Goal: Task Accomplishment & Management: Complete application form

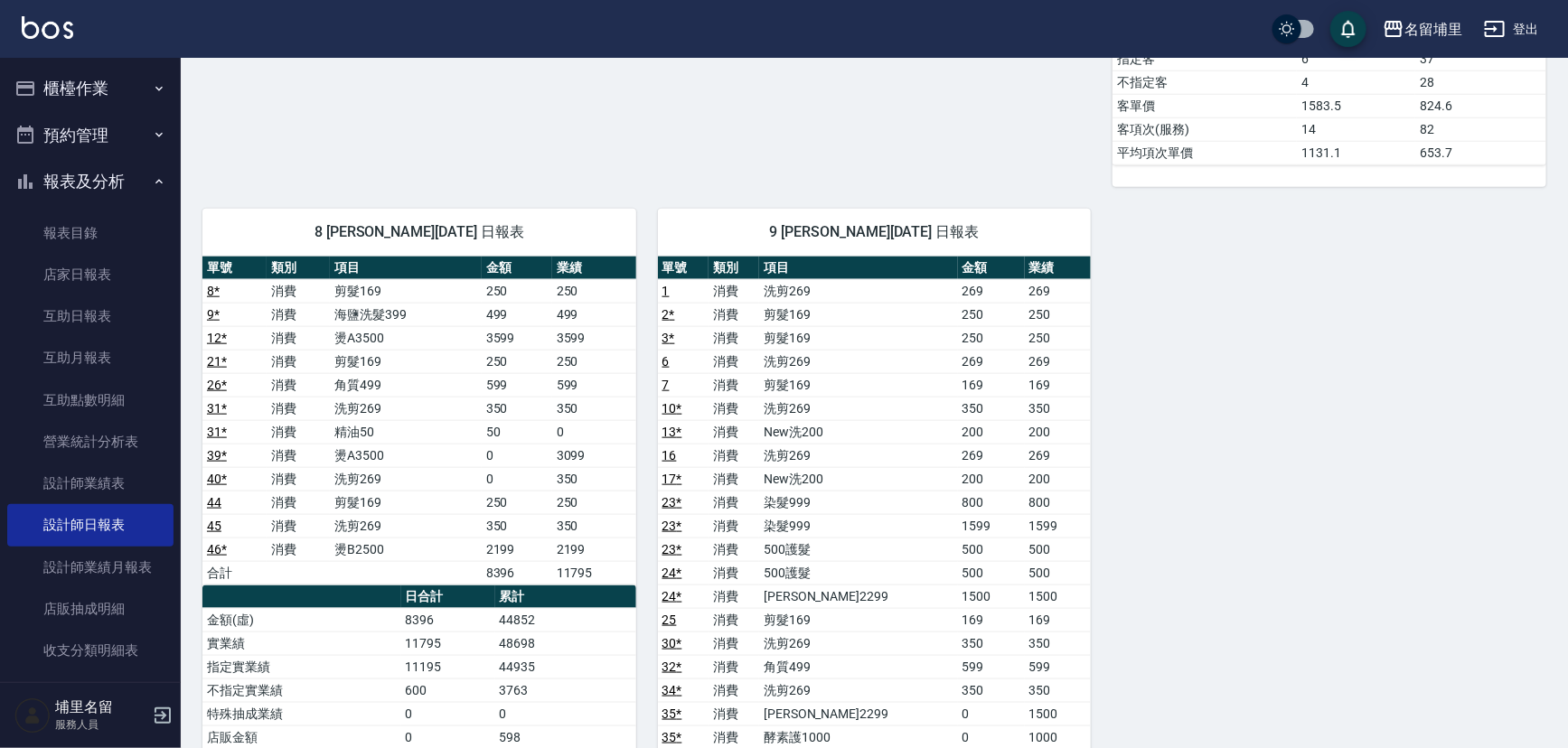
scroll to position [740, 0]
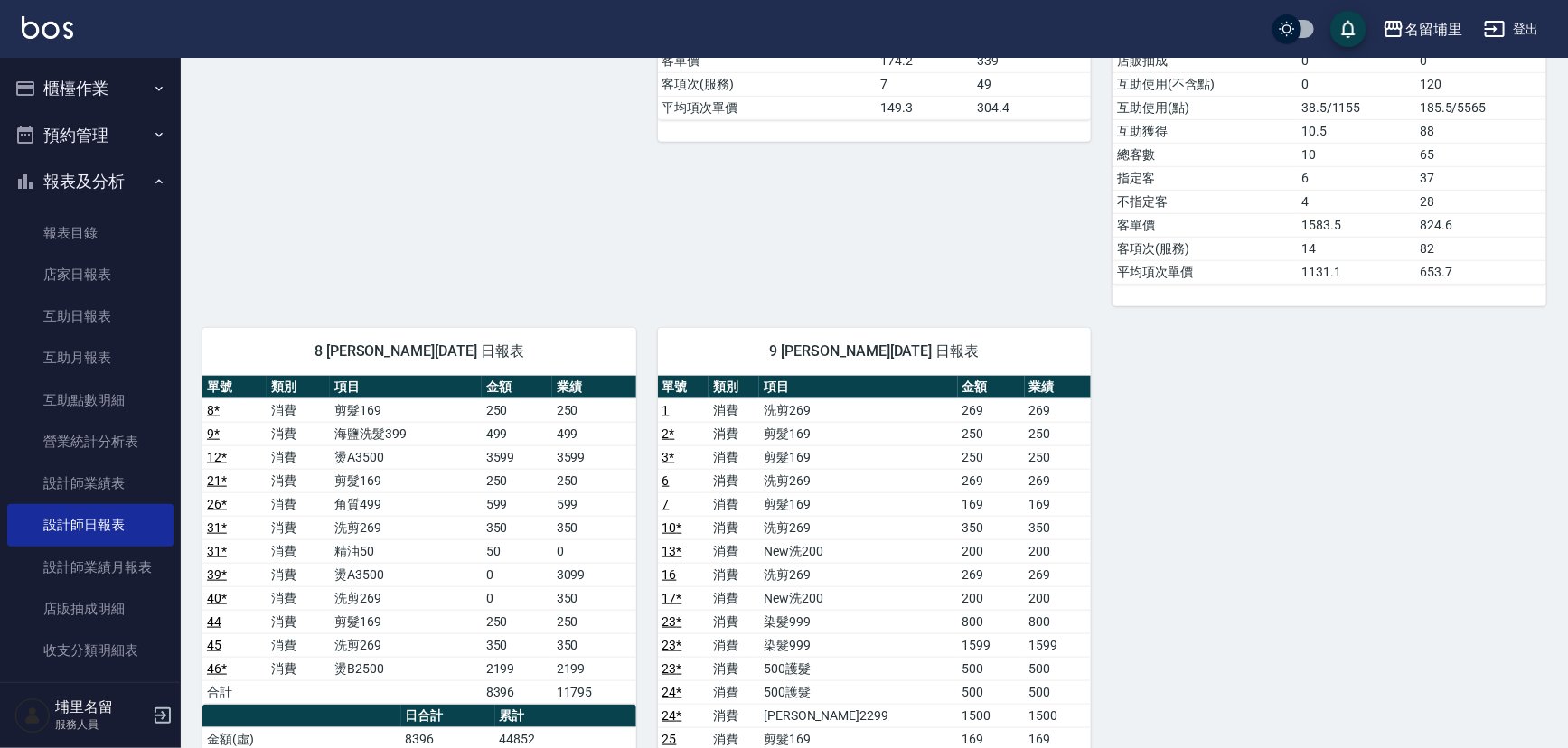
click at [106, 103] on button "櫃檯作業" at bounding box center [90, 88] width 167 height 47
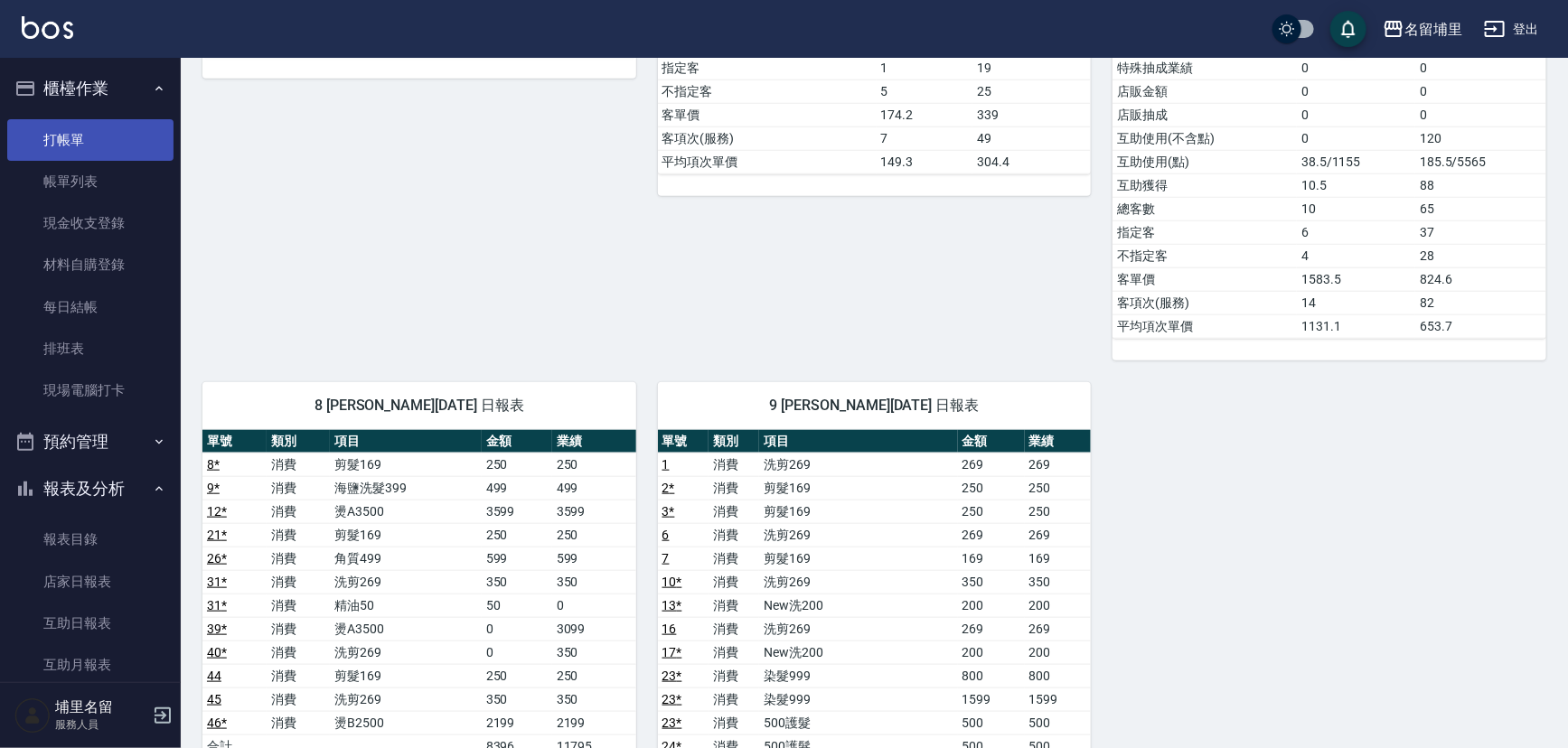
scroll to position [657, 0]
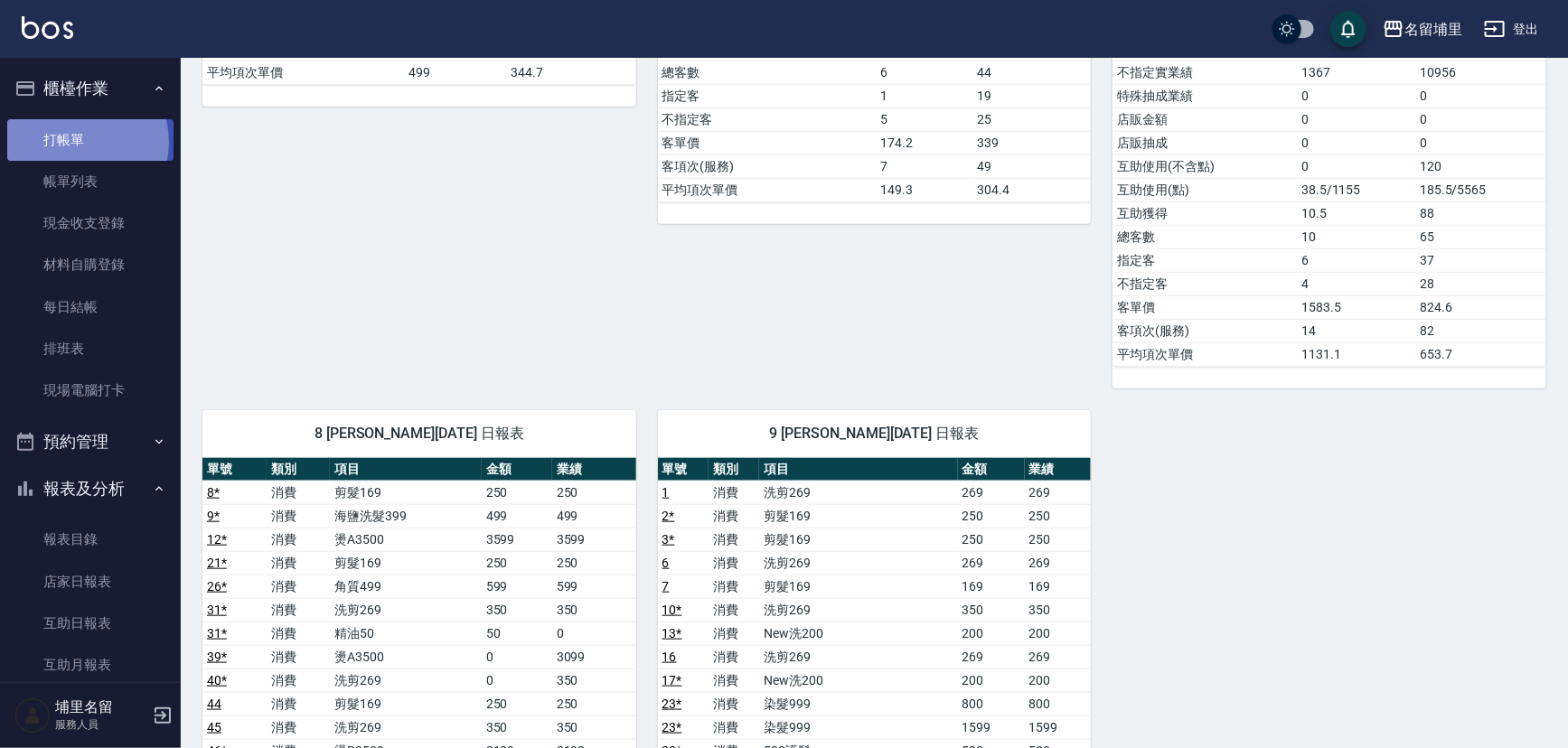
click at [75, 142] on link "打帳單" at bounding box center [90, 140] width 167 height 41
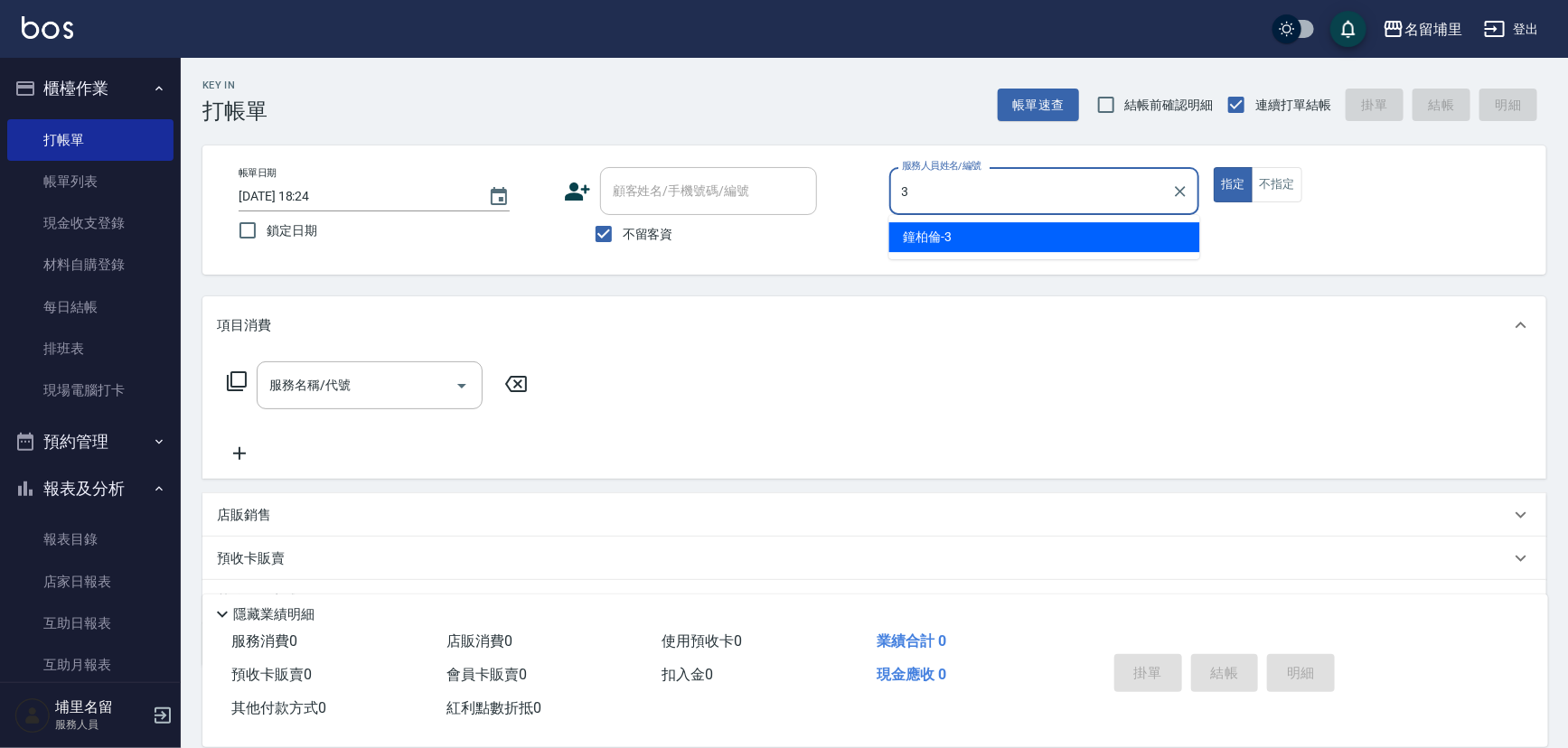
type input "[PERSON_NAME]-3"
type button "true"
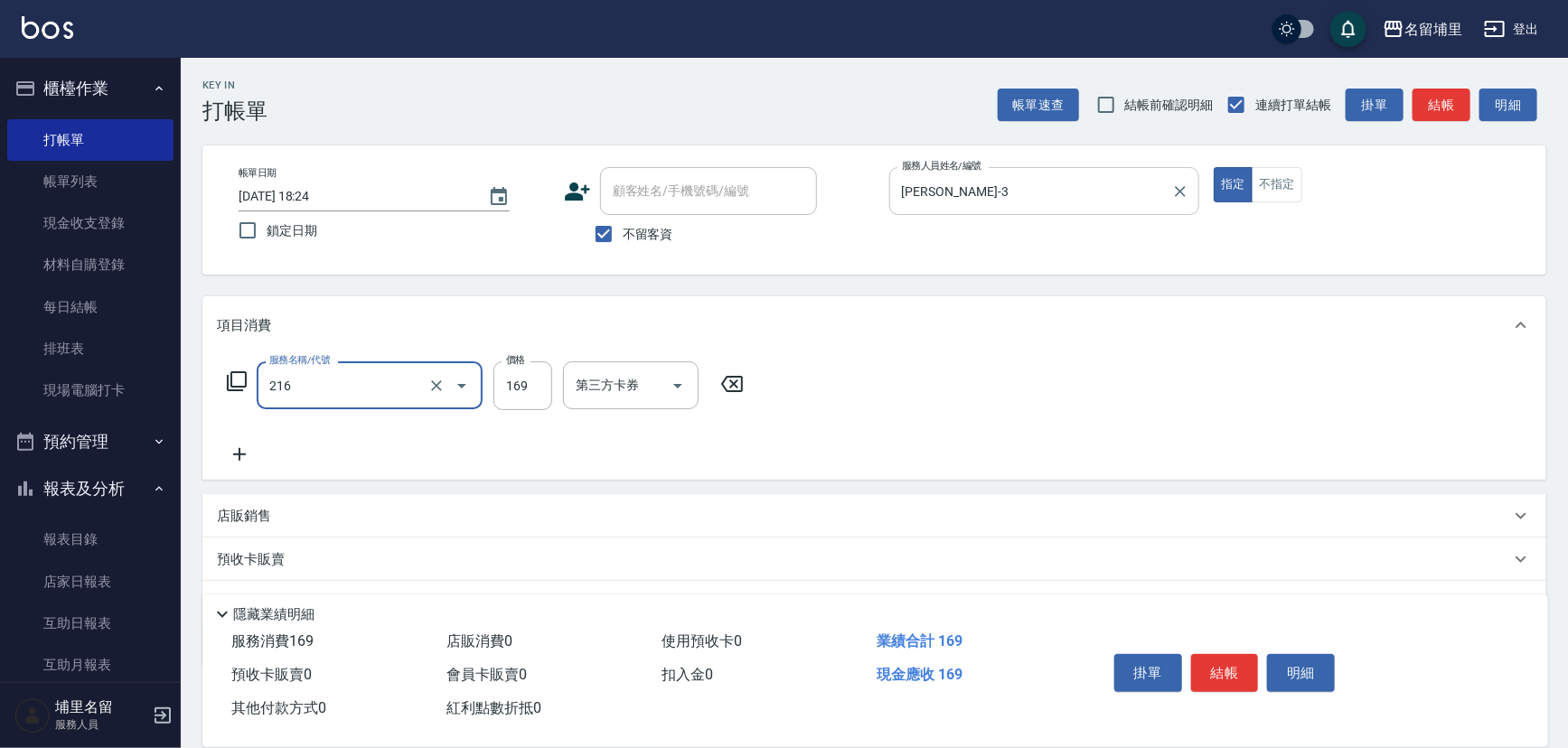
type input "剪髮169(216)"
type input "200"
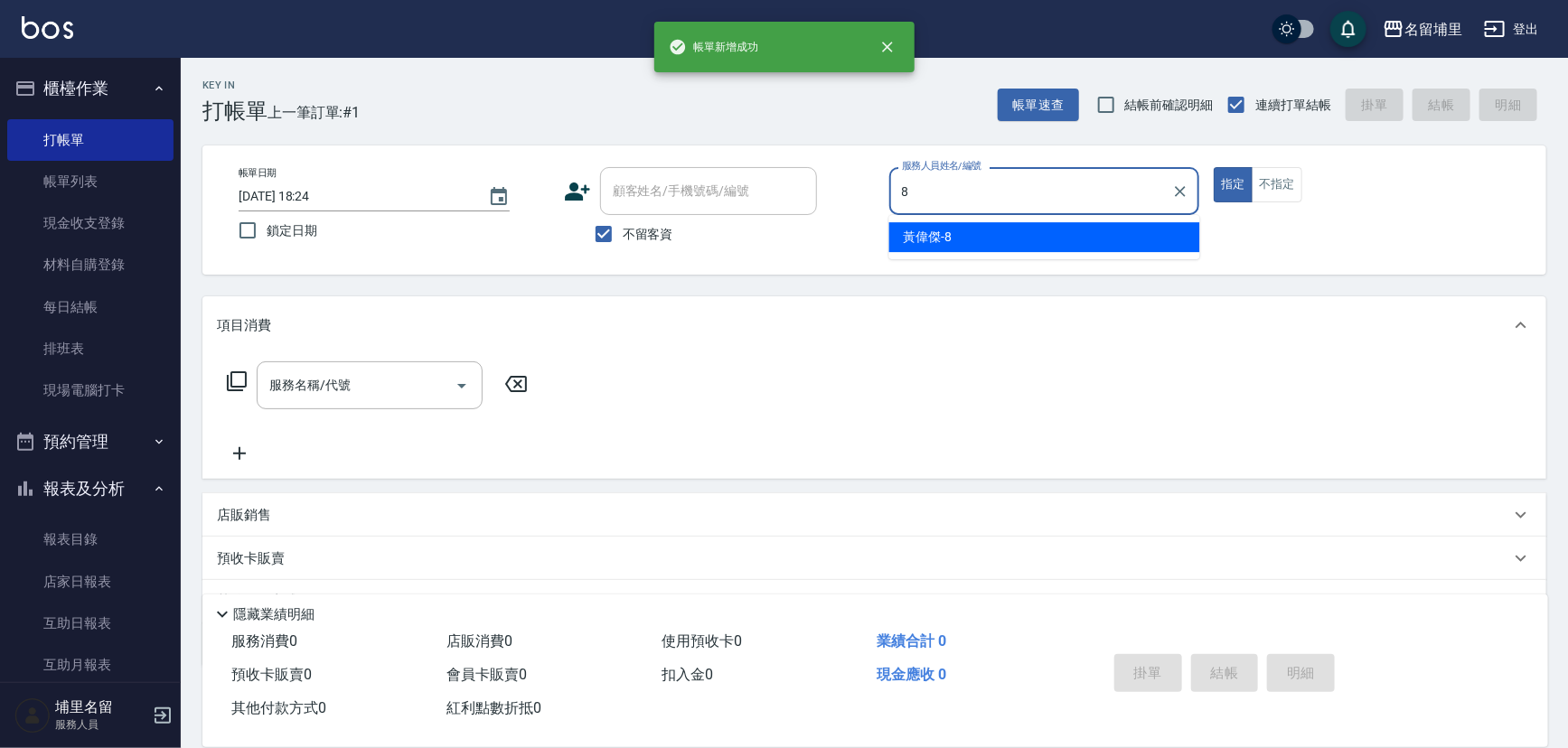
type input "[PERSON_NAME]-8"
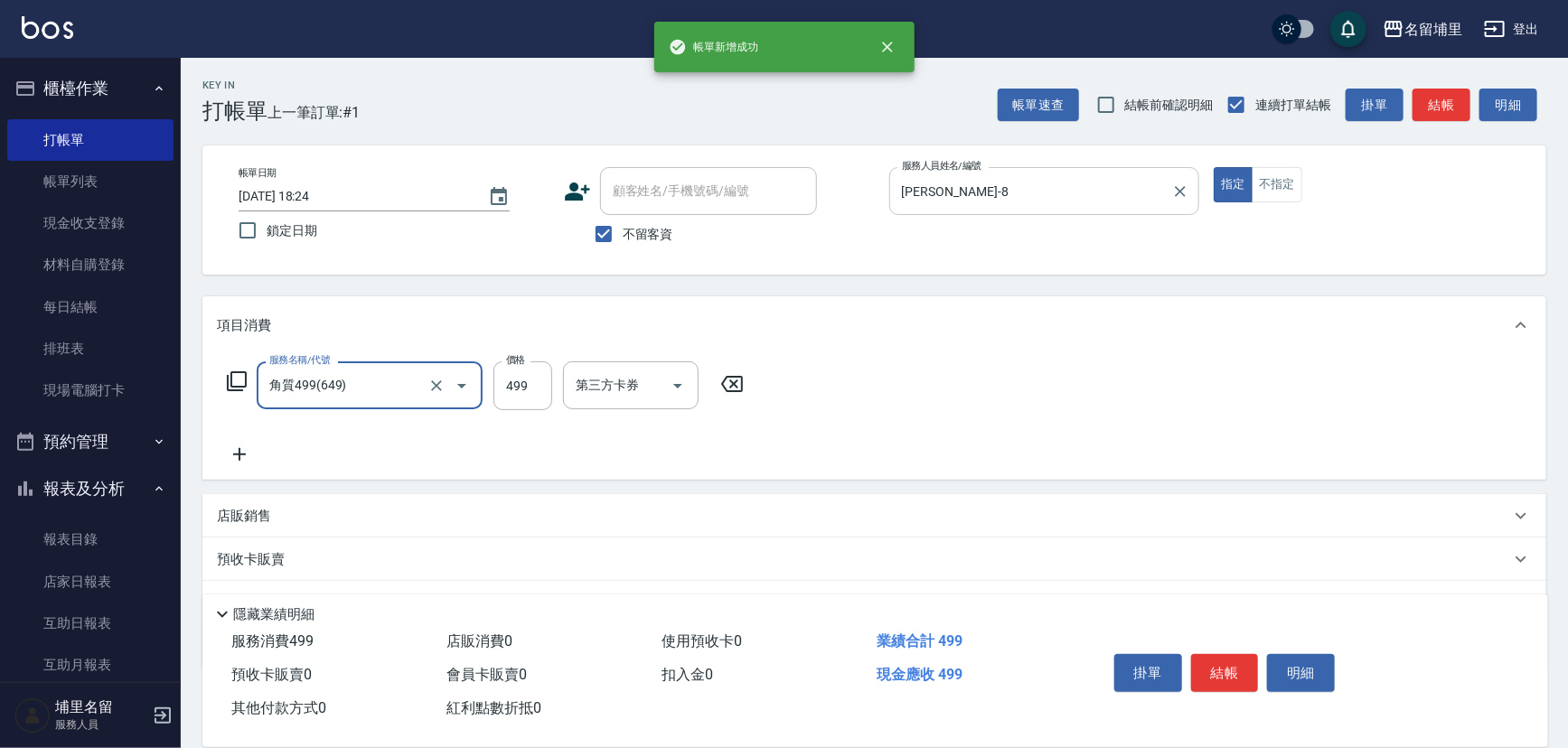
type input "角質499(649)"
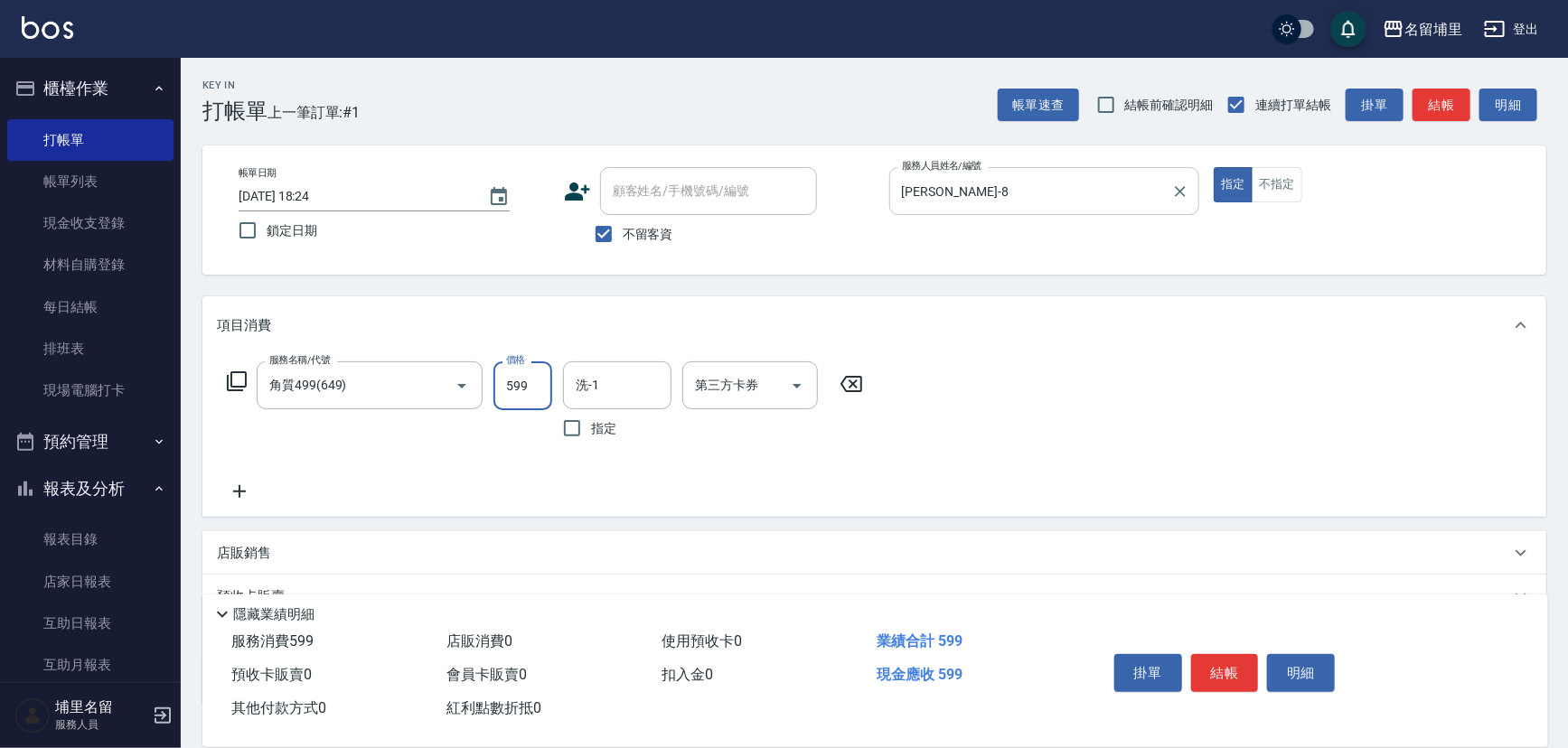
type input "599"
type input "[PERSON_NAME]-45"
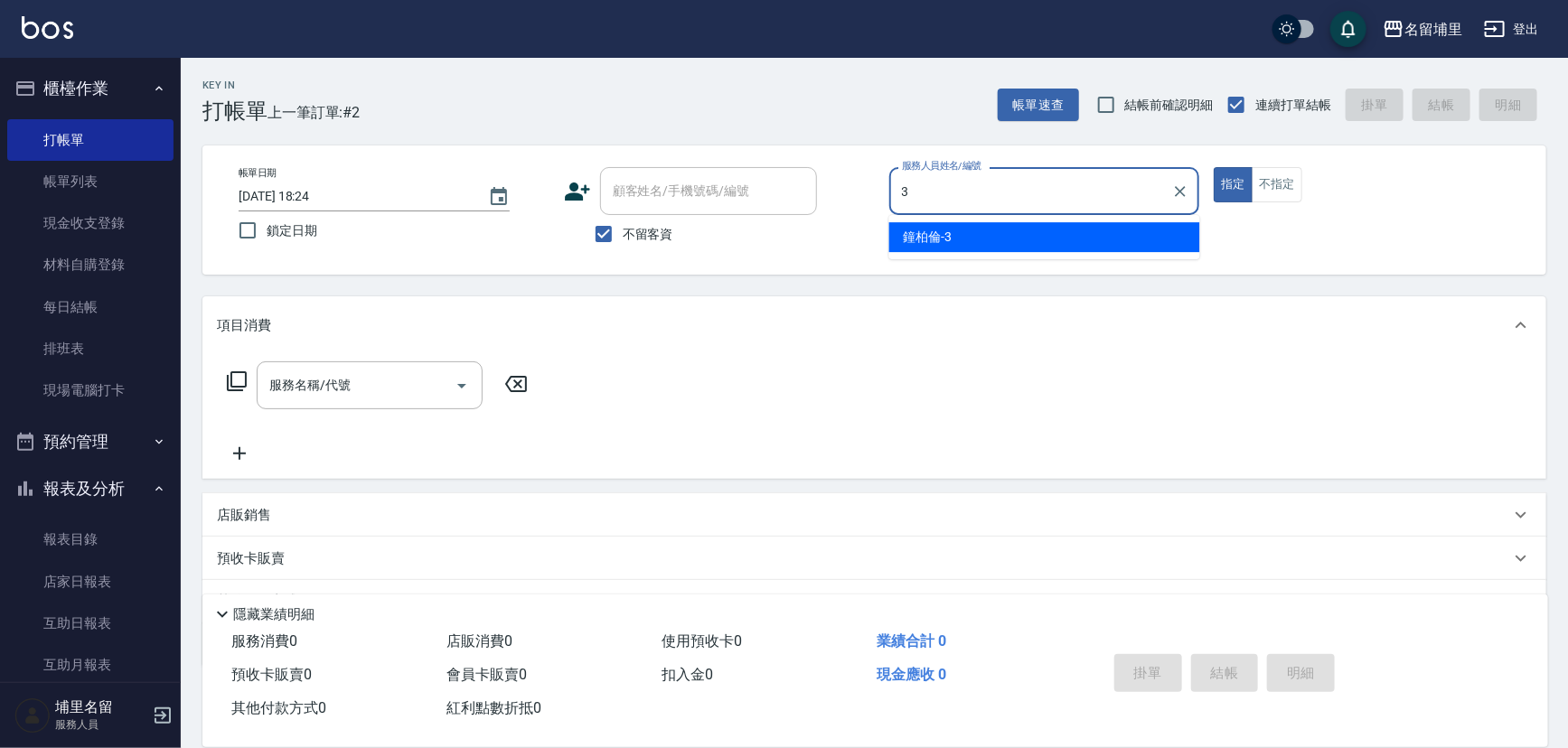
type input "[PERSON_NAME]-3"
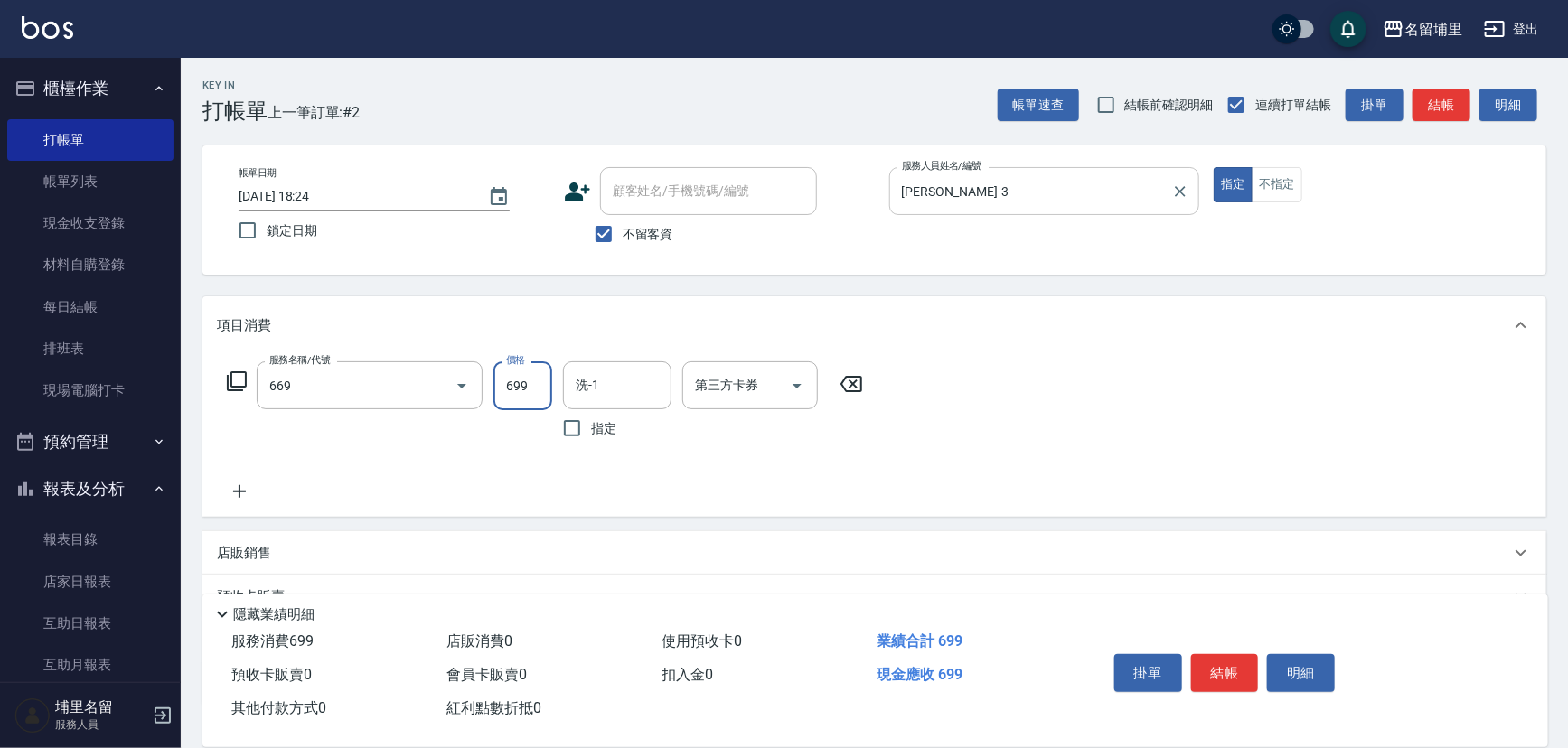
type input "精油699(669)"
type input "799"
type input "[PERSON_NAME]-3"
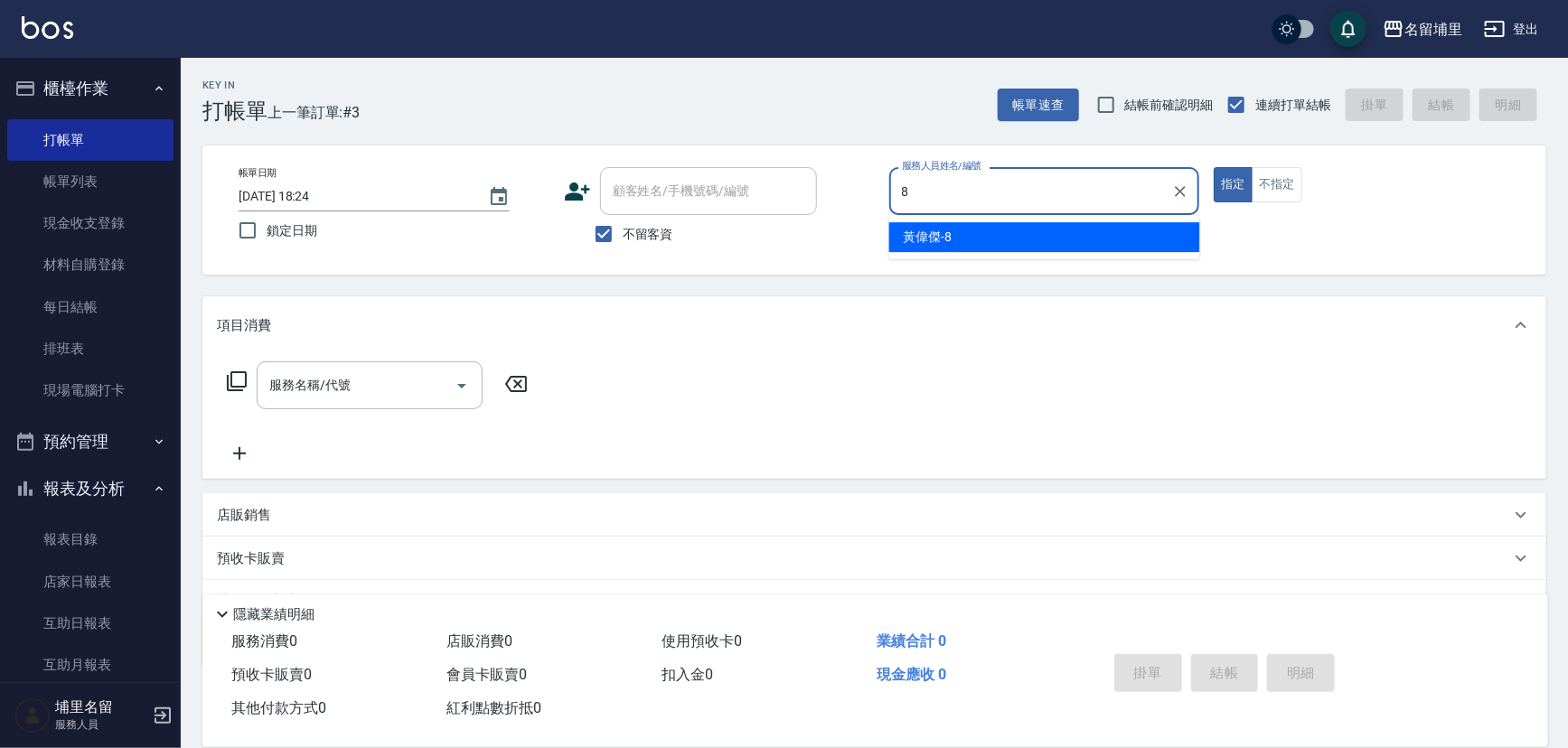
type input "[PERSON_NAME]-8"
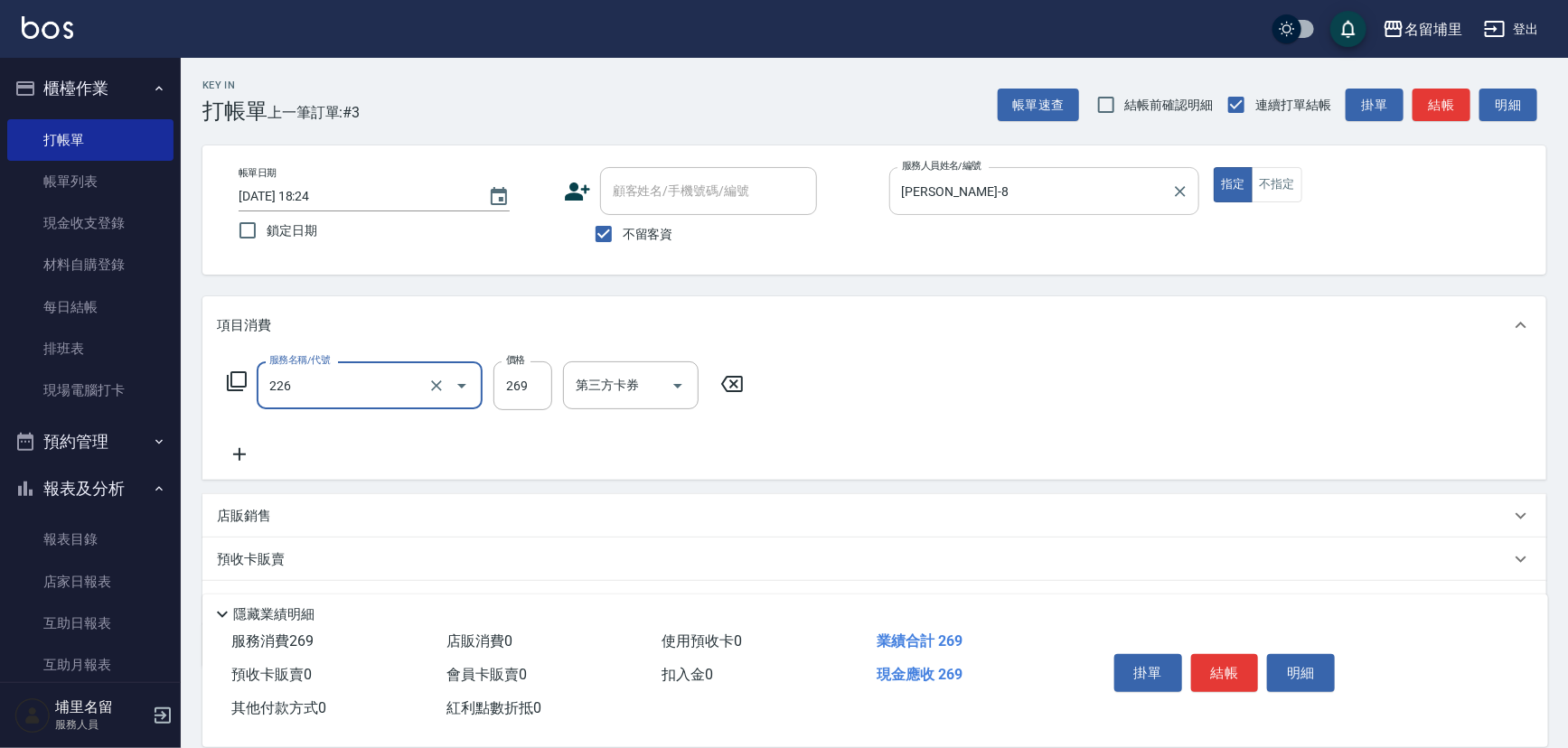
type input "洗剪269(226)"
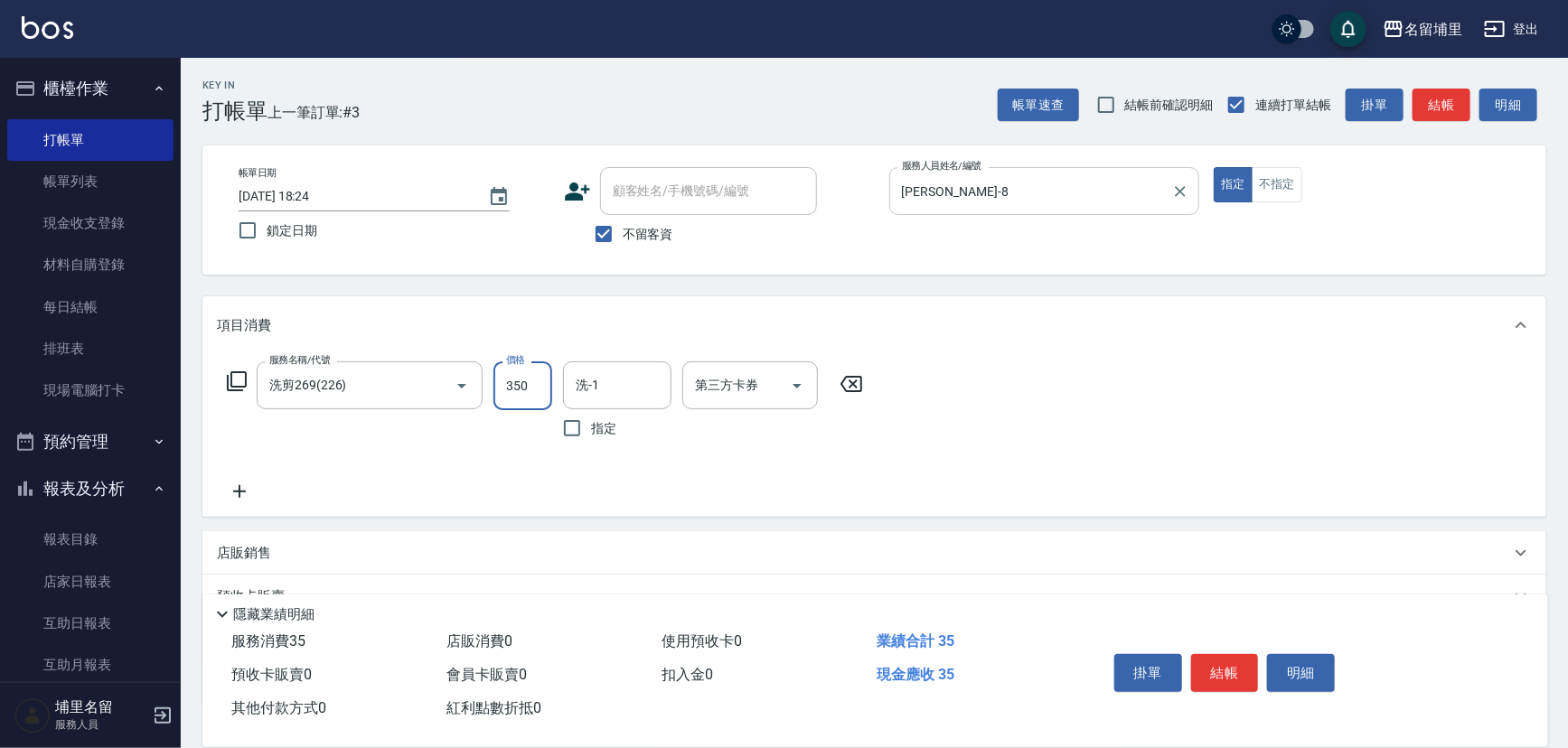
type input "350"
type input "[PERSON_NAME]-8"
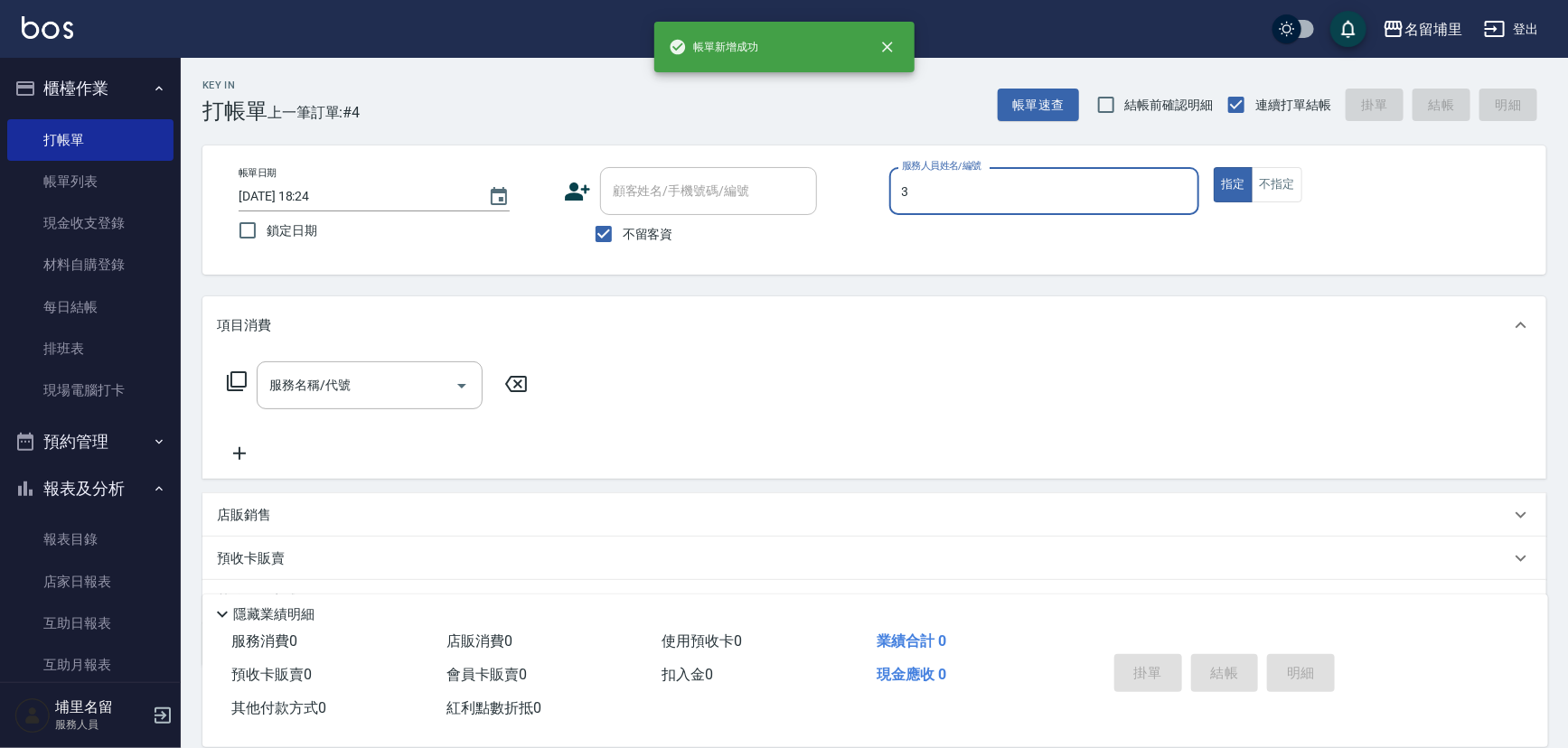
type input "[PERSON_NAME]-3"
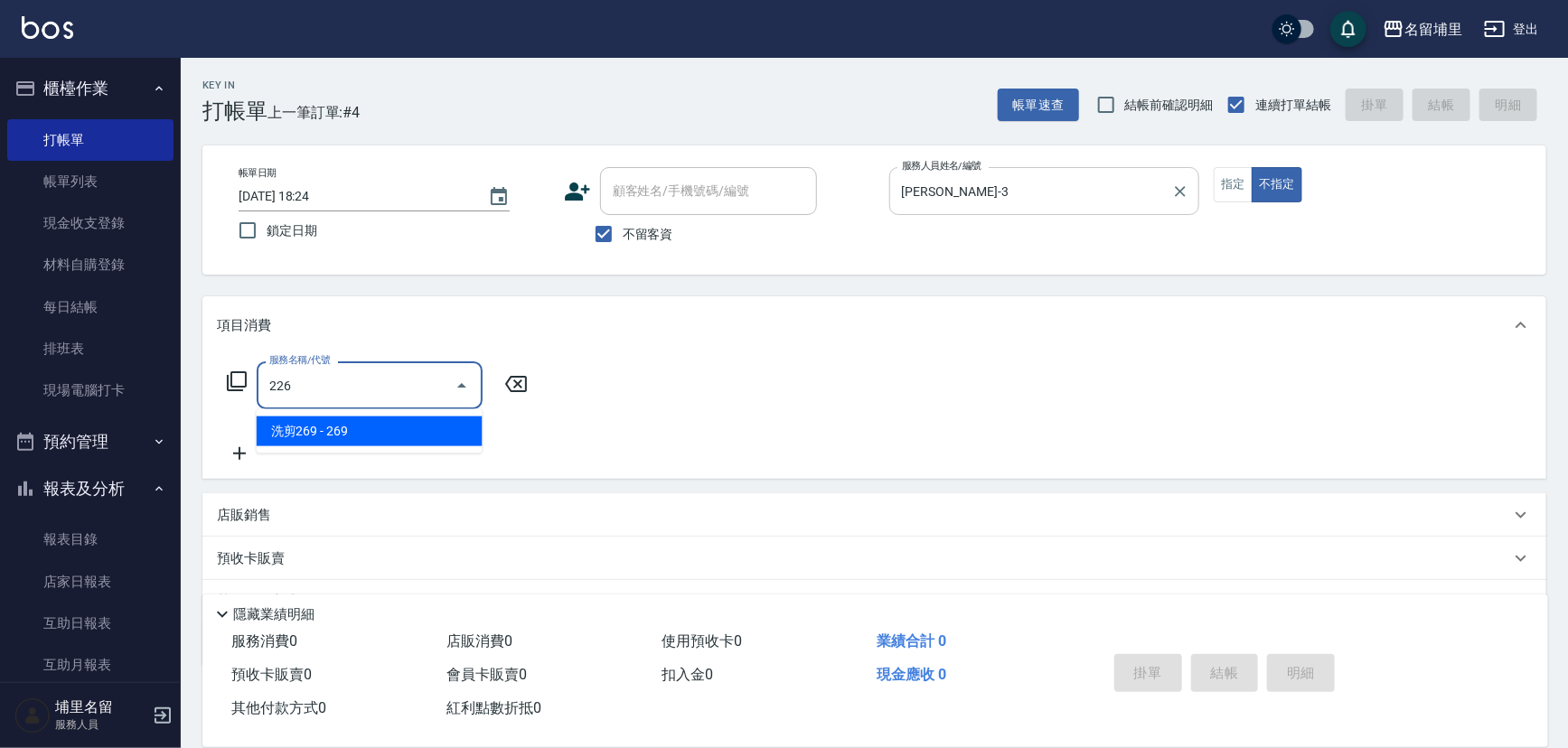
type input "洗剪269(226)"
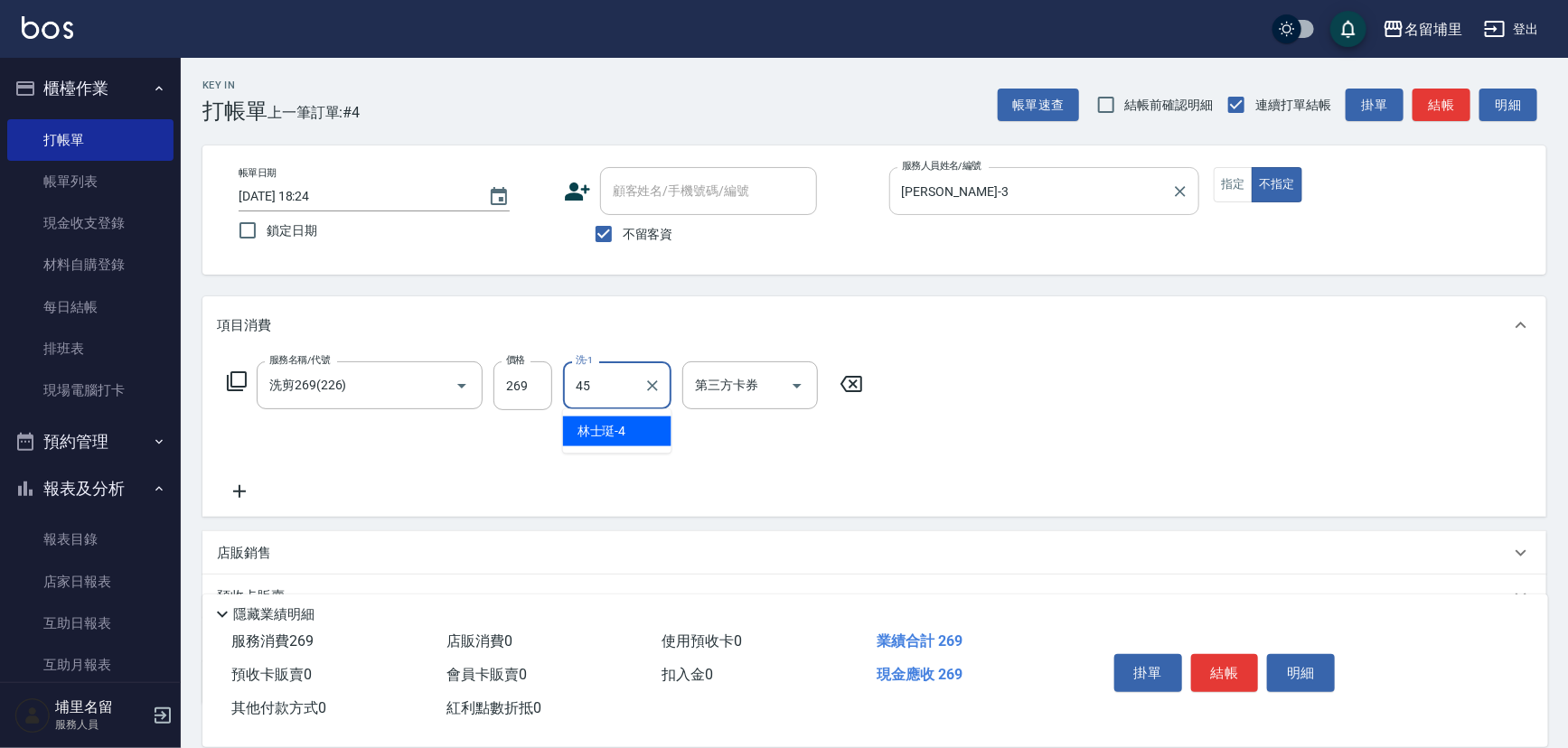
type input "[PERSON_NAME]-45"
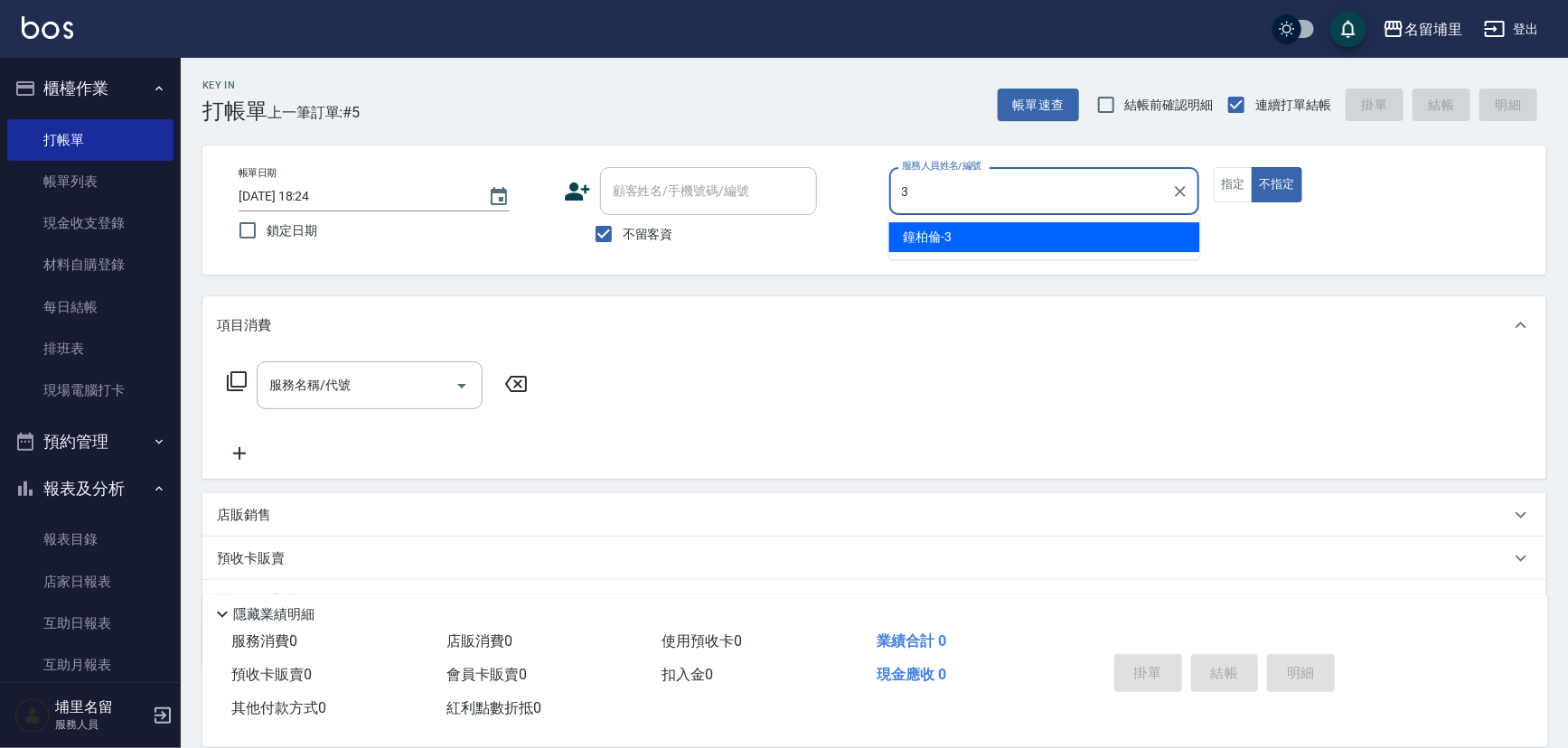
type input "[PERSON_NAME]-3"
type button "false"
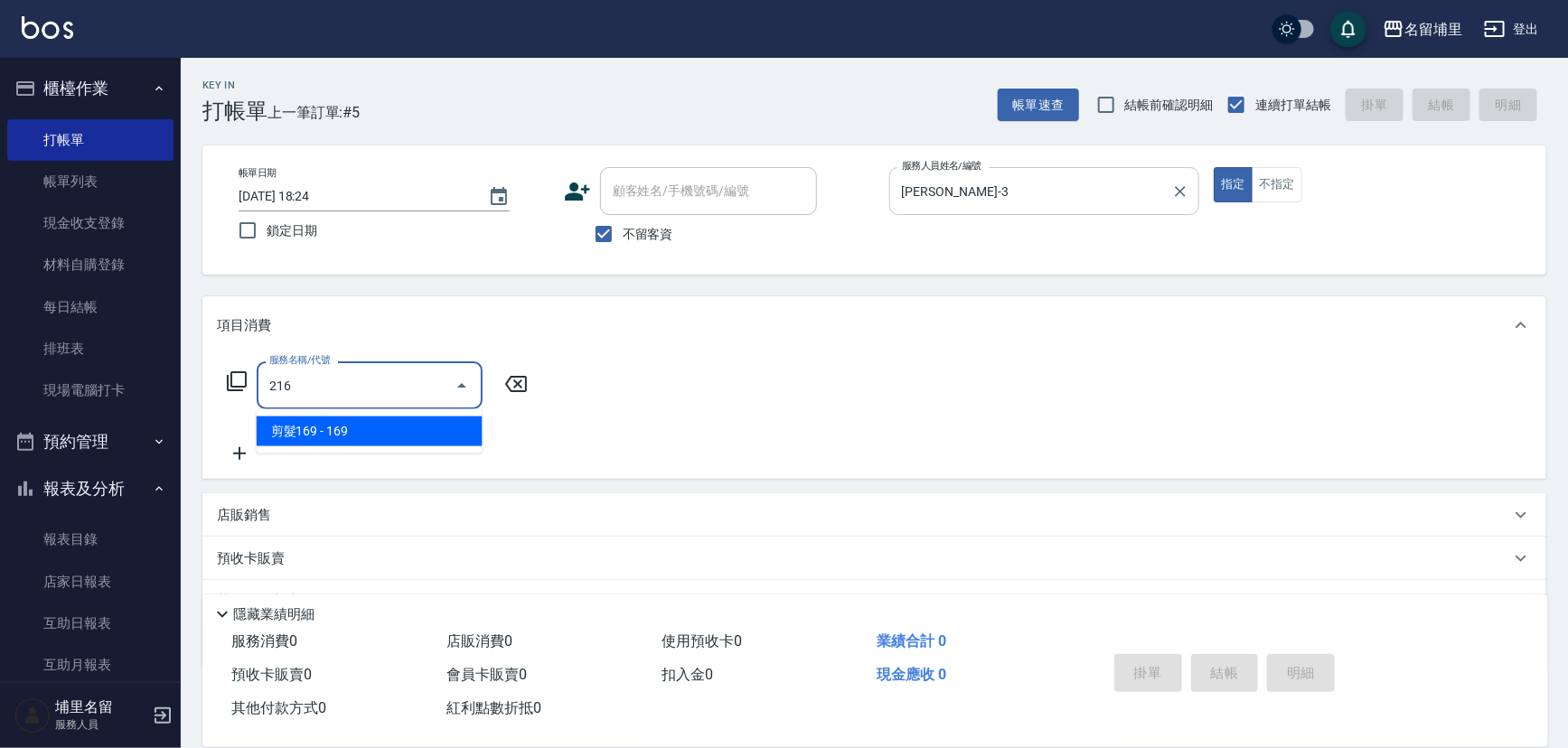
type input "剪髮169(216)"
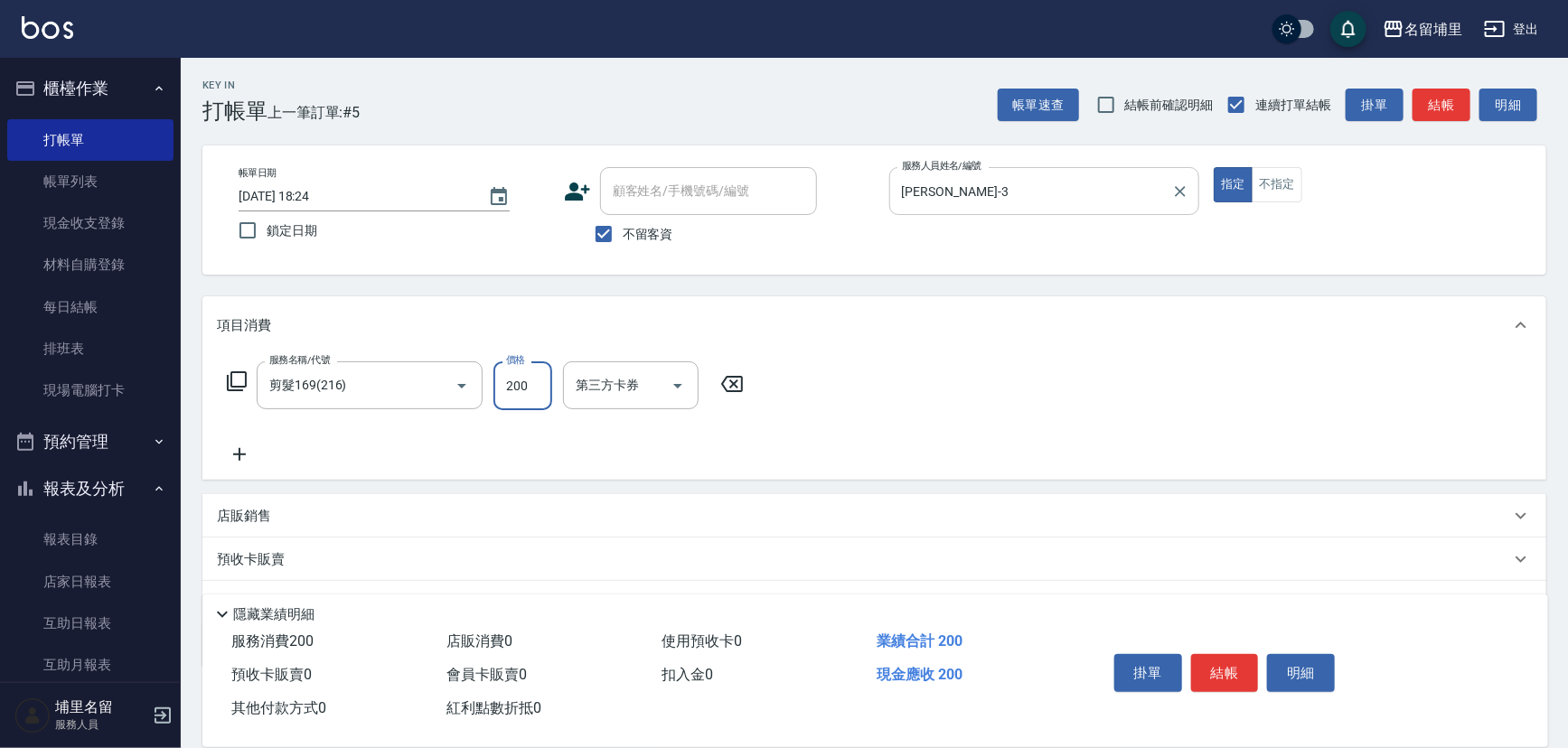
type input "200"
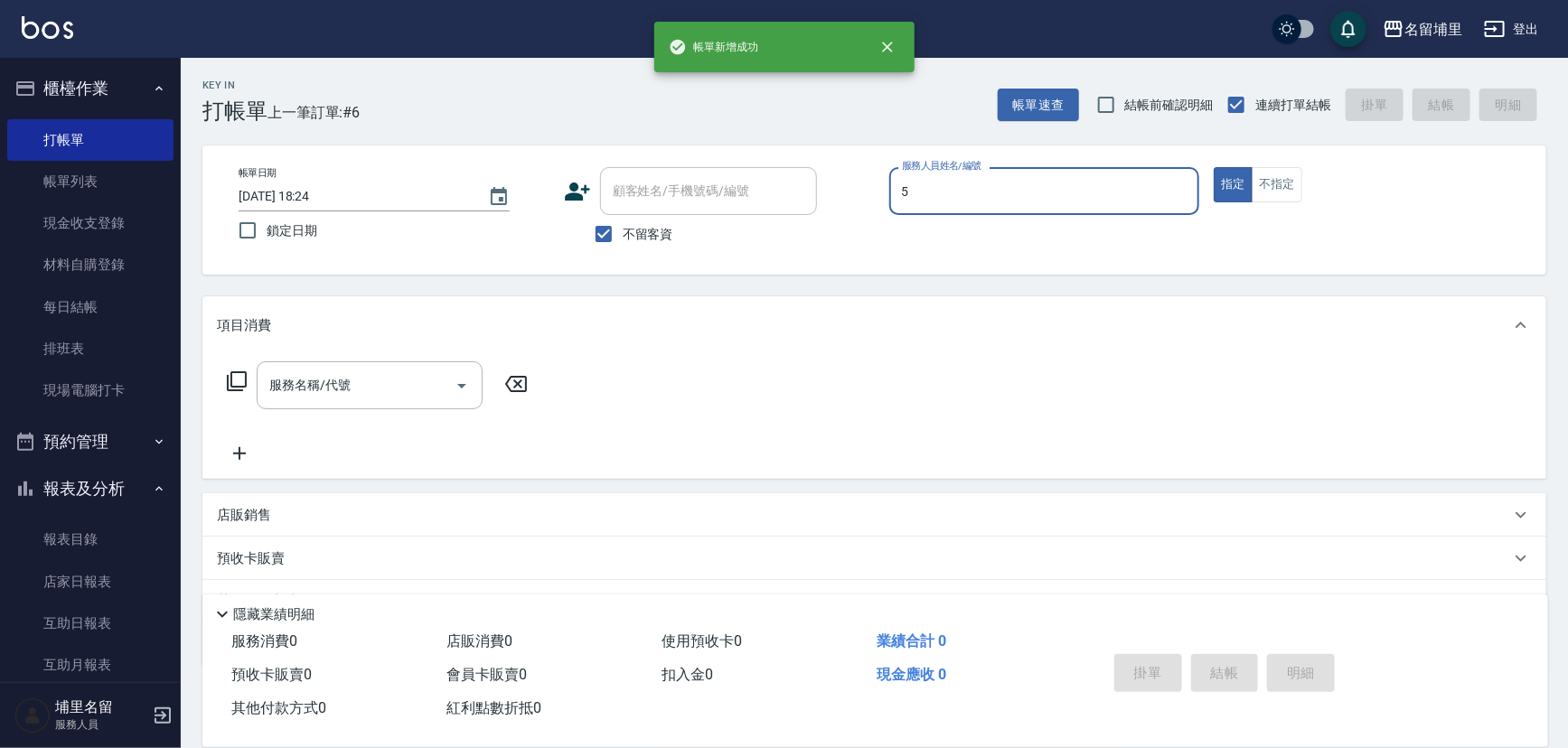
type input "[PERSON_NAME]-5"
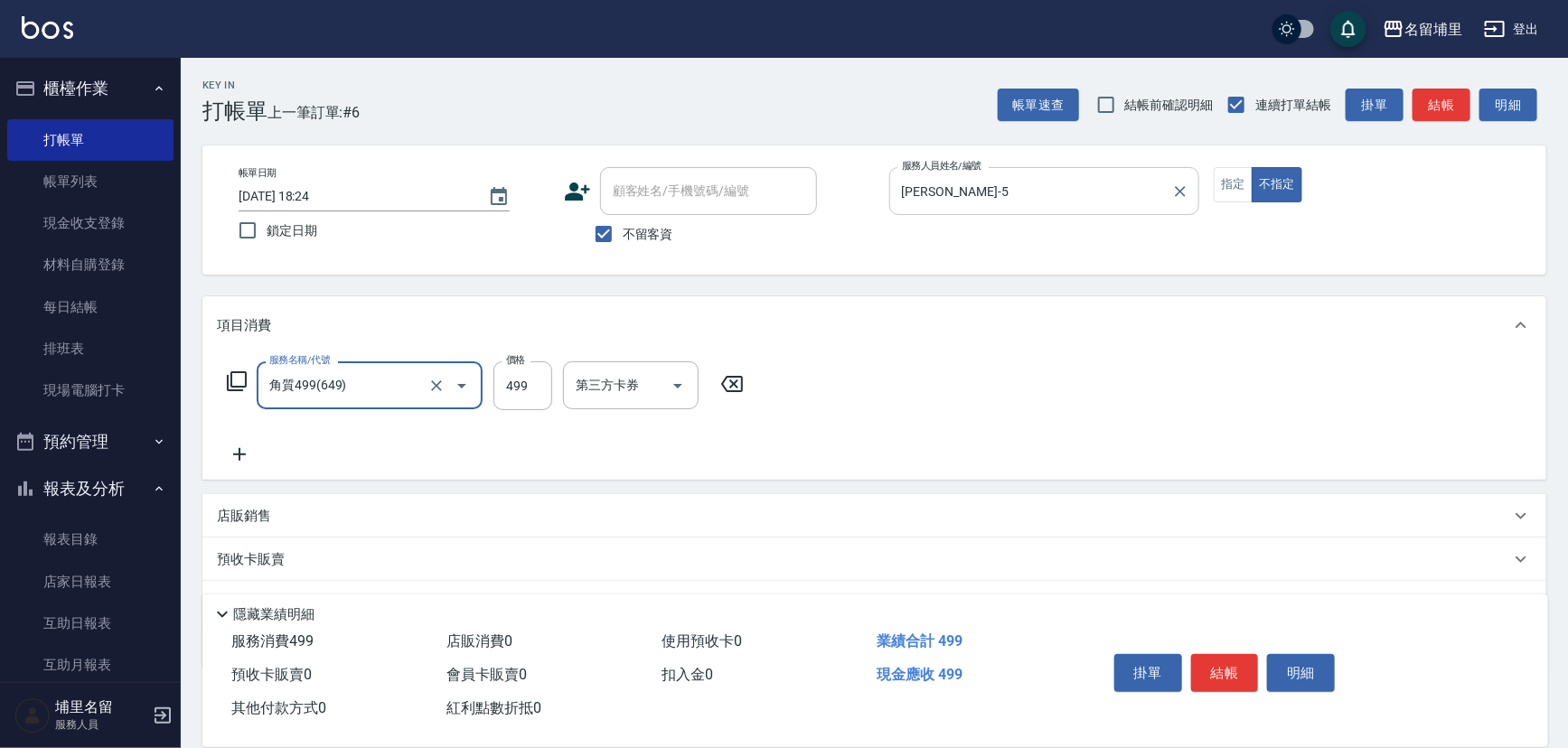
type input "角質499(649)"
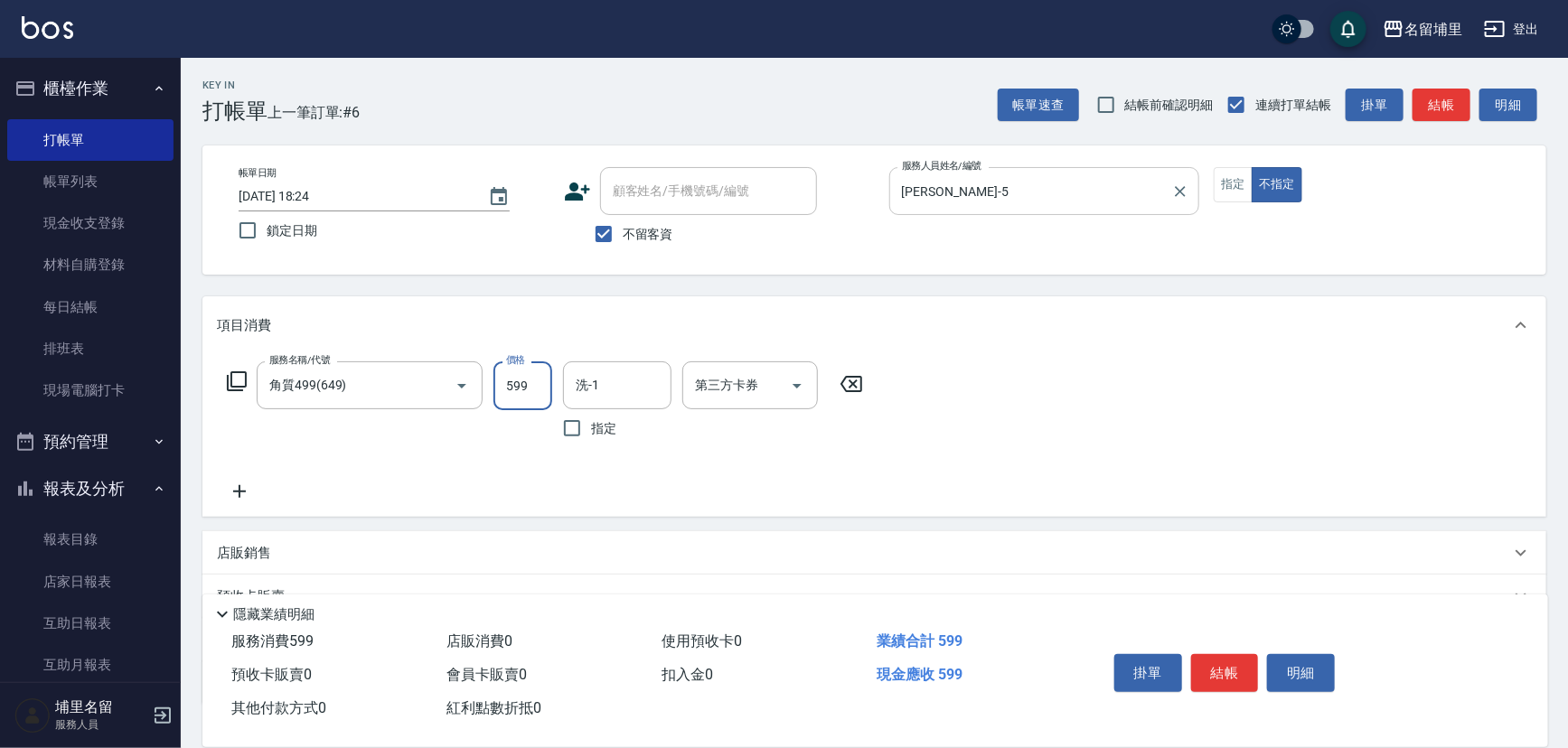
type input "599"
type input "[PERSON_NAME]-42"
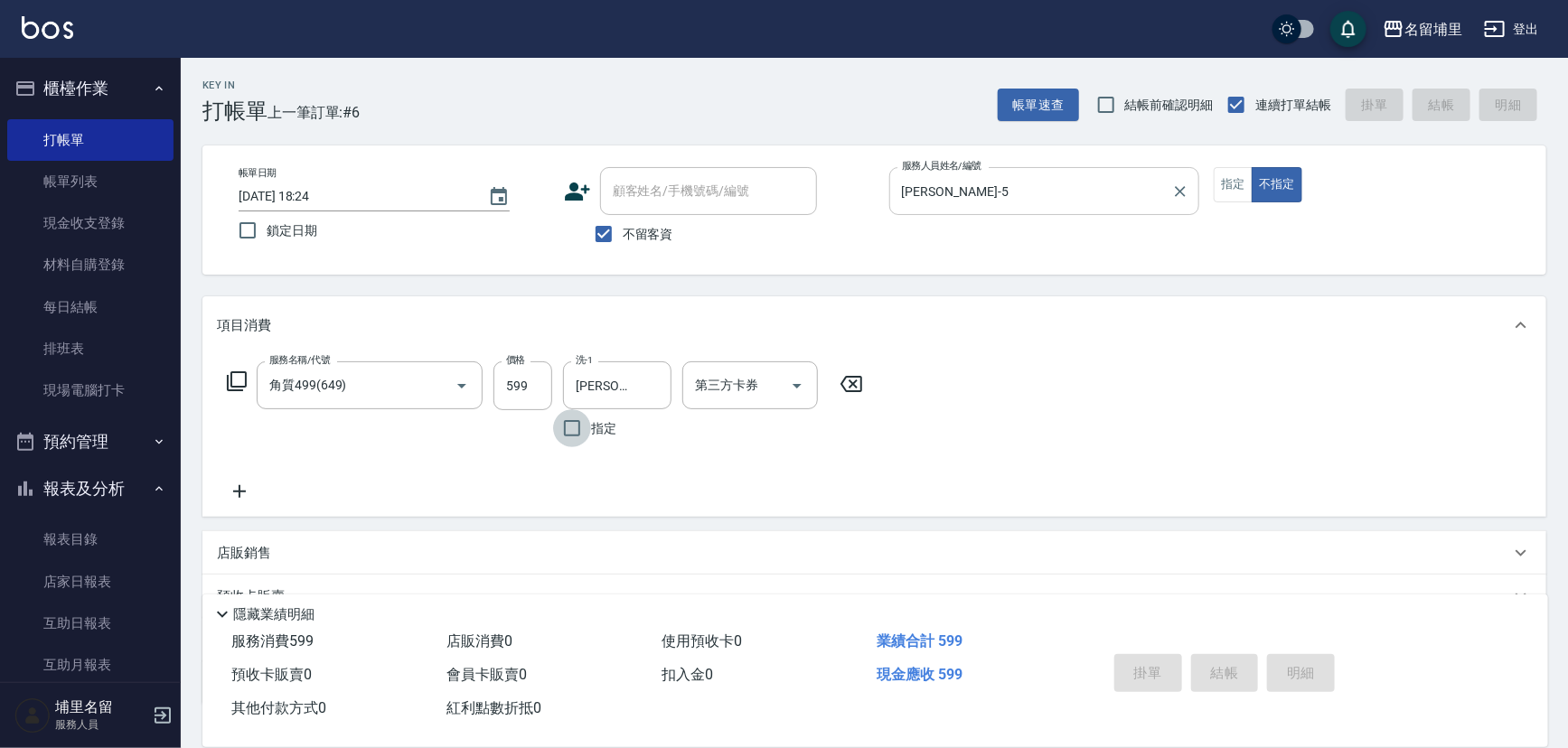
type input "[DATE] 18:25"
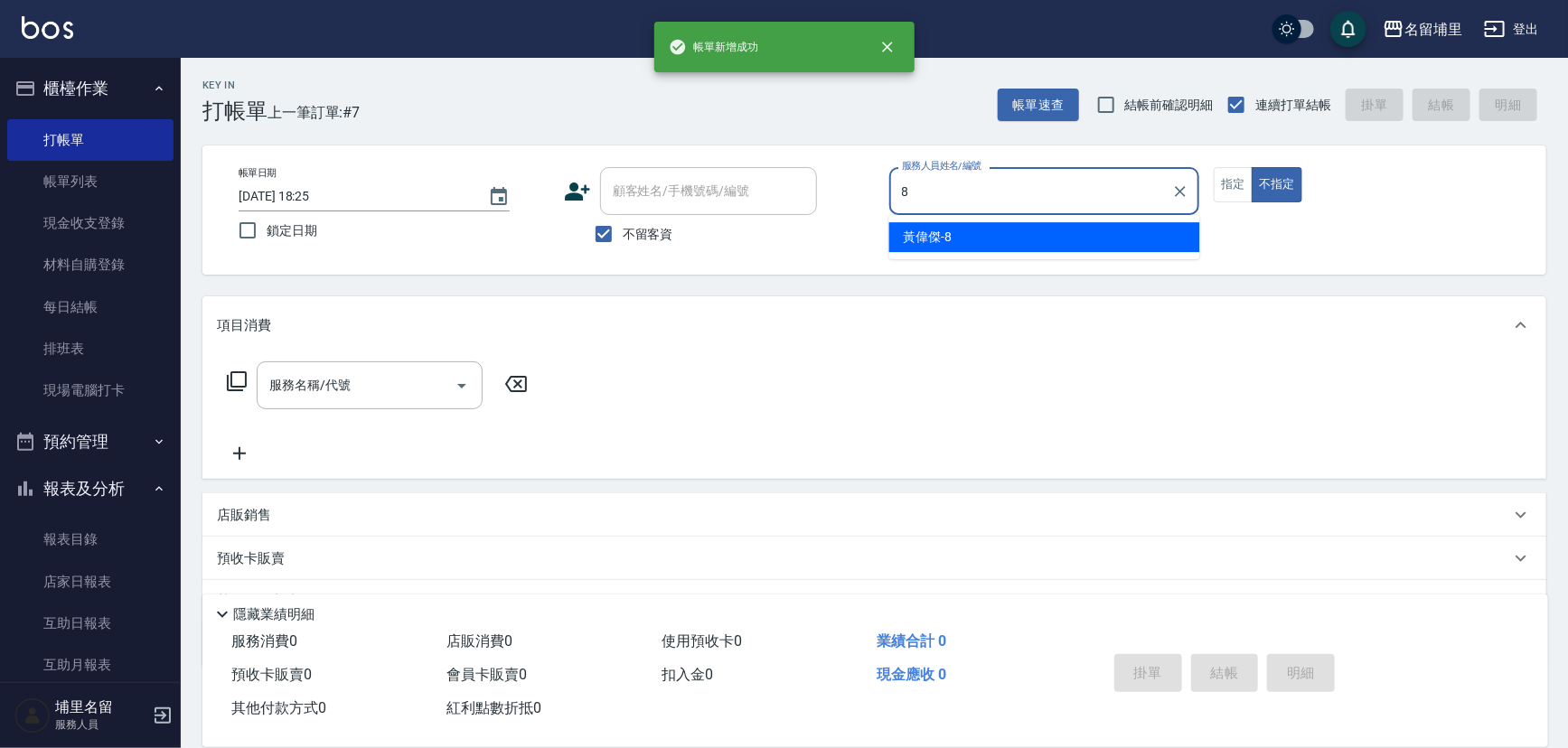
type input "[PERSON_NAME]-8"
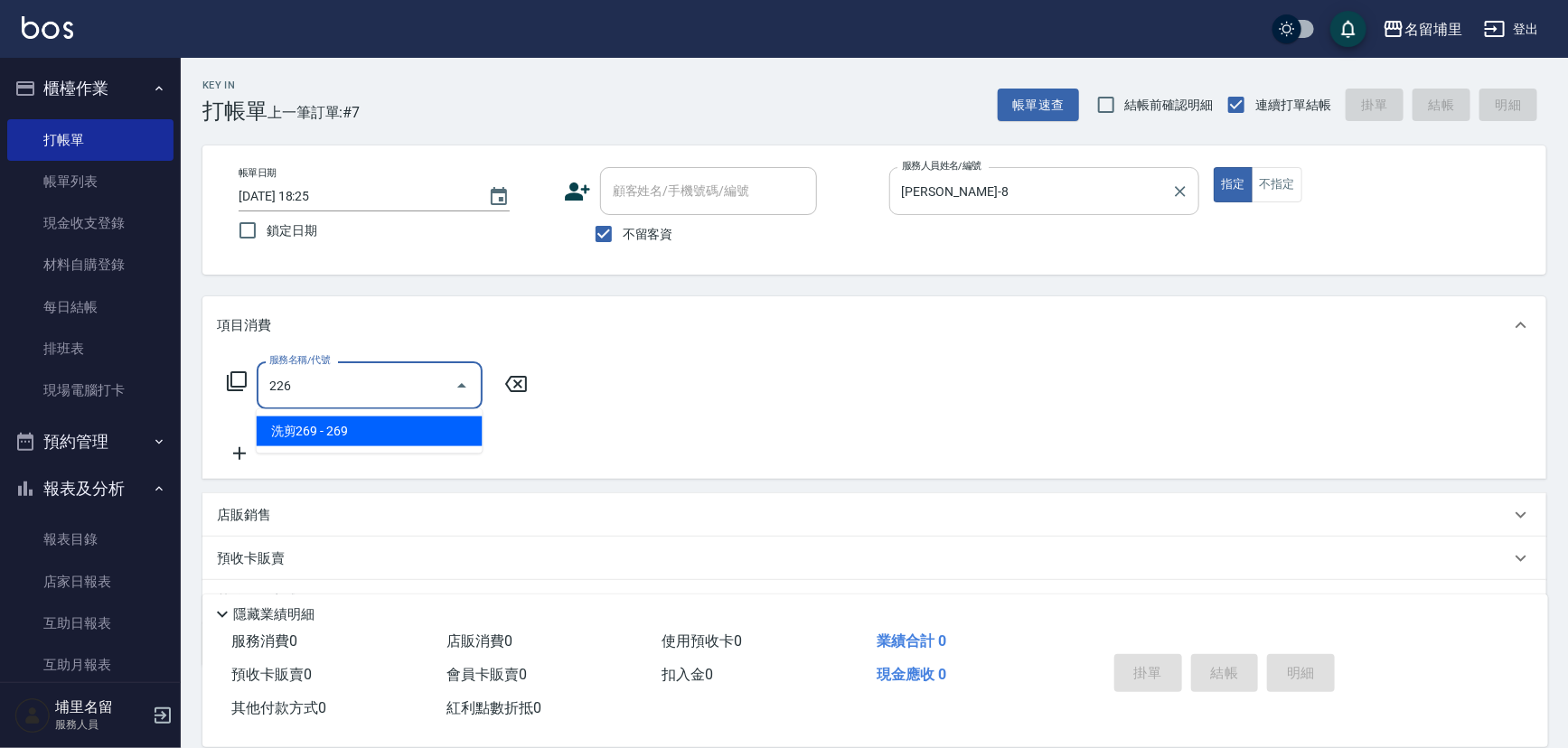
type input "洗剪269(226)"
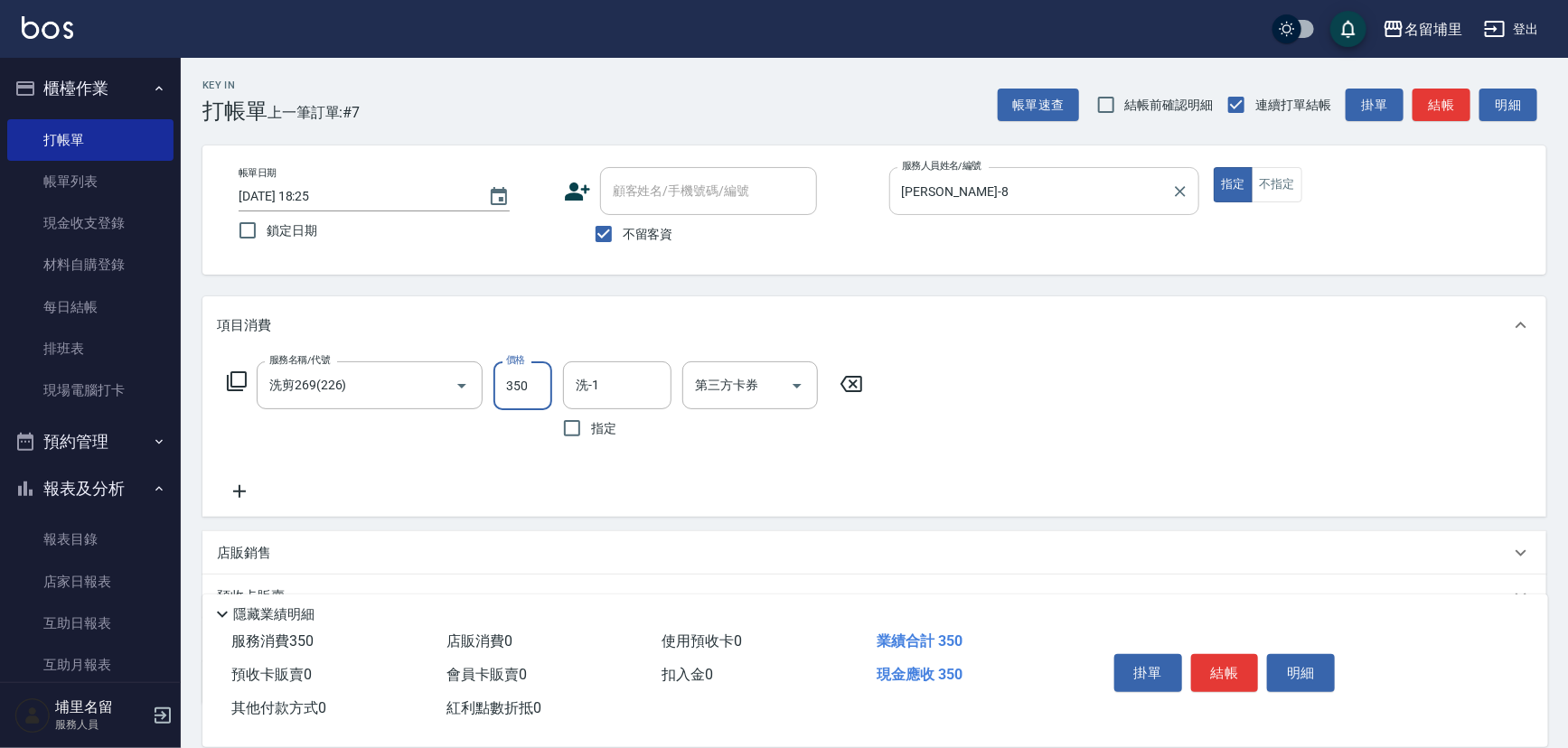
type input "350"
type input "[PERSON_NAME]-8"
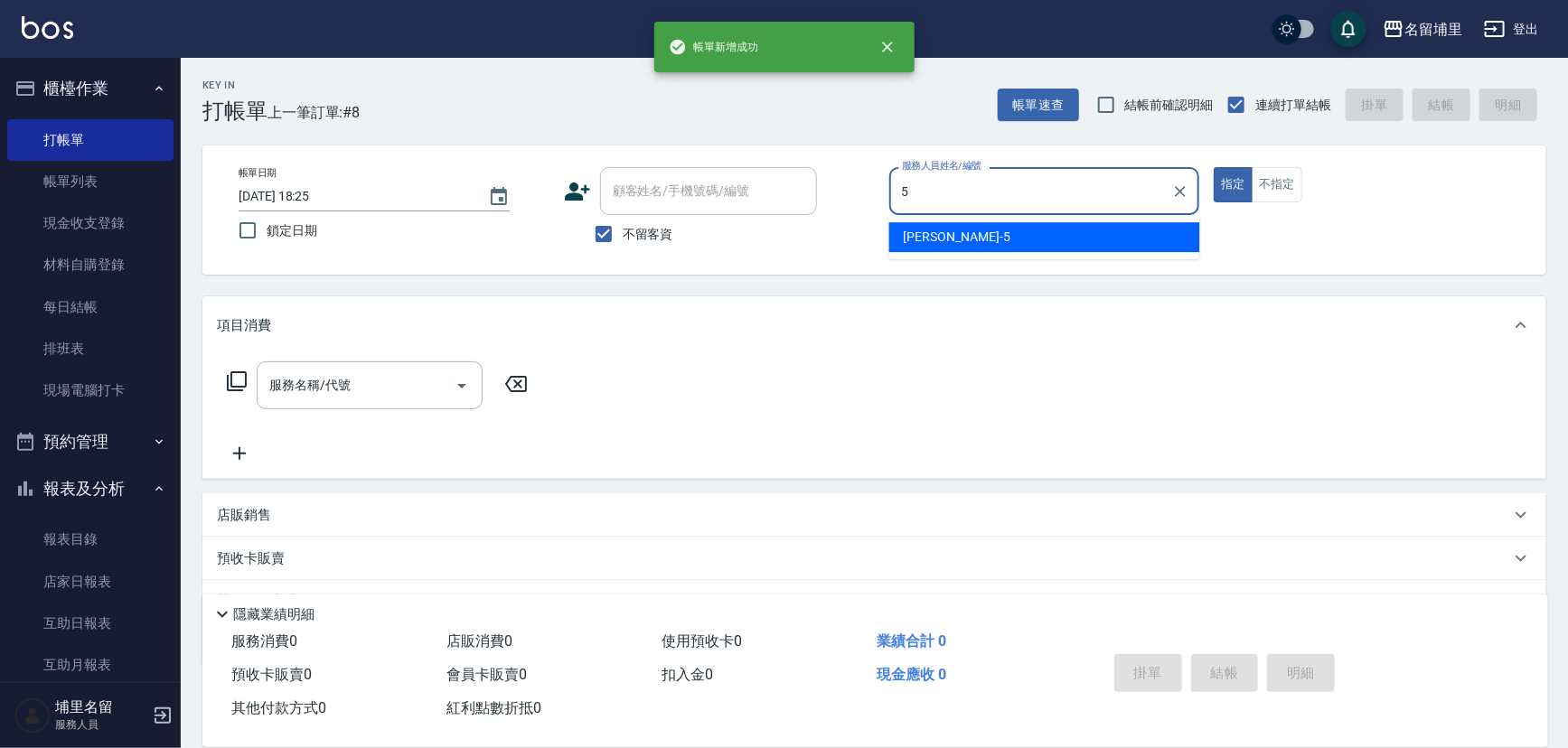
type input "[PERSON_NAME]-5"
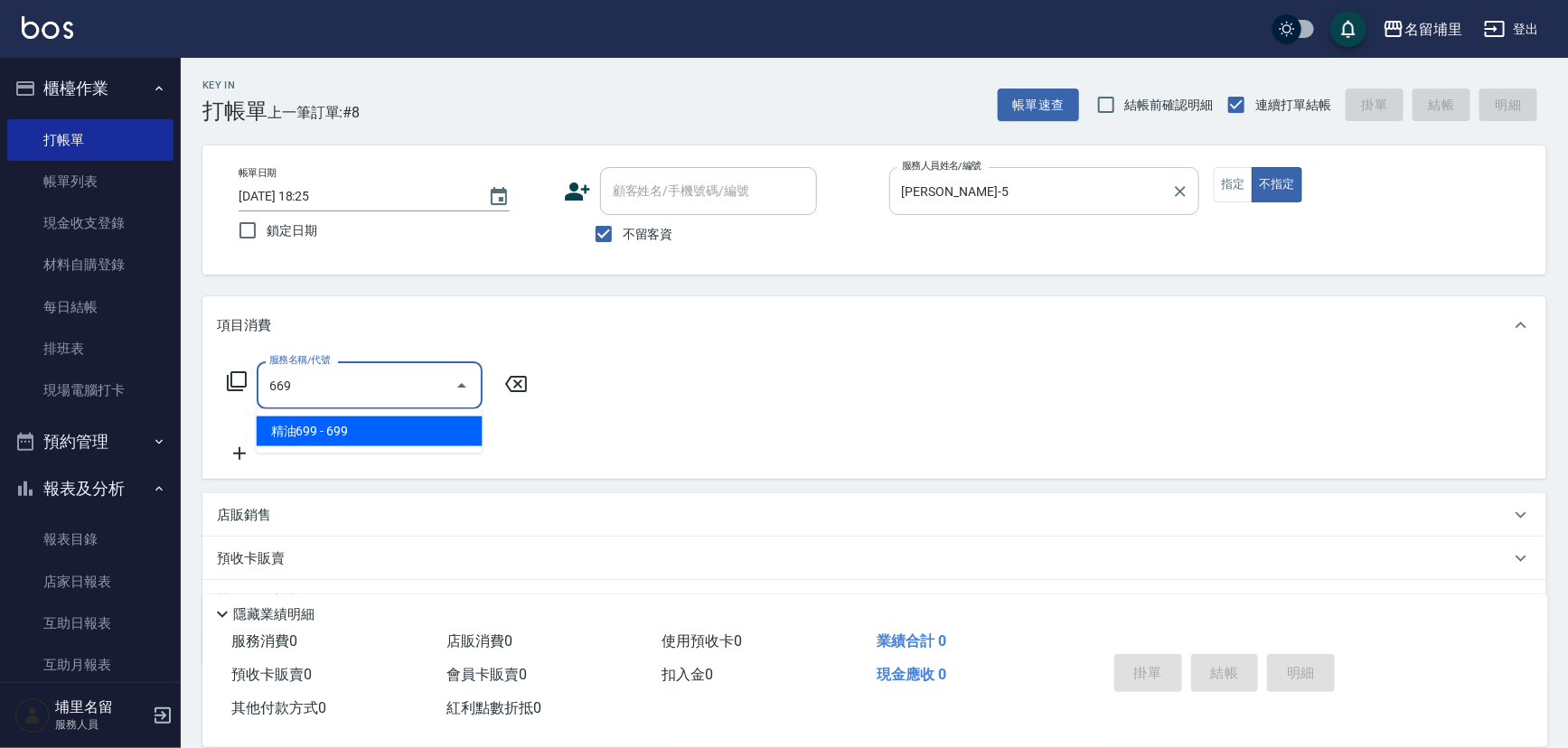
type input "精油699(669)"
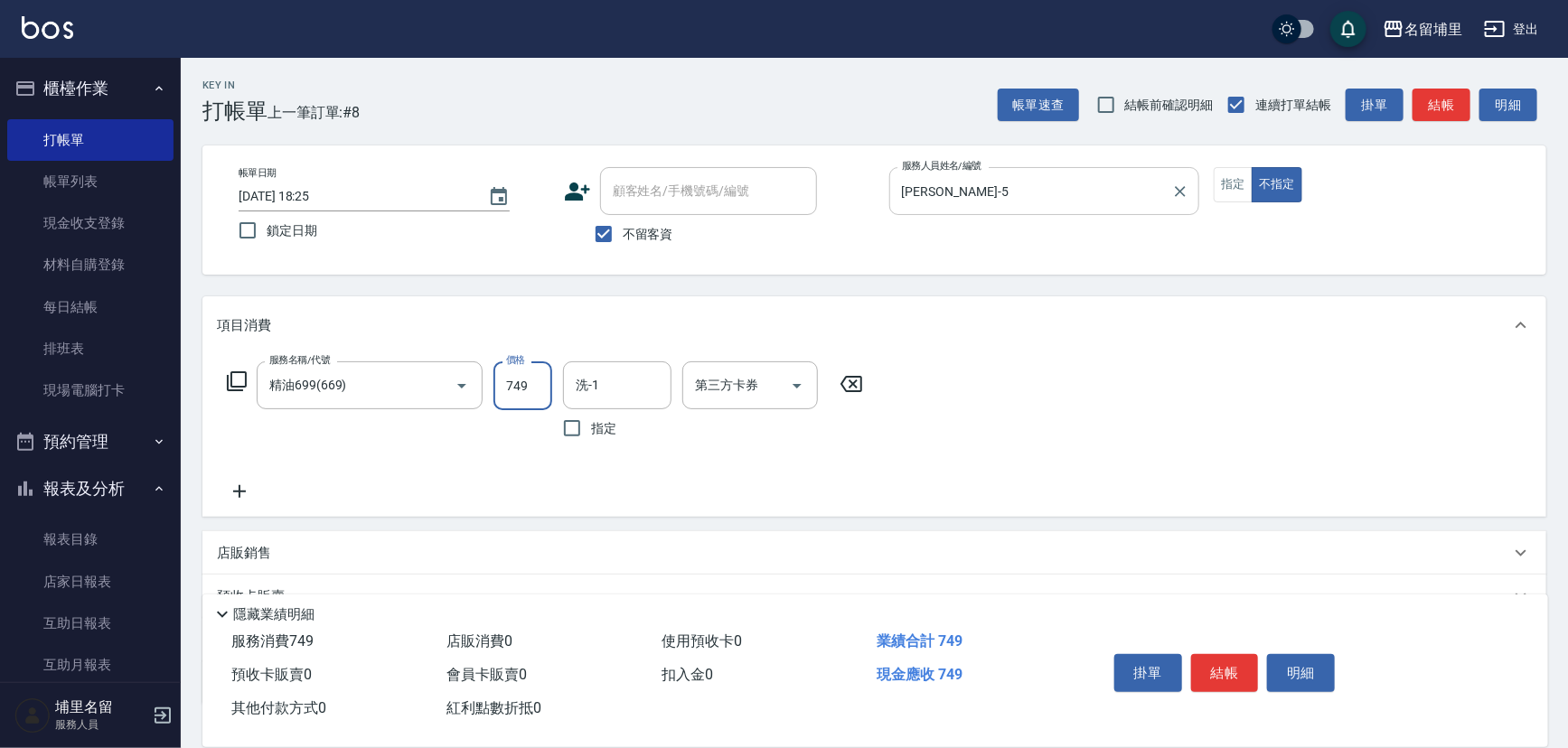
type input "749"
type input "[PERSON_NAME]-45"
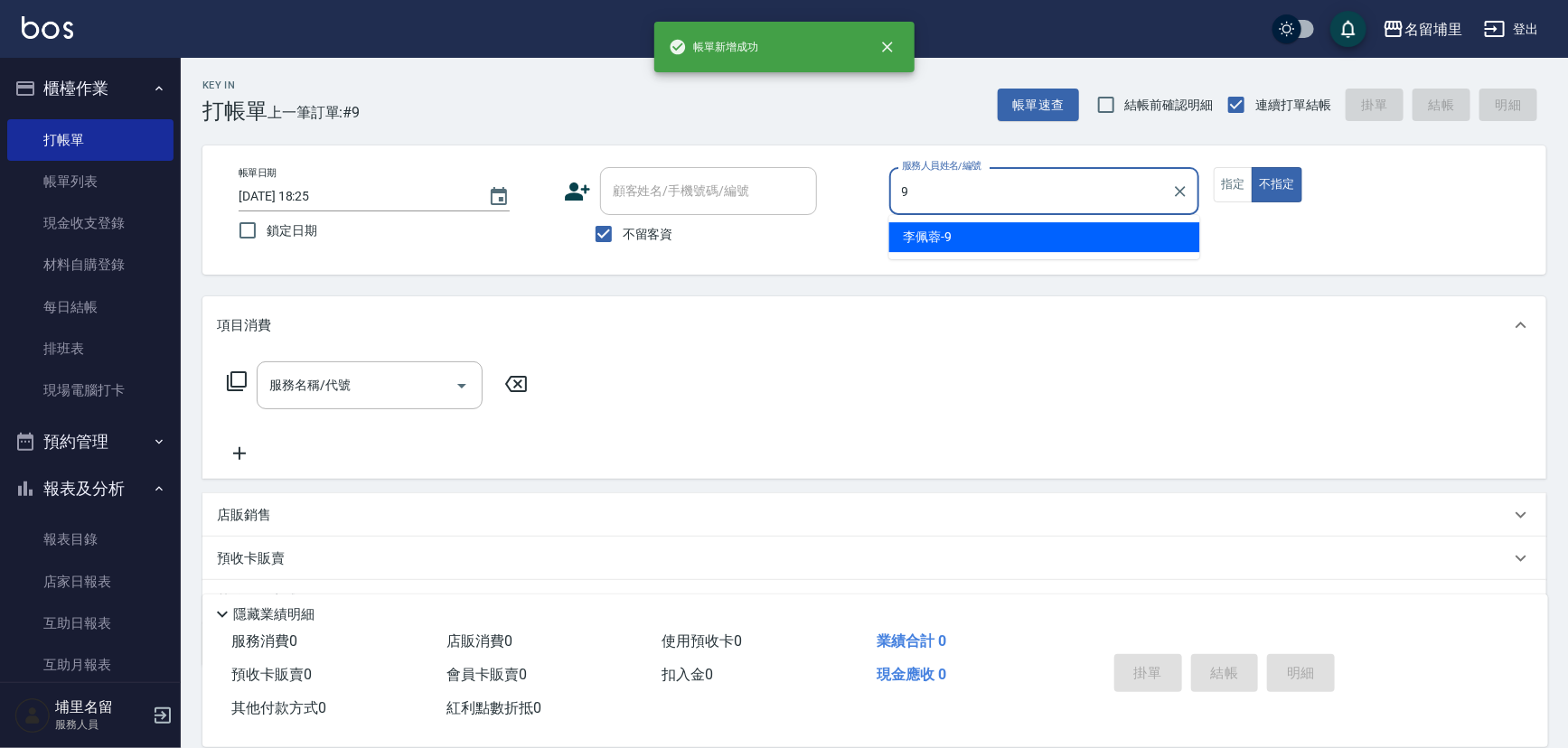
type input "[PERSON_NAME]-9"
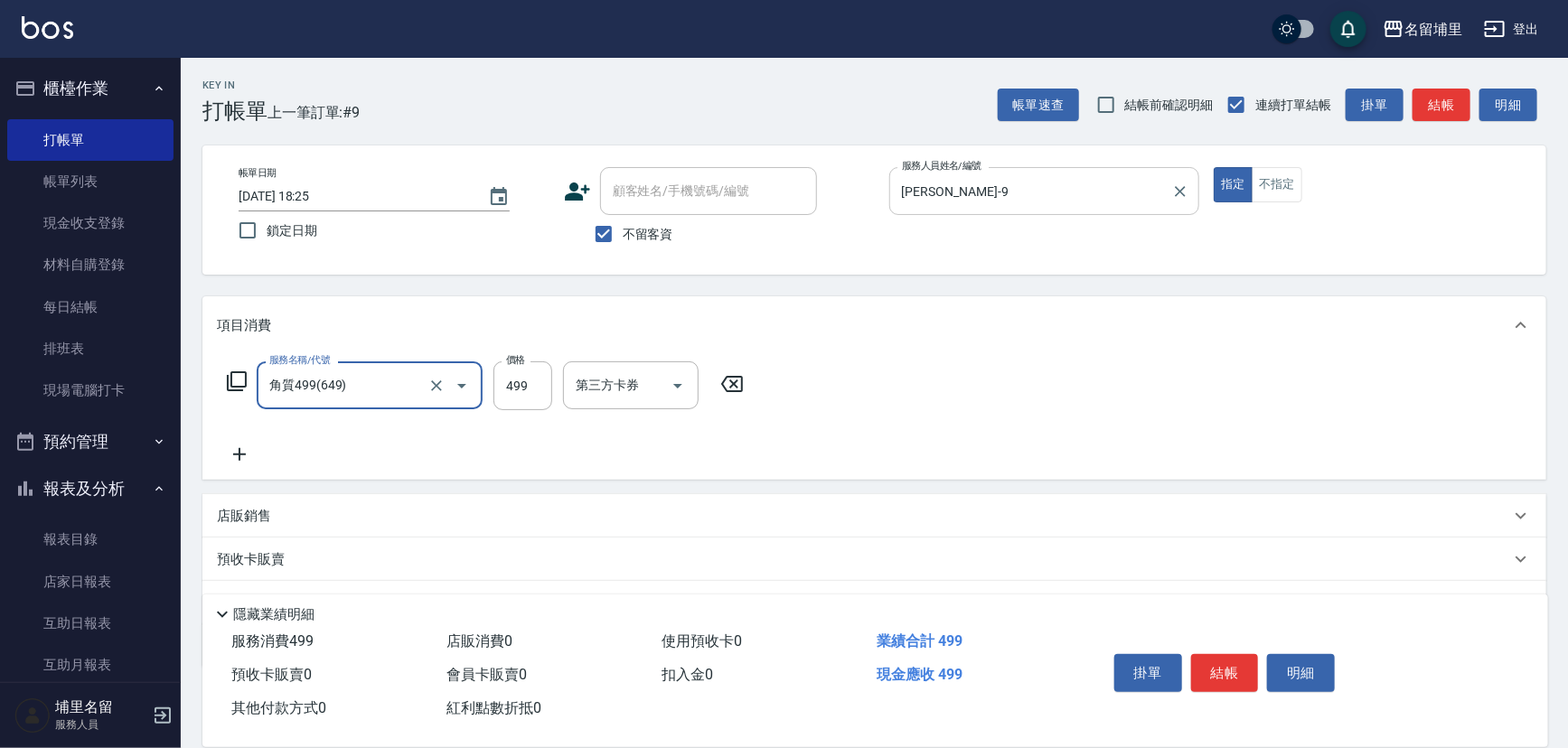
type input "角質499(649)"
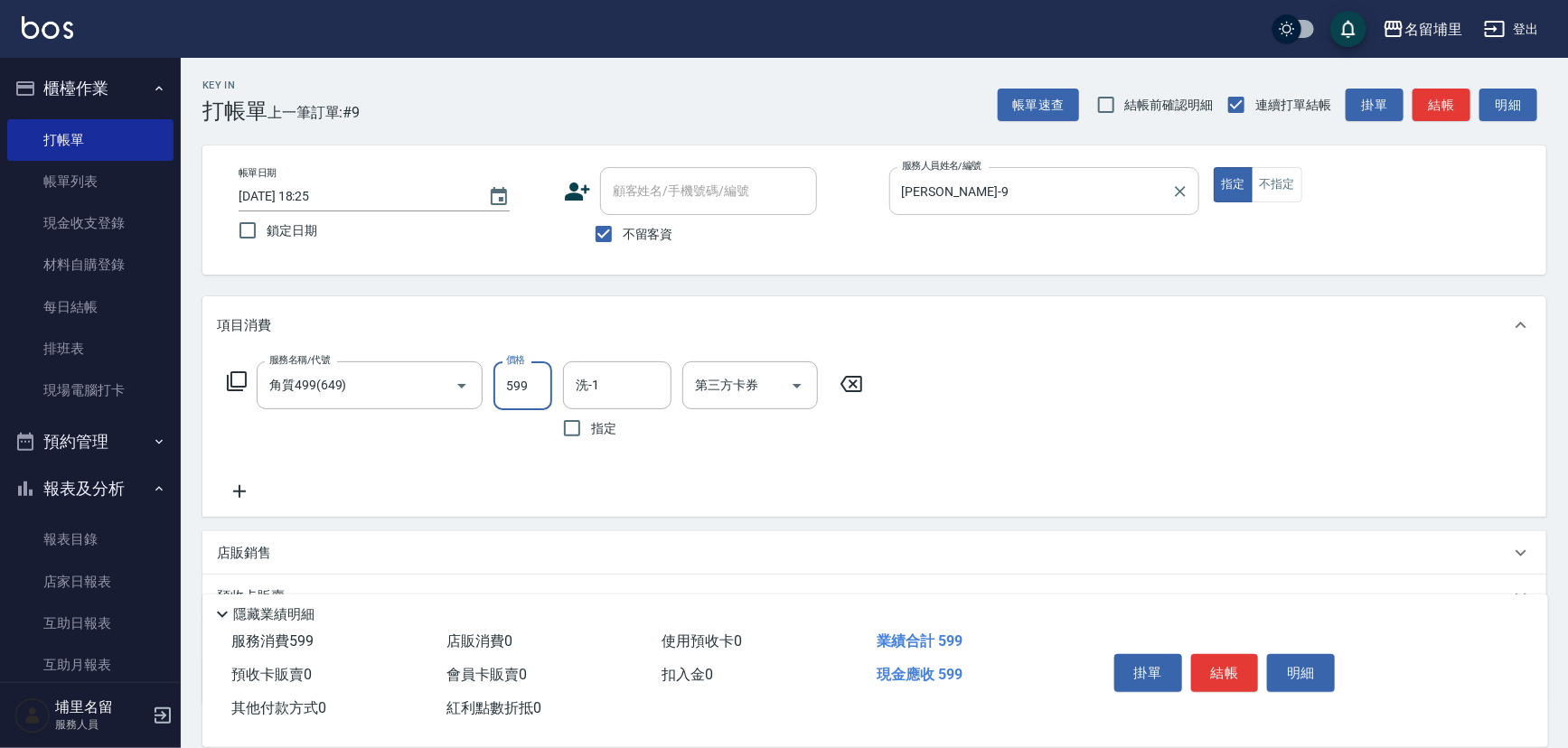
type input "599"
type input "[PERSON_NAME]-42"
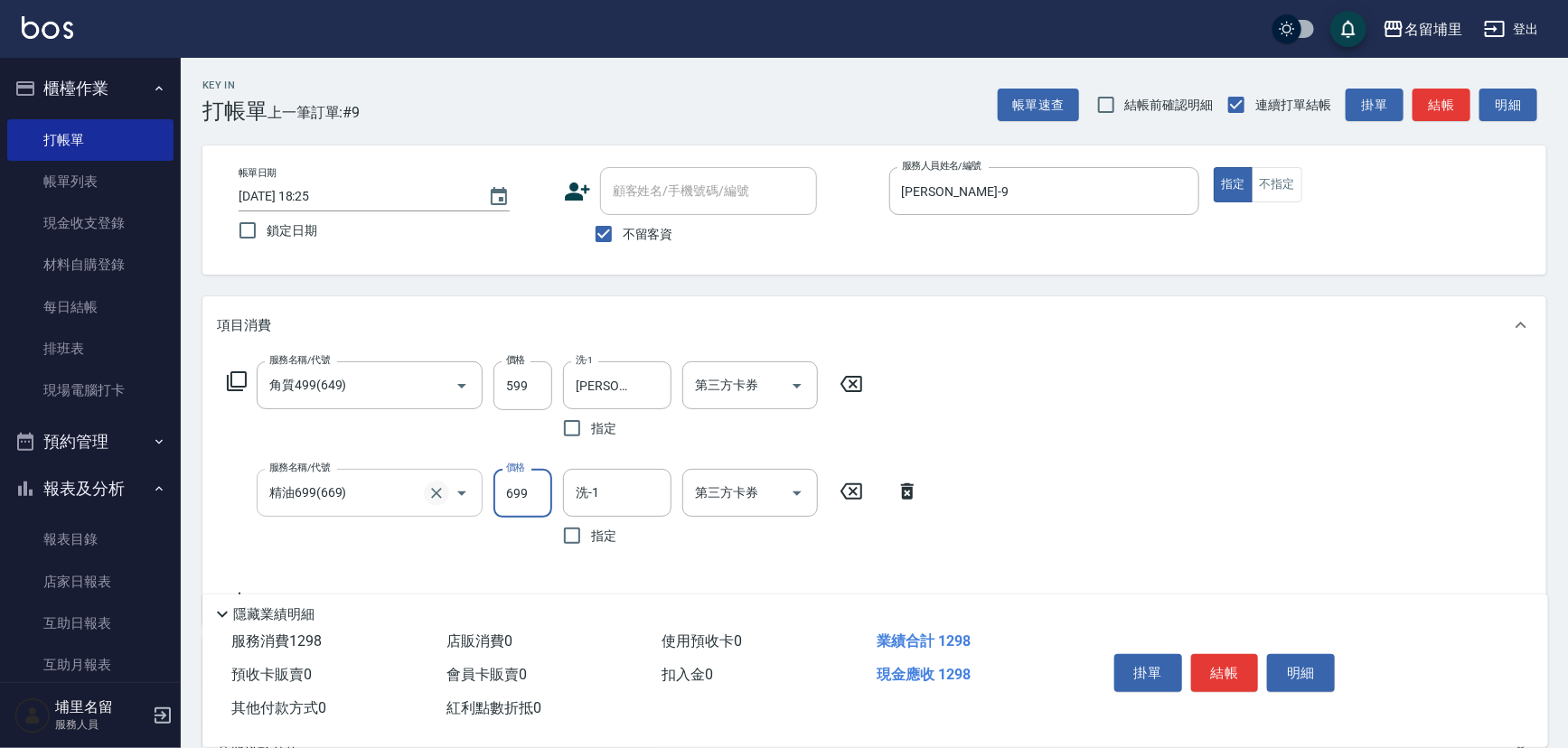
click at [436, 502] on button "Clear" at bounding box center [436, 493] width 25 height 25
type input "精油699(669)"
click at [440, 497] on icon "Clear" at bounding box center [437, 494] width 11 height 11
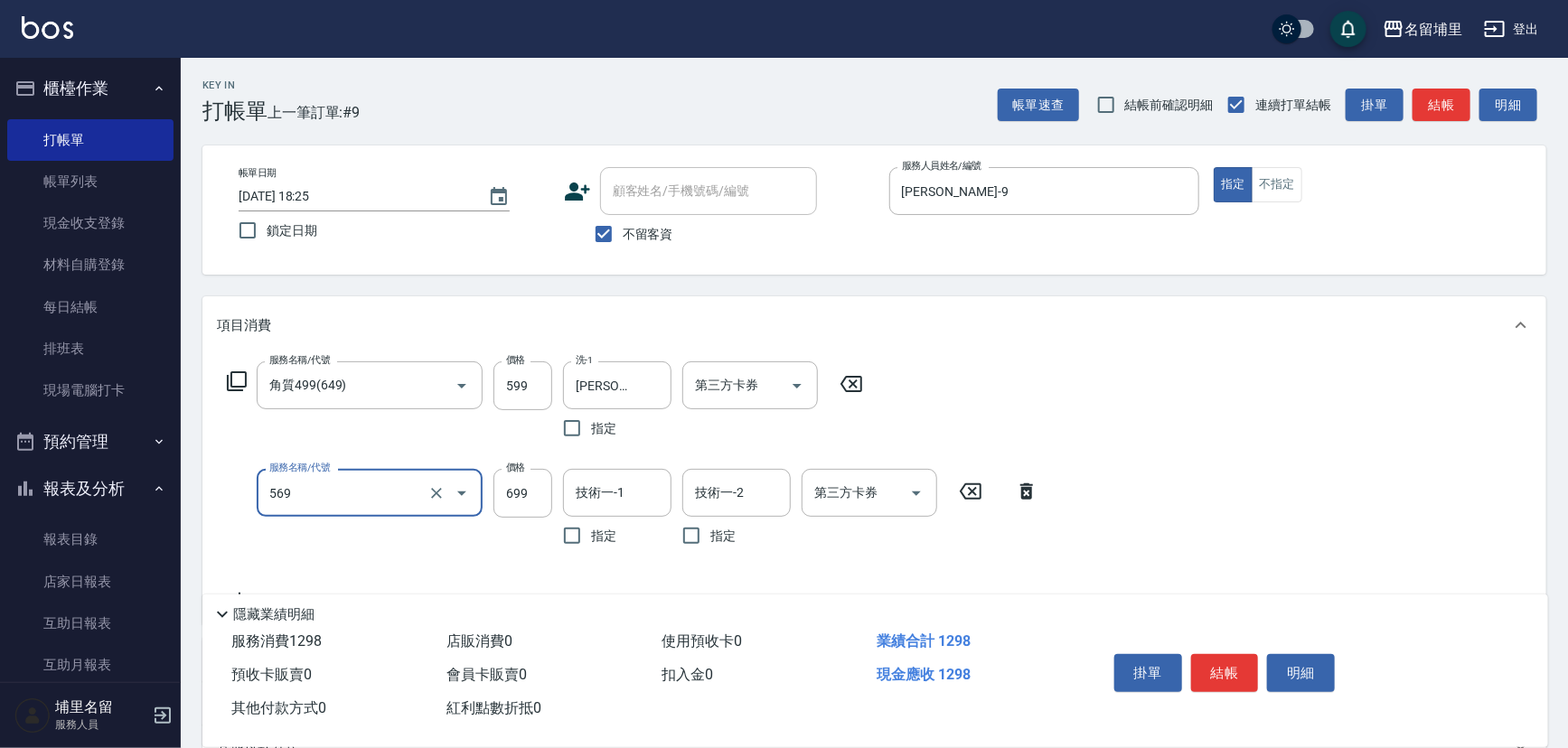
type input "699護髮(569)"
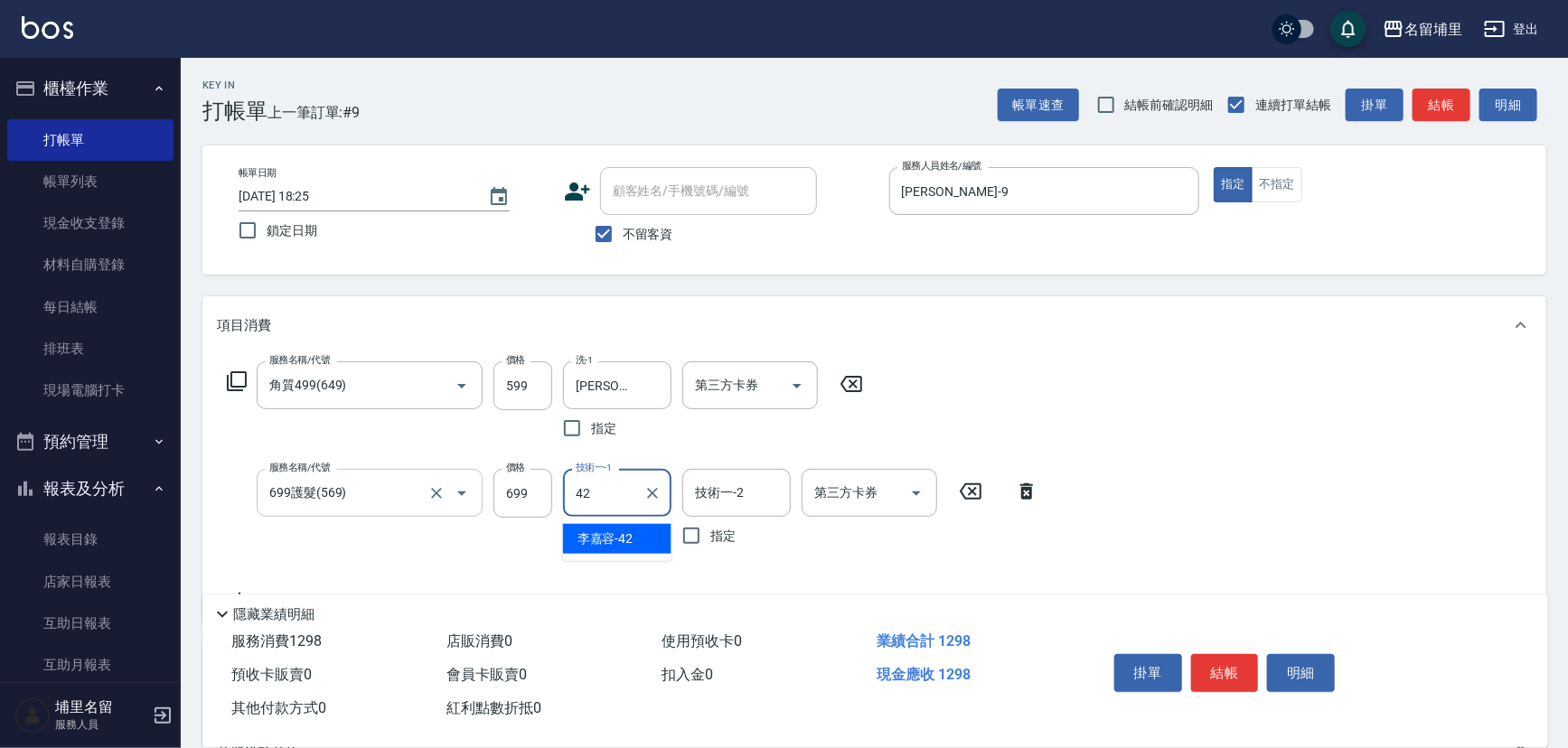
type input "[PERSON_NAME]-42"
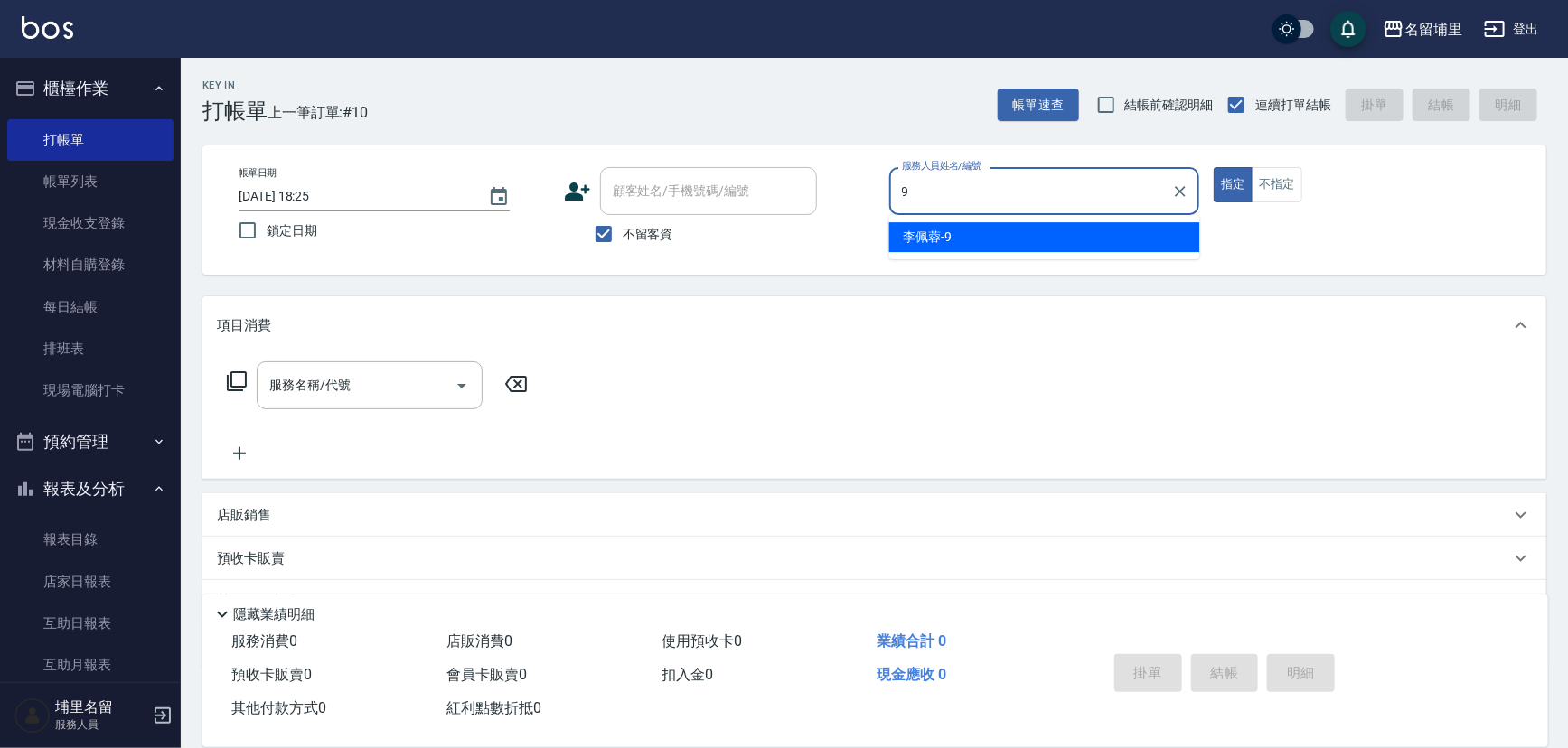
type input "[PERSON_NAME]-9"
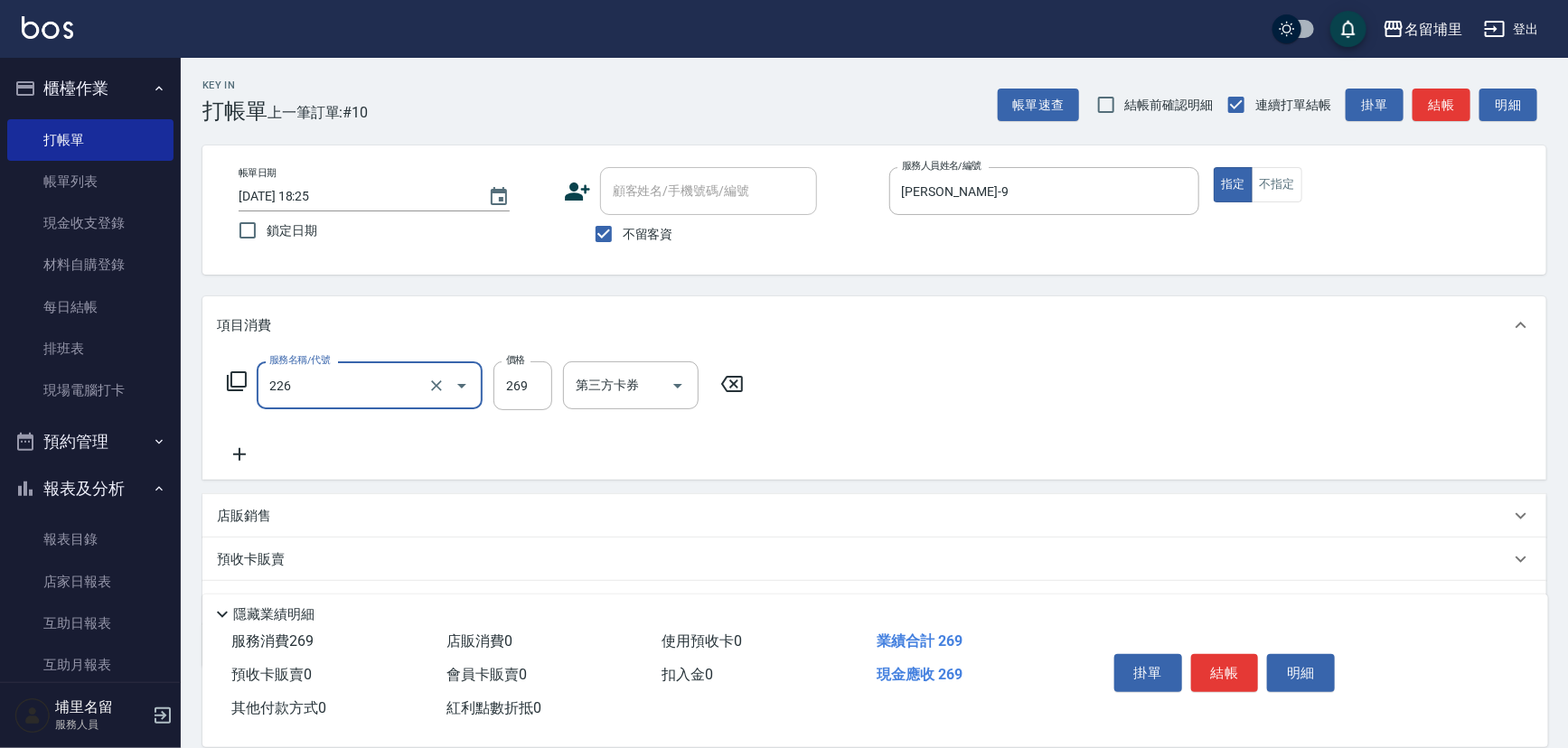
type input "洗剪269(226)"
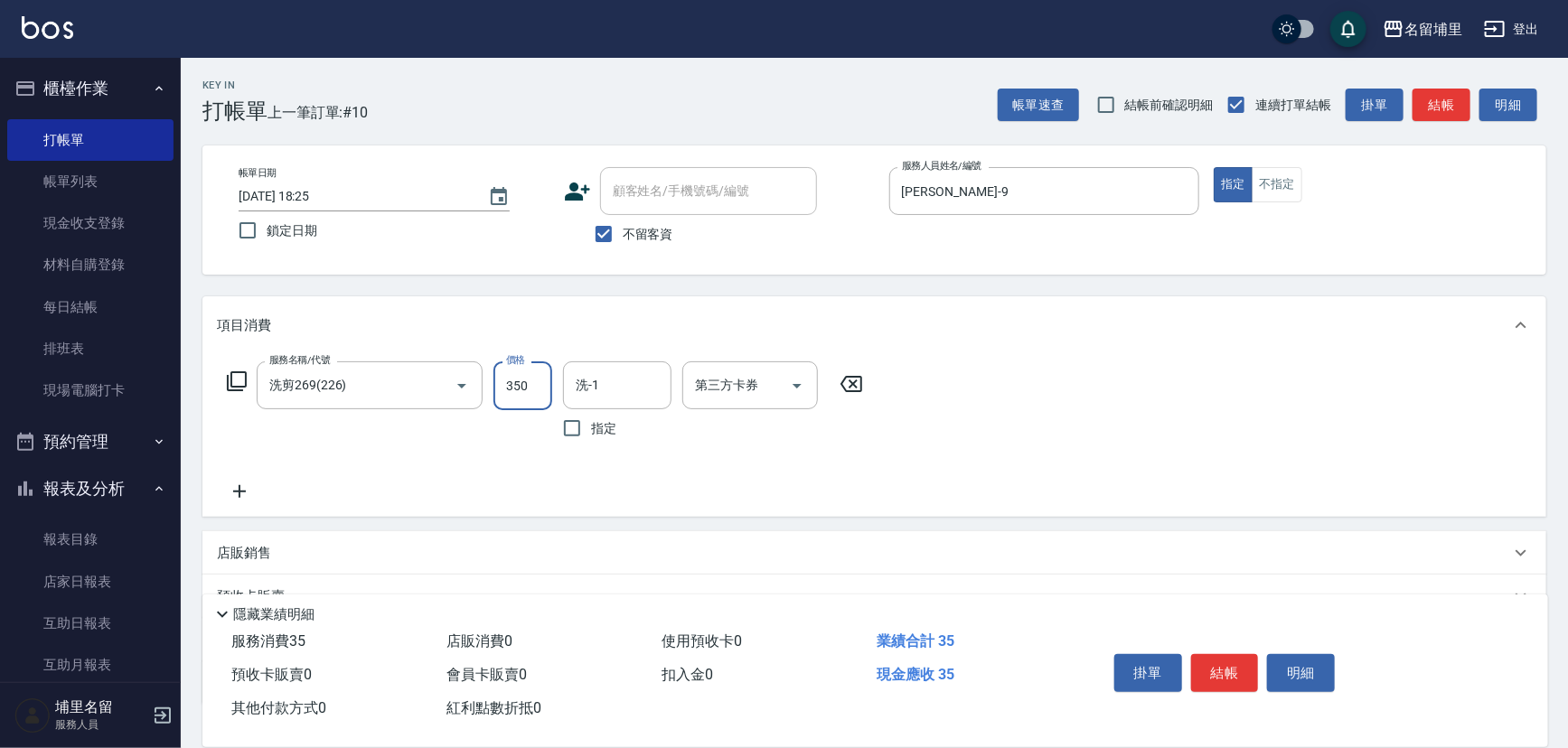
type input "350"
type input "[PERSON_NAME]-45"
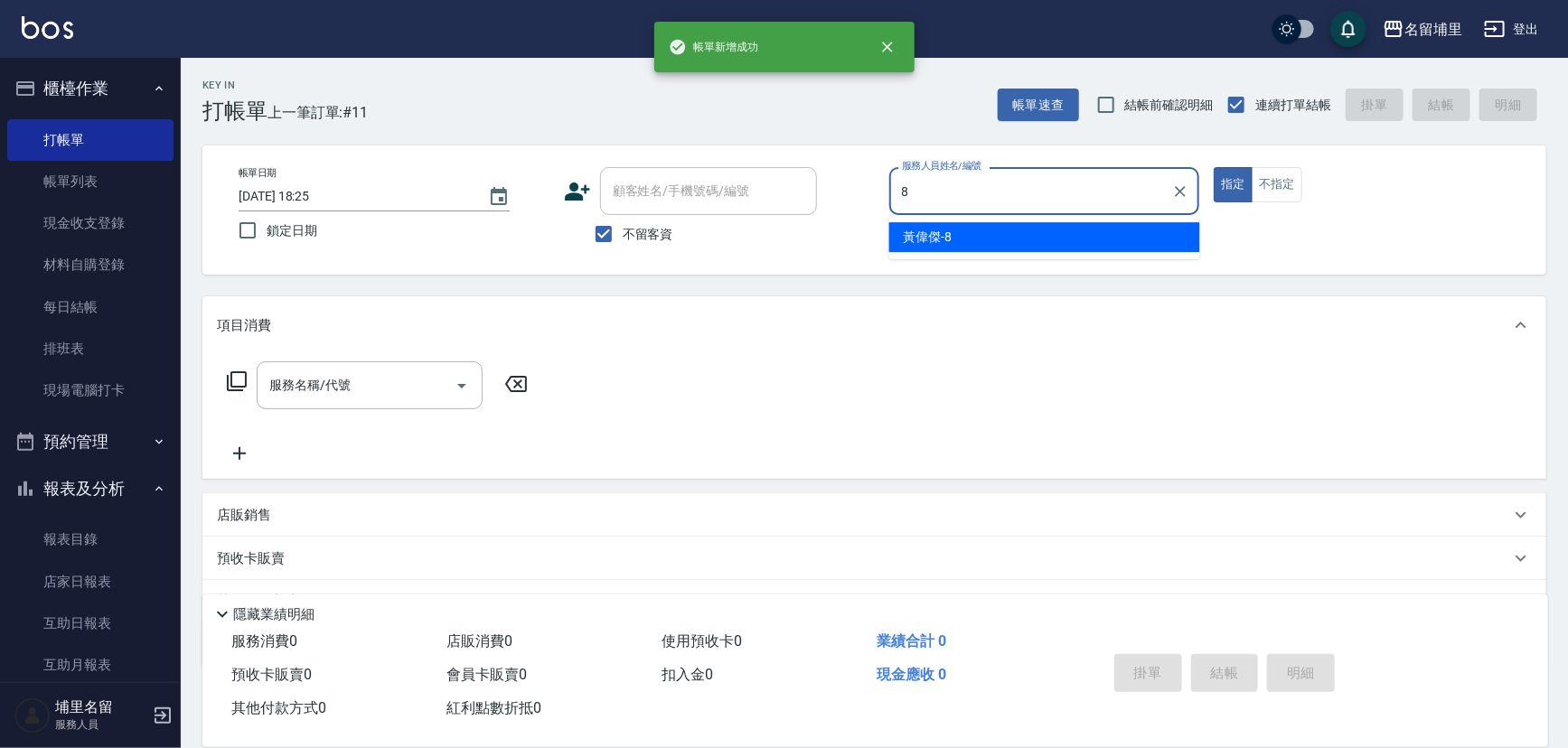
type input "[PERSON_NAME]-8"
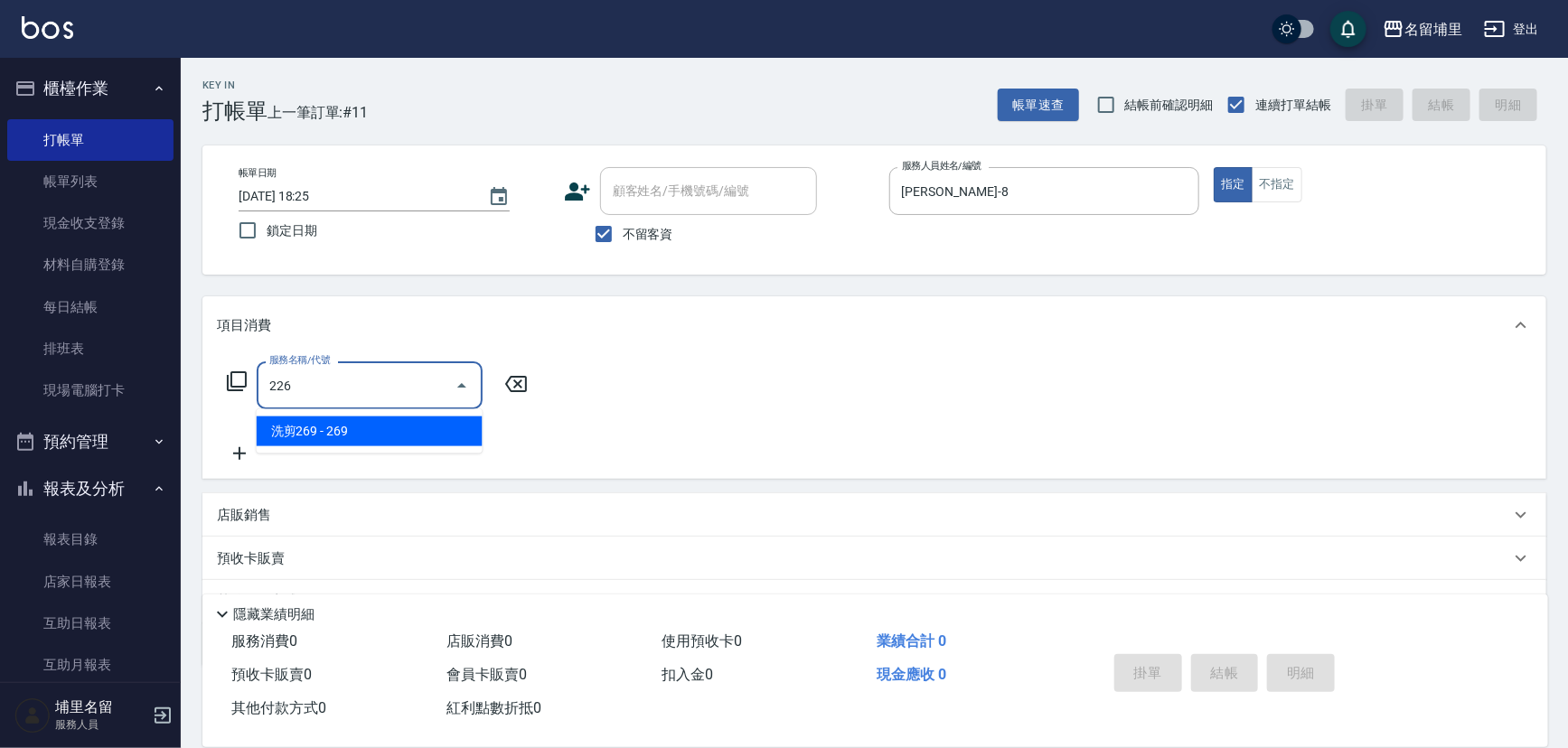
type input "洗剪269(226)"
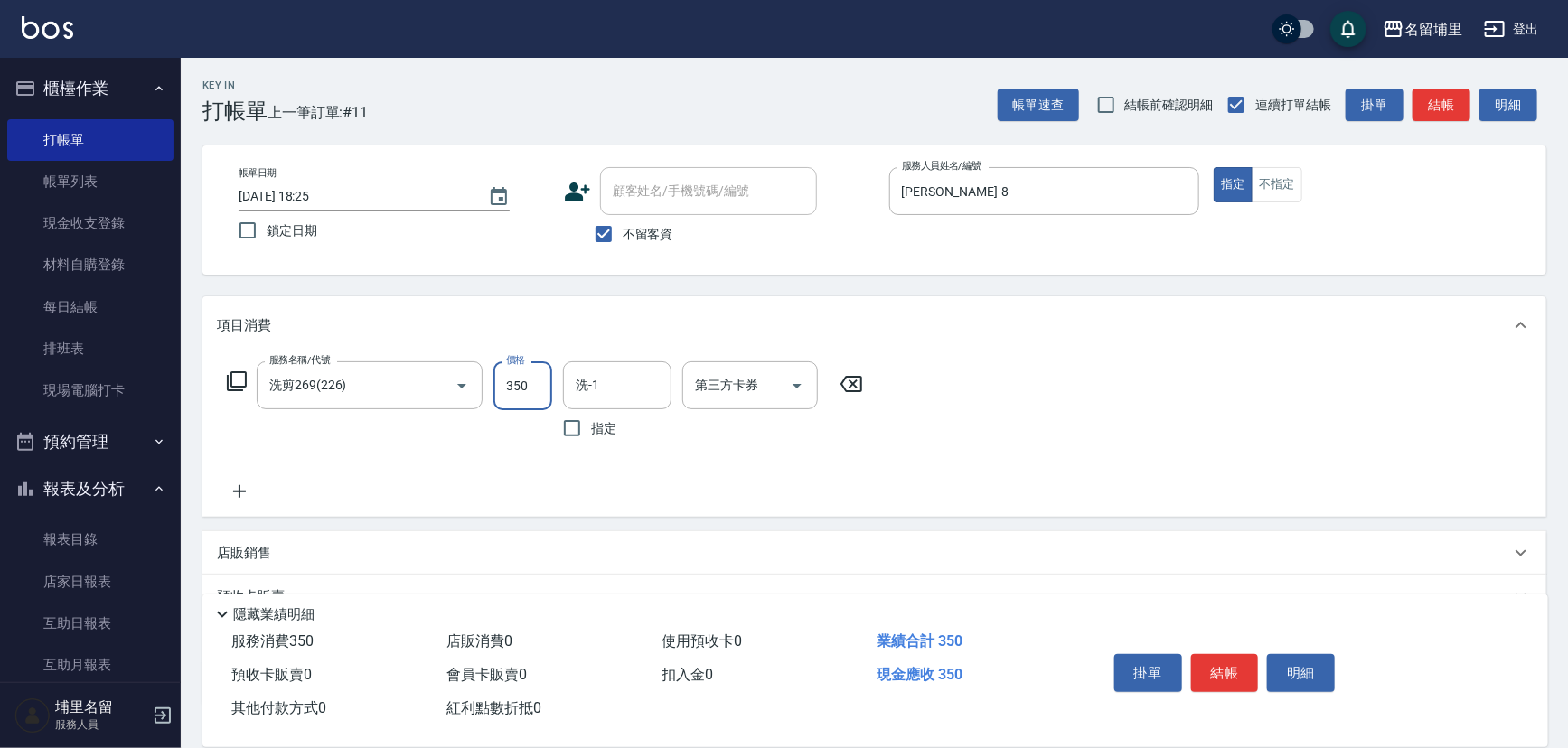
type input "350"
type input "[PERSON_NAME]-8"
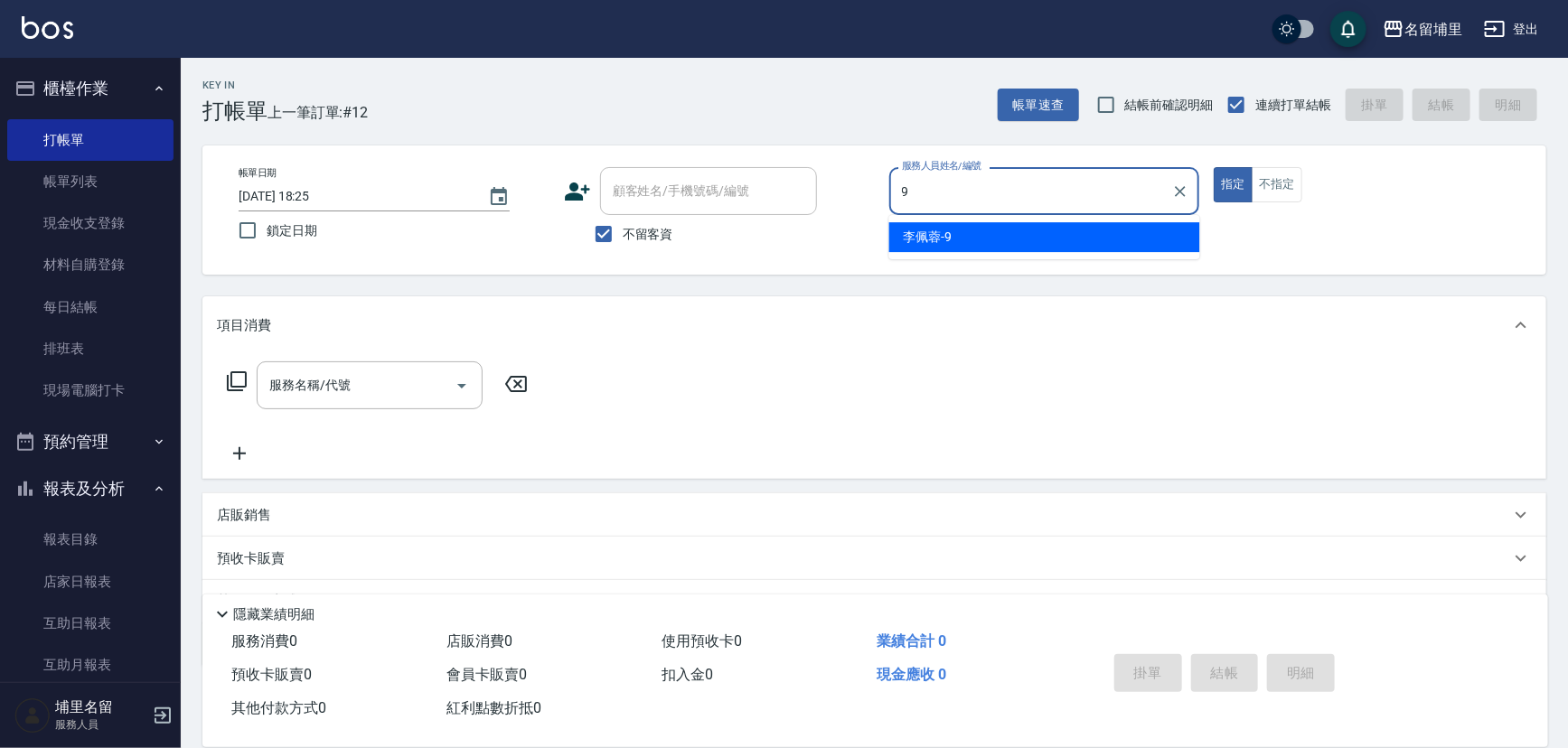
type input "[PERSON_NAME]-9"
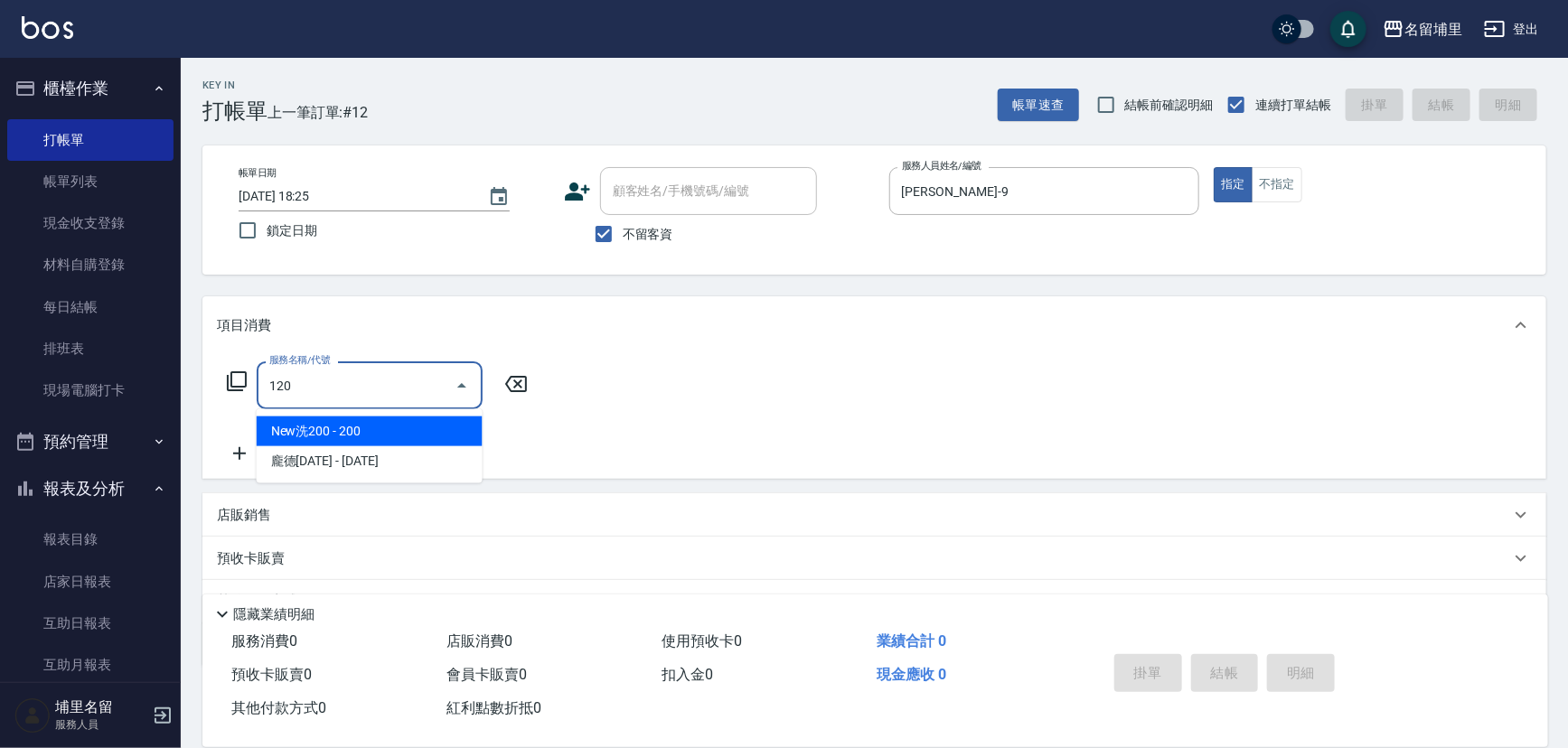
type input "New洗200(120)"
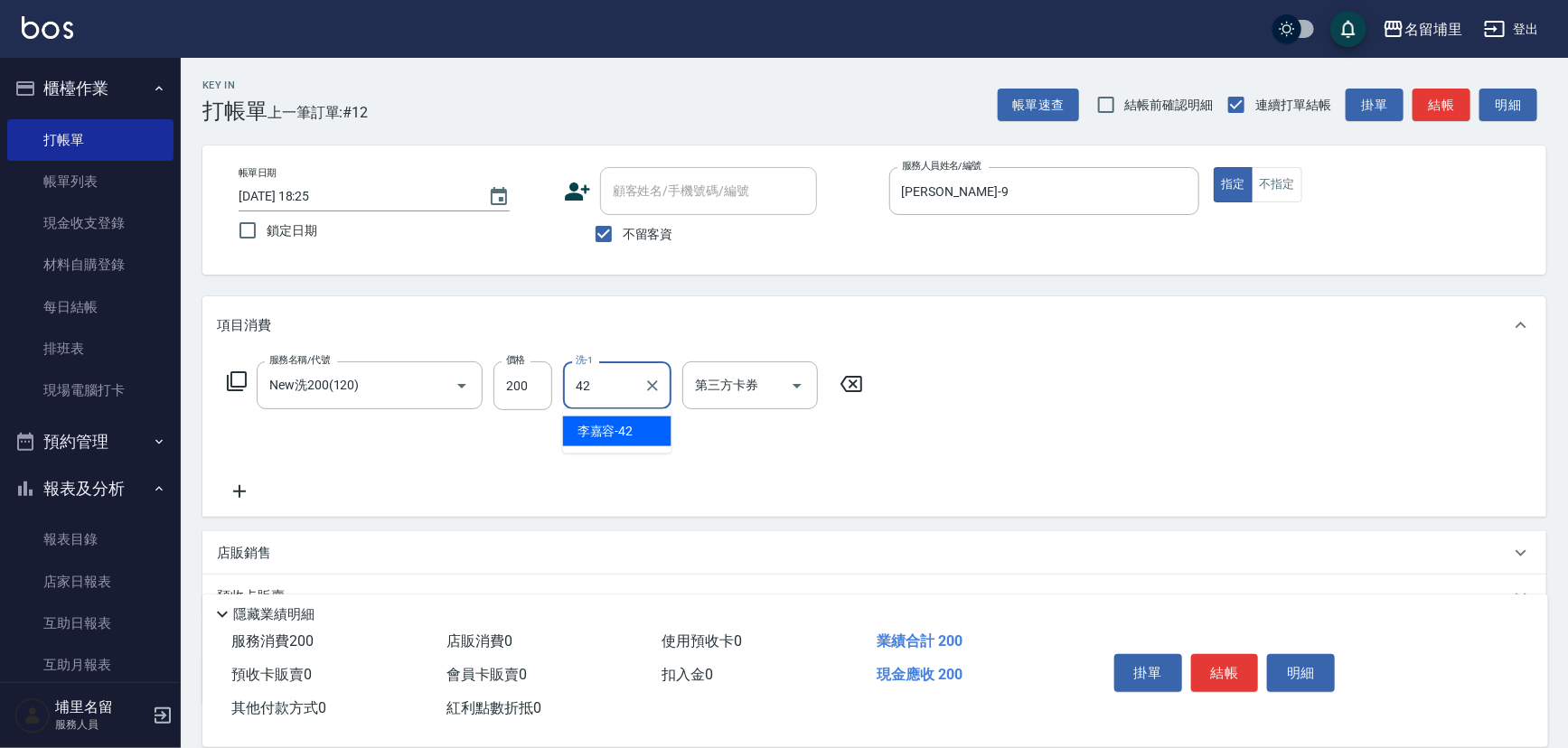
type input "[PERSON_NAME]-42"
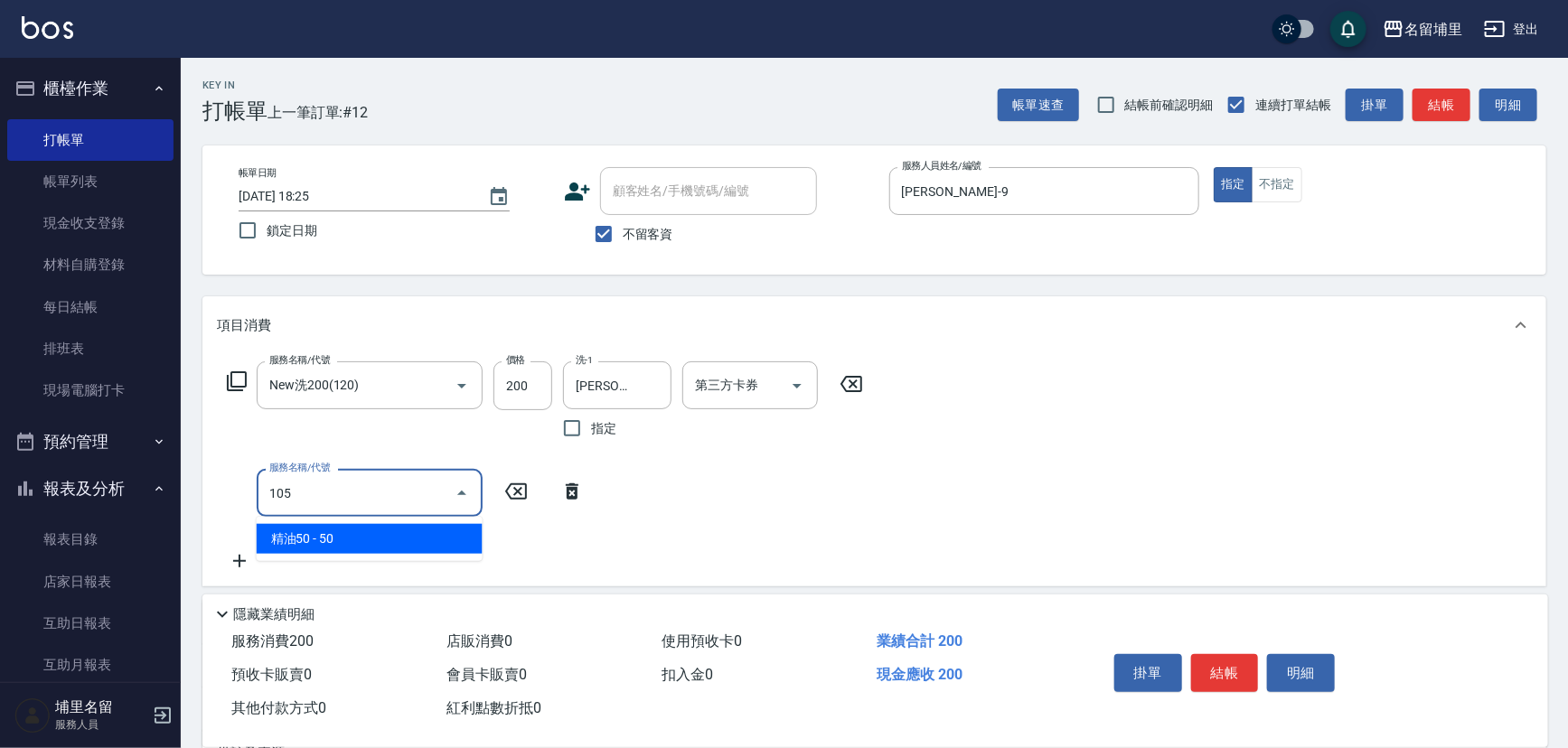
type input "精油50(105)"
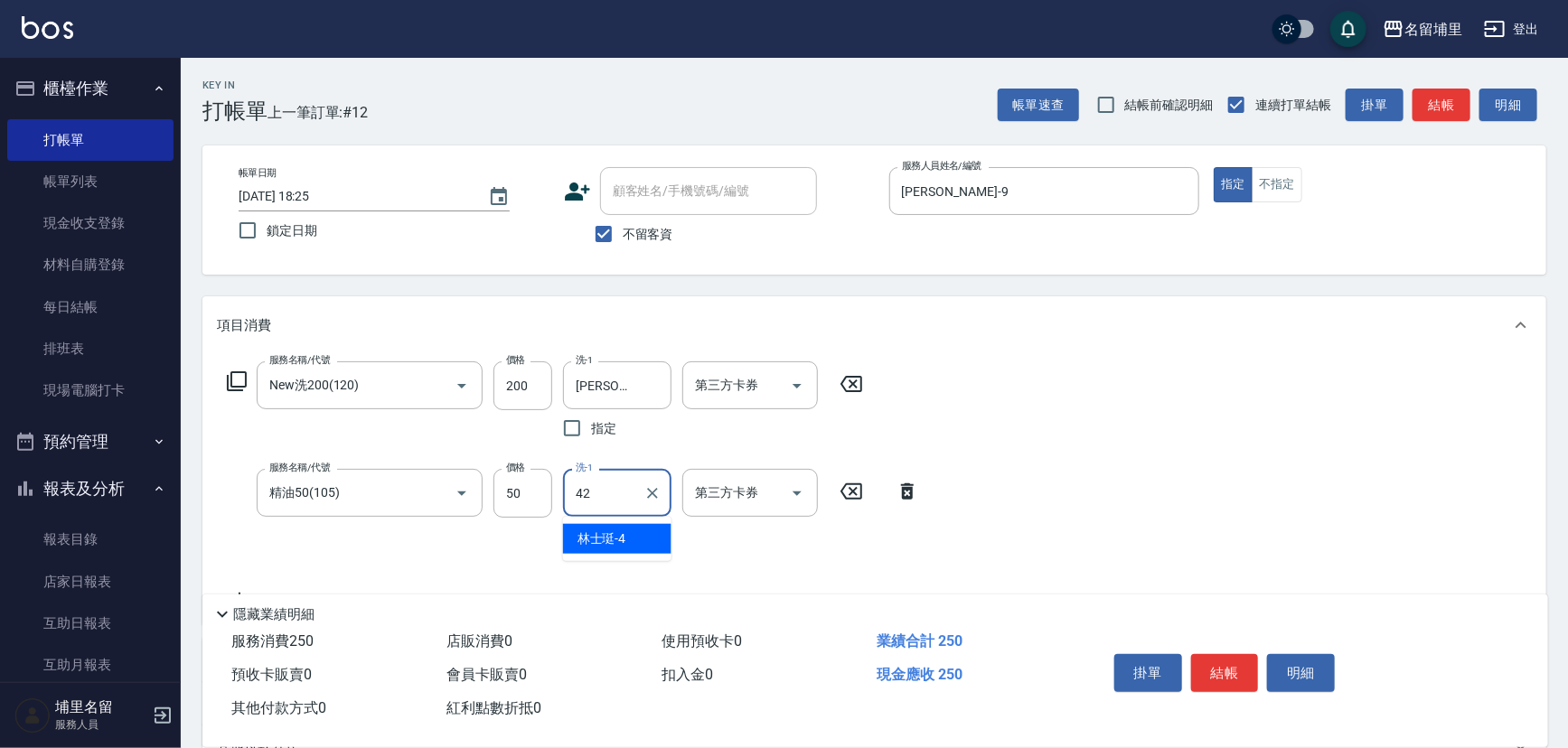
type input "[PERSON_NAME]-42"
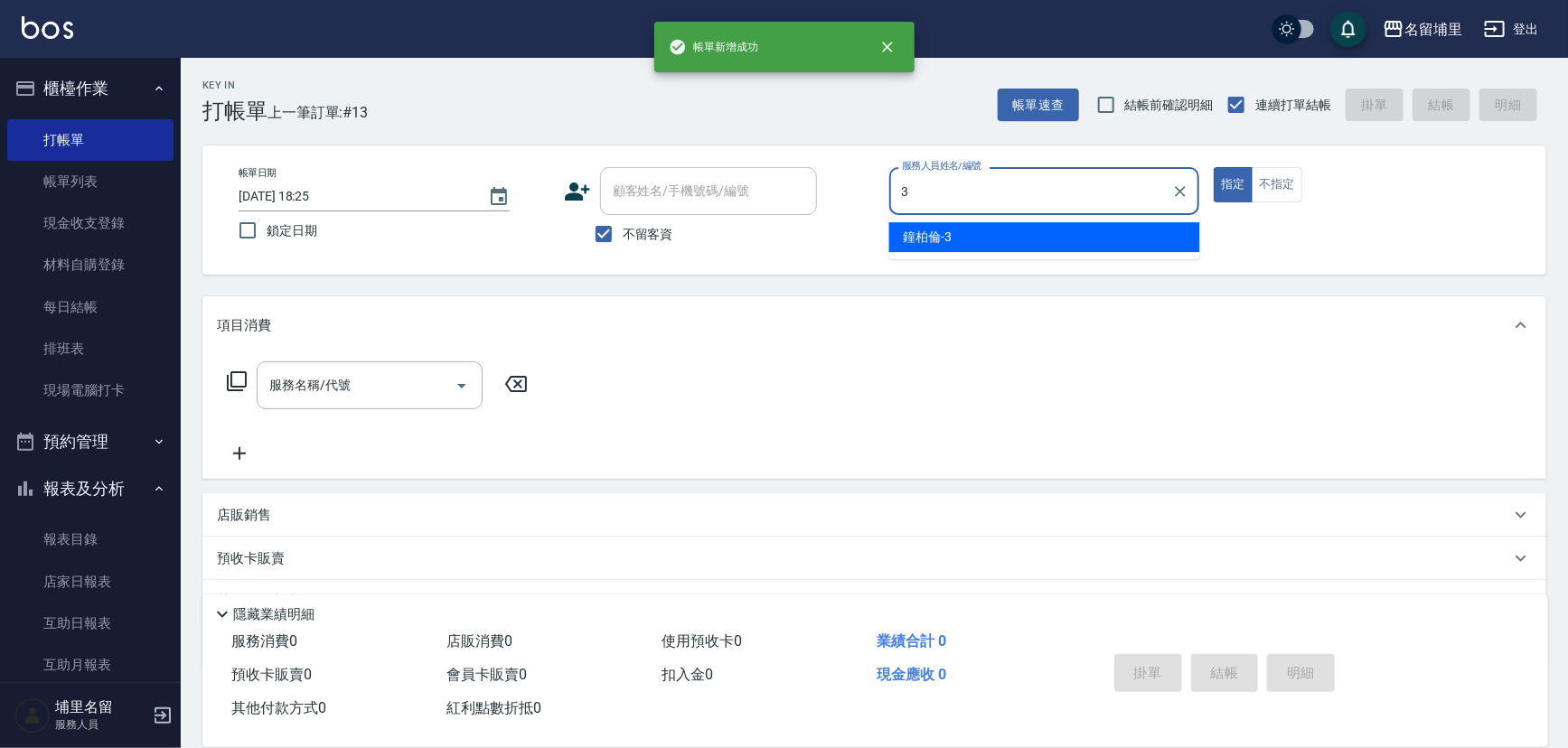
type input "[PERSON_NAME]-3"
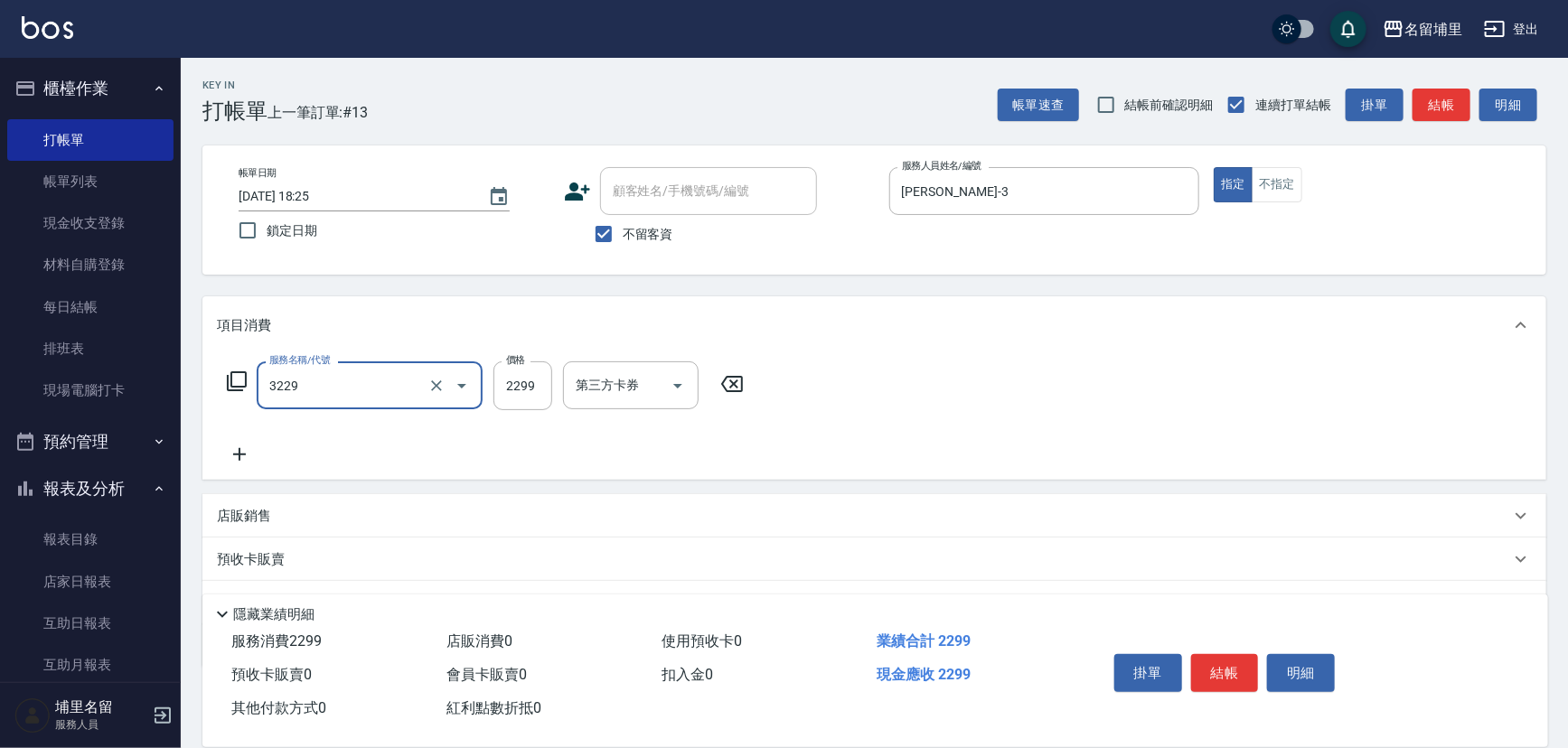
type input "[PERSON_NAME]2299(3229)"
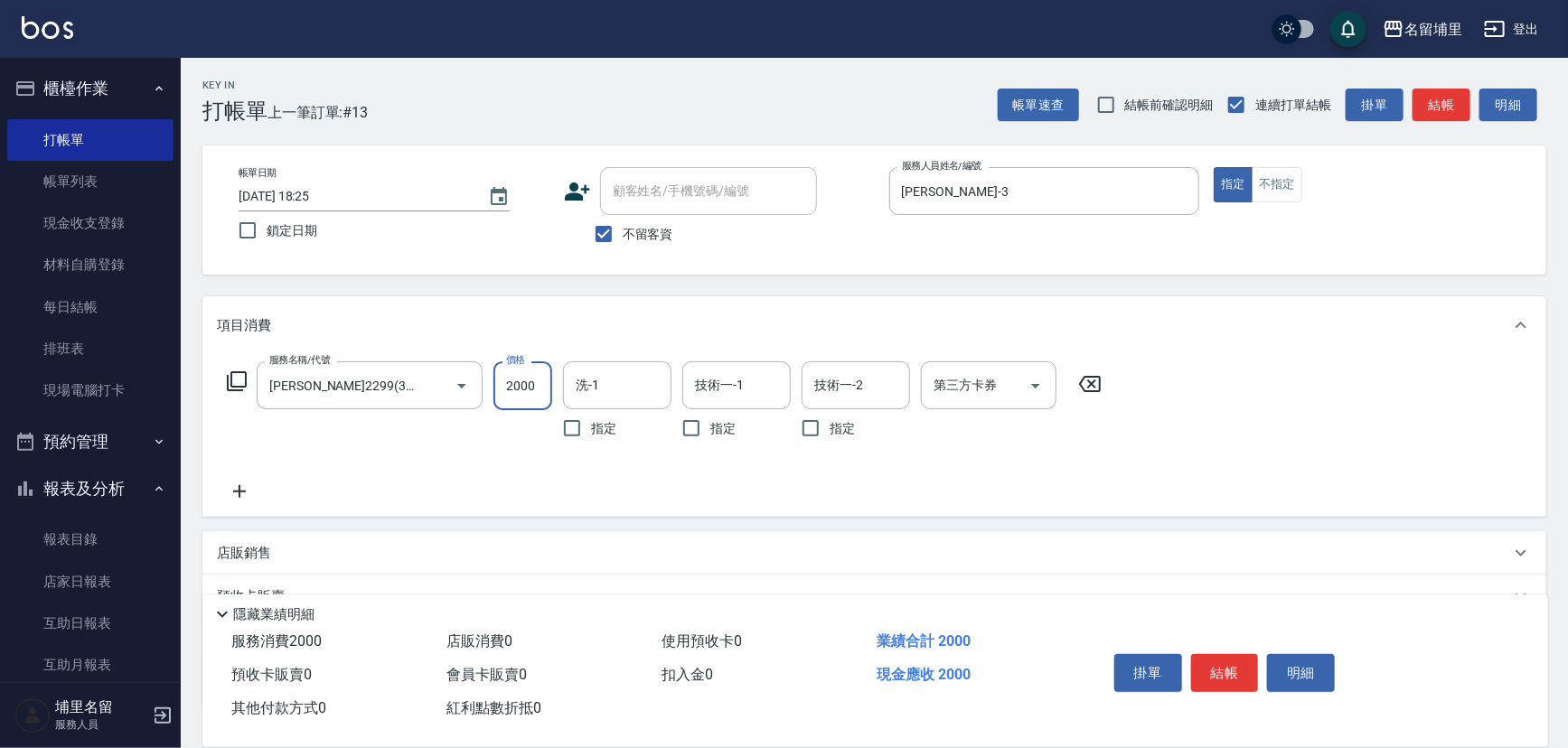
type input "2000"
type input "[PERSON_NAME]-42"
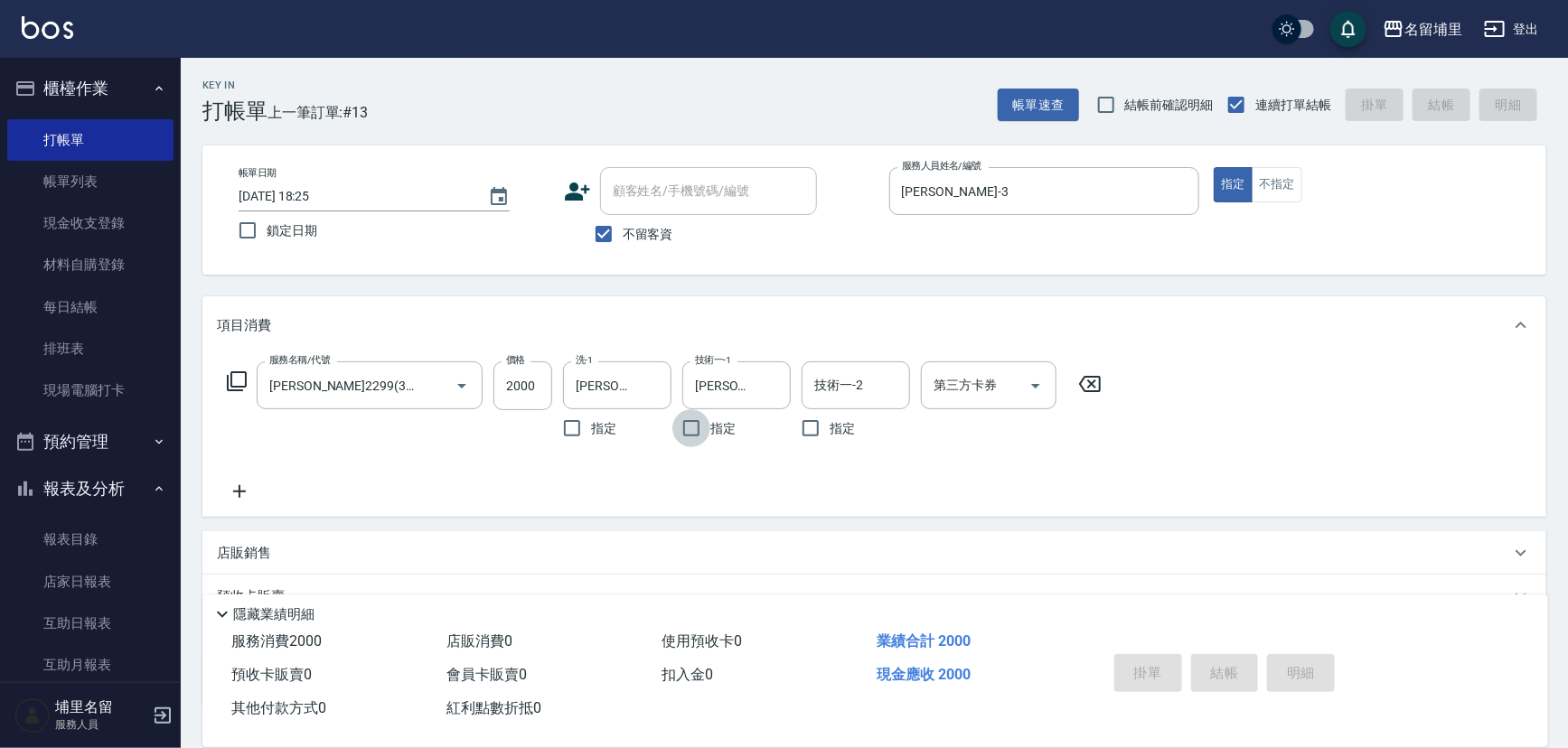
type input "[DATE] 18:26"
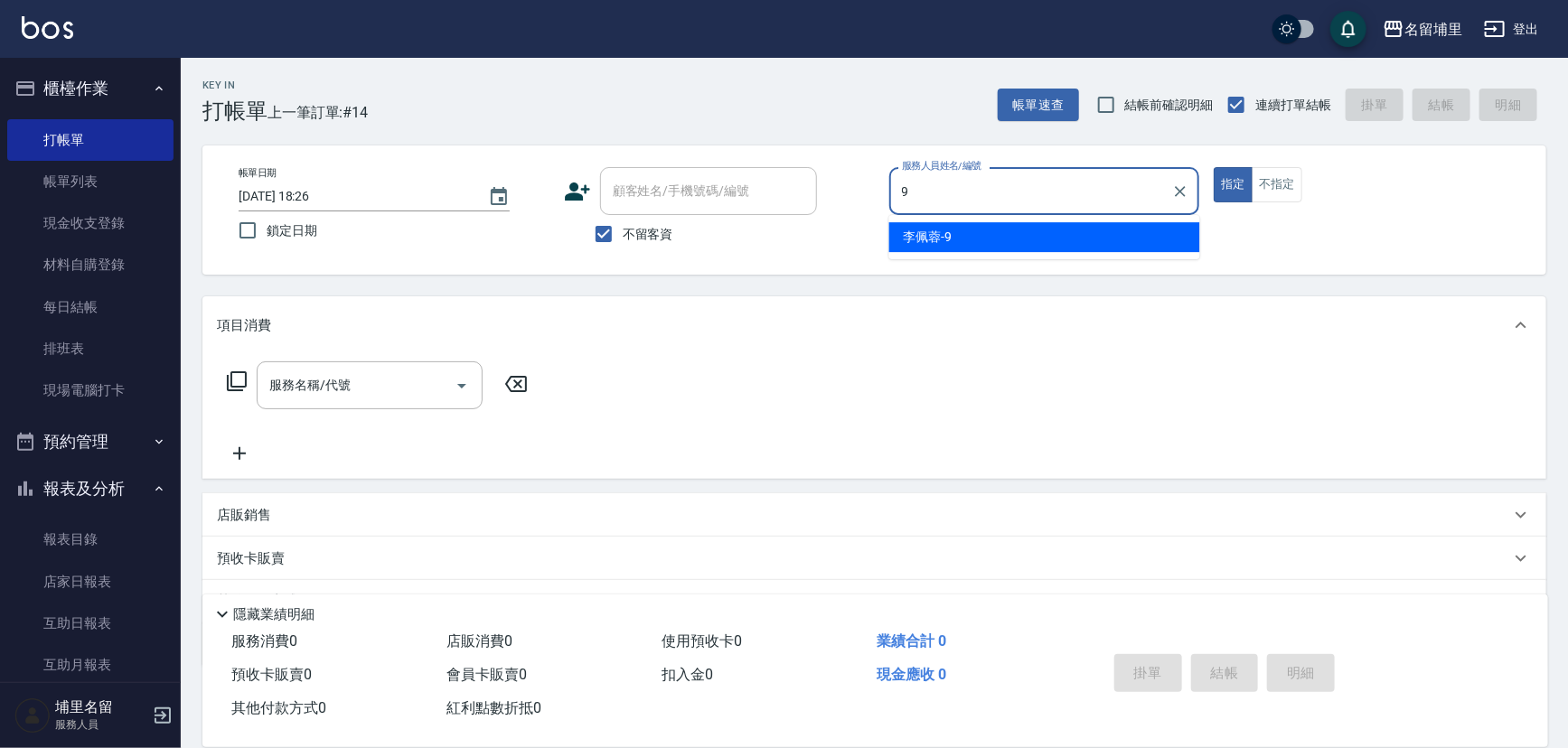
type input "[PERSON_NAME]-9"
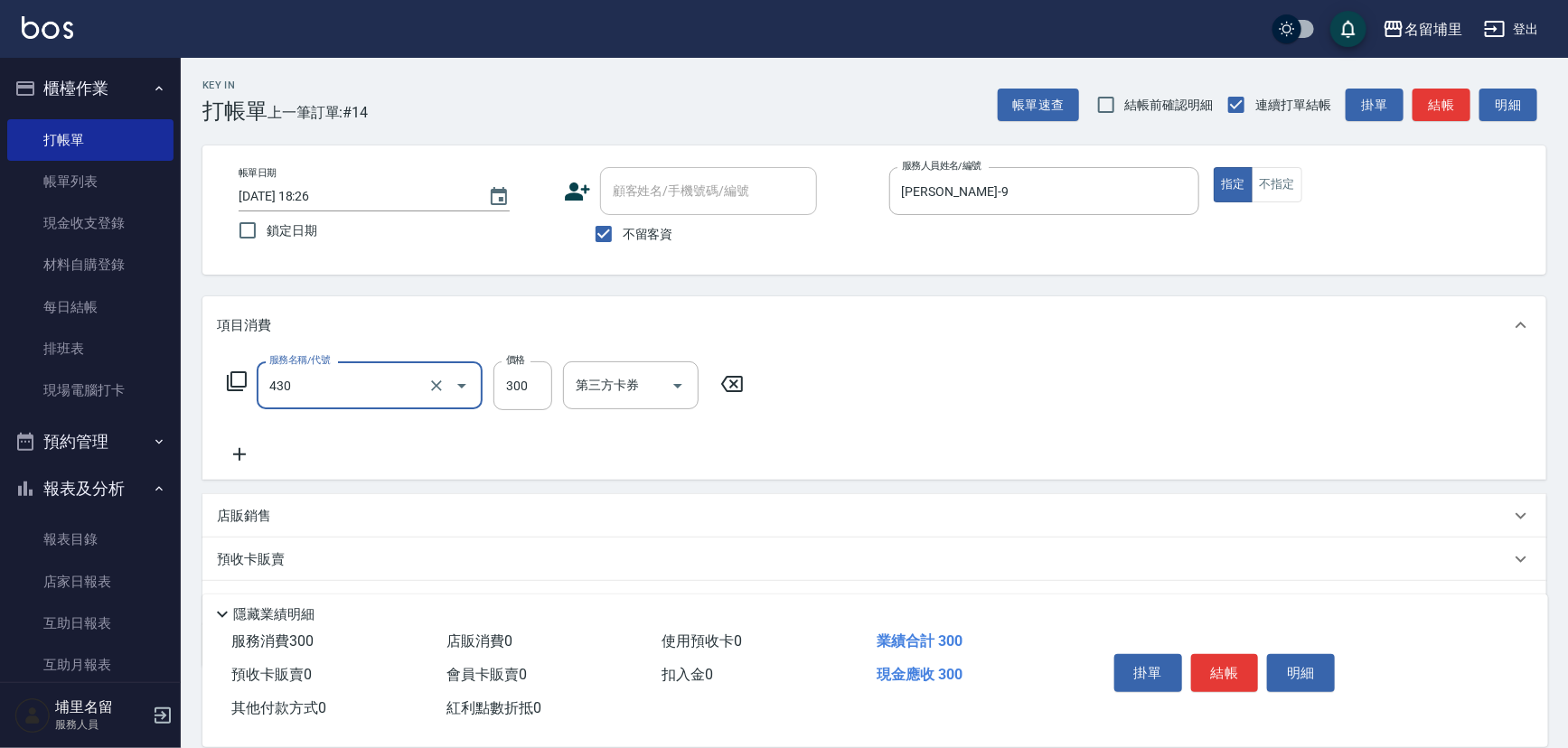
type input "片染300(430)"
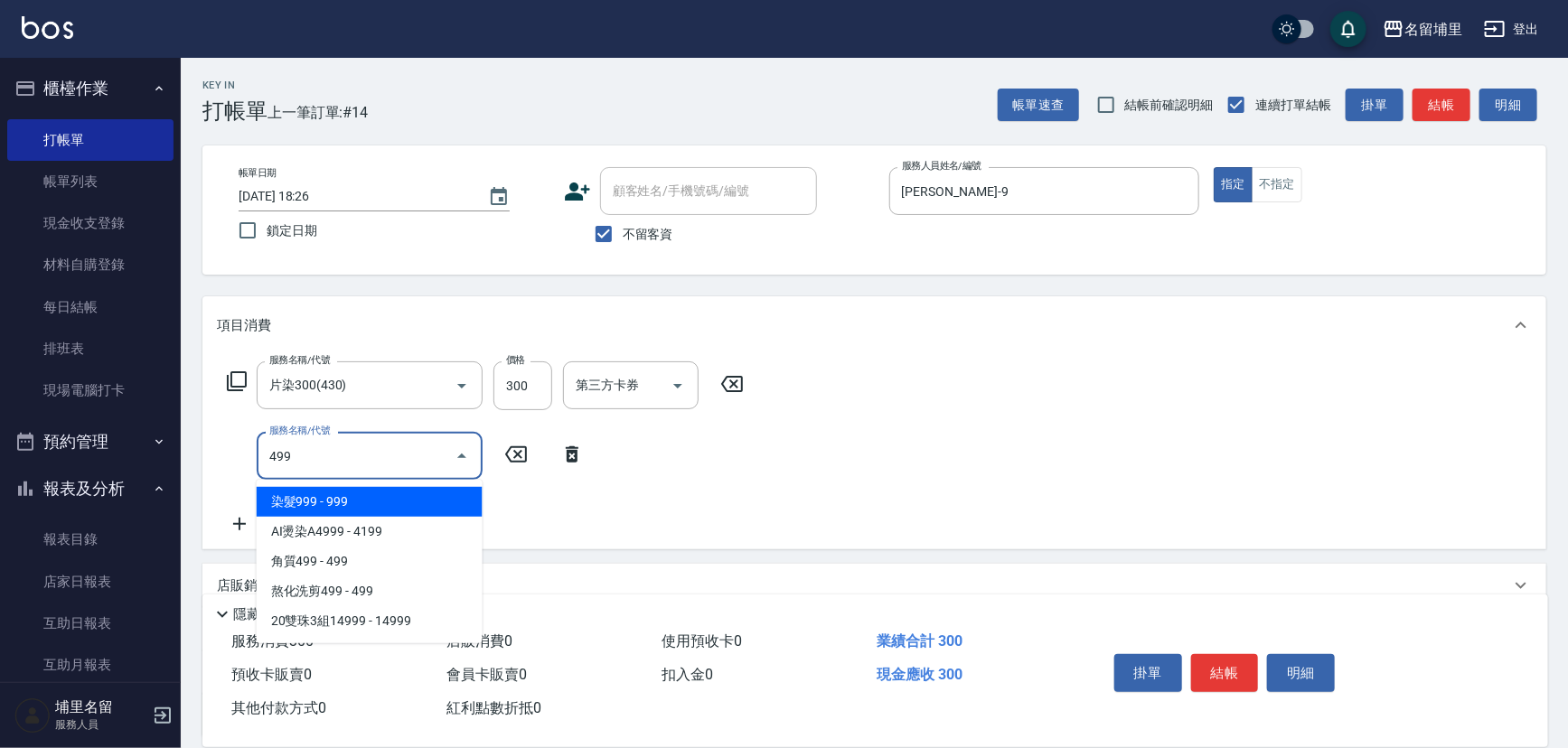
type input "染髮999(499)"
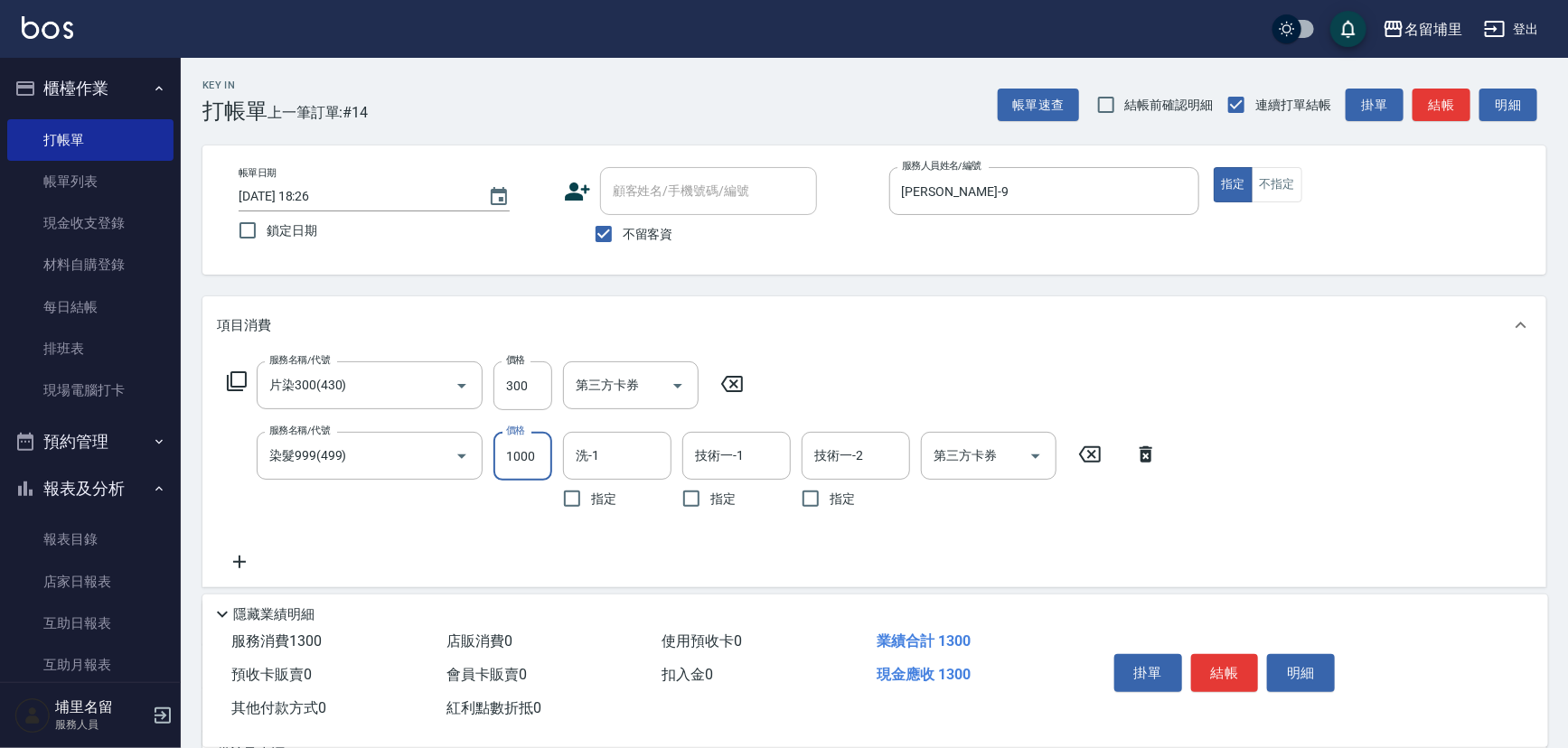
type input "1000"
type input "[PERSON_NAME]-42"
click at [442, 386] on icon "Clear" at bounding box center [436, 385] width 18 height 18
type input "片染300(430)"
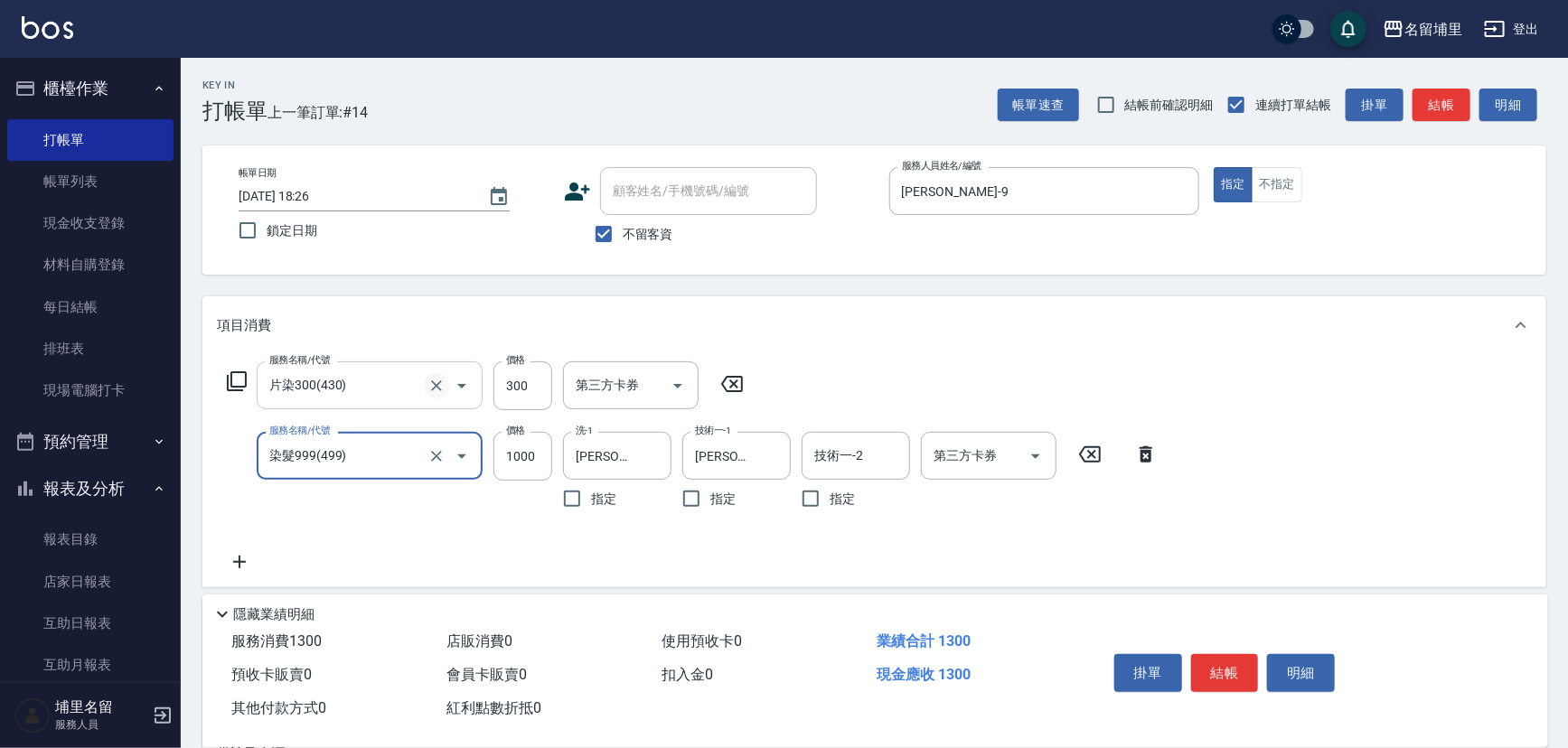
click at [442, 386] on icon "Clear" at bounding box center [436, 385] width 18 height 18
type input "頭隔300(4300)"
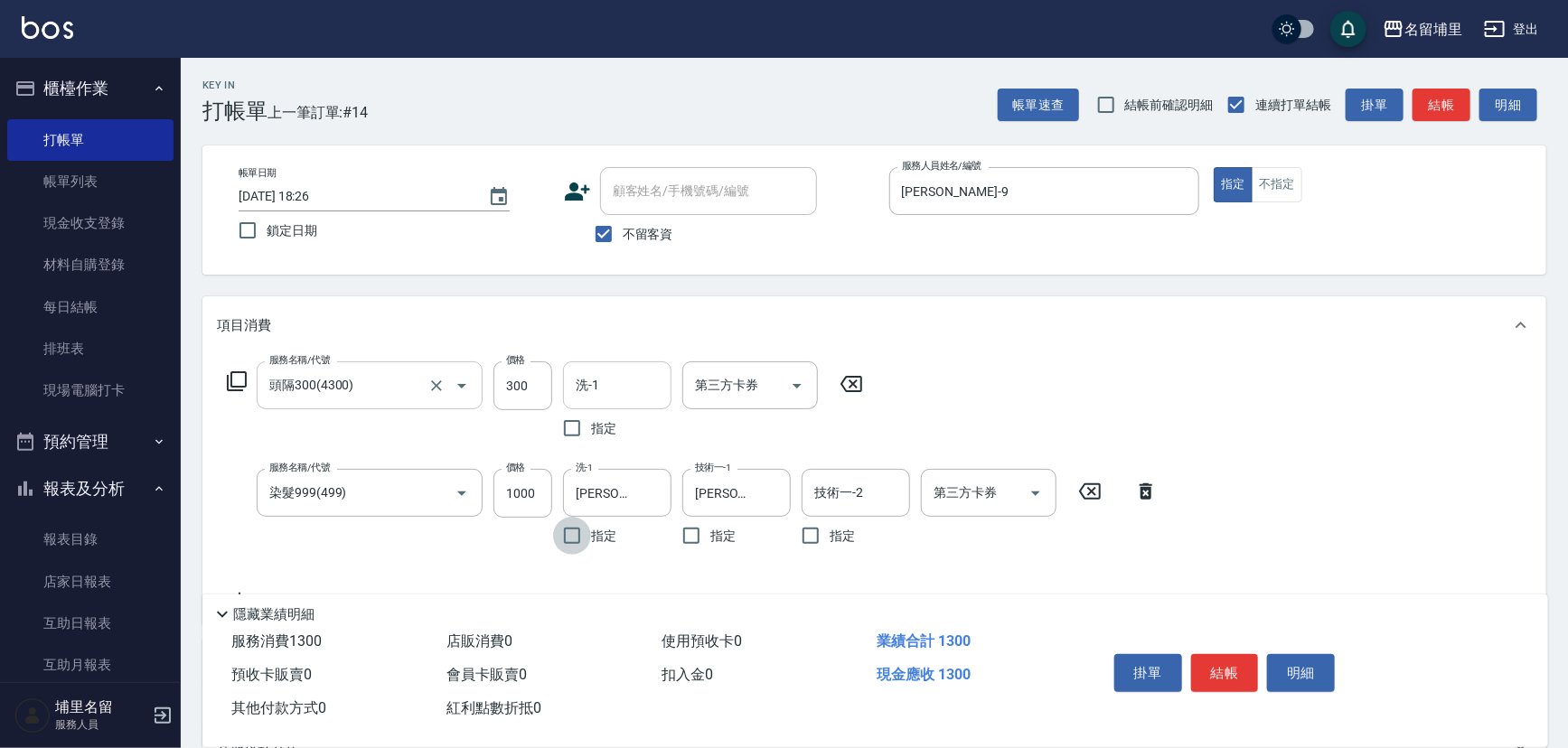
click at [622, 389] on input "洗-1" at bounding box center [617, 386] width 92 height 32
type input "[PERSON_NAME]-42"
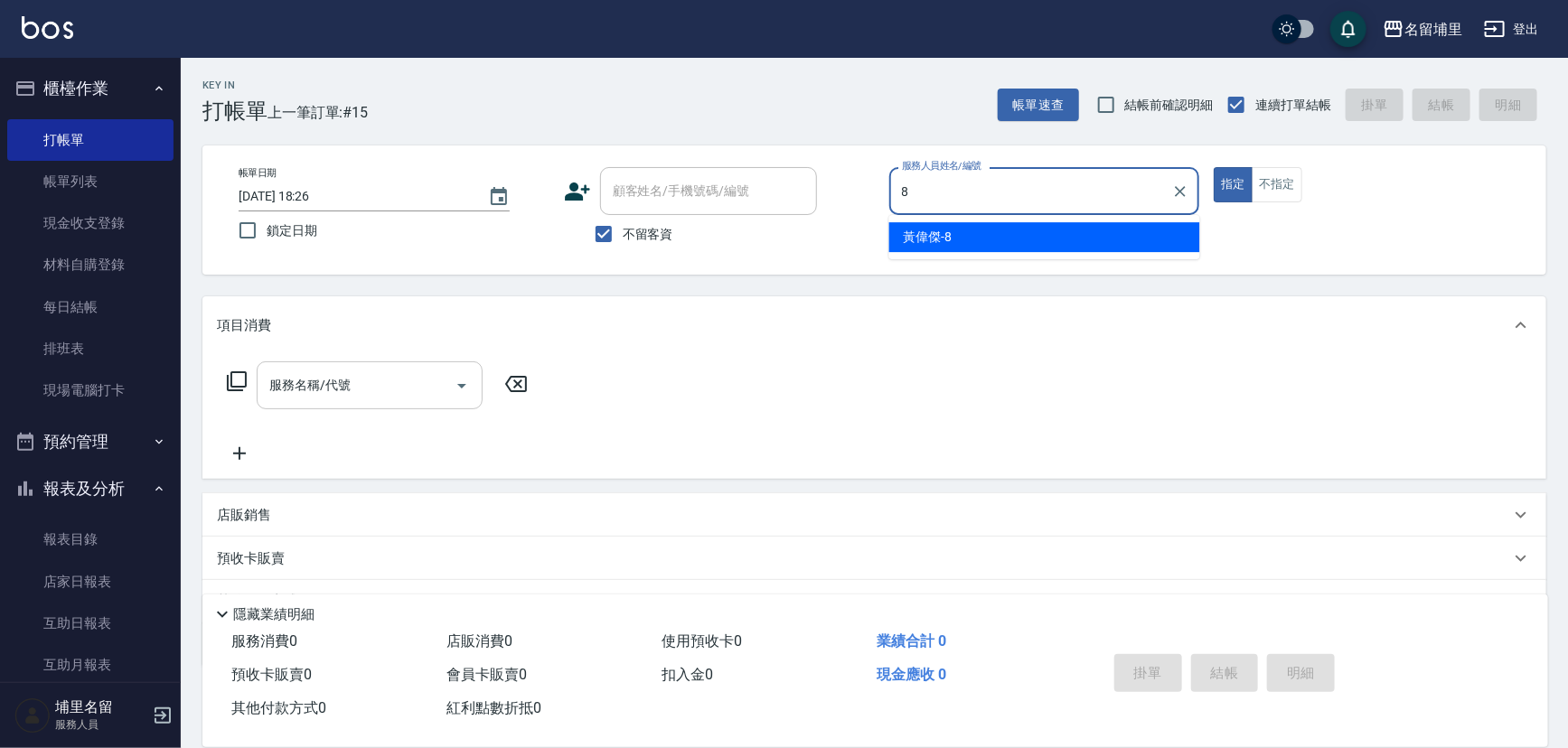
type input "[PERSON_NAME]-8"
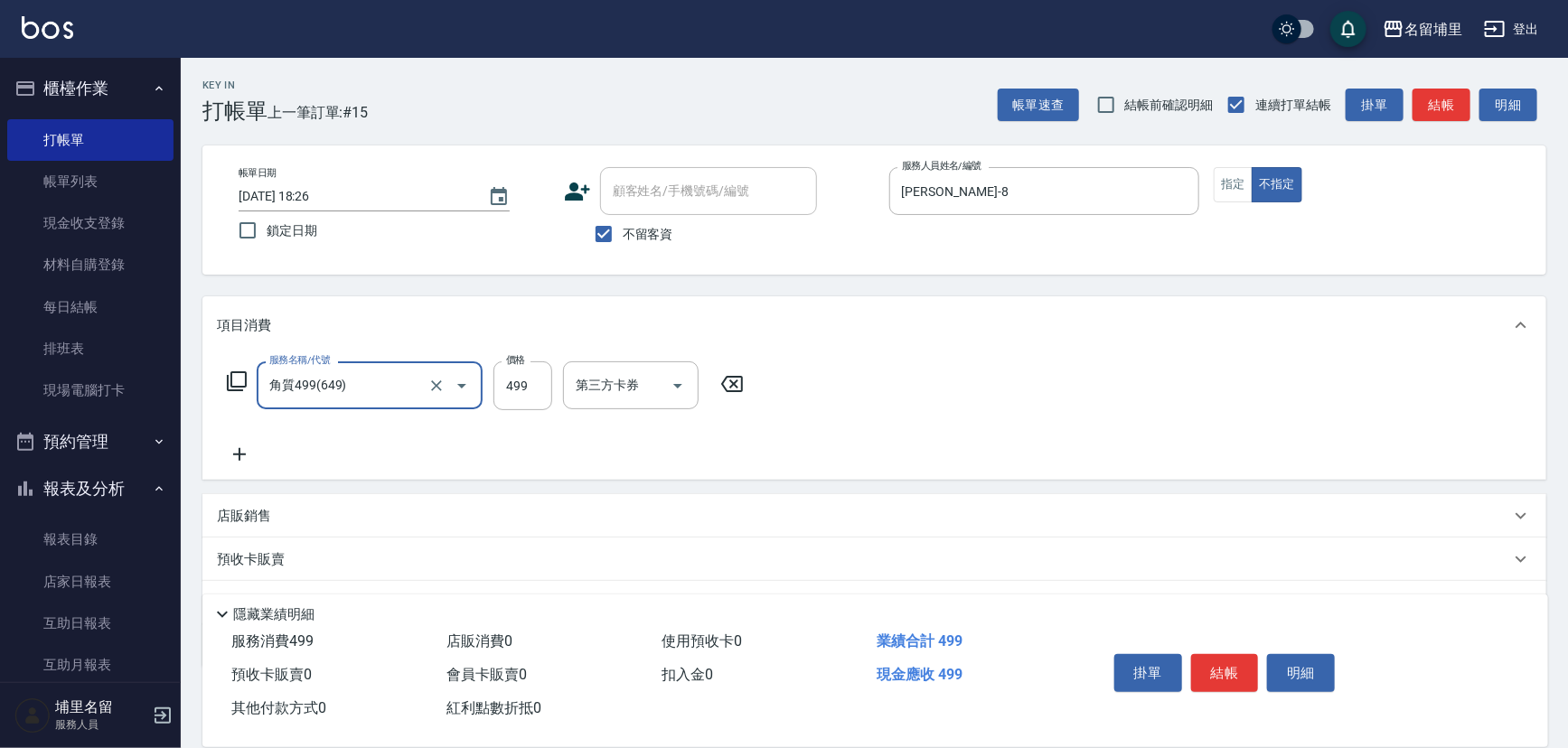
type input "角質499(649)"
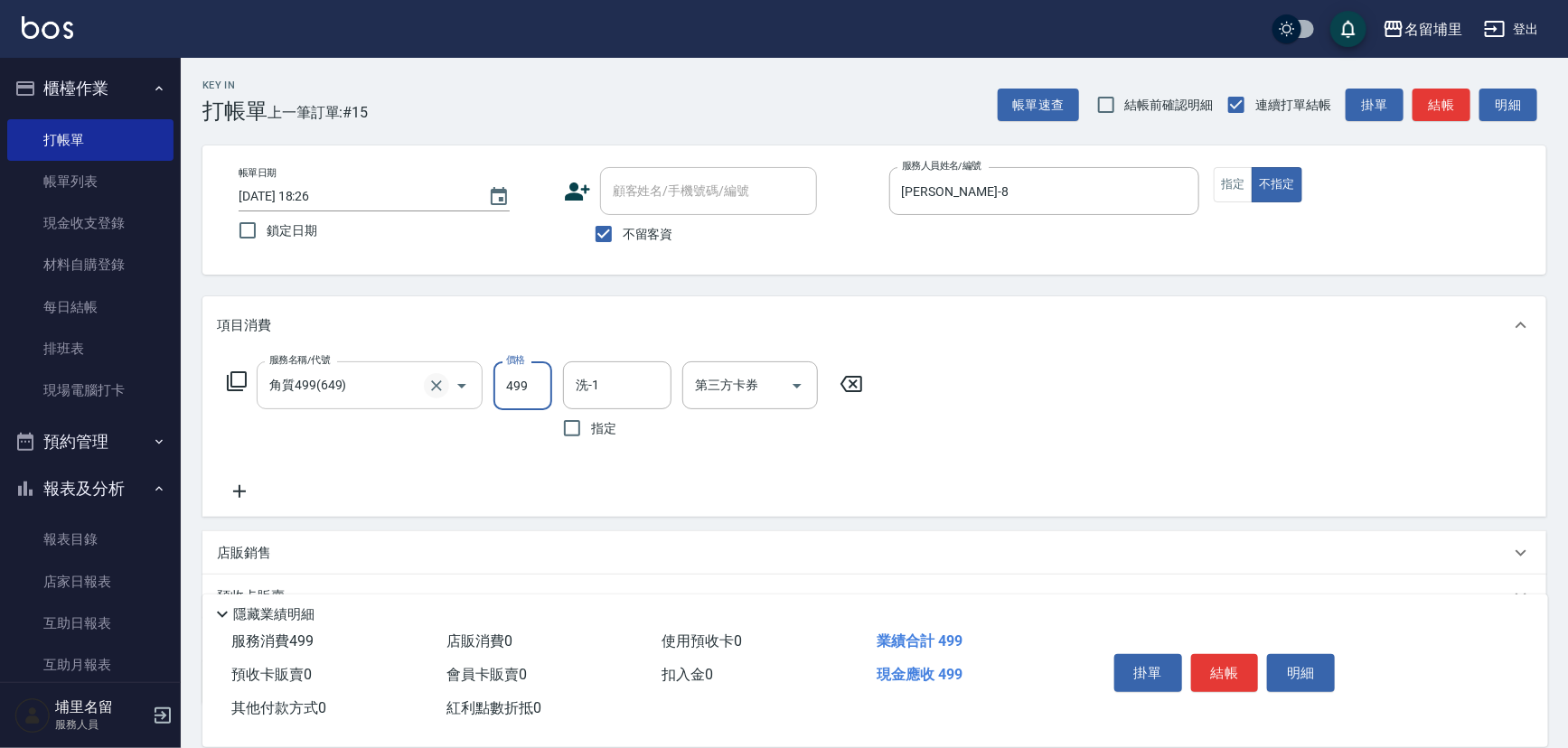
click at [433, 387] on icon "Clear" at bounding box center [436, 385] width 18 height 18
type input "染髮999(499)"
type input "1000"
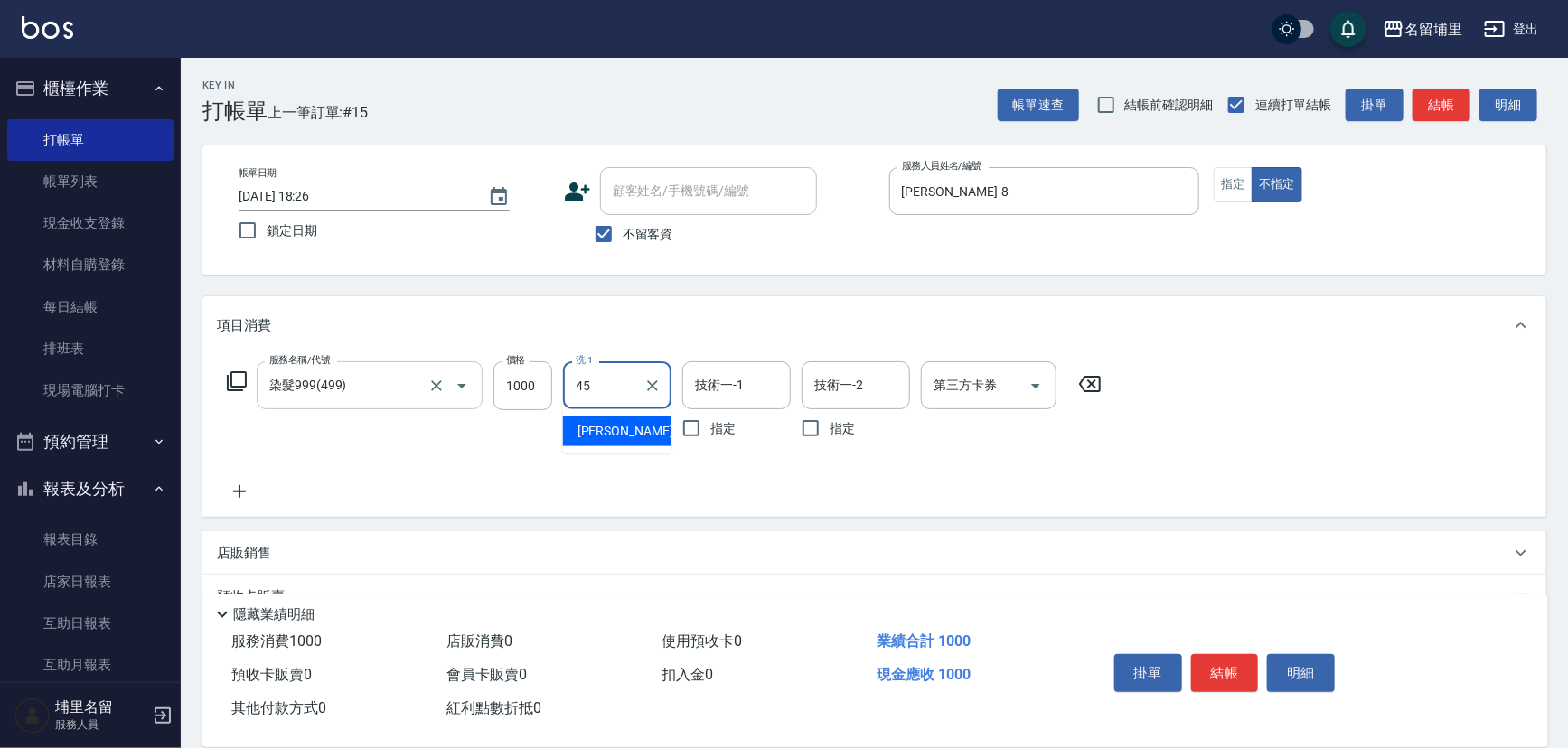
type input "[PERSON_NAME]-45"
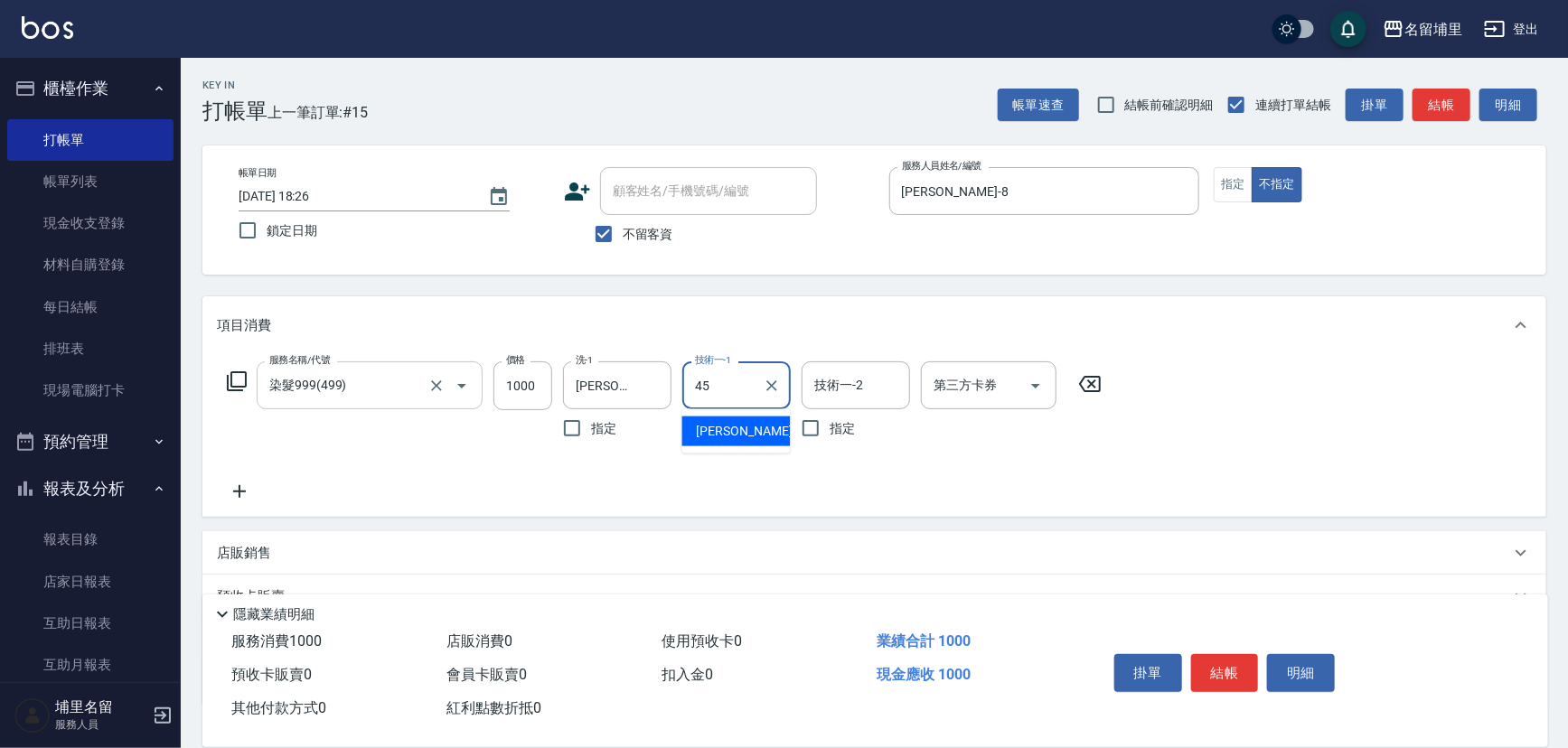
type input "[PERSON_NAME]-45"
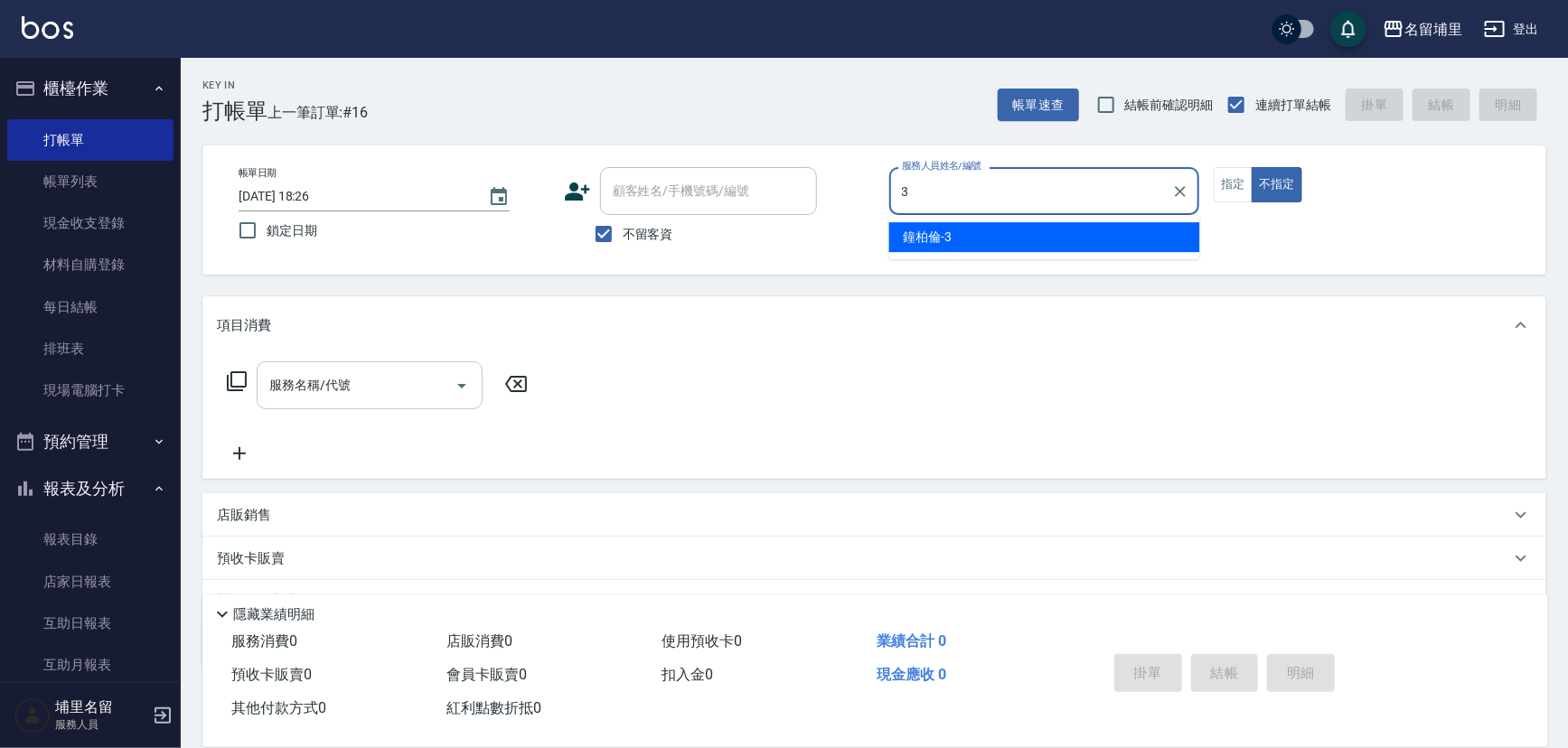
type input "[PERSON_NAME]-3"
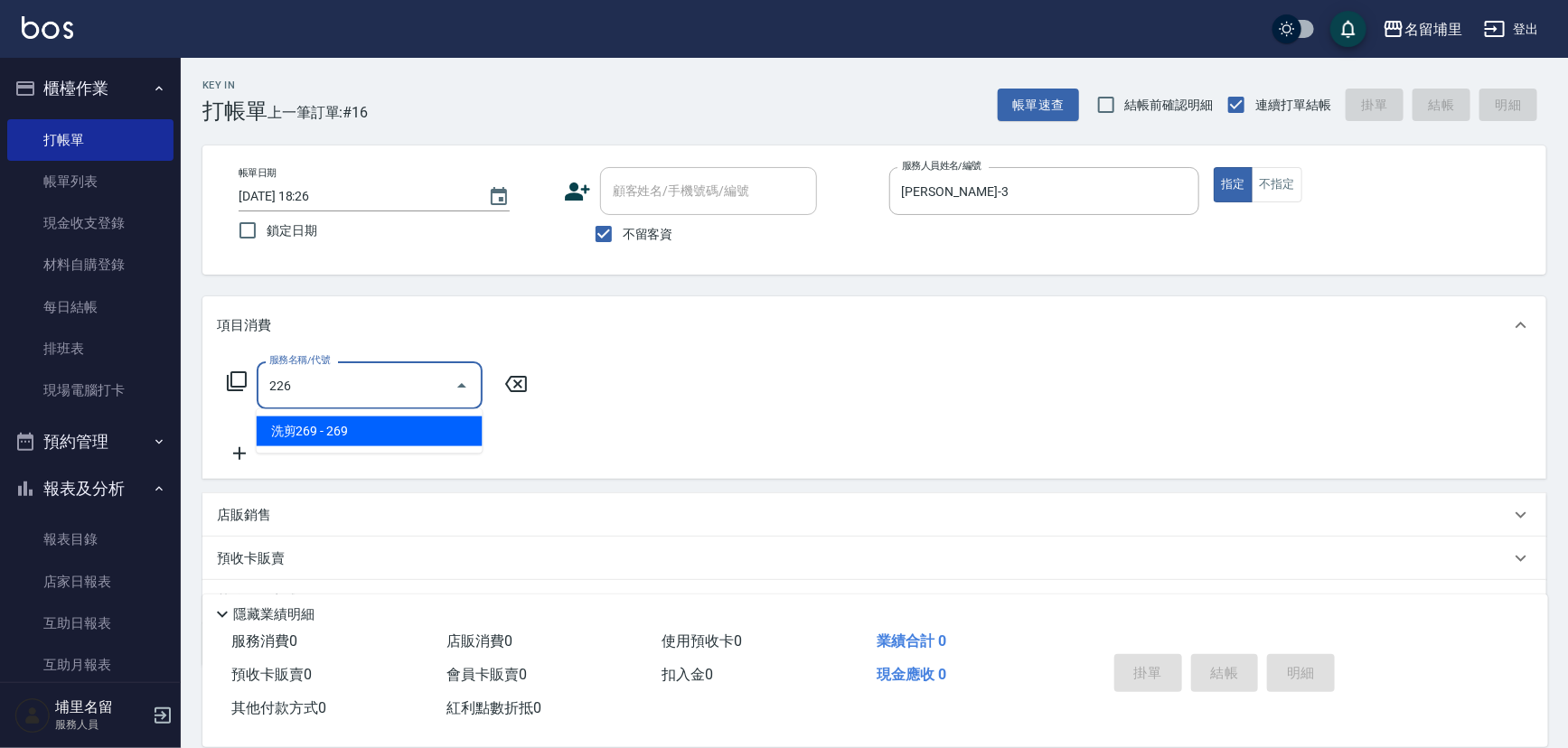
type input "洗剪269(226)"
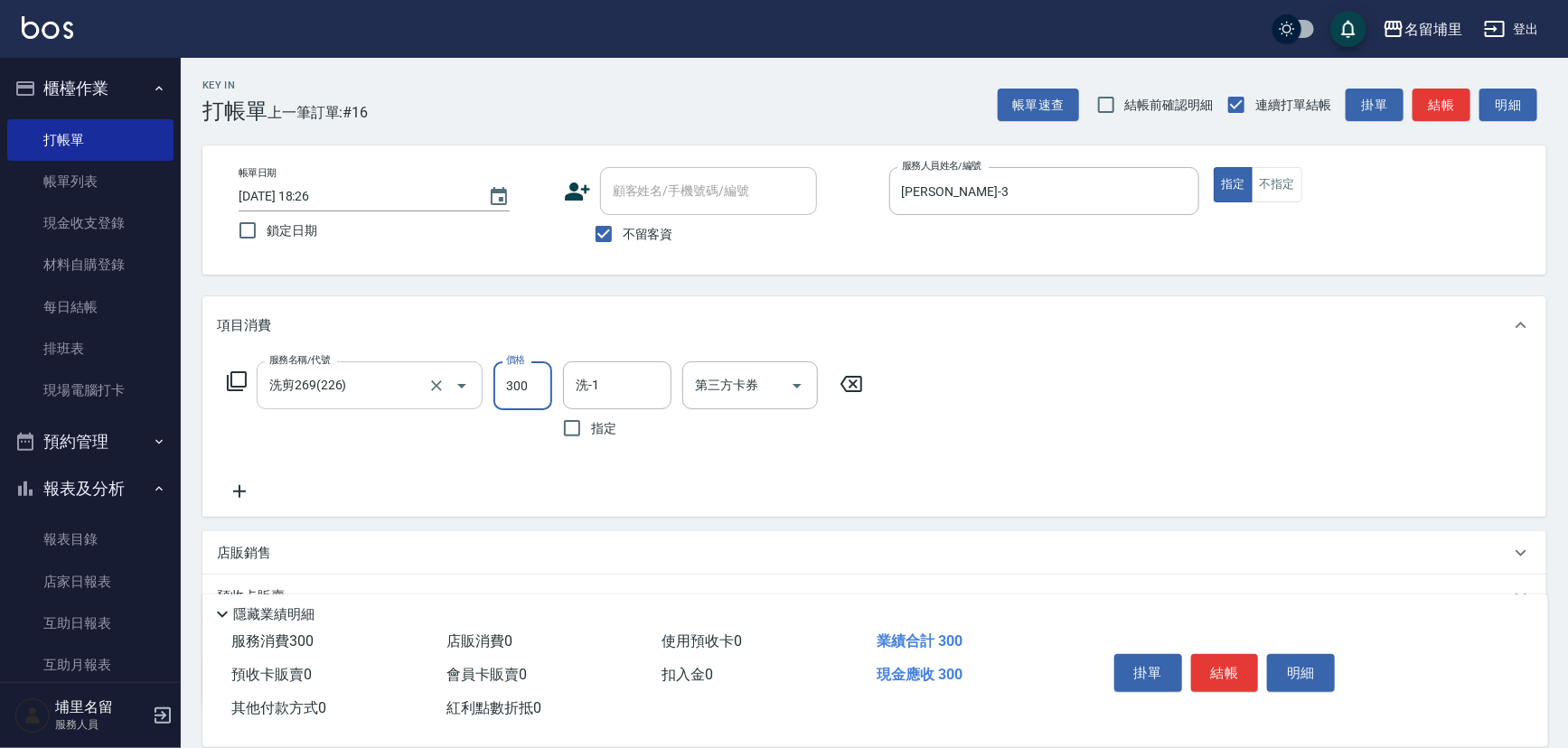
type input "300"
type input "[PERSON_NAME]-42"
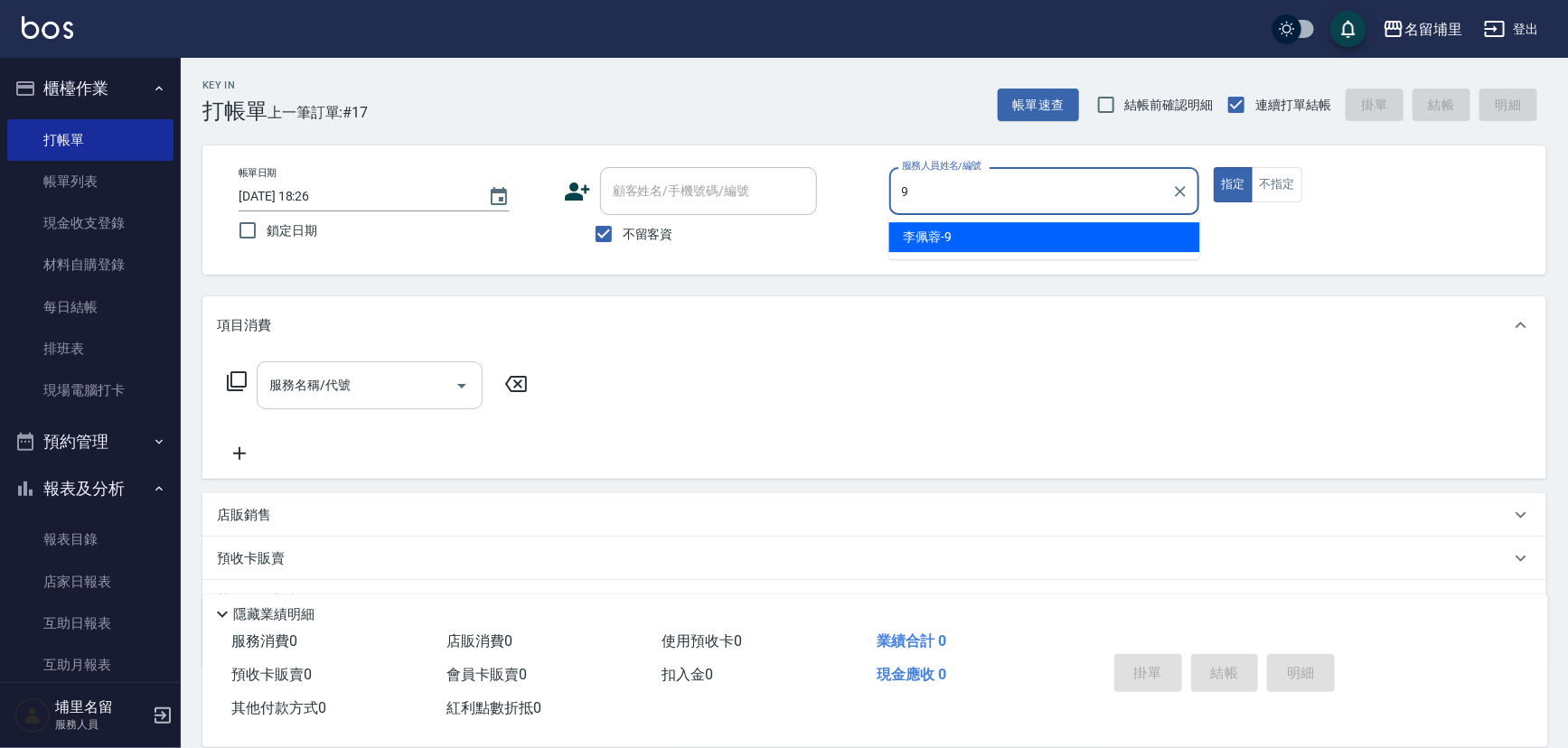
type input "[PERSON_NAME]-9"
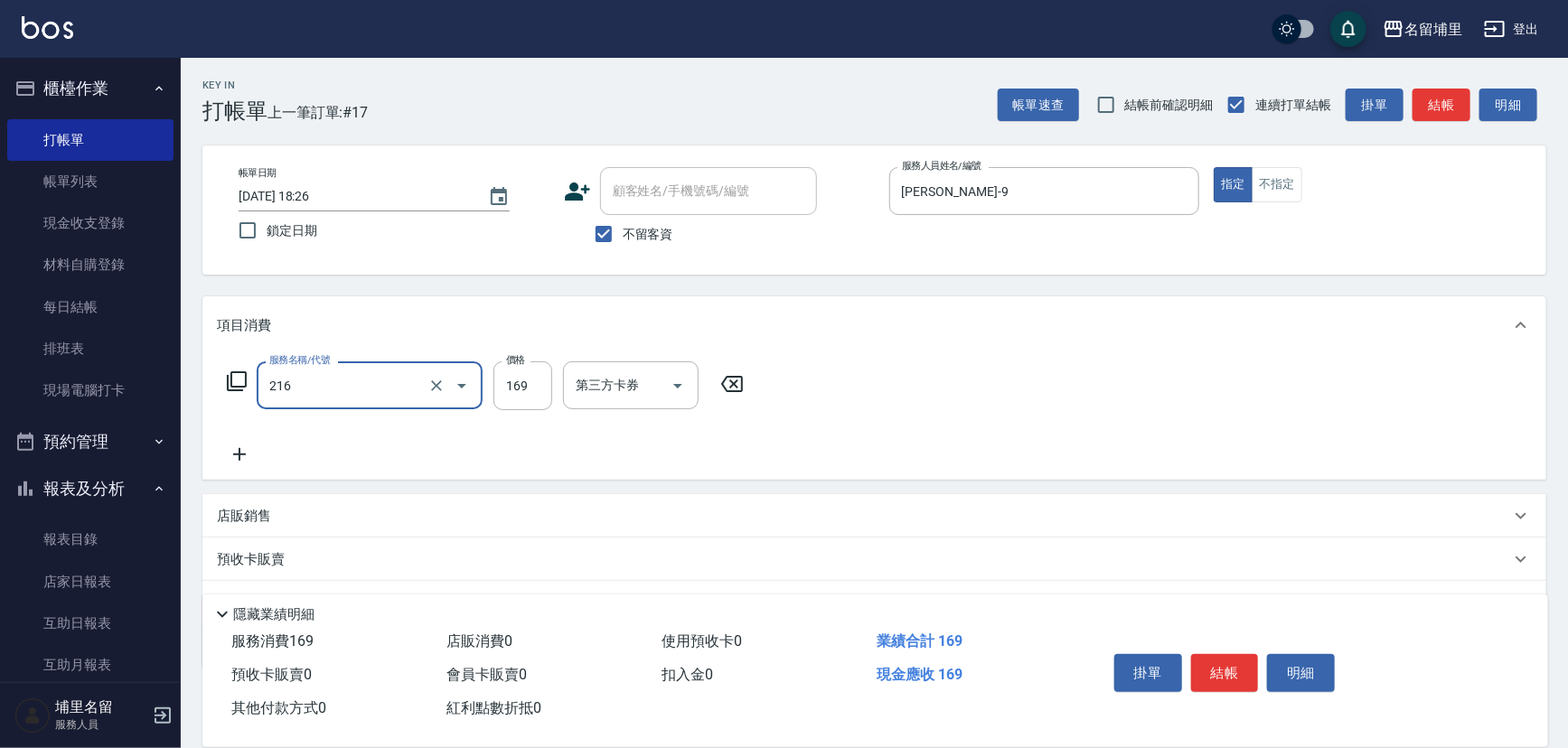
type input "剪髮169(216)"
type input "250"
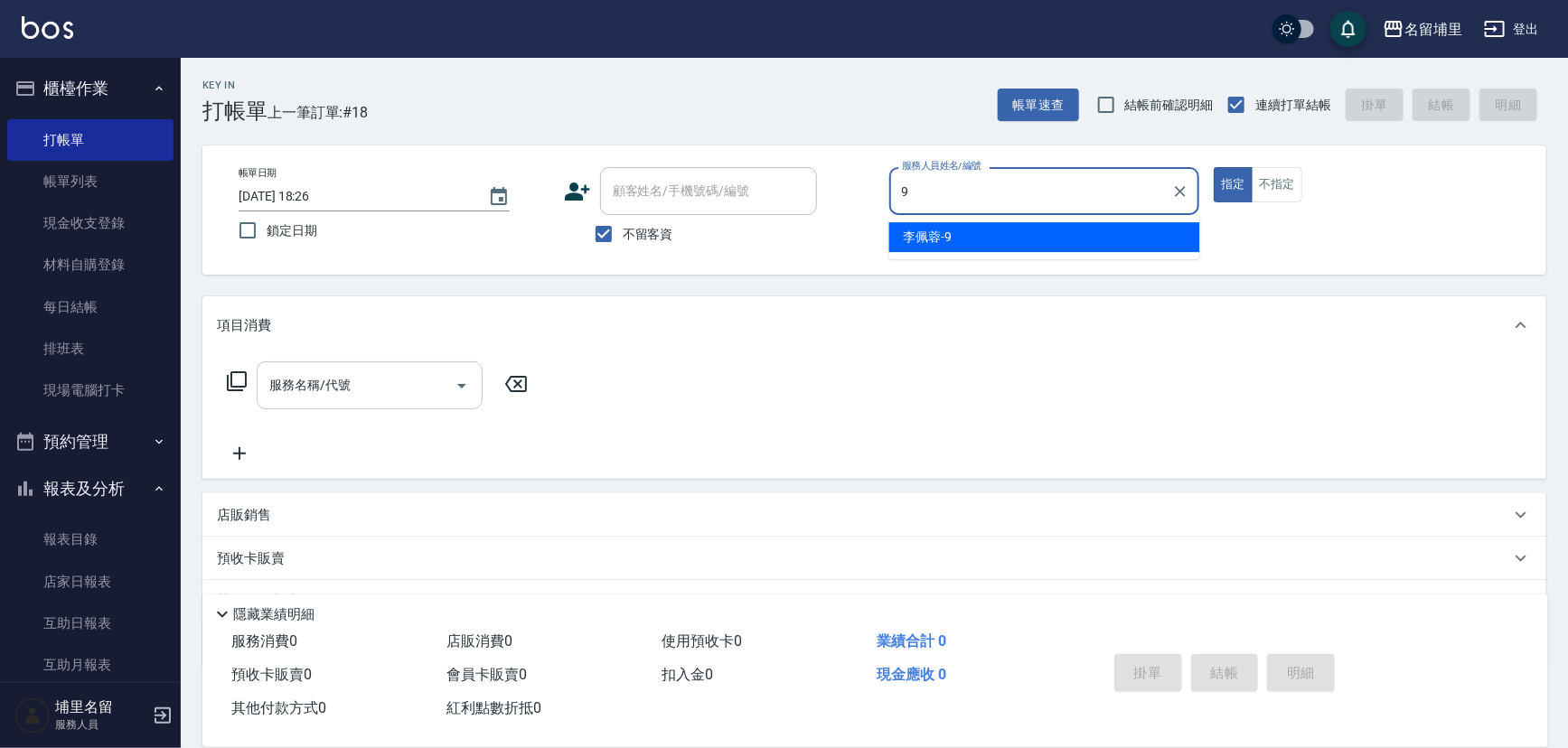
type input "[PERSON_NAME]-9"
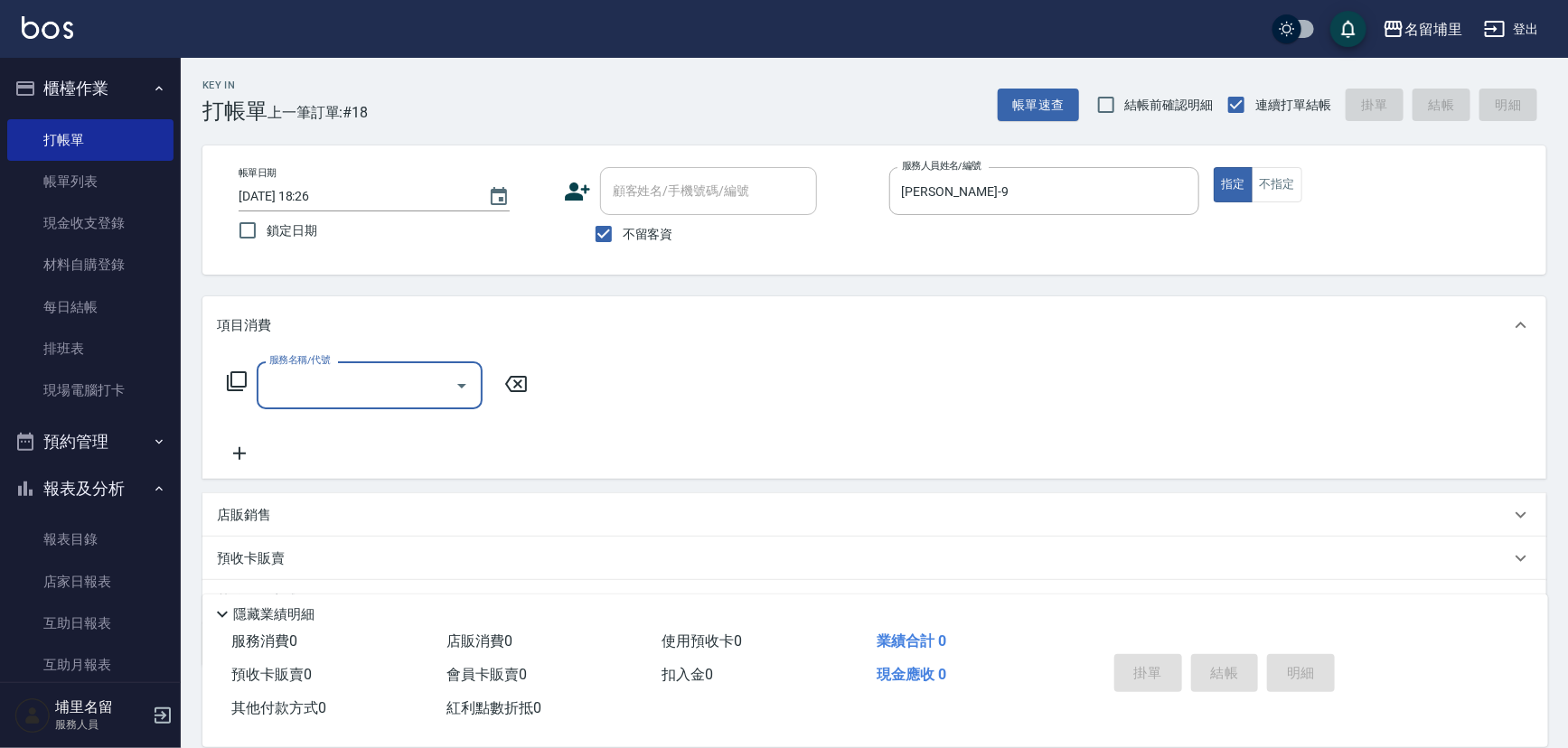
type input "4"
type input "燙B2500(32)"
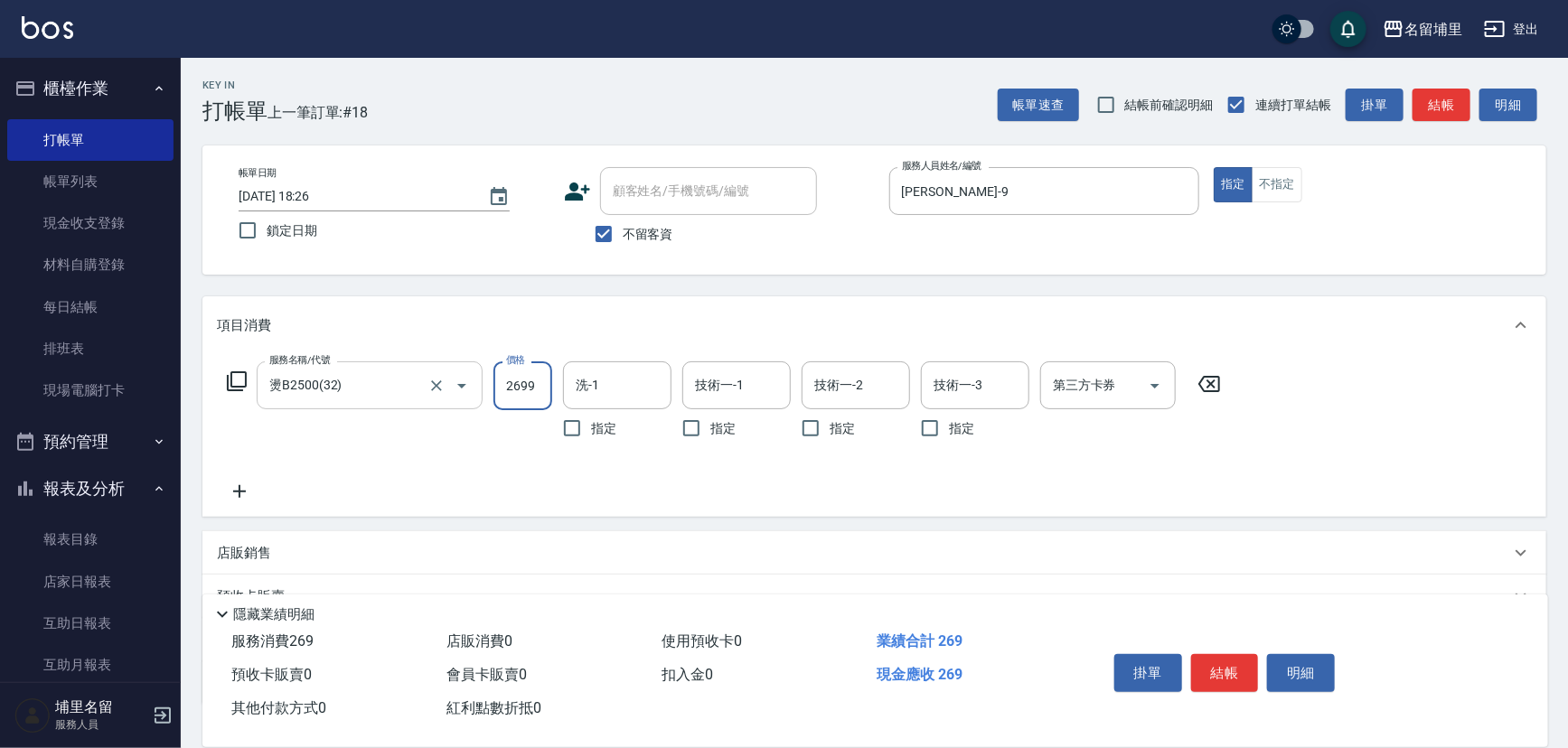
type input "2699"
type input "[PERSON_NAME]-45"
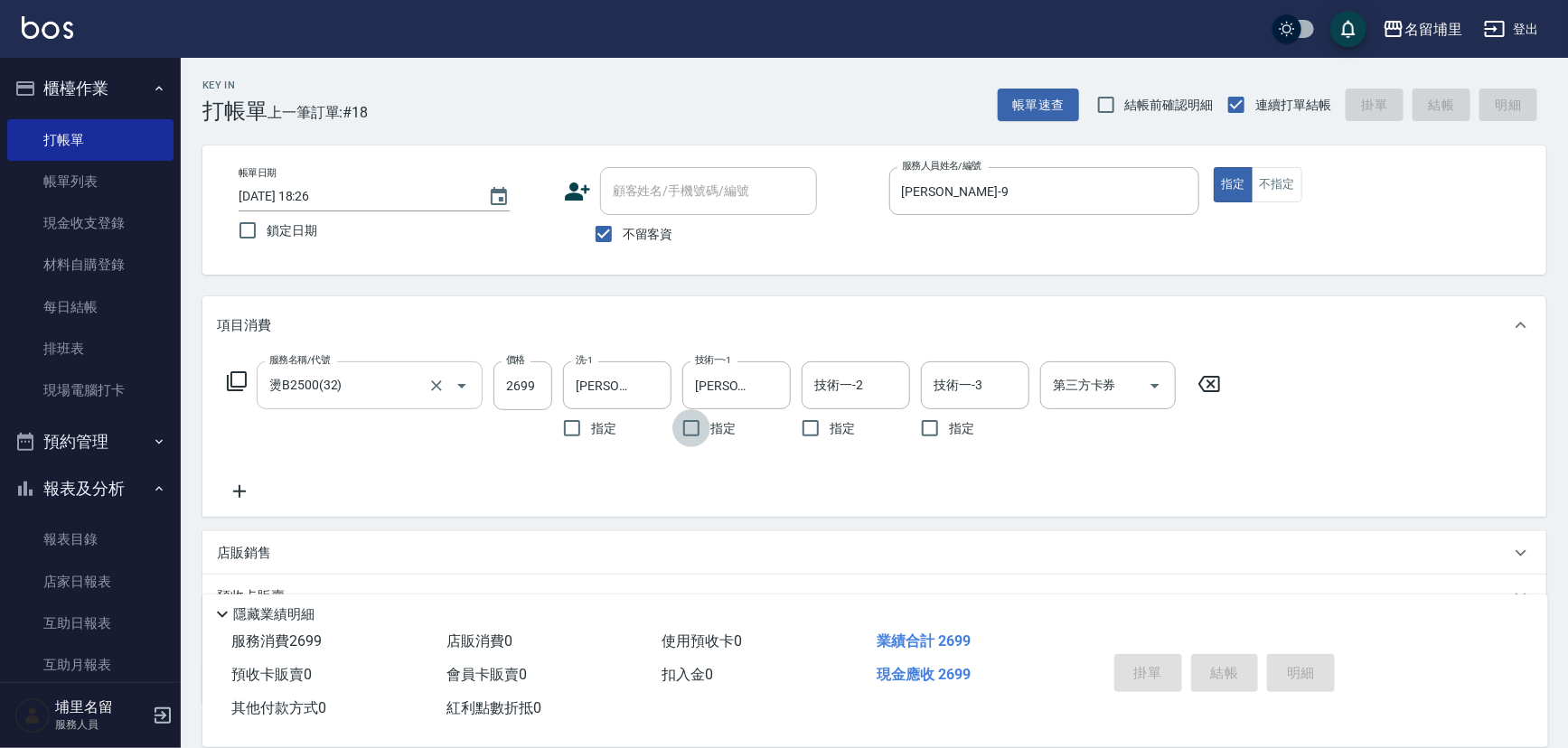
type input "[DATE] 18:27"
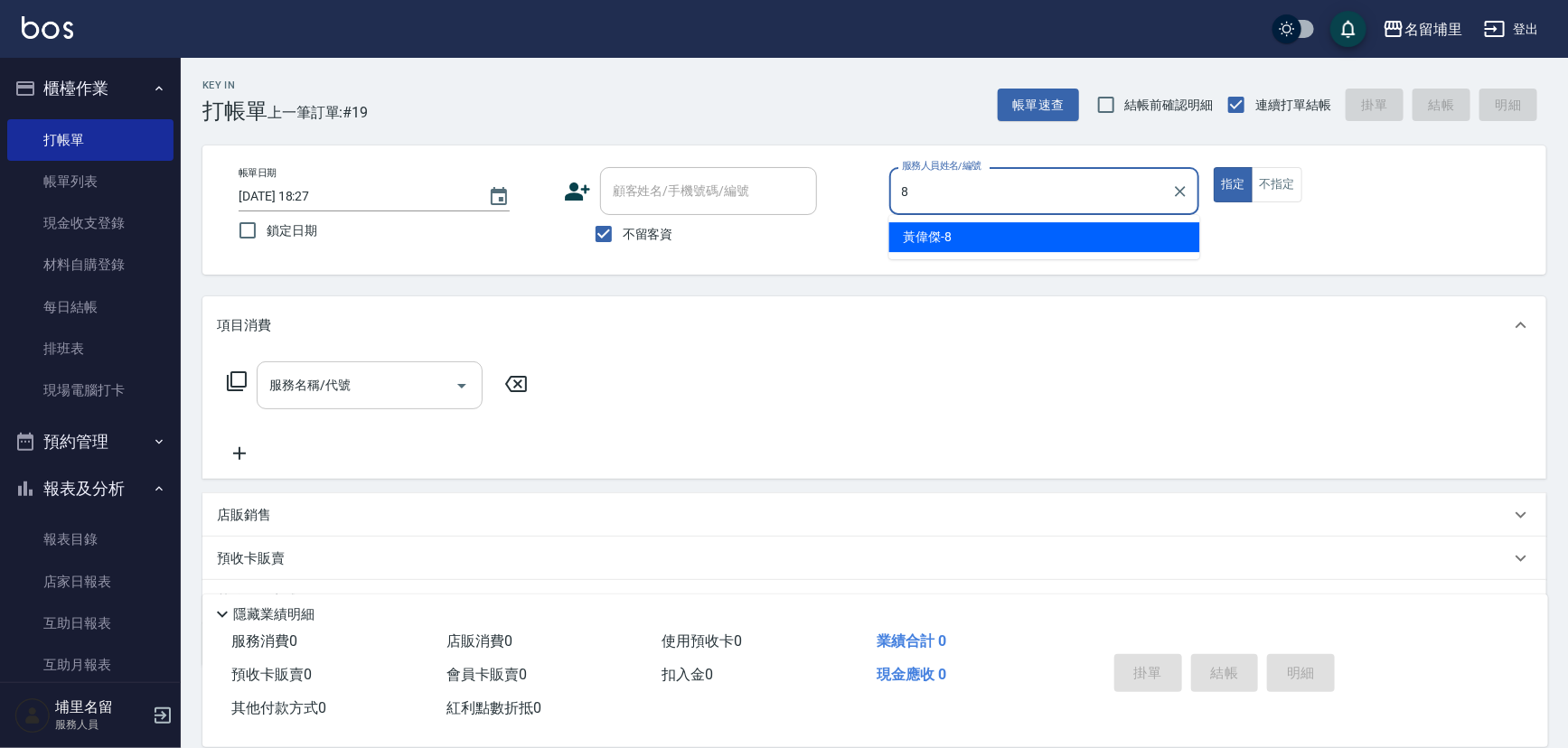
type input "[PERSON_NAME]-8"
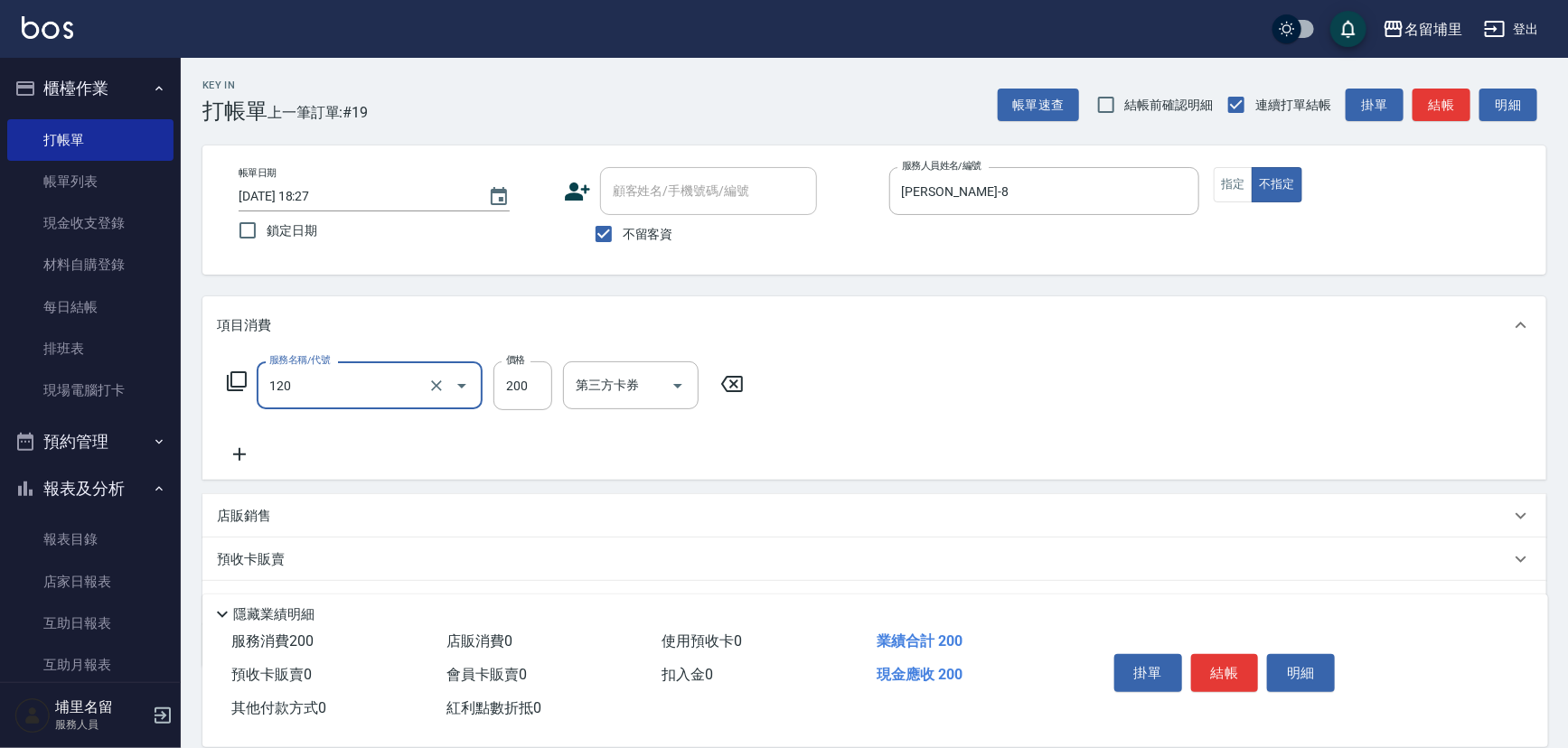
type input "New洗200(120)"
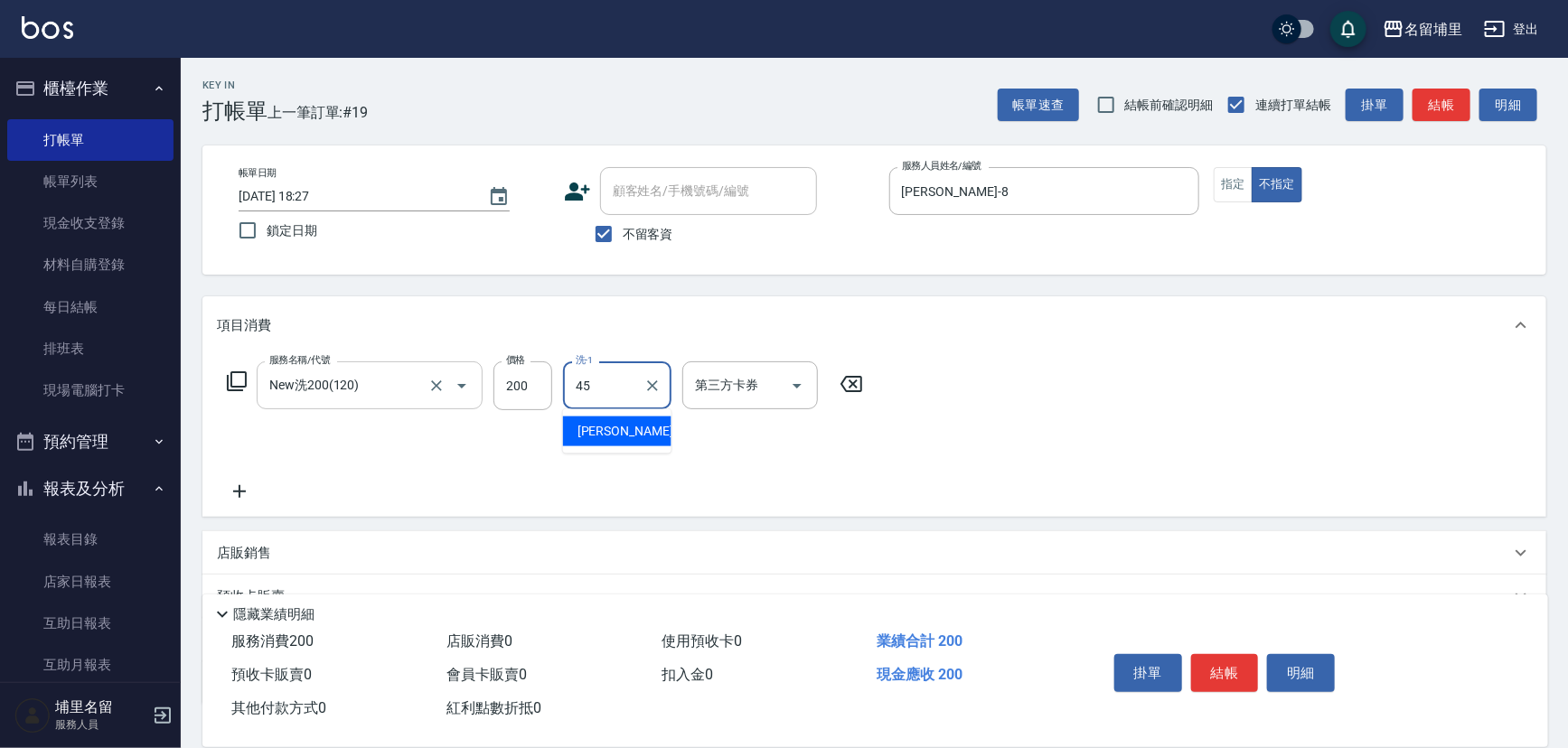
type input "[PERSON_NAME]-45"
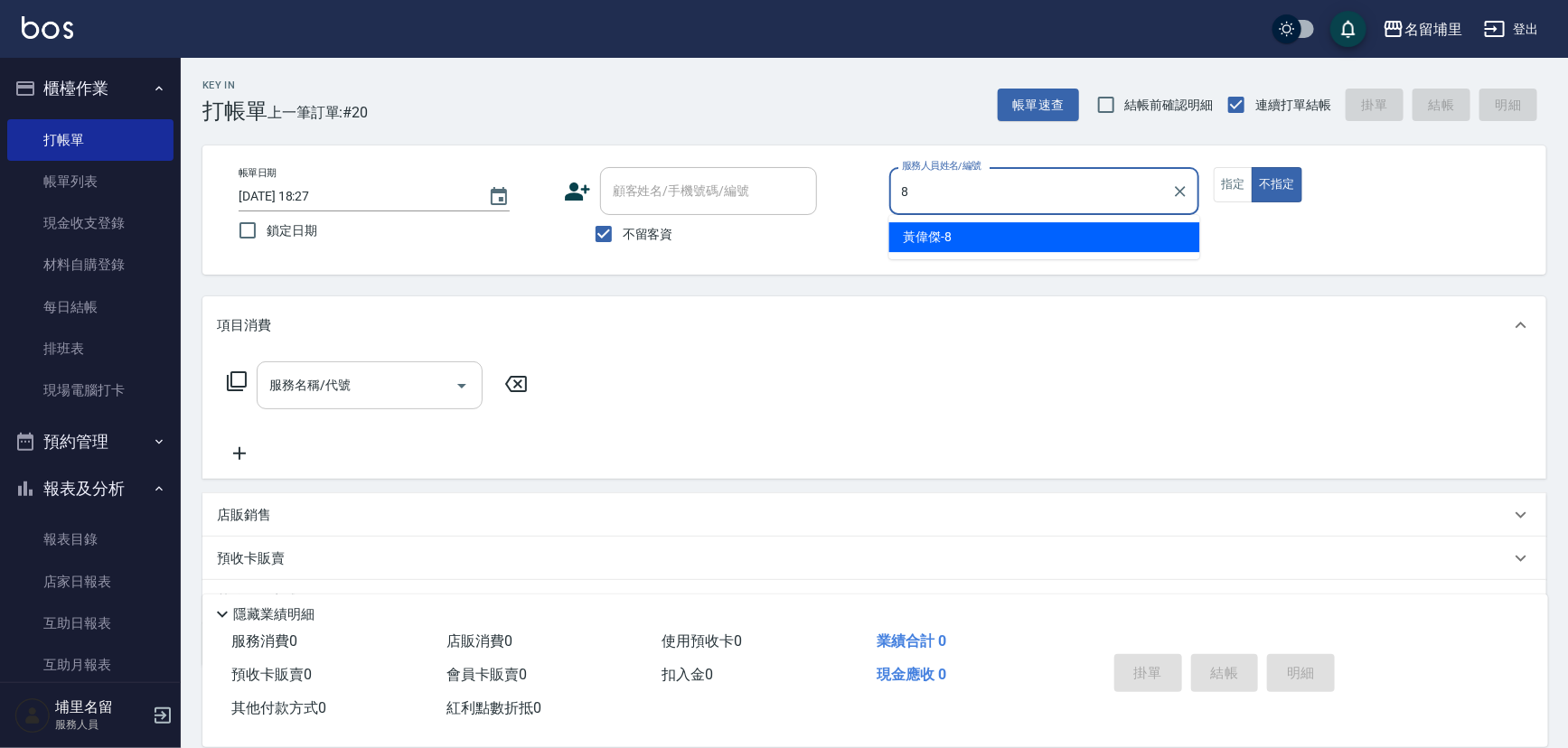
type input "[PERSON_NAME]-8"
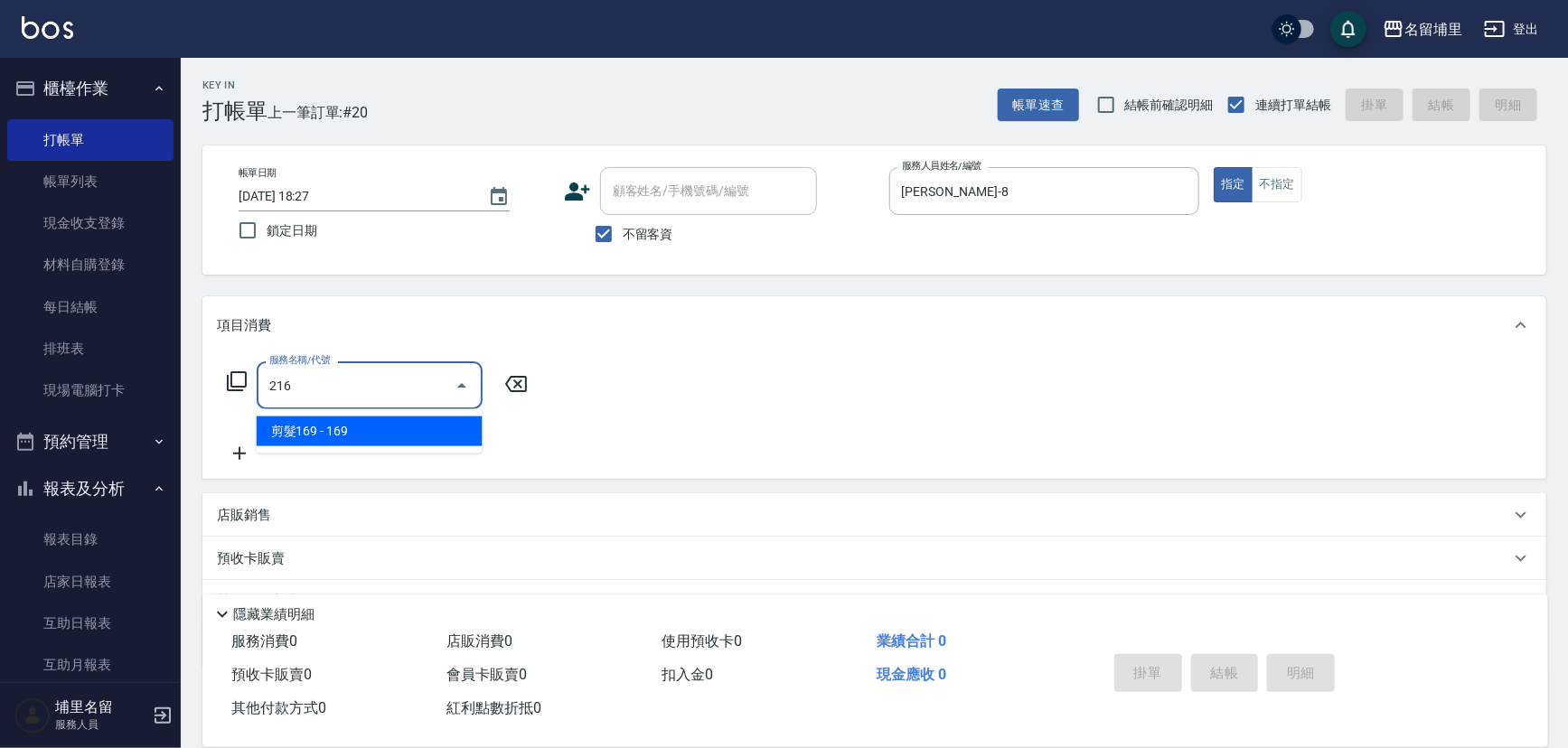
type input "剪髮169(216)"
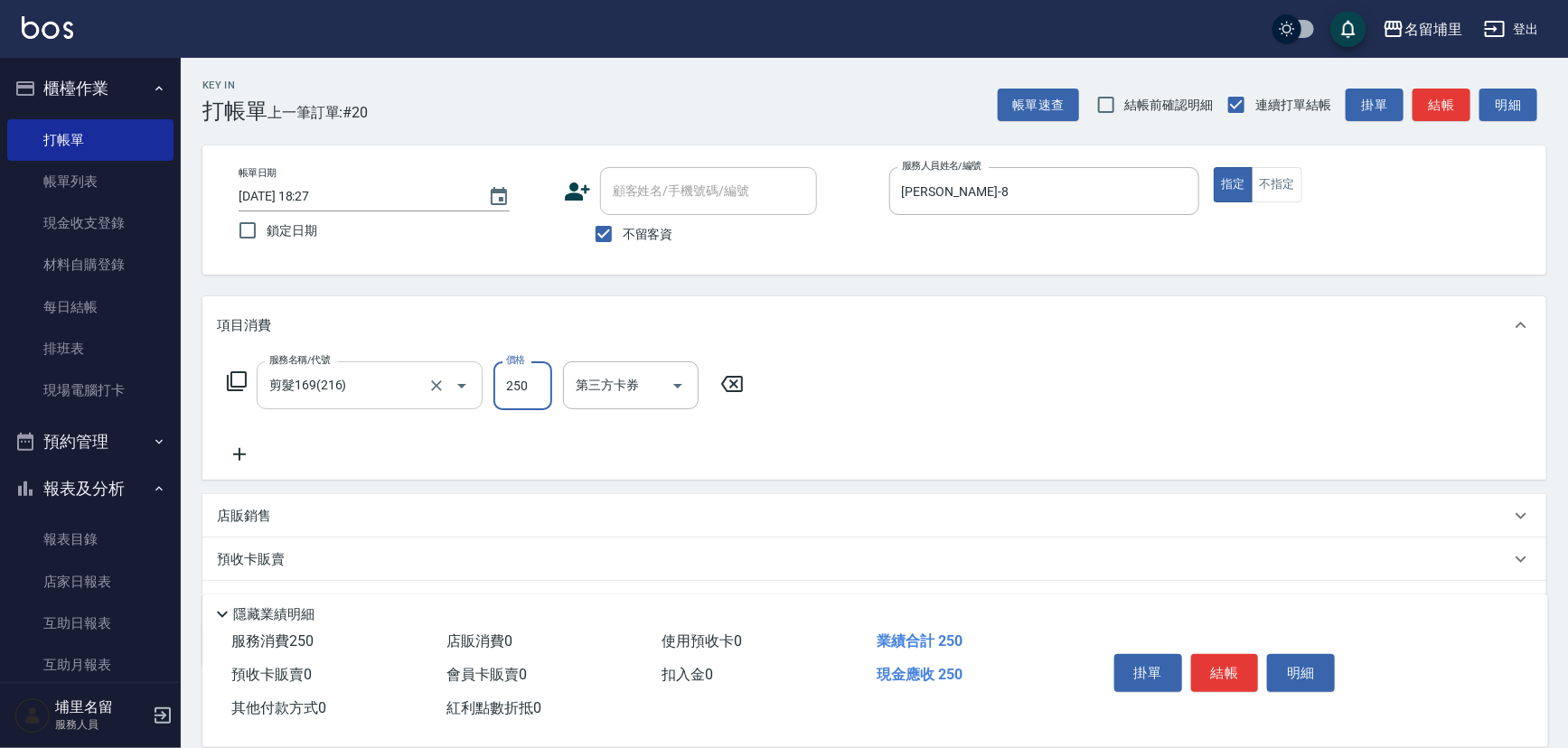
type input "250"
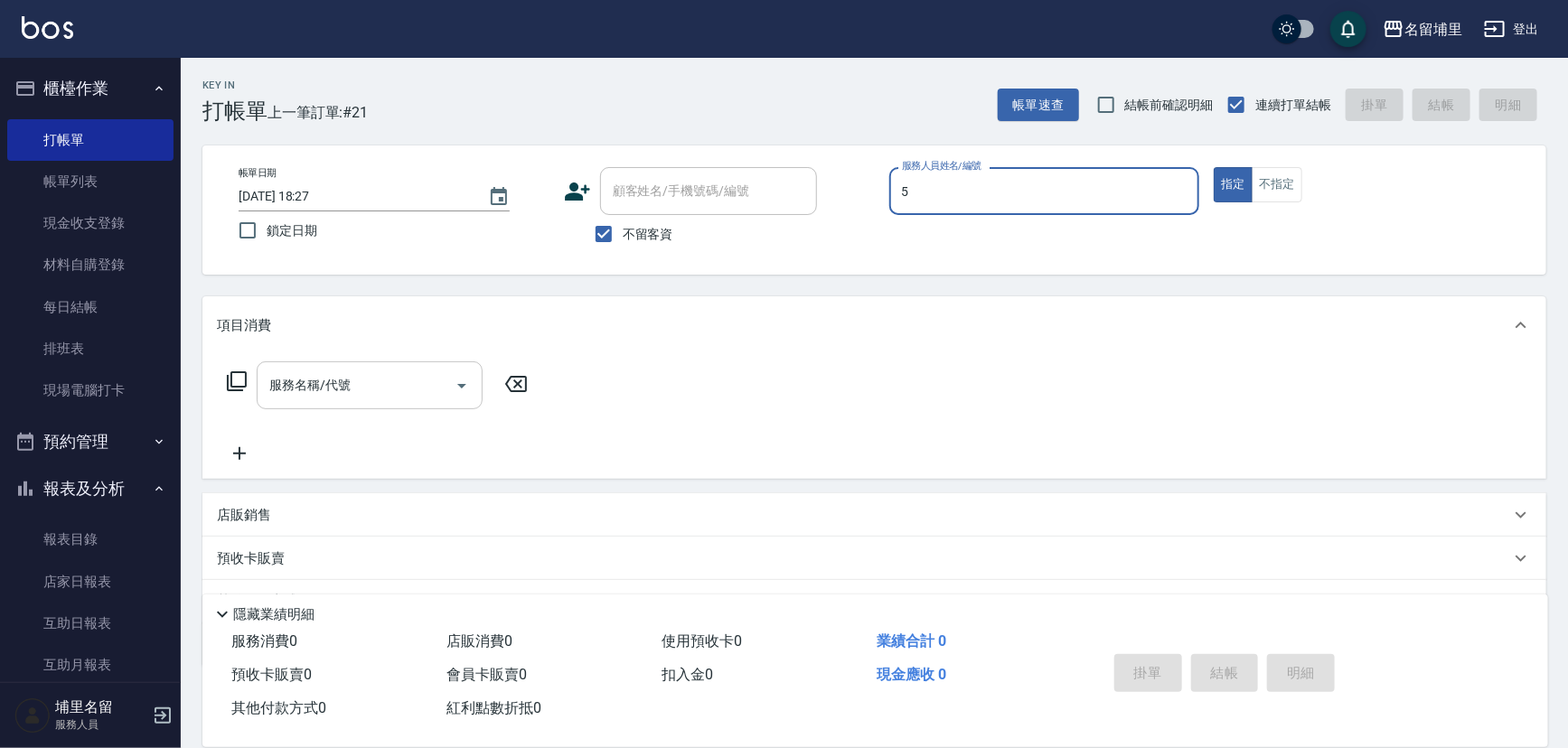
type input "[PERSON_NAME]-5"
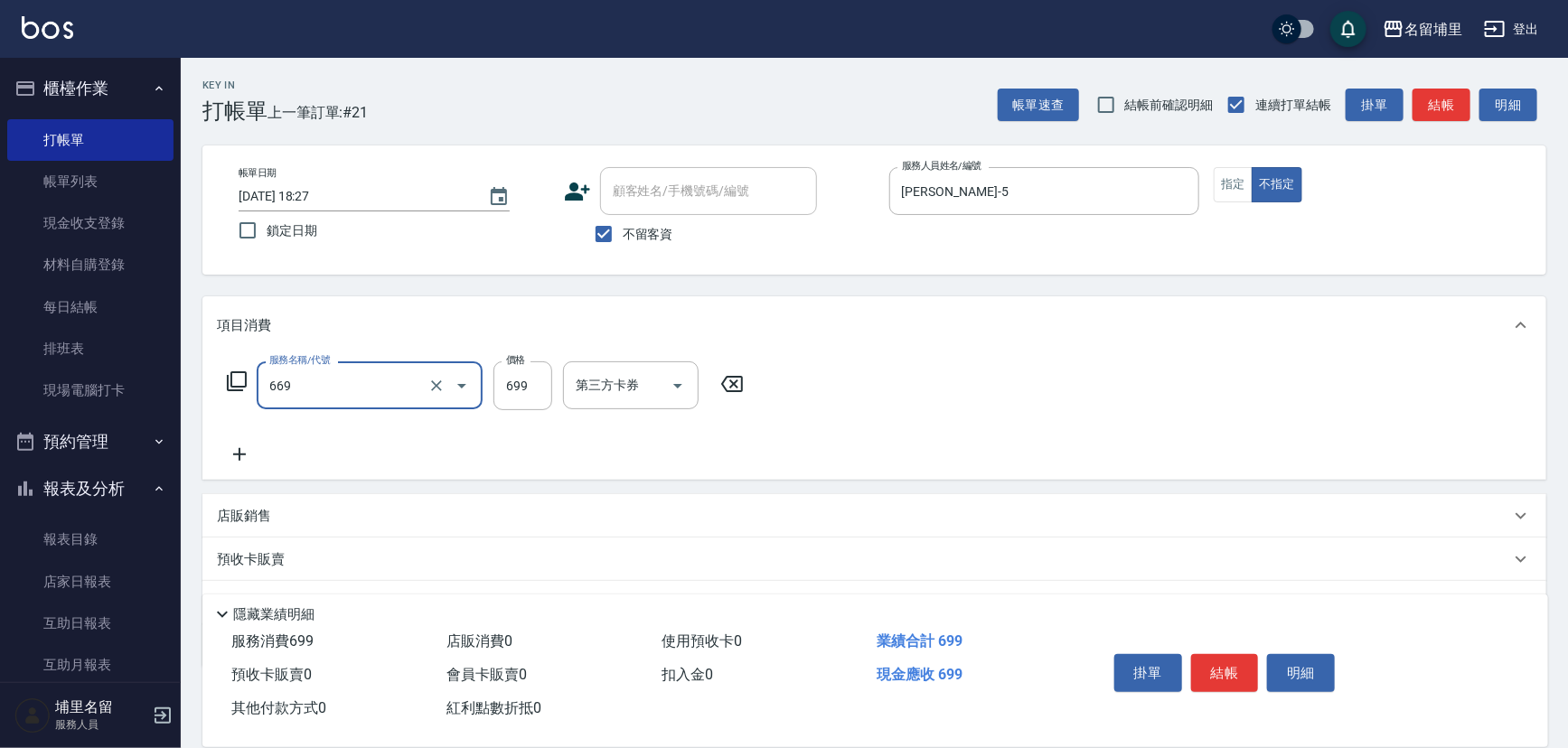
type input "精油699(669)"
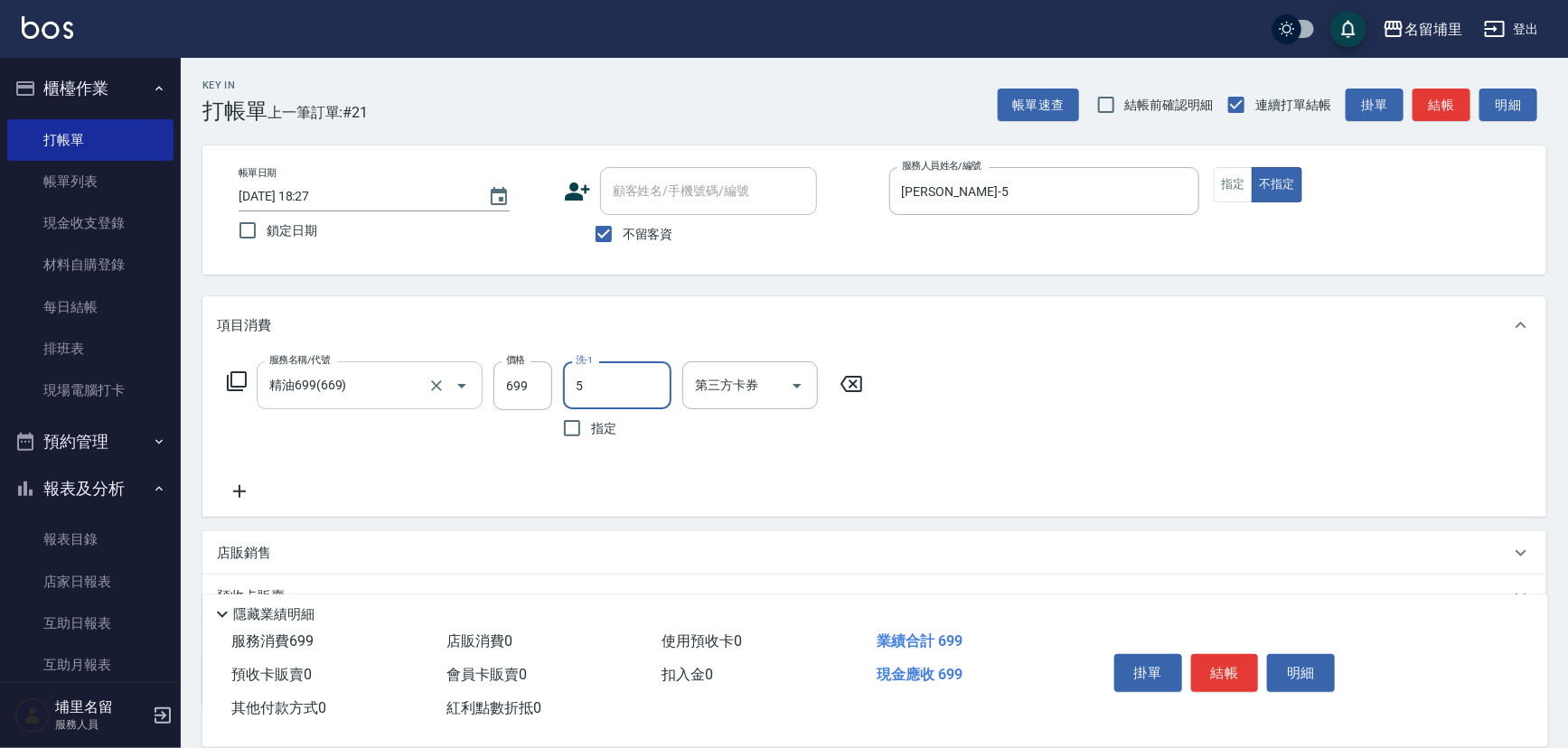
type input "[PERSON_NAME]-5"
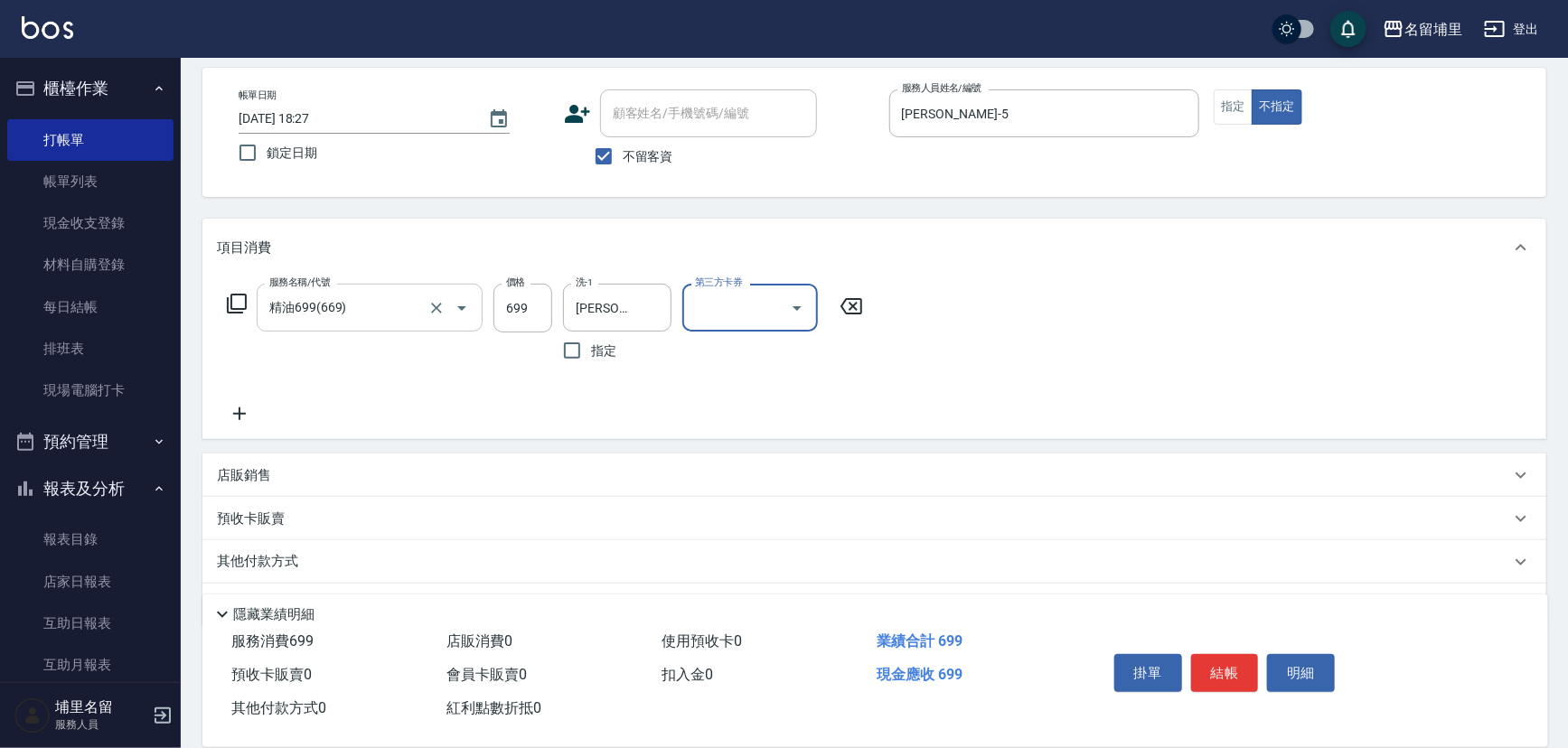
scroll to position [81, 0]
click at [316, 474] on div "店販銷售" at bounding box center [863, 472] width 1293 height 19
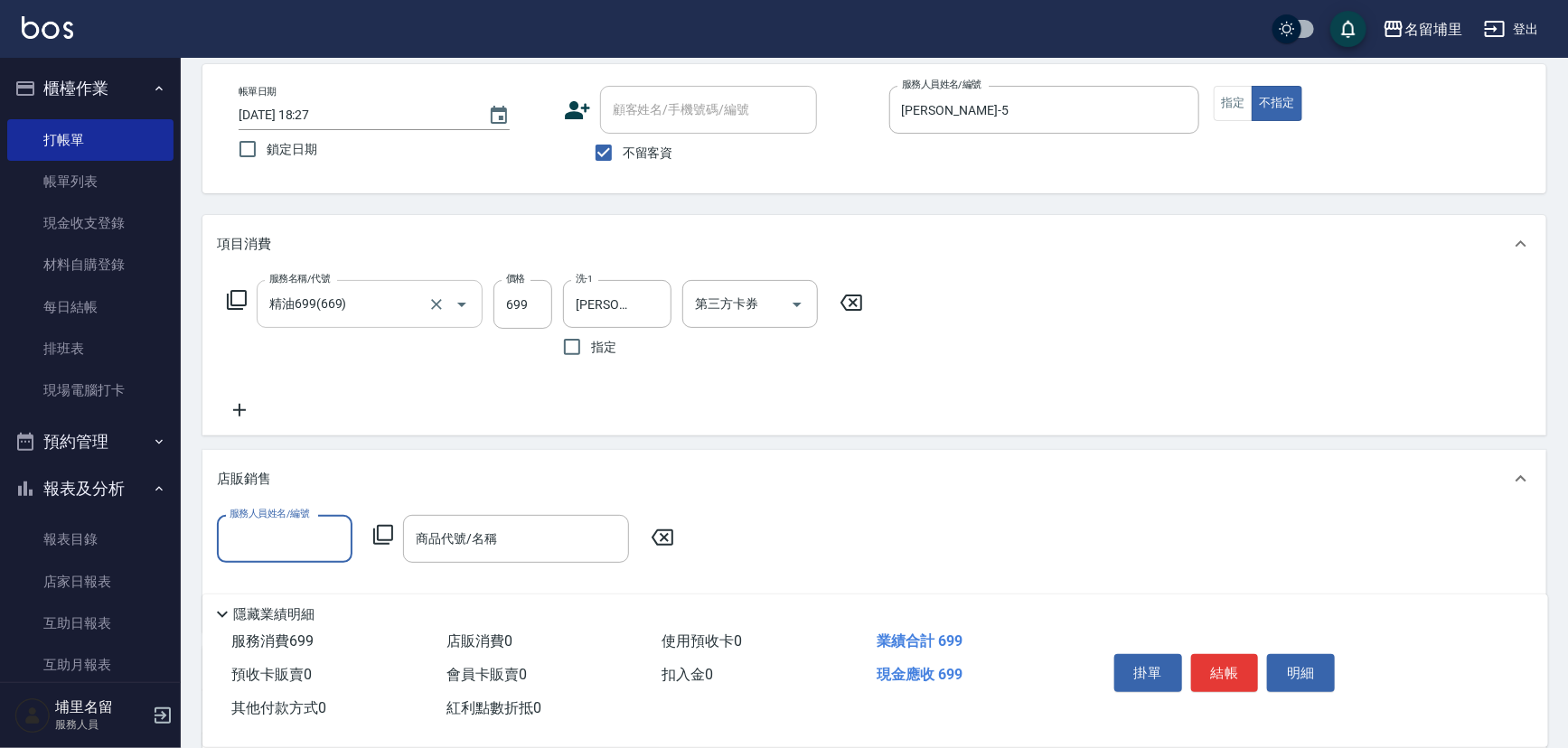
scroll to position [0, 0]
type input "[PERSON_NAME]-5"
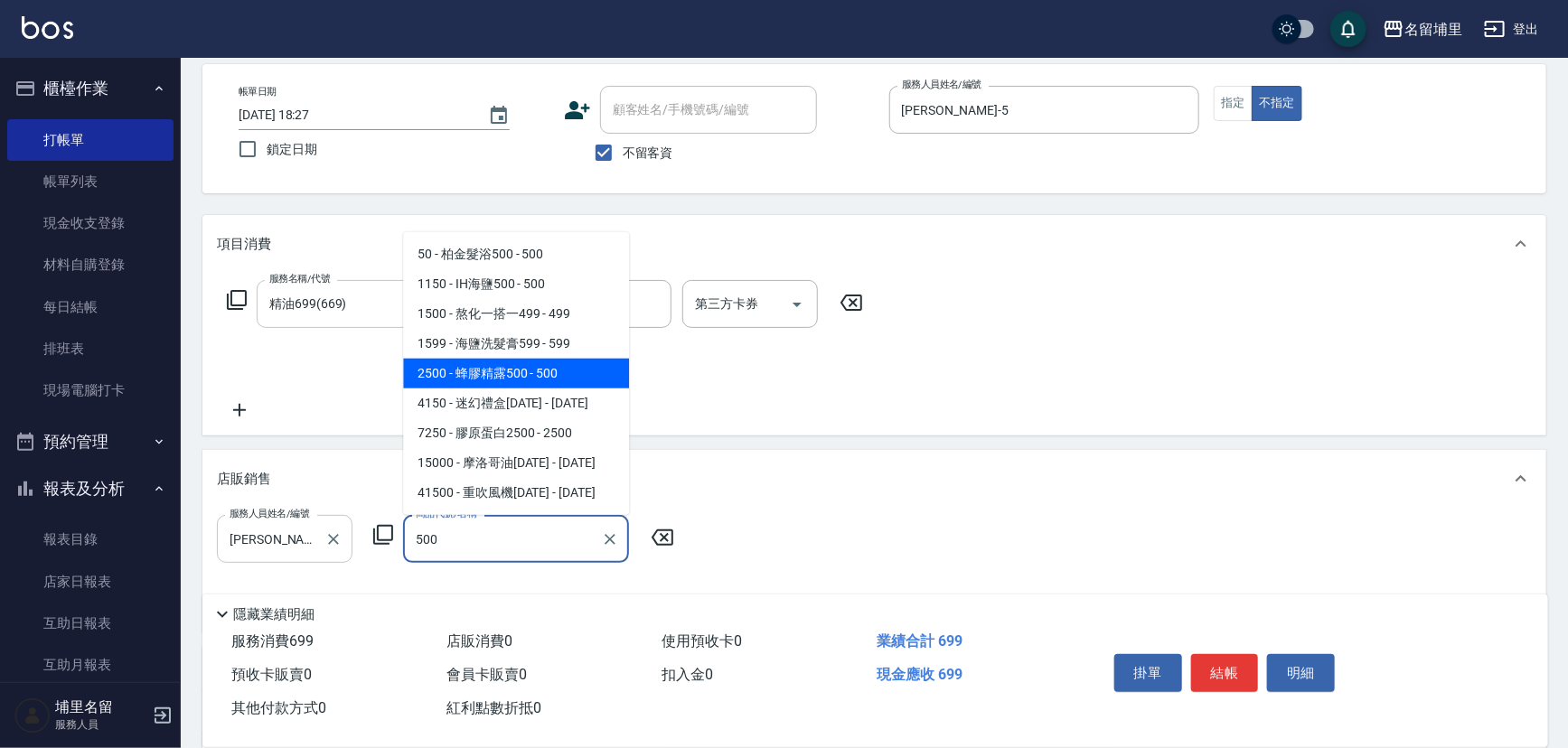
type input "蜂膠精露500"
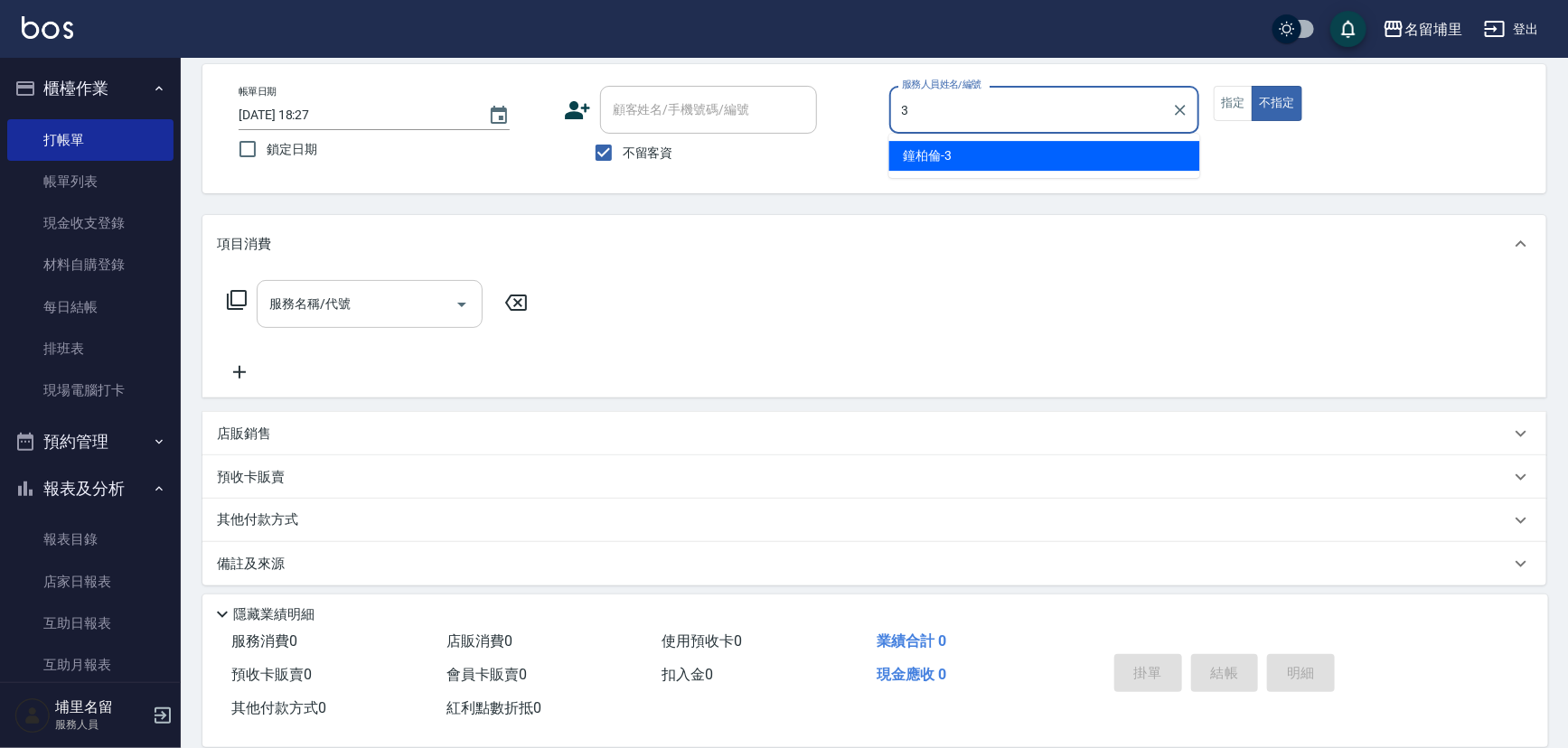
type input "[PERSON_NAME]-3"
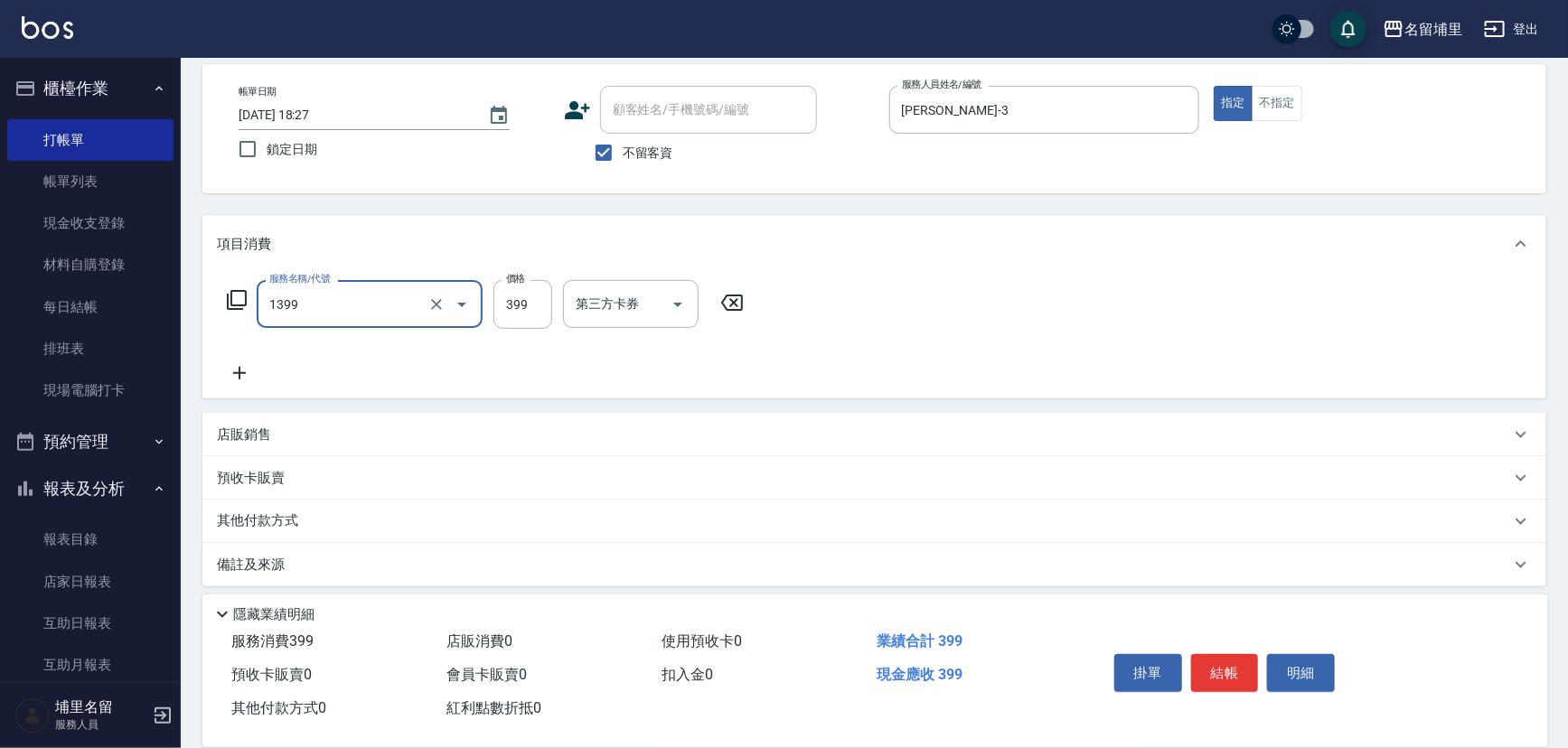
type input "海鹽洗髮399(1399)"
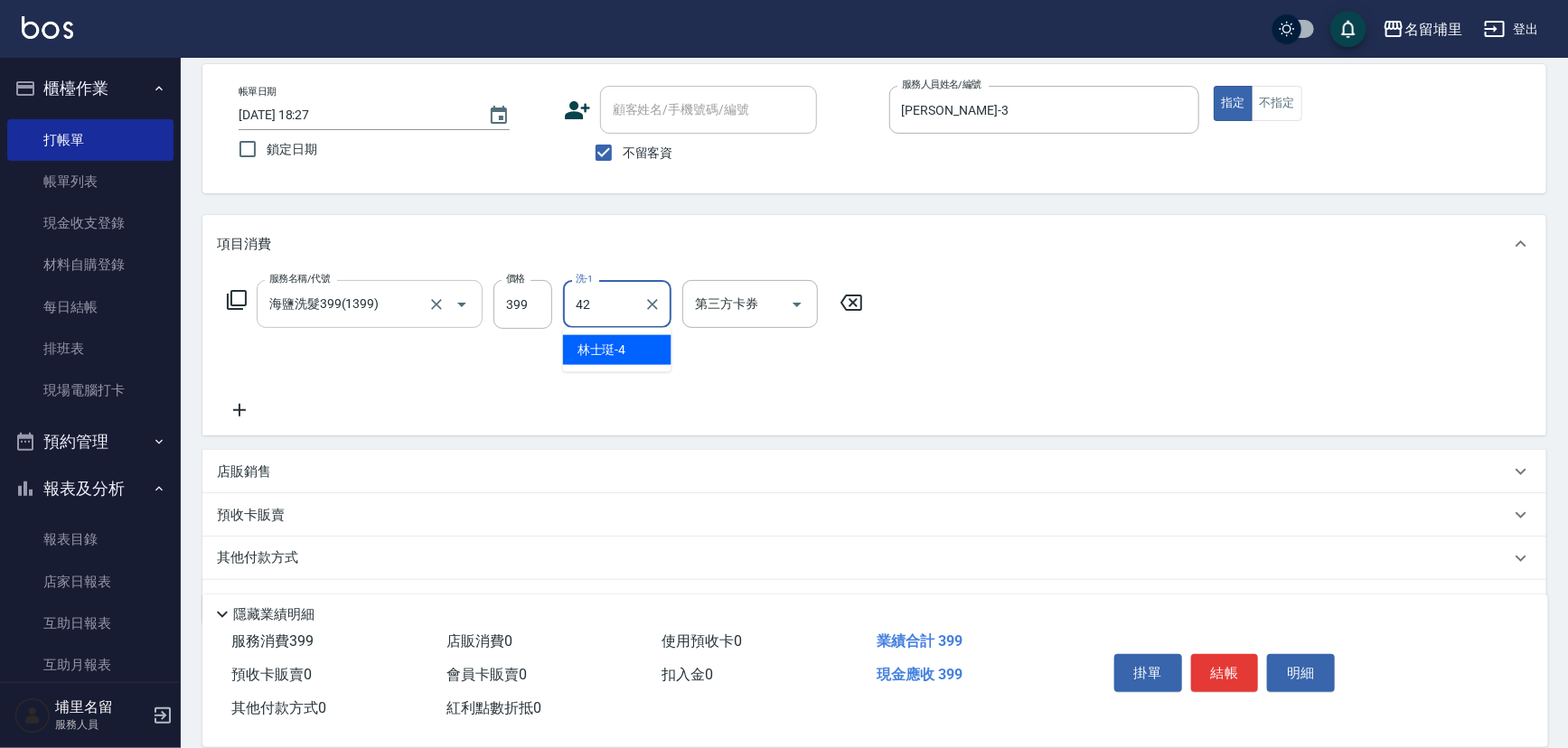
type input "[PERSON_NAME]-42"
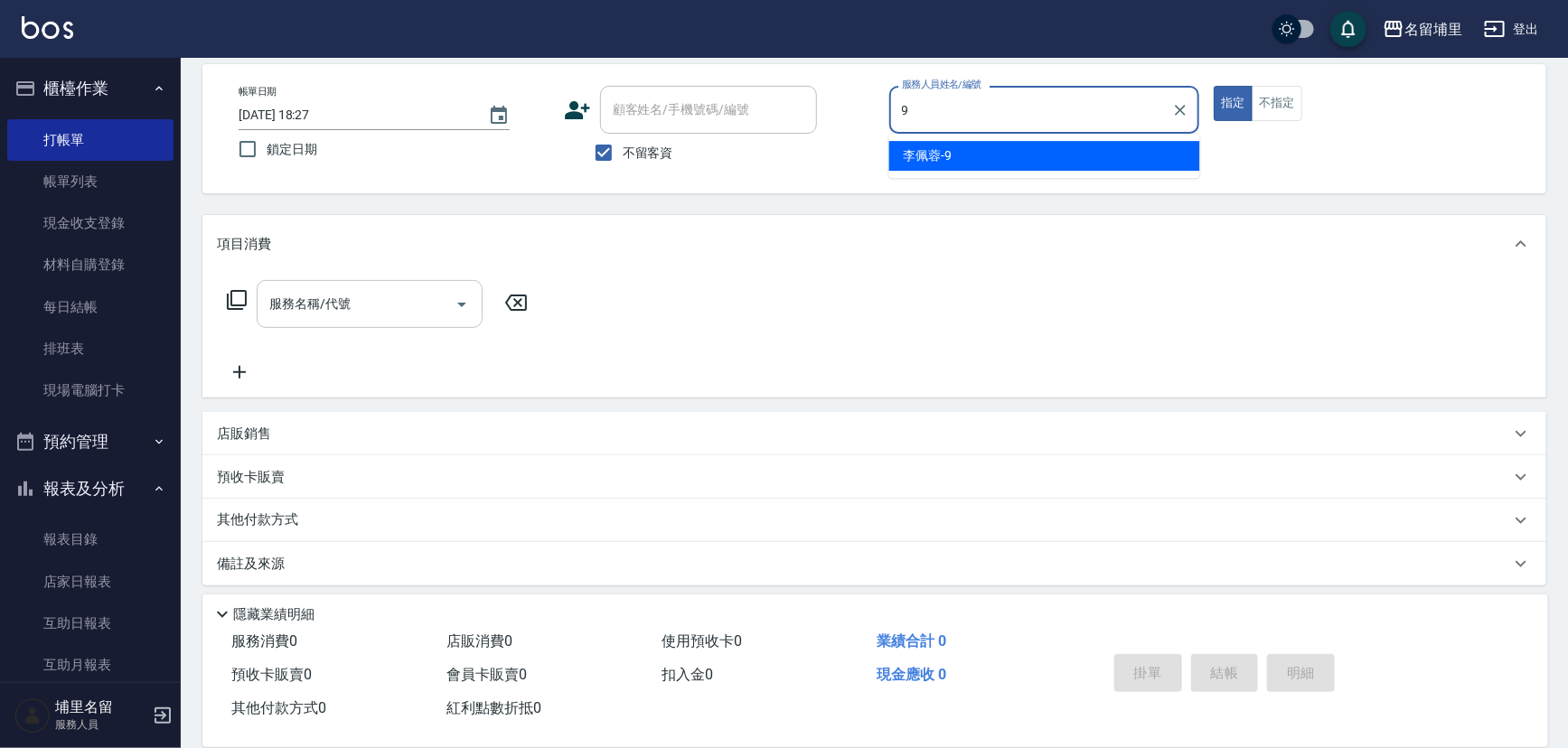
type input "[PERSON_NAME]-9"
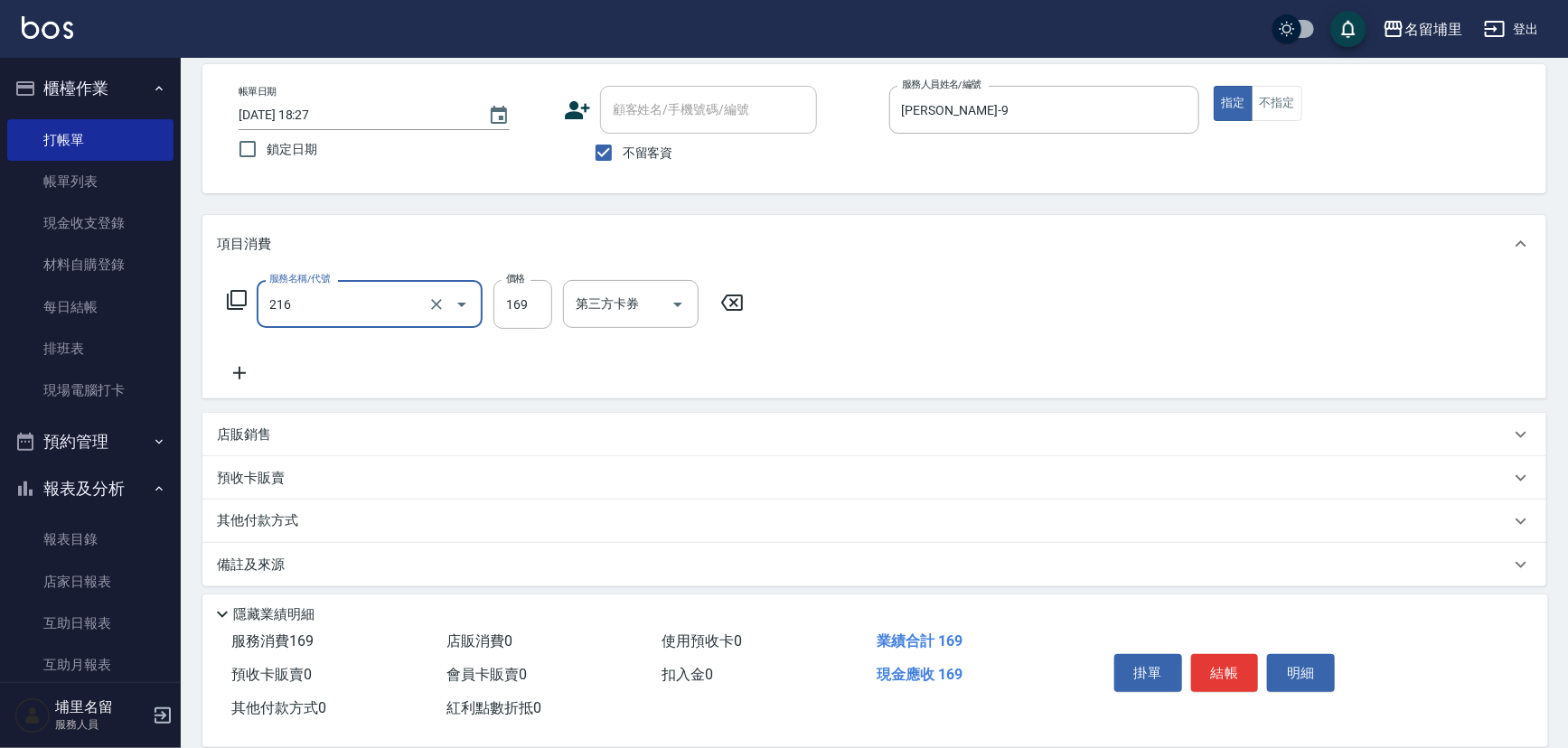
type input "剪髮169(216)"
type input "250"
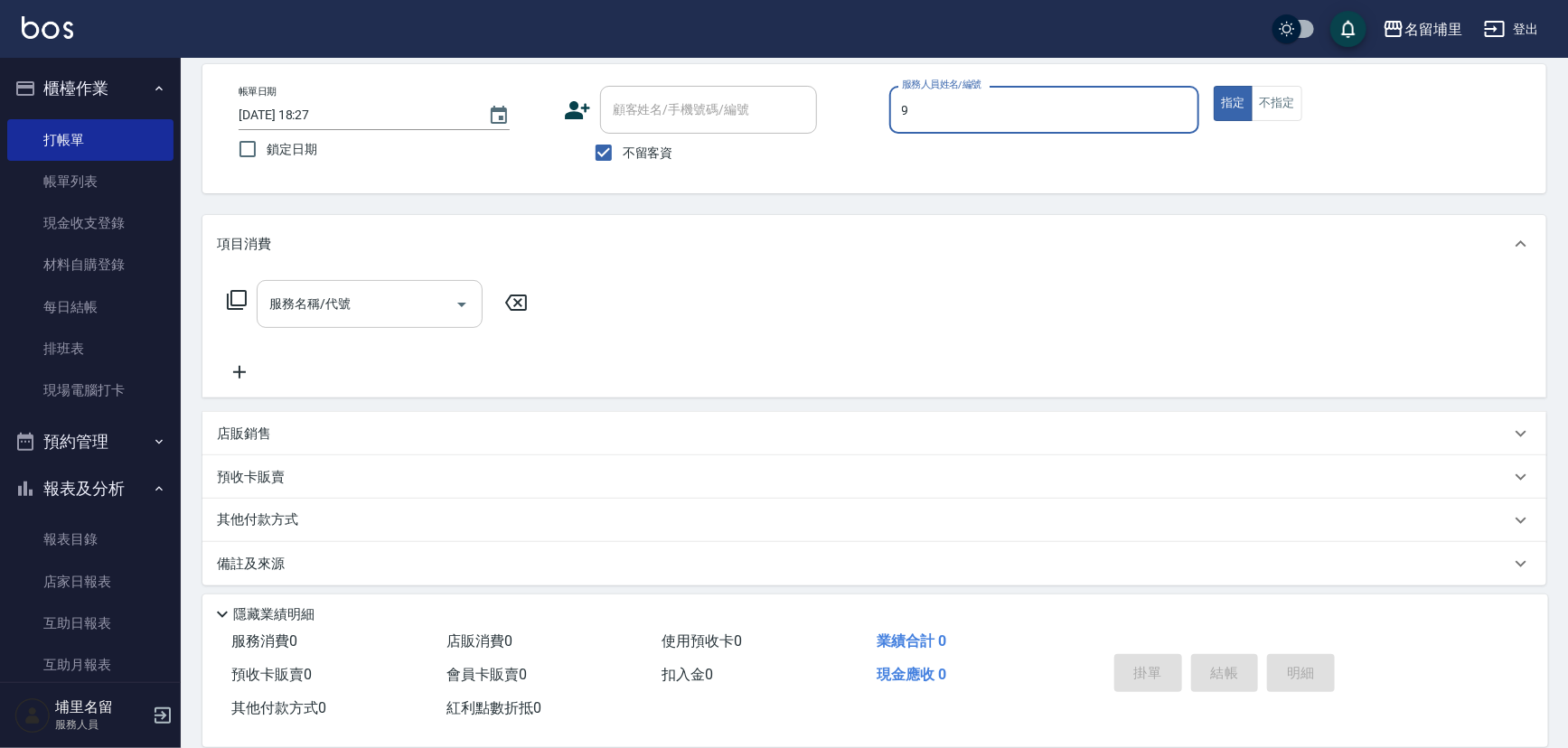
type input "[PERSON_NAME]-9"
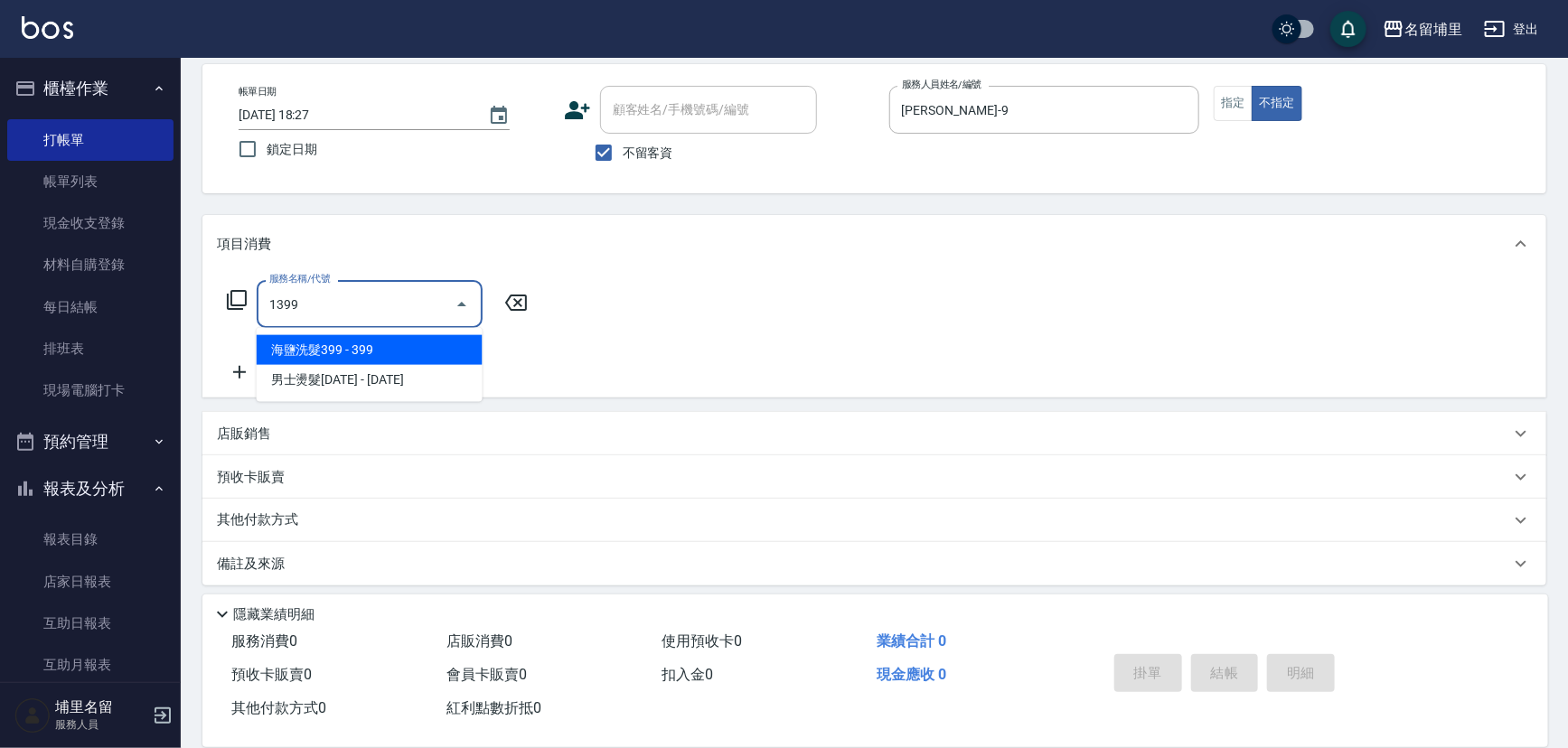
type input "海鹽洗髮399(1399)"
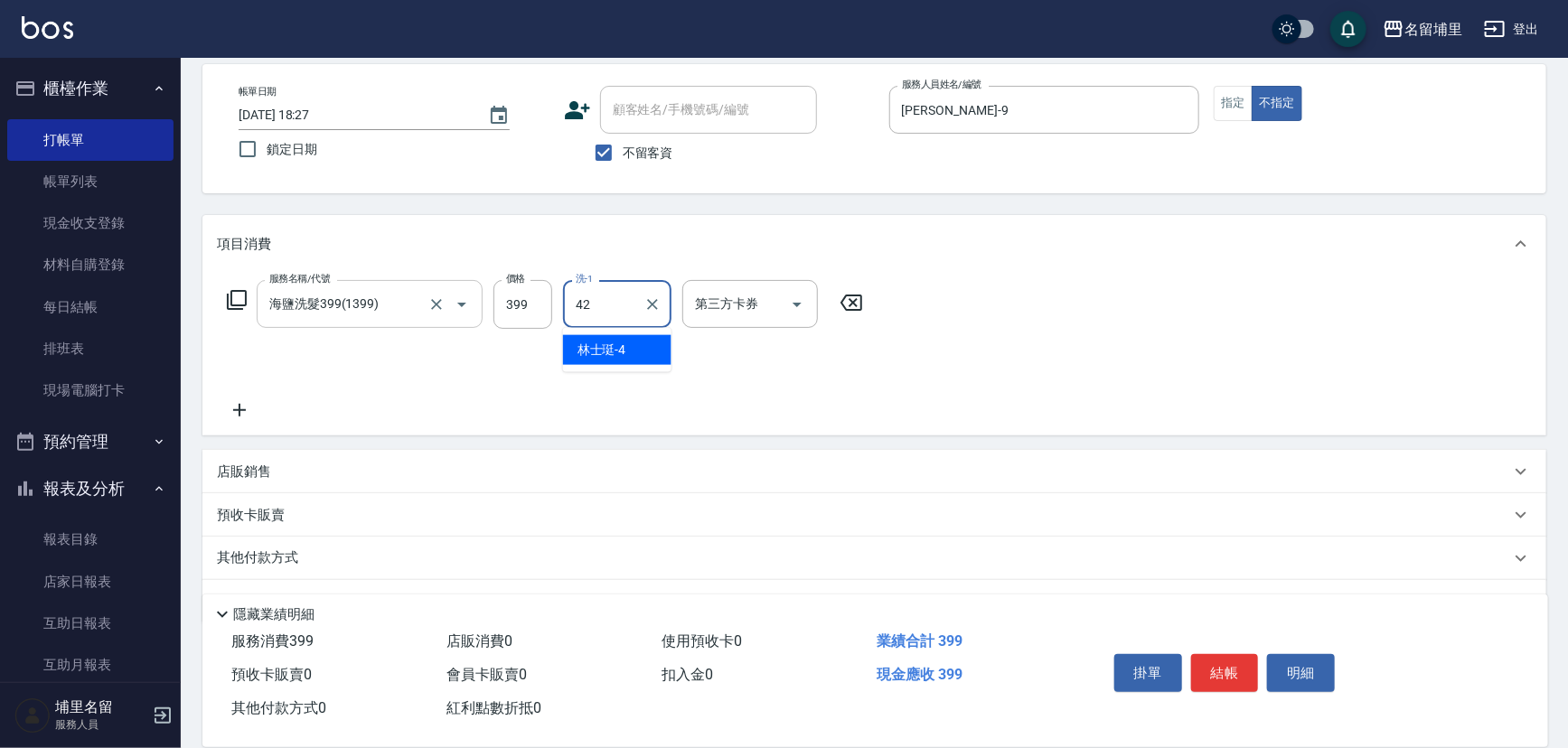
type input "[PERSON_NAME]-42"
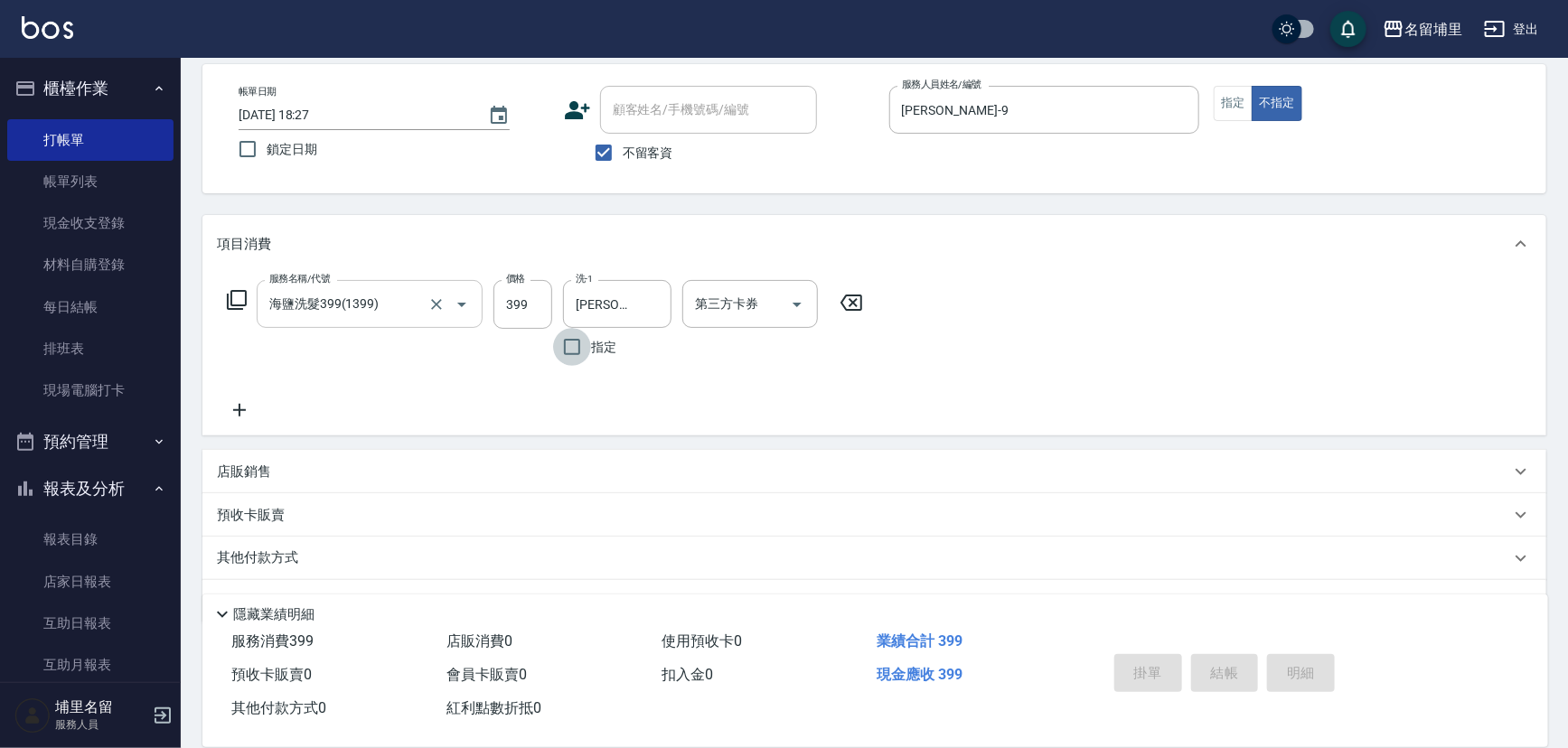
type input "[DATE] 18:28"
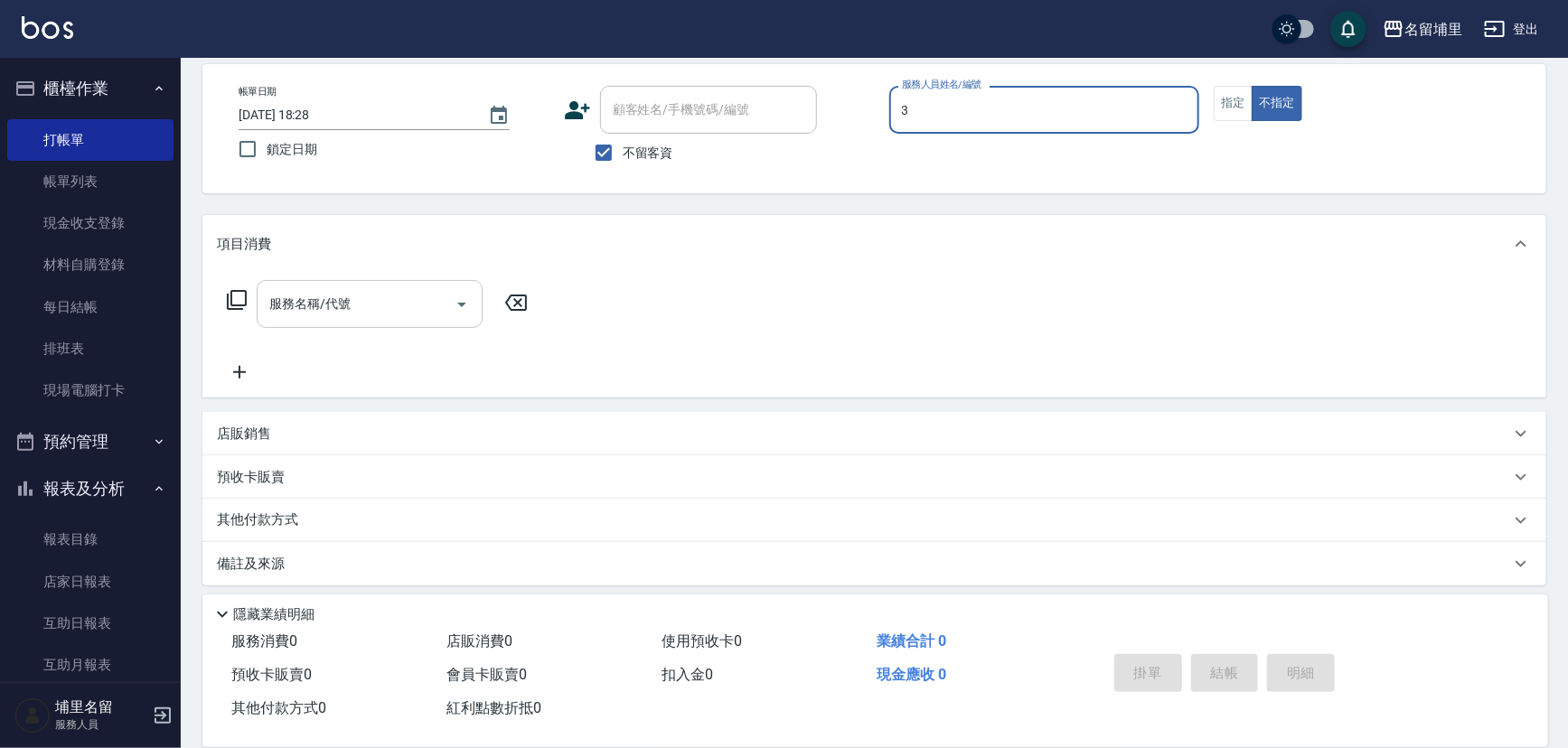
type input "[PERSON_NAME]-3"
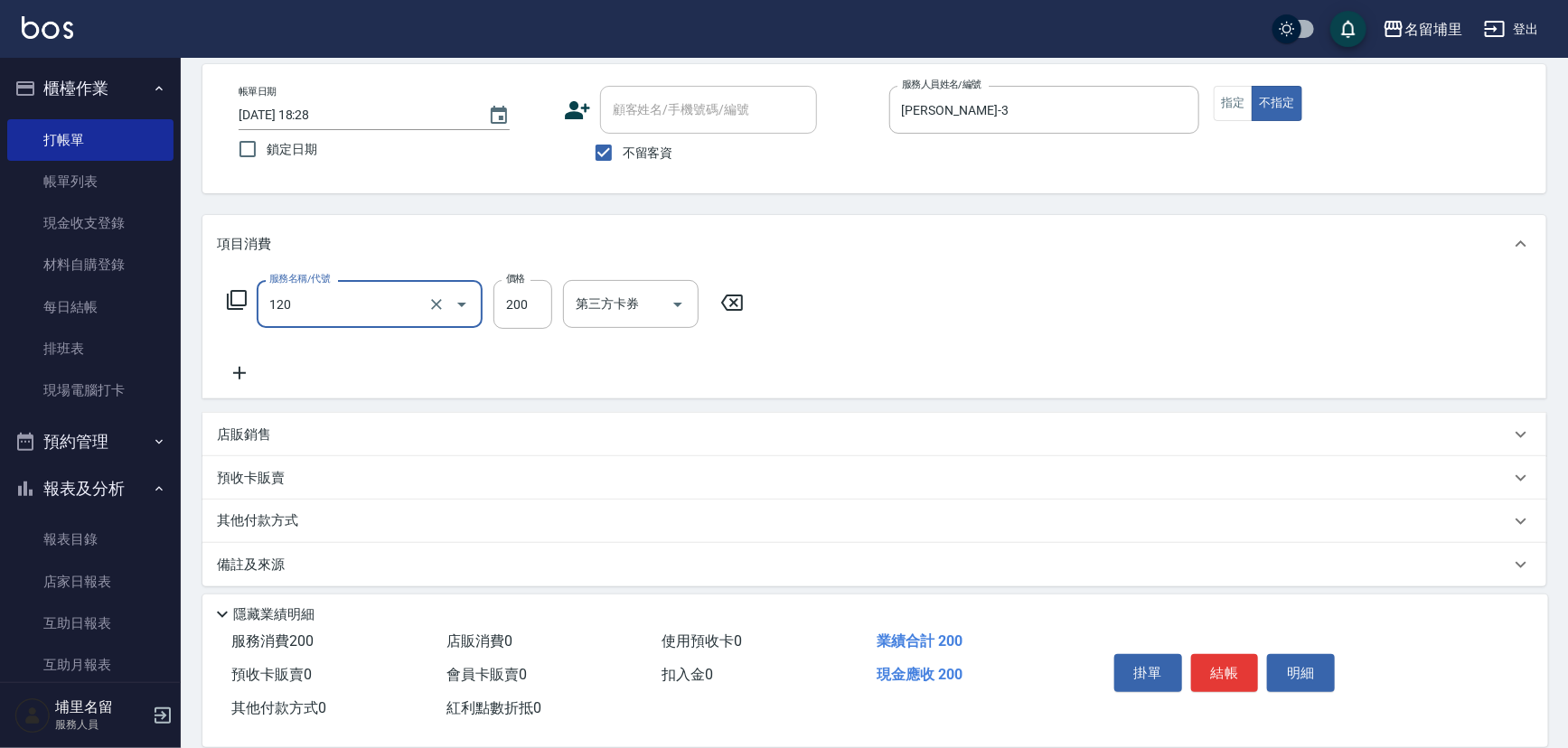
type input "New洗200(120)"
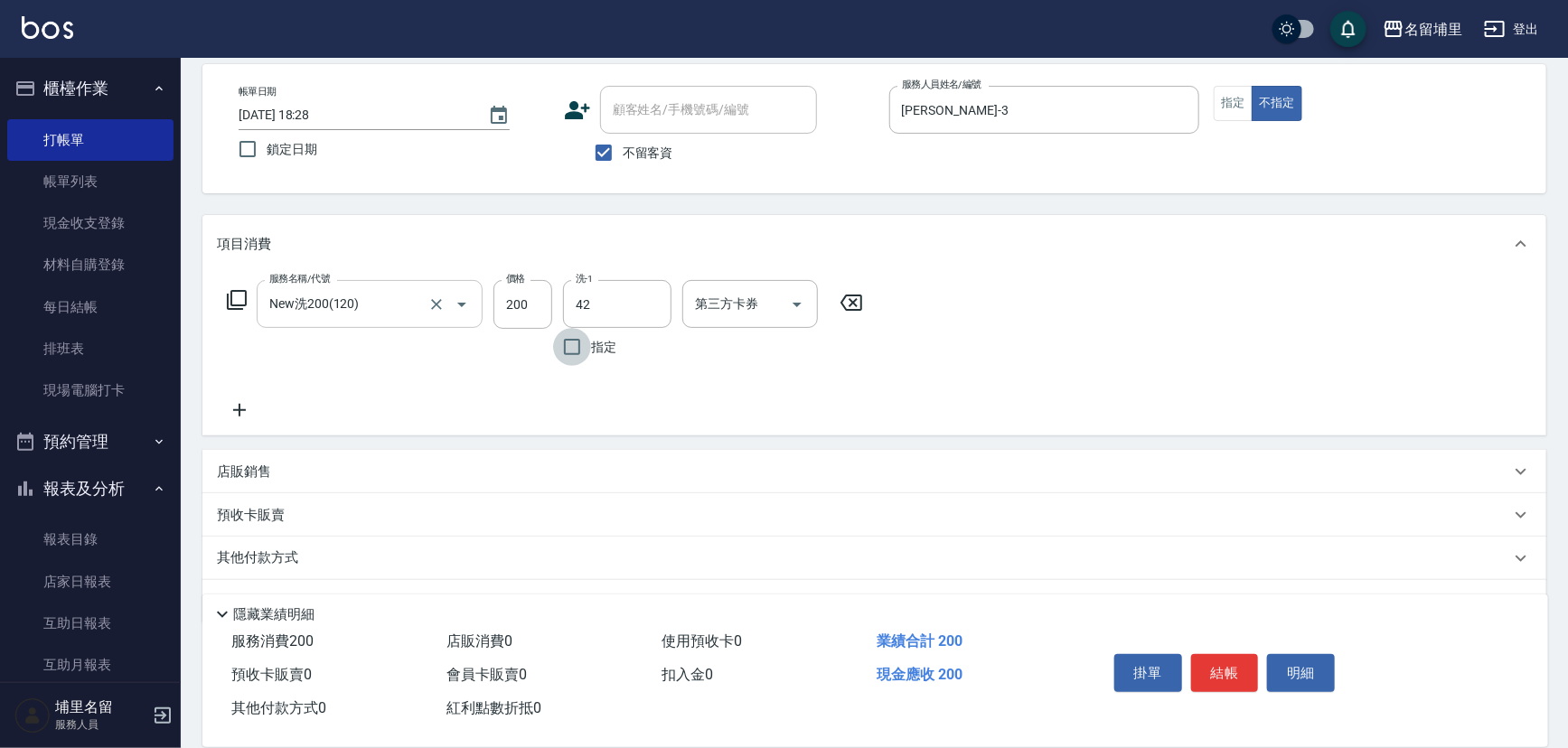
type input "[PERSON_NAME]-42"
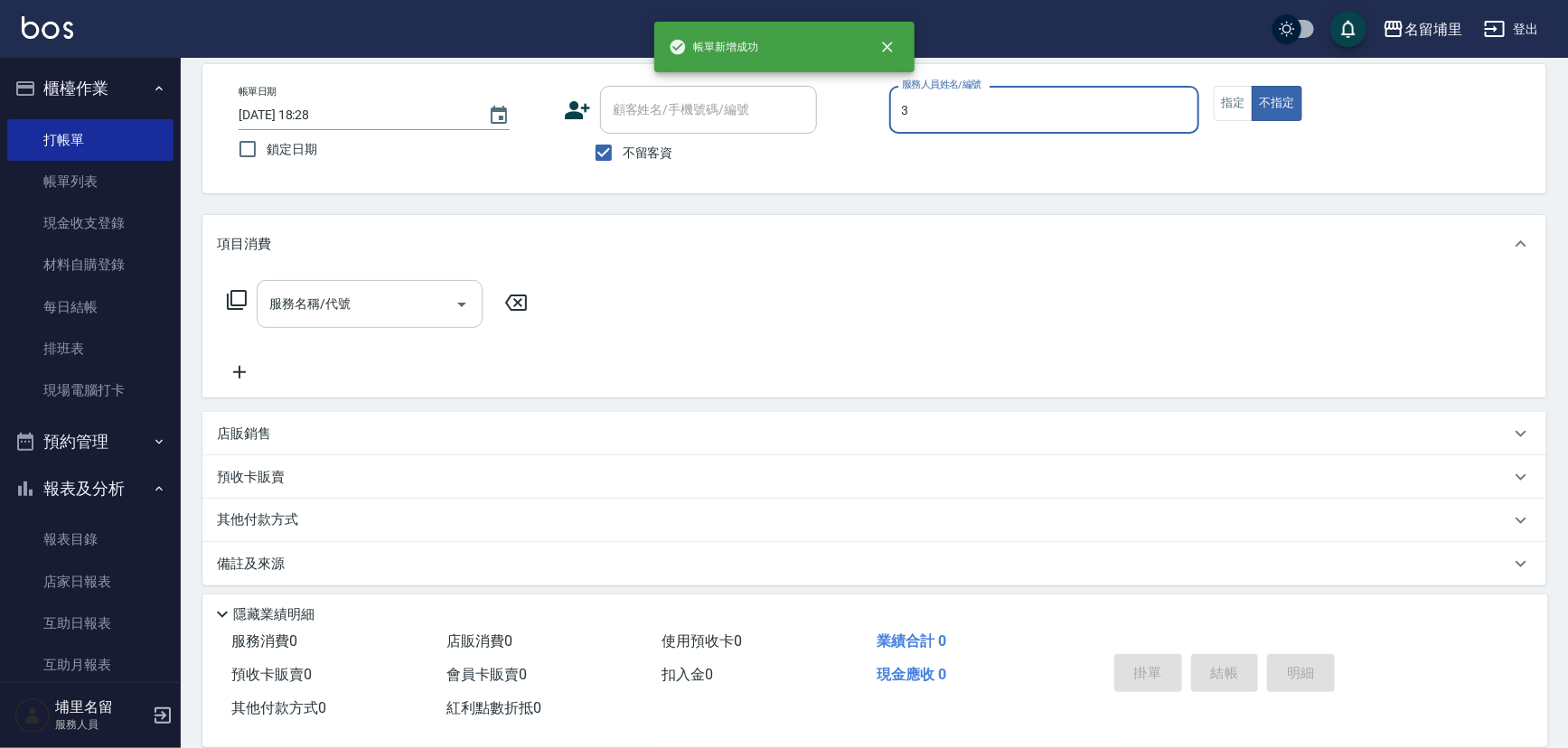
type input "[PERSON_NAME]-3"
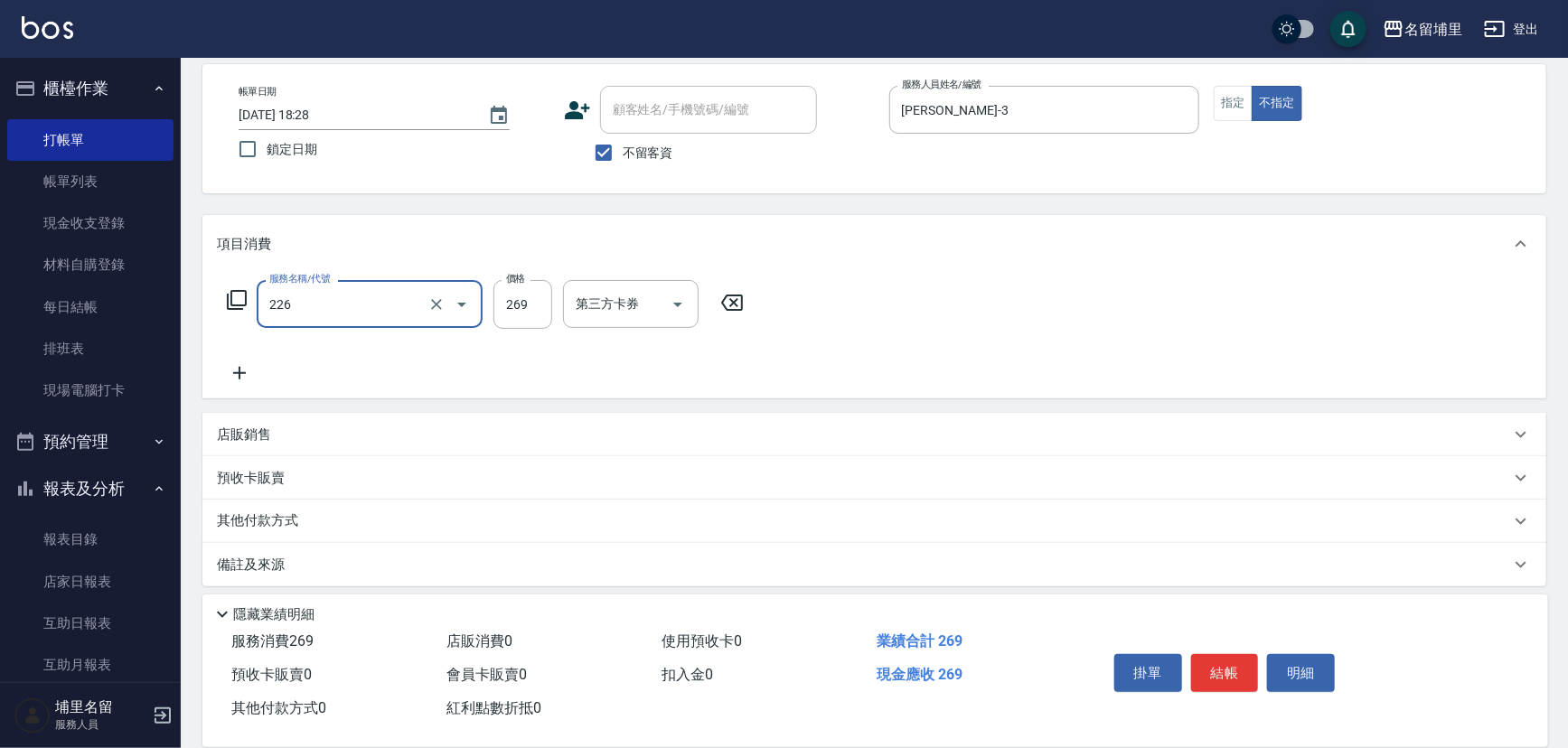
type input "洗剪269(226)"
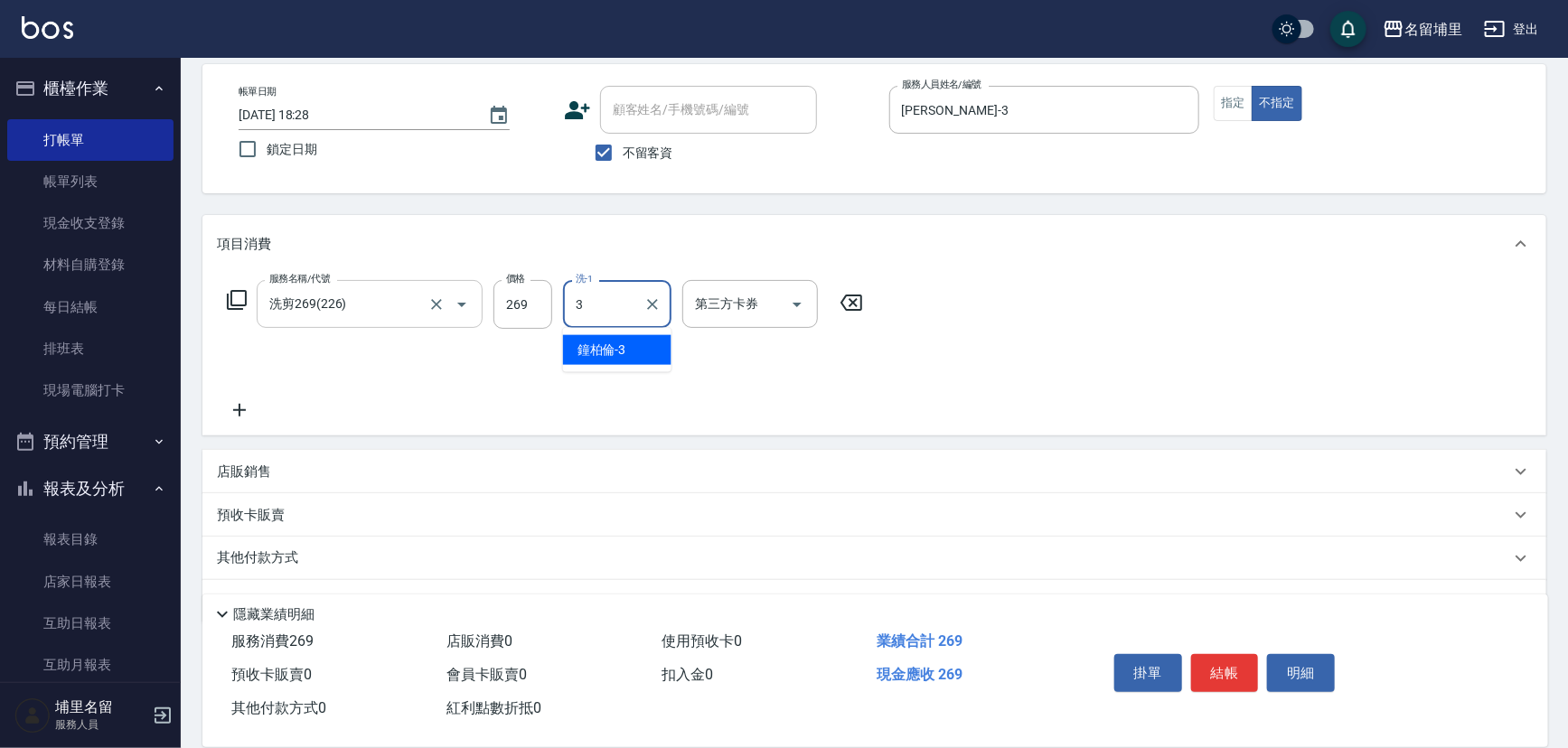
type input "[PERSON_NAME]-3"
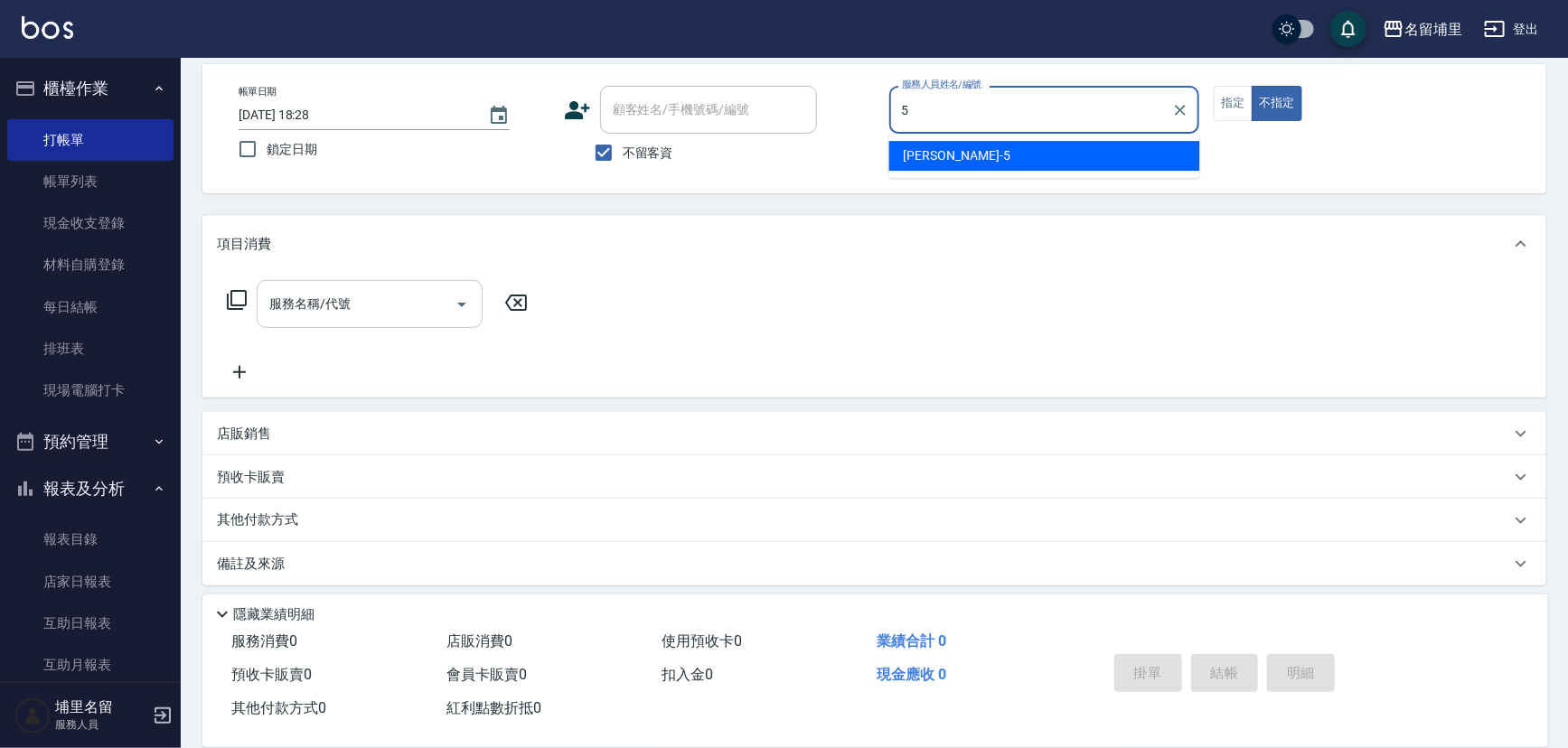
type input "[PERSON_NAME]-5"
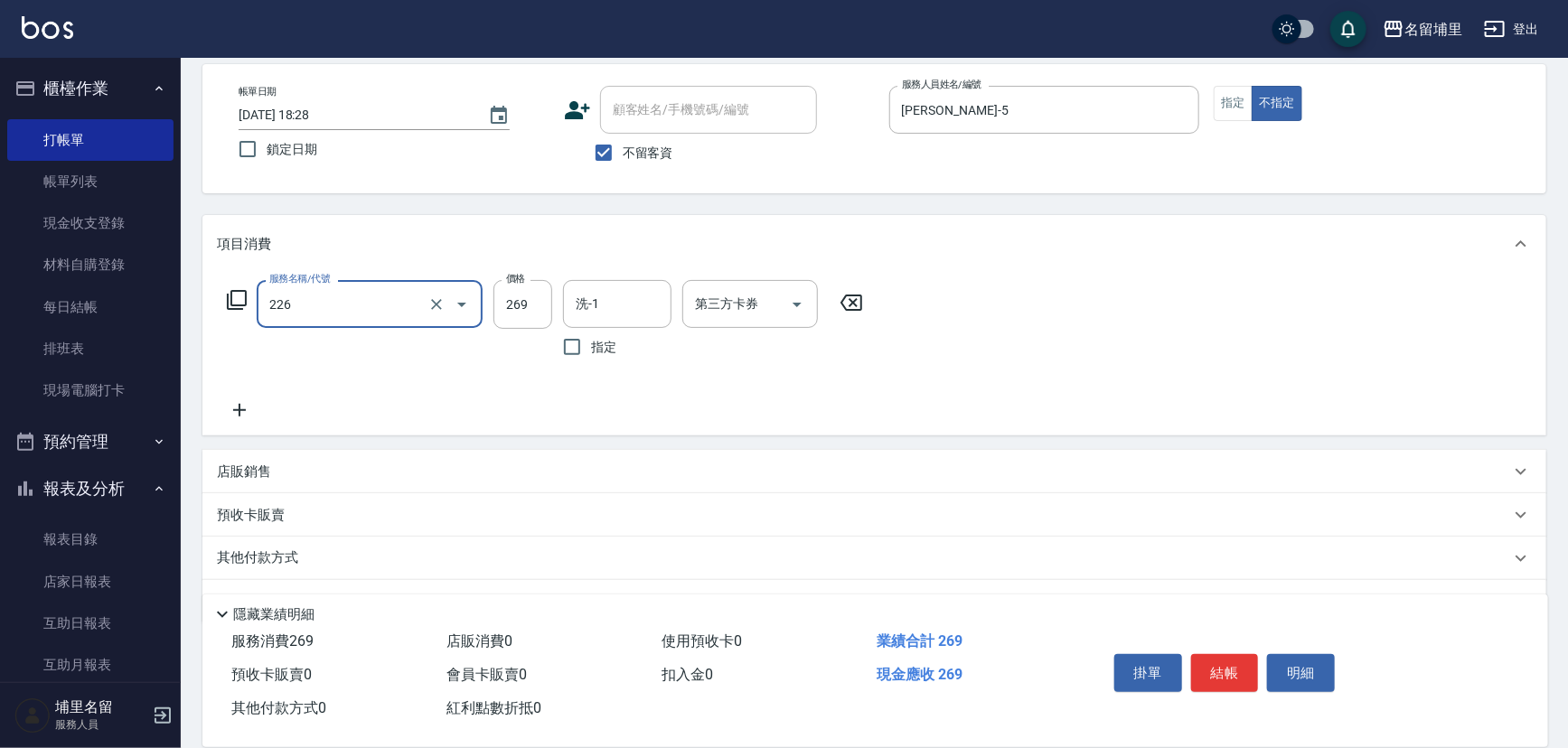
type input "洗剪269(226)"
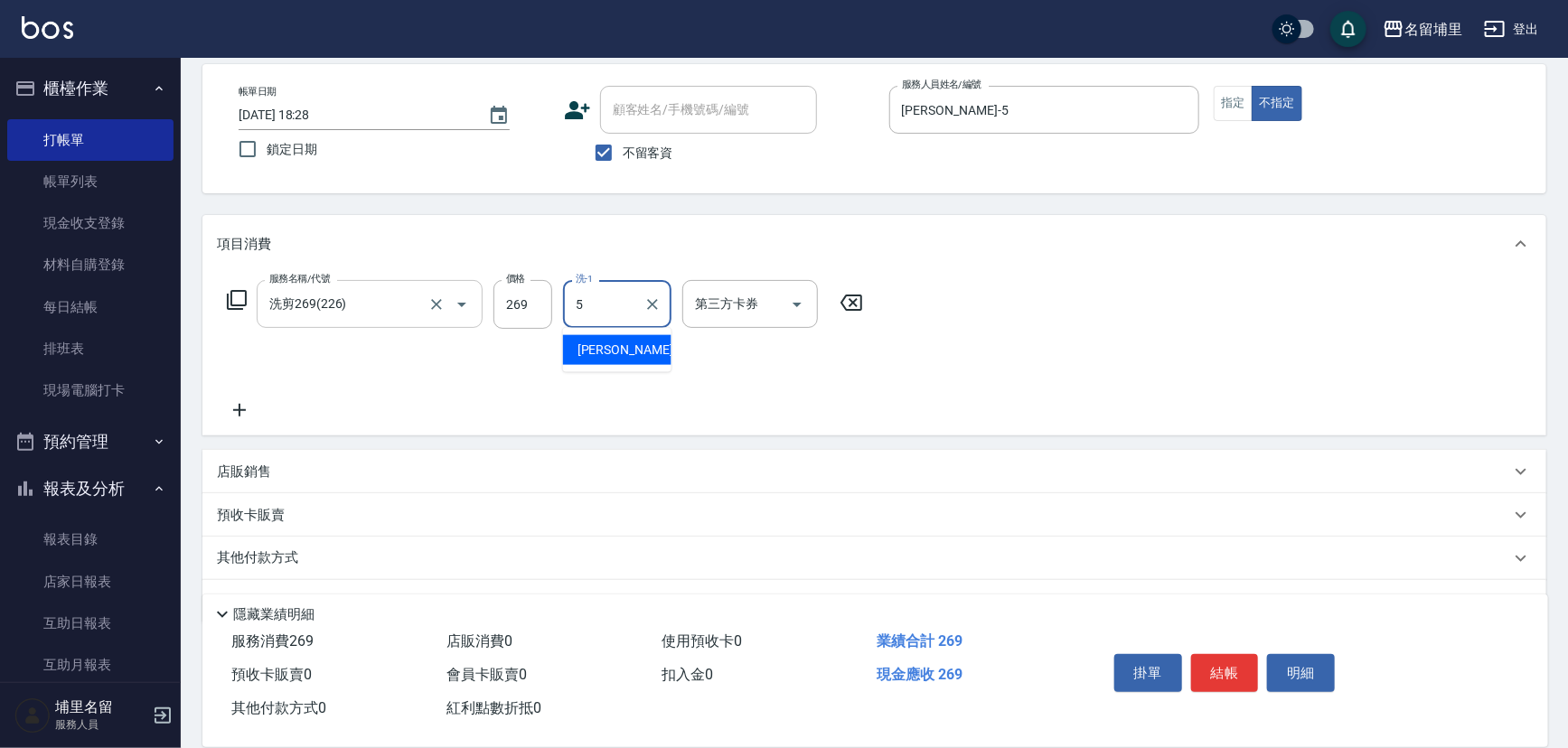
type input "[PERSON_NAME]-5"
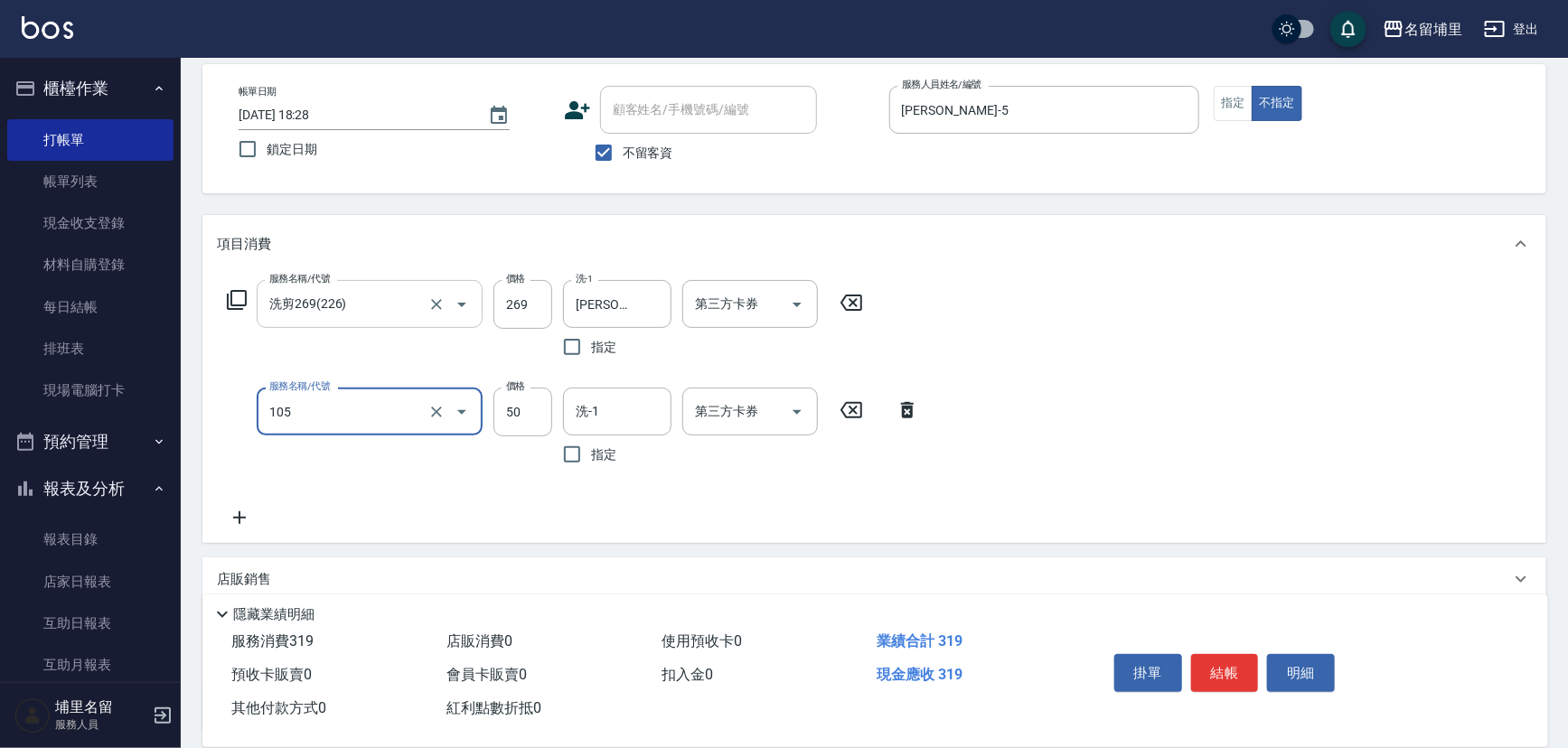
type input "精油50(105)"
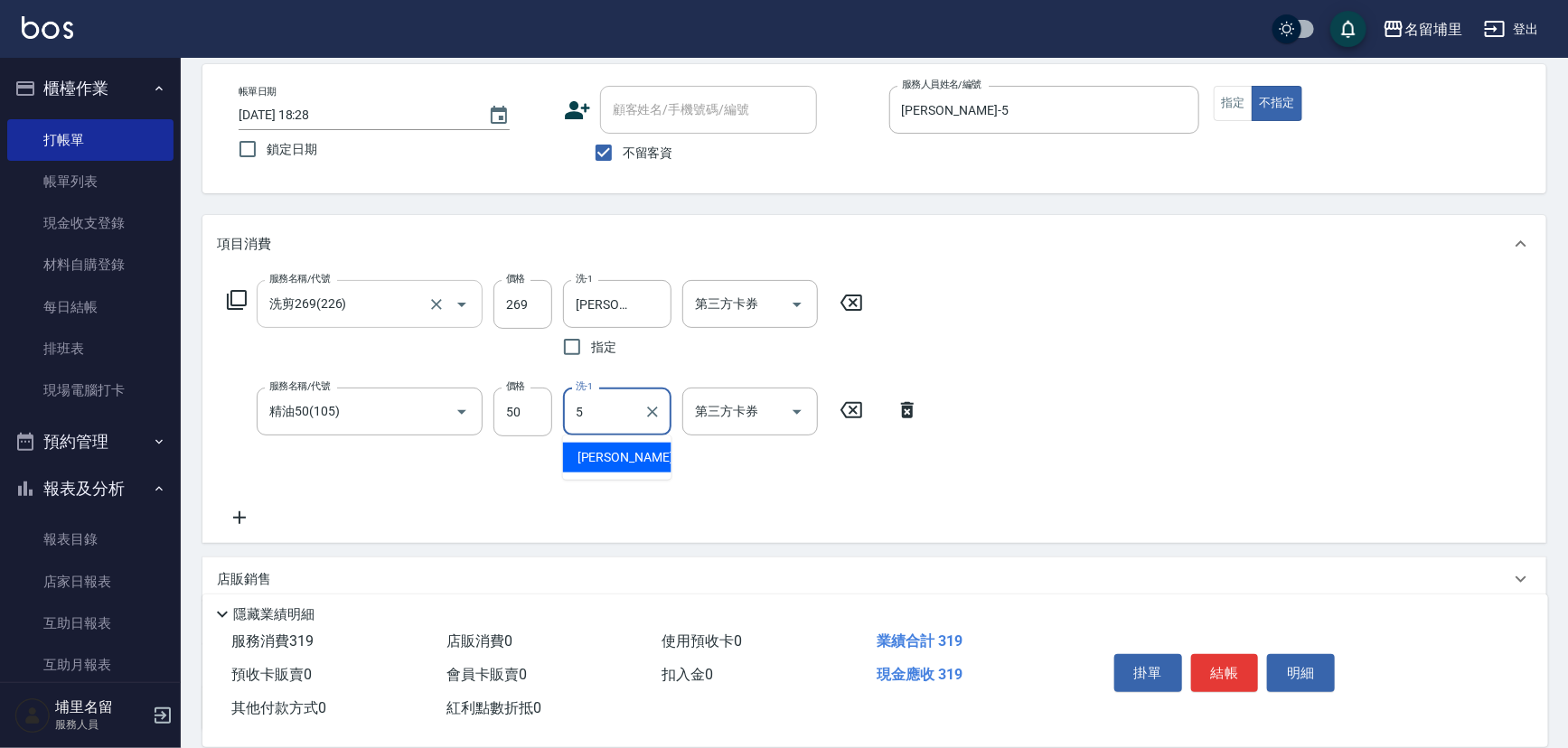
type input "[PERSON_NAME]-5"
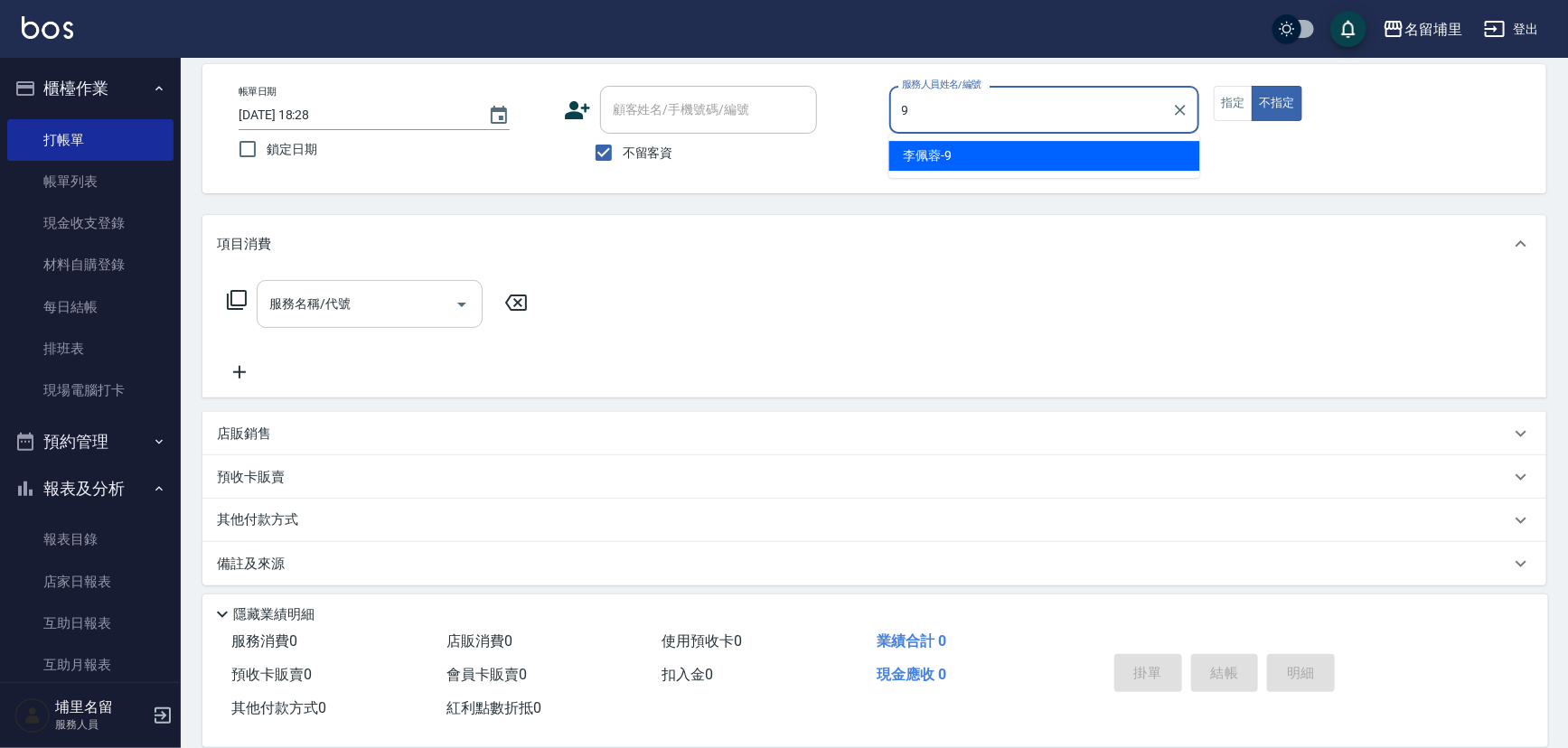
type input "[PERSON_NAME]-9"
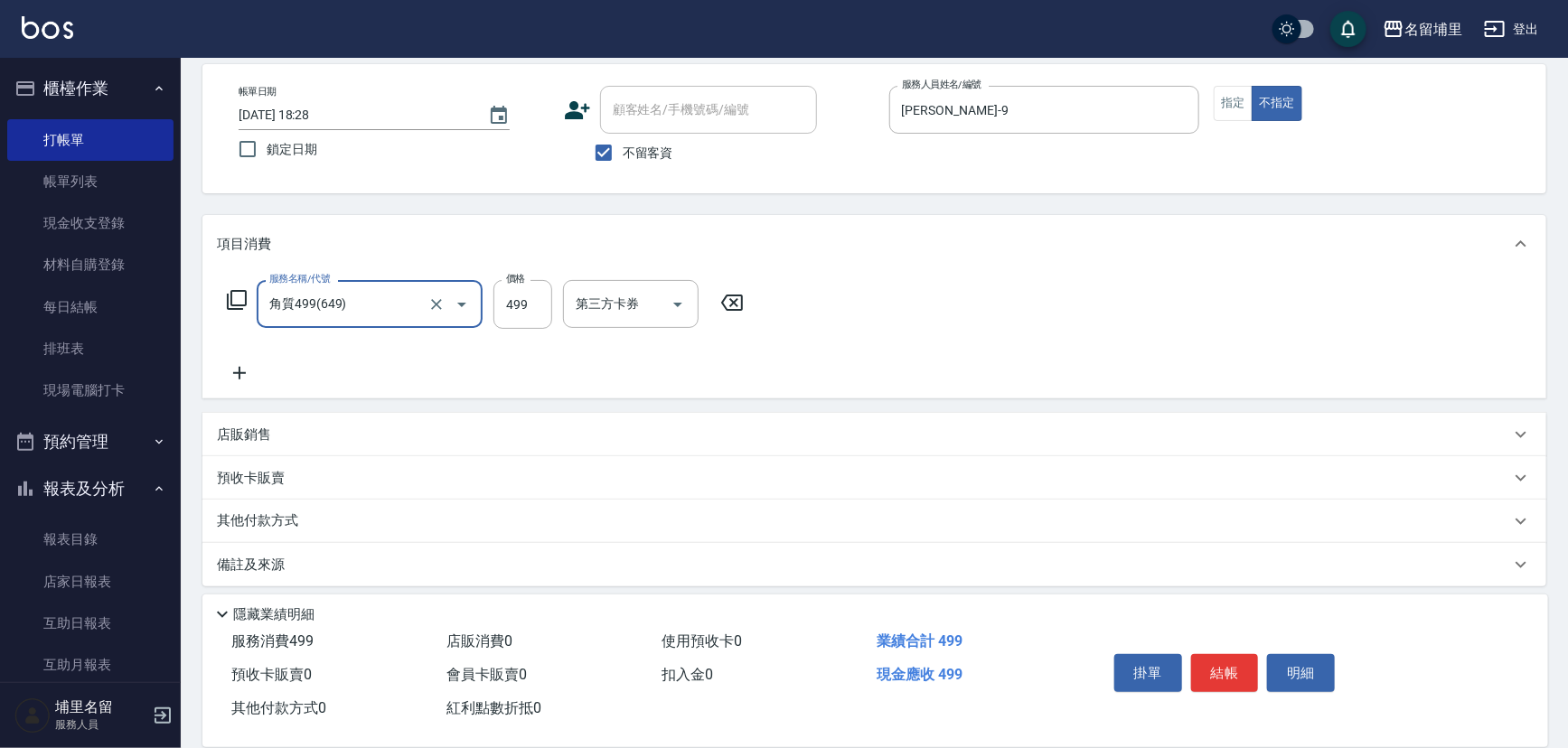
type input "角質499(649)"
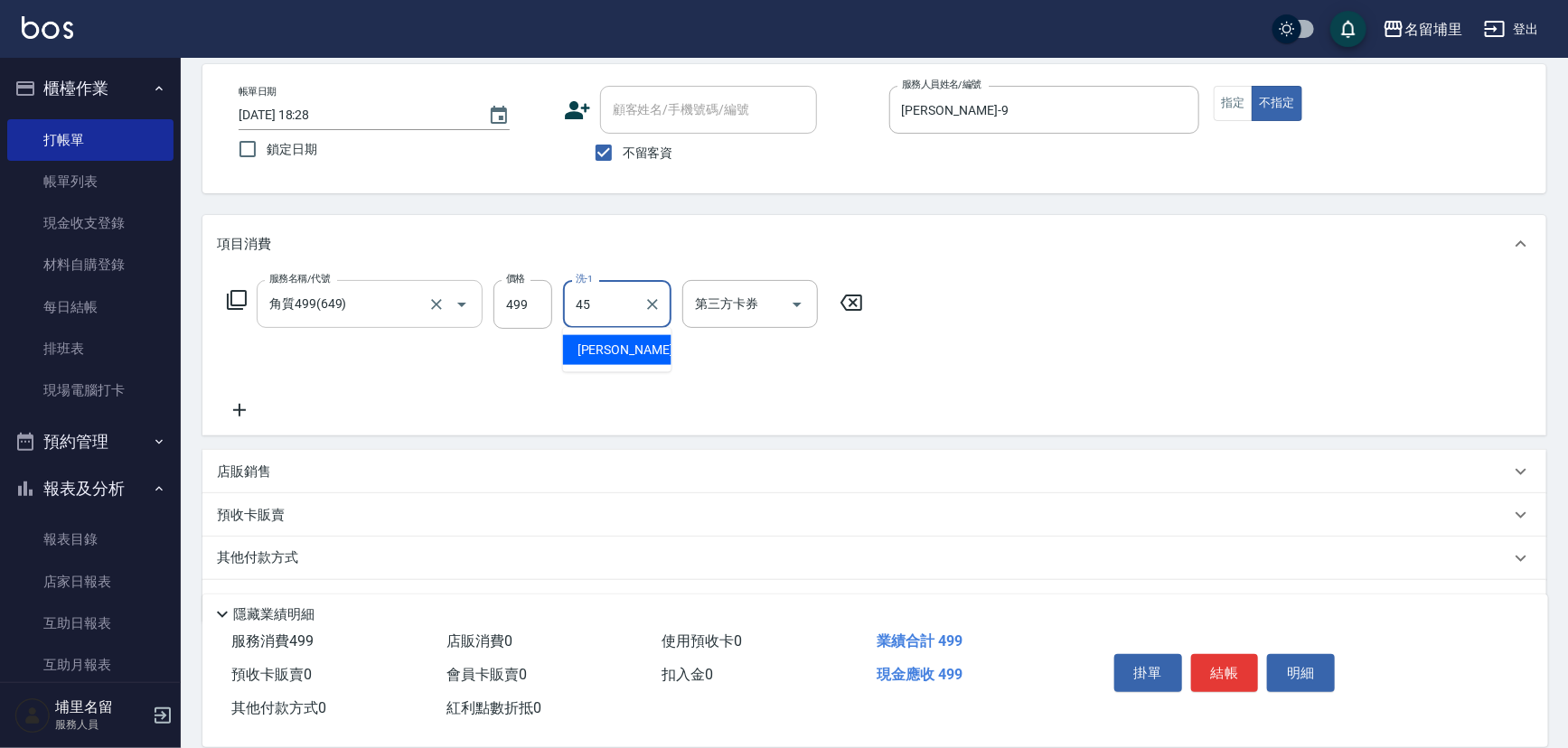
type input "[PERSON_NAME]-45"
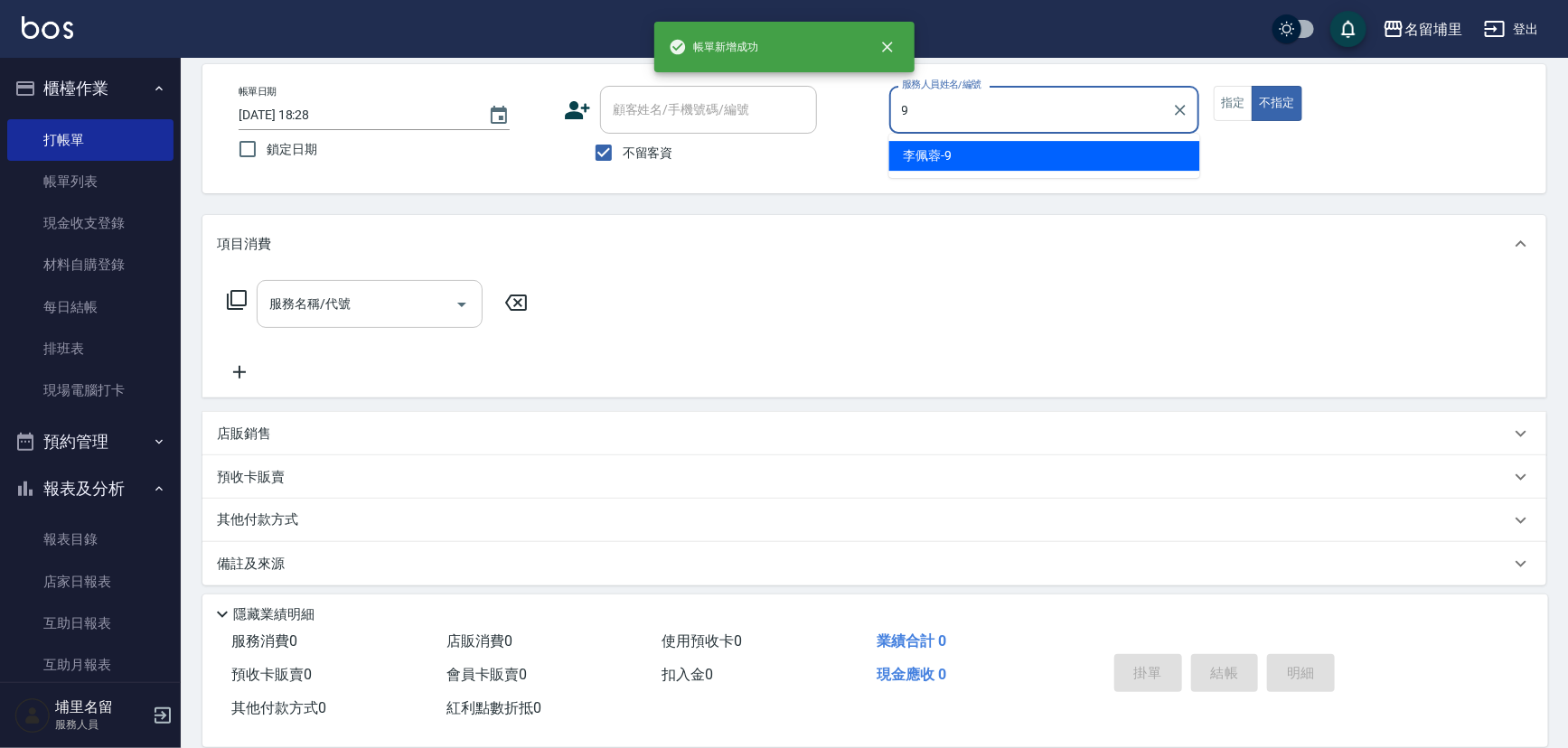
type input "[PERSON_NAME]-9"
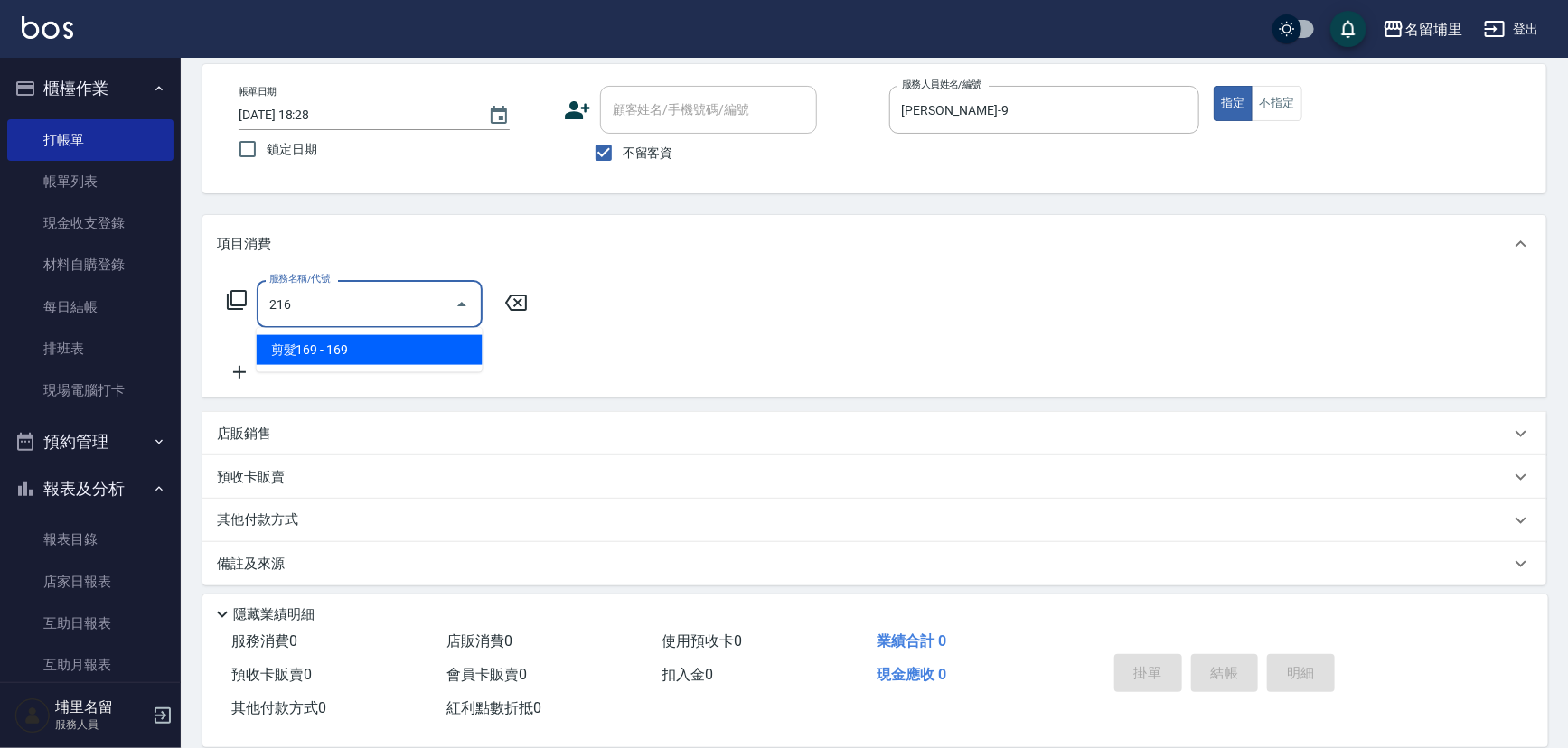
type input "剪髮169(216)"
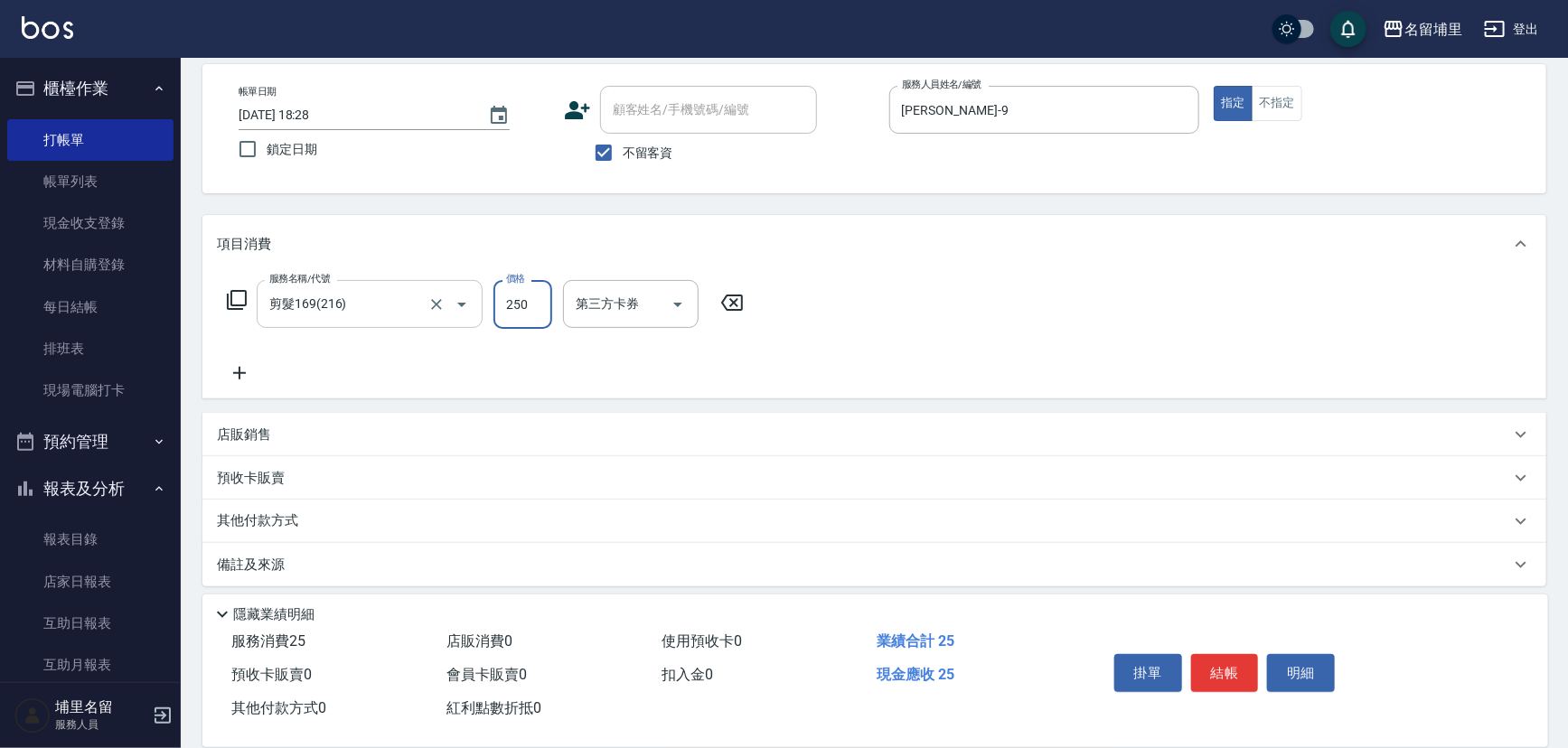
type input "250"
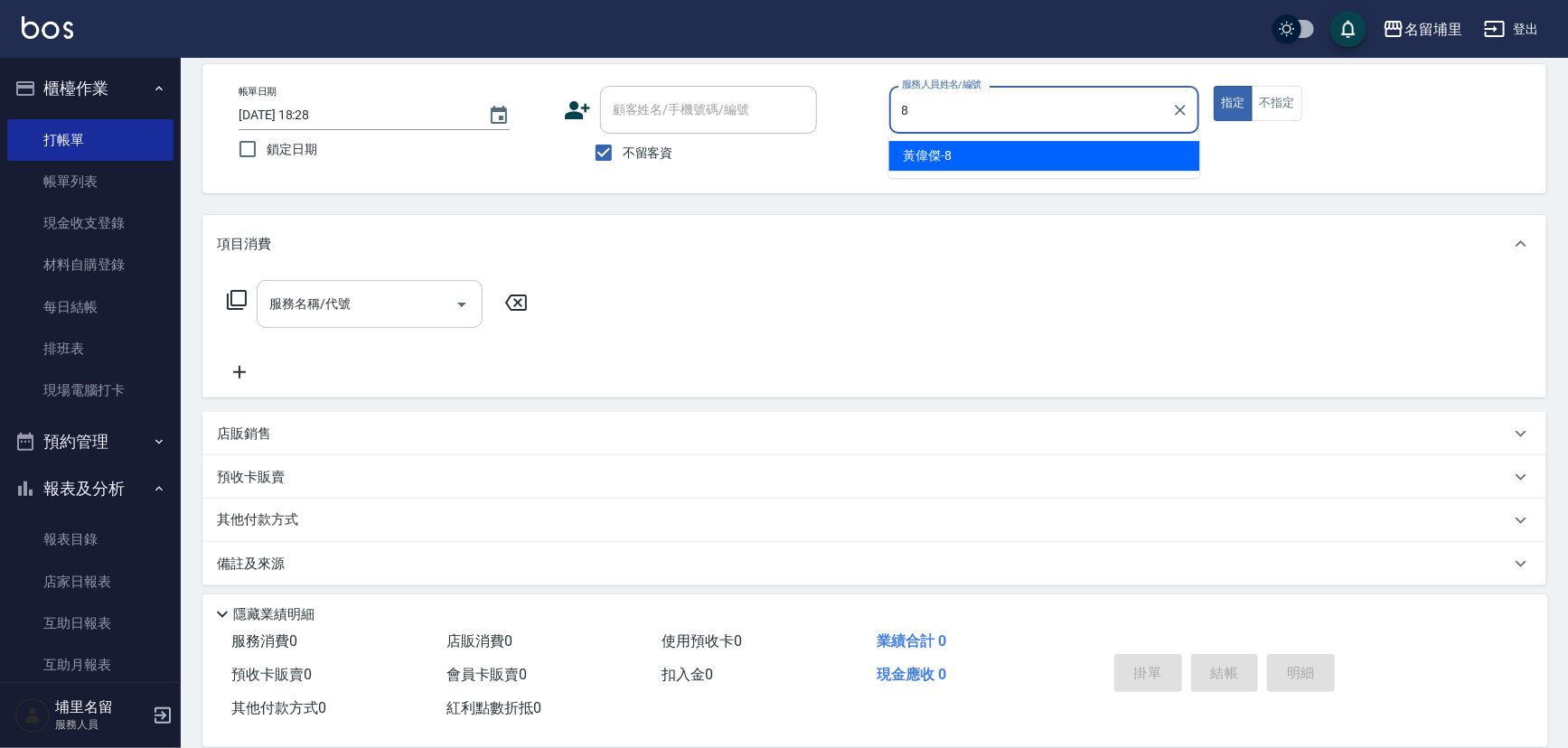
type input "[PERSON_NAME]-8"
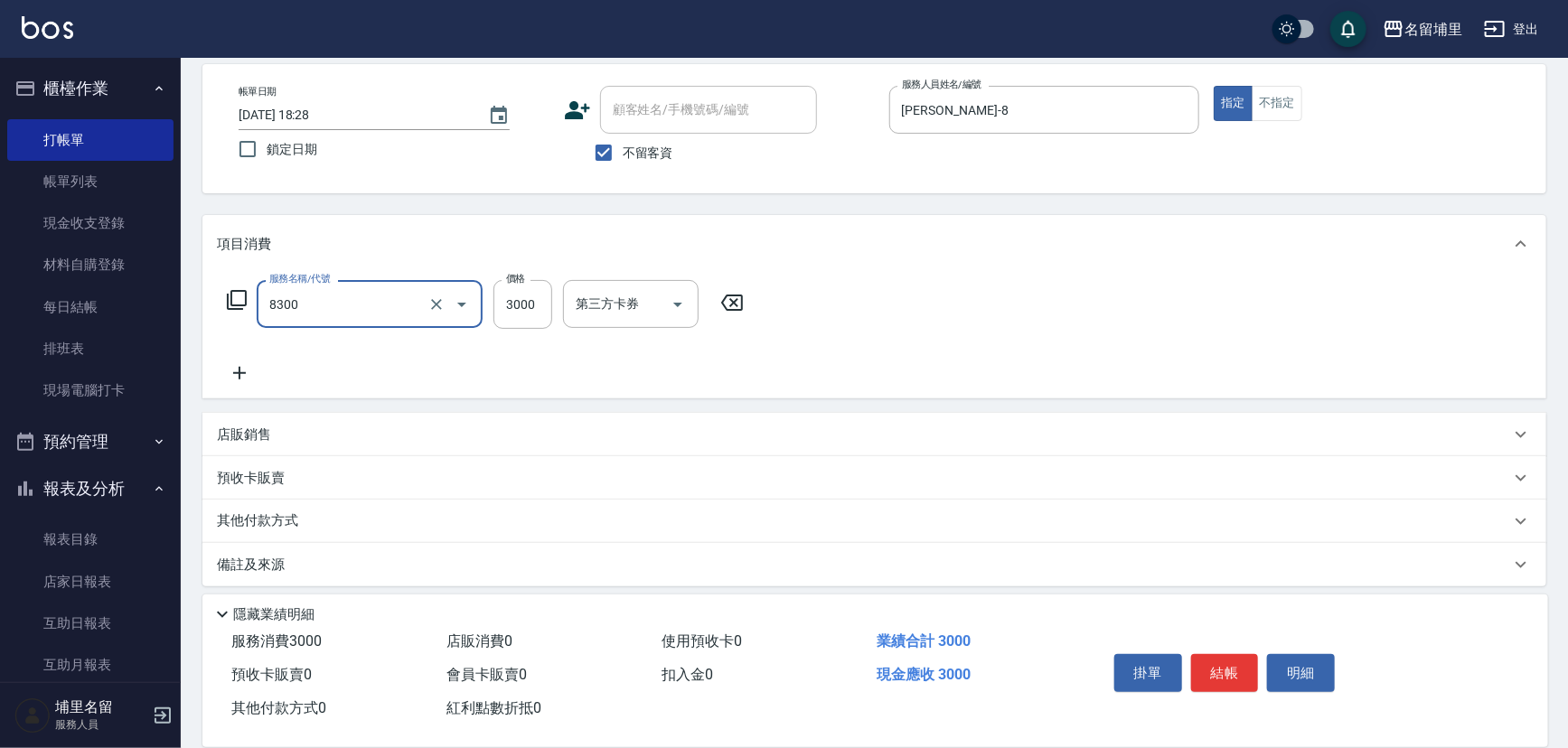
type input "儲3000(8300)"
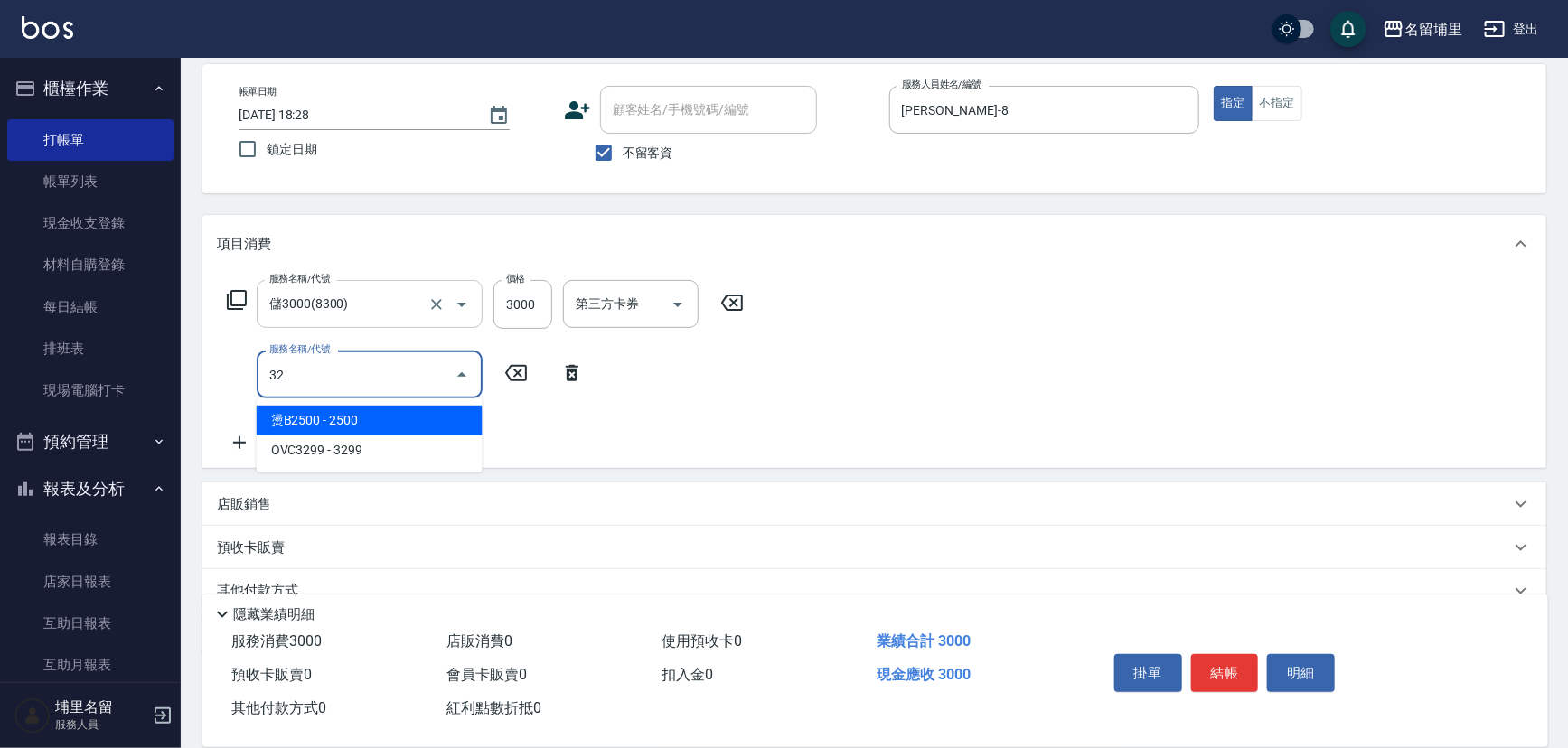
type input "燙B2500(32)"
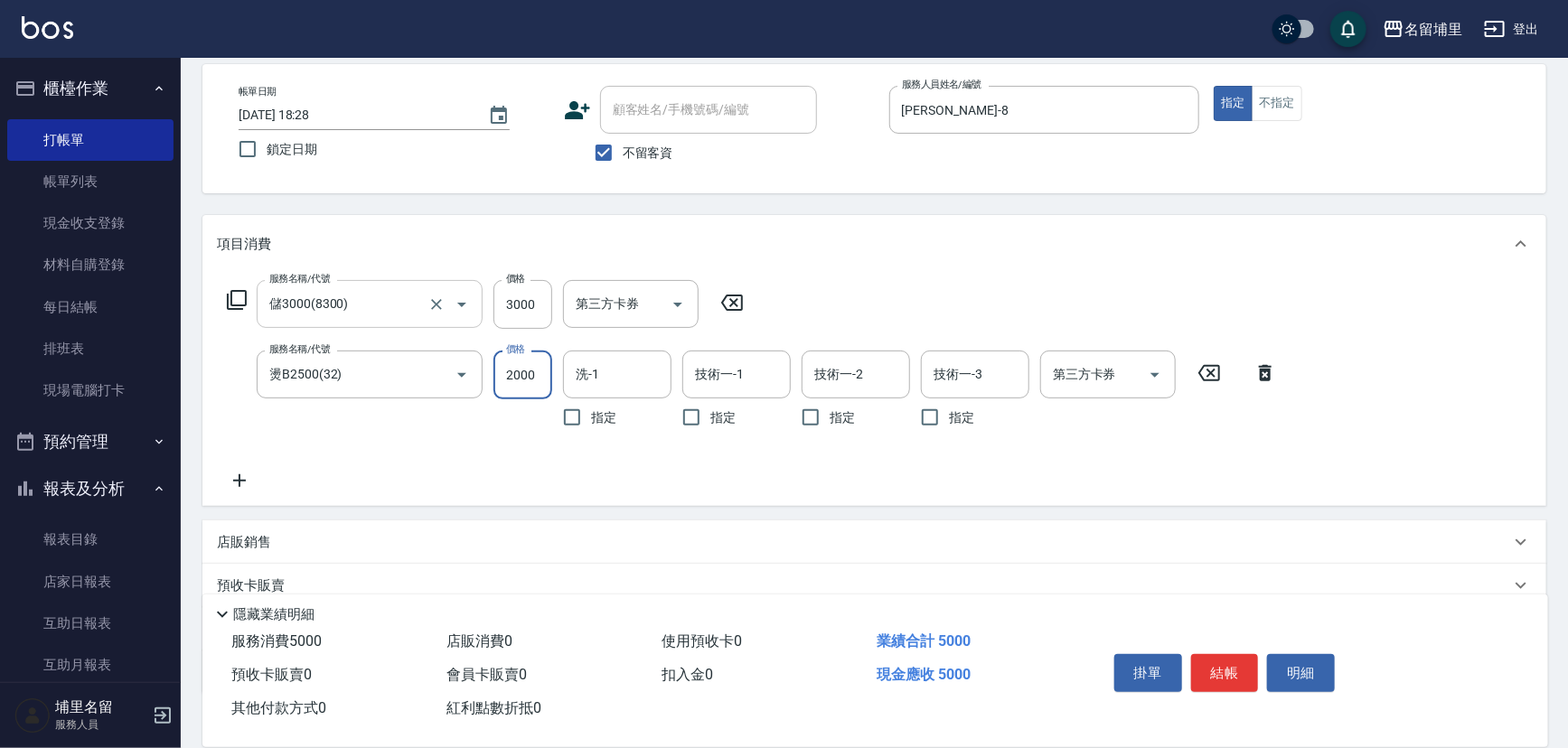
type input "2000"
type input "[PERSON_NAME]-45"
click at [1156, 375] on icon "Open" at bounding box center [1156, 375] width 9 height 5
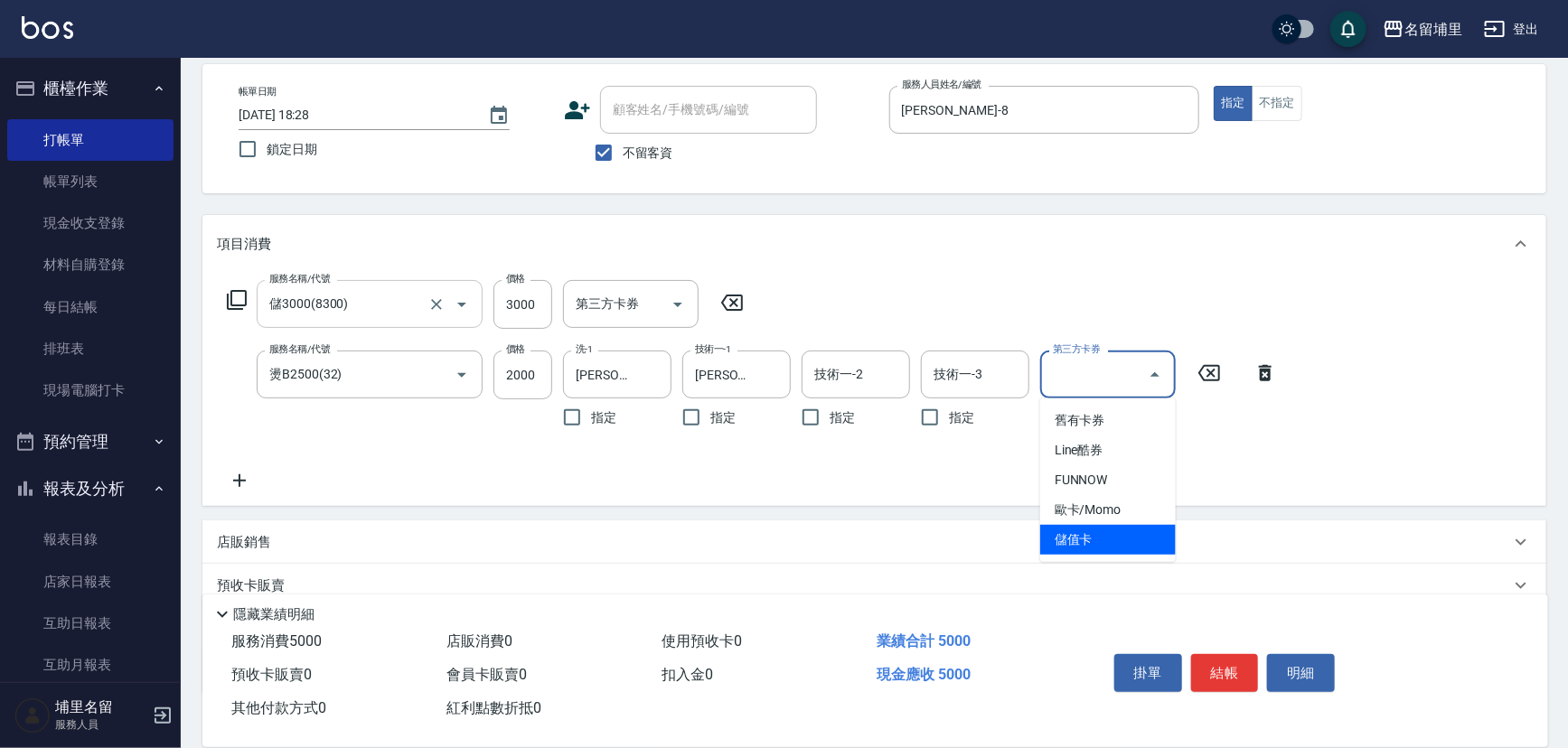
drag, startPoint x: 1116, startPoint y: 542, endPoint x: 1127, endPoint y: 542, distance: 11.0
click at [1117, 542] on span "儲值卡" at bounding box center [1108, 540] width 136 height 30
type input "儲值卡"
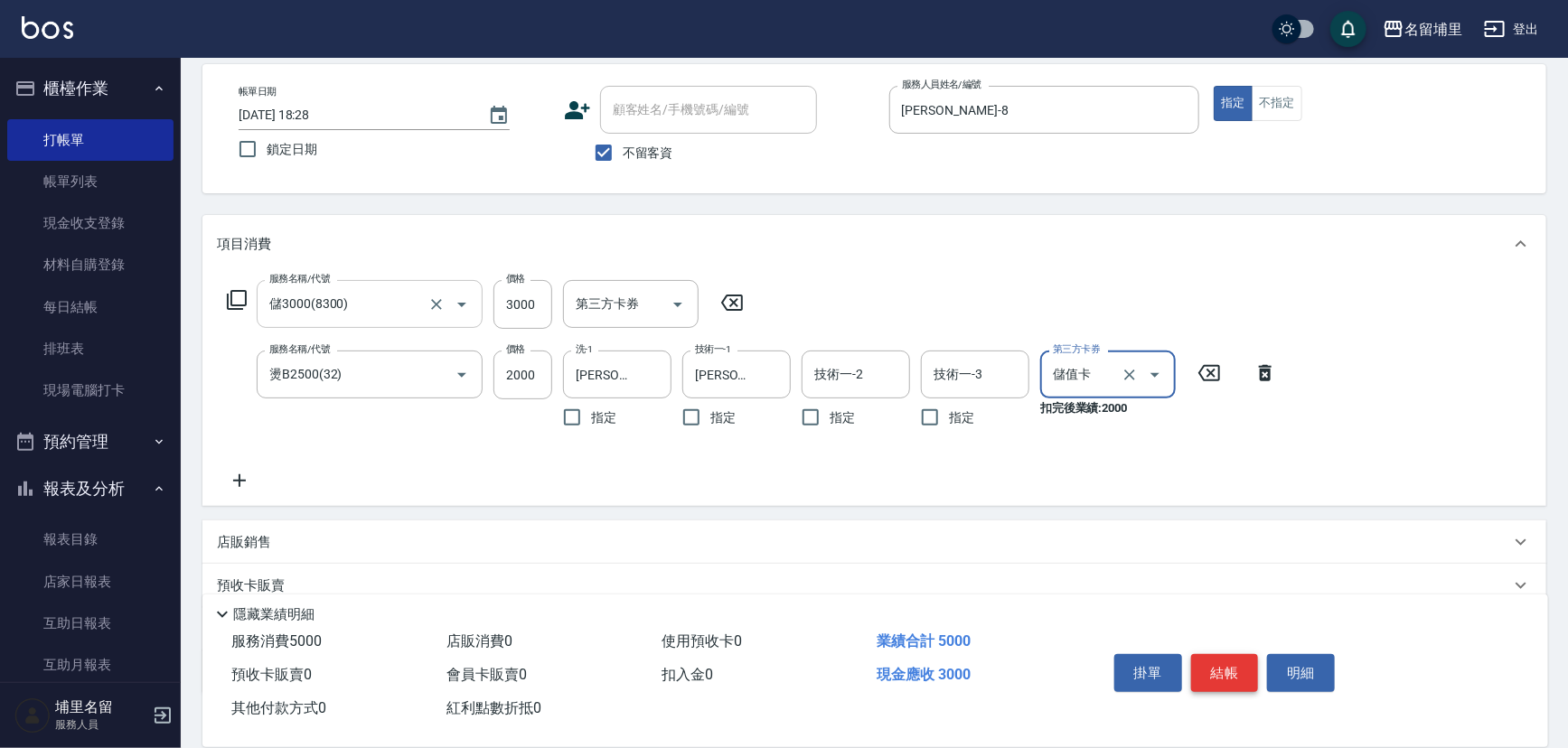
click at [1211, 655] on button "結帳" at bounding box center [1225, 673] width 68 height 38
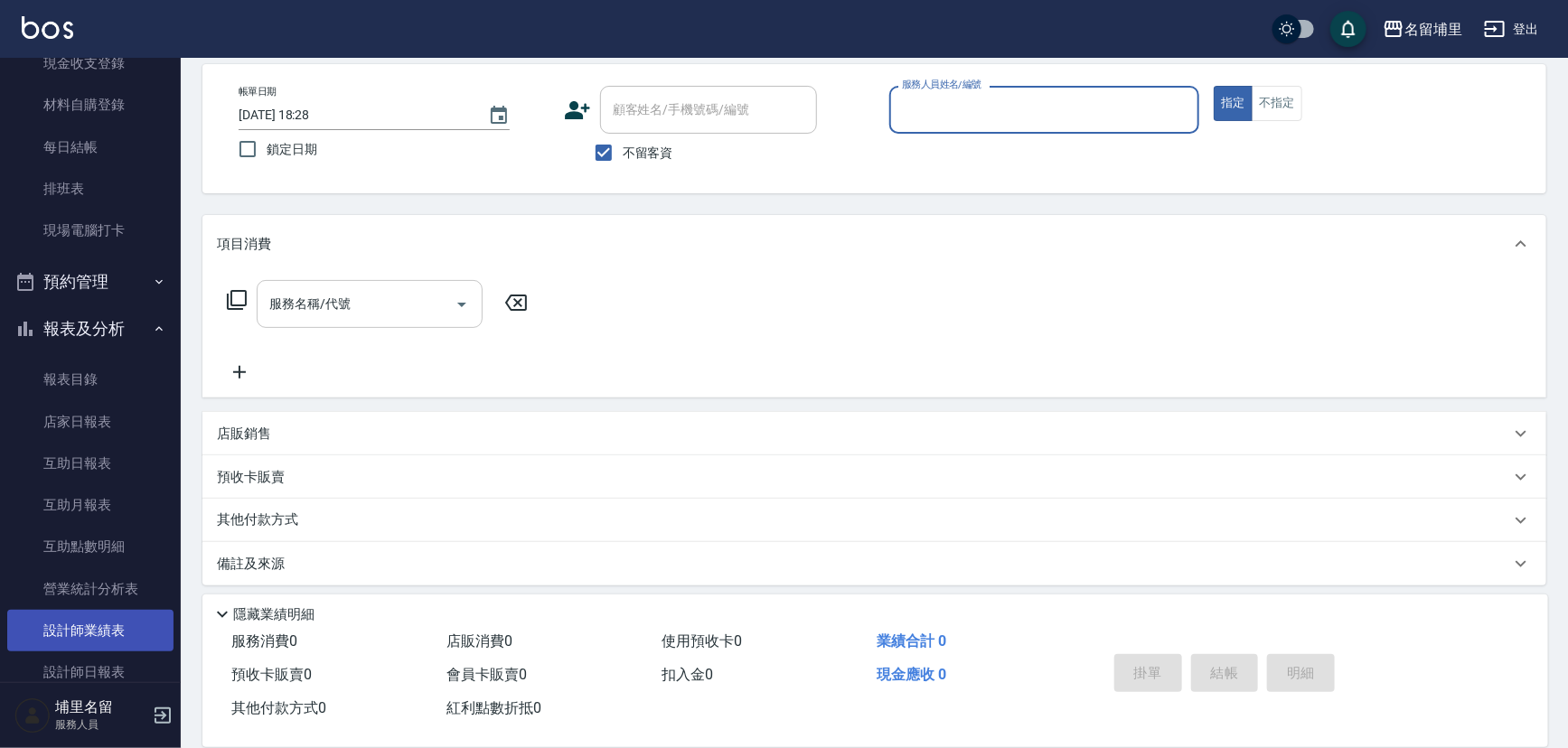
scroll to position [164, 0]
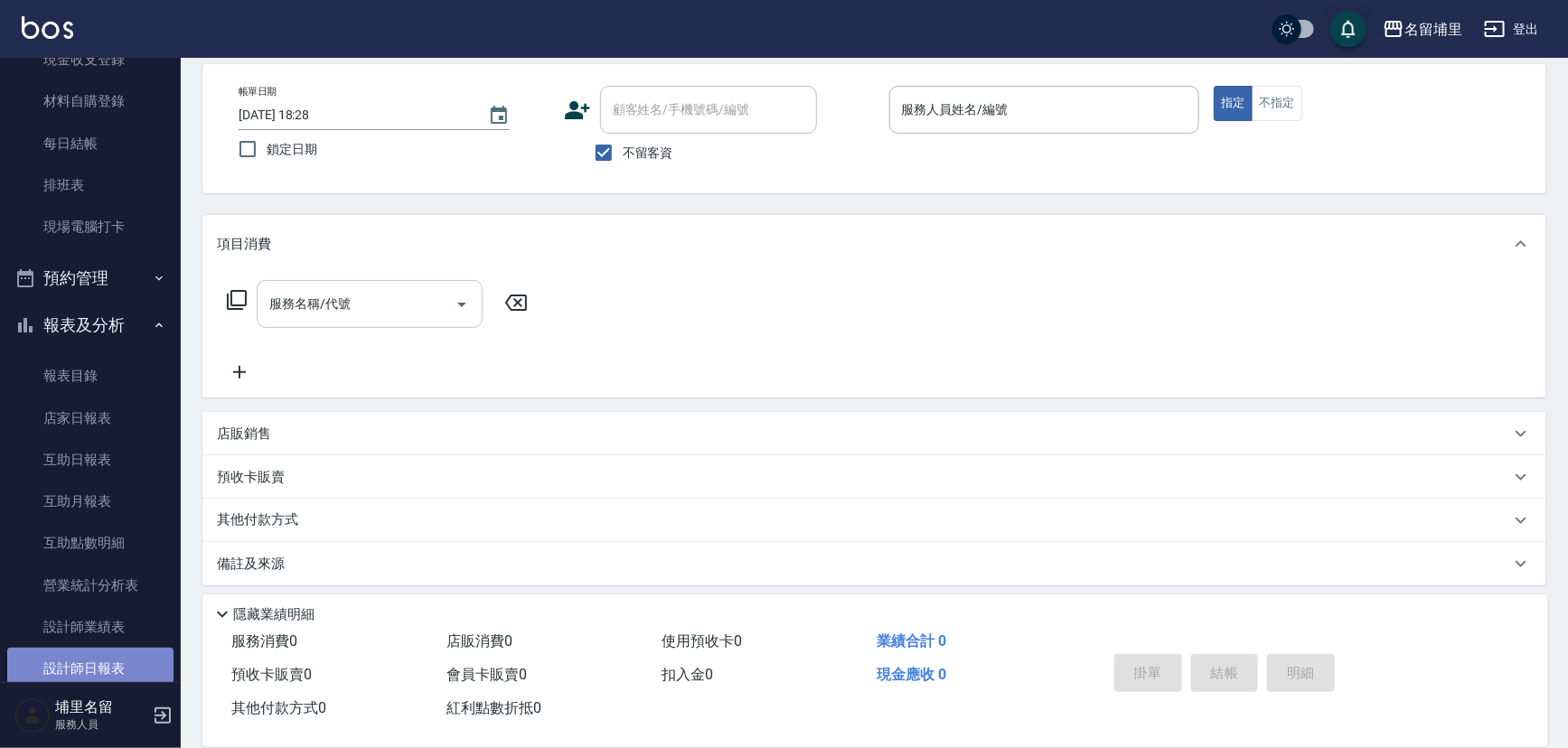
click at [103, 658] on link "設計師日報表" at bounding box center [90, 669] width 167 height 41
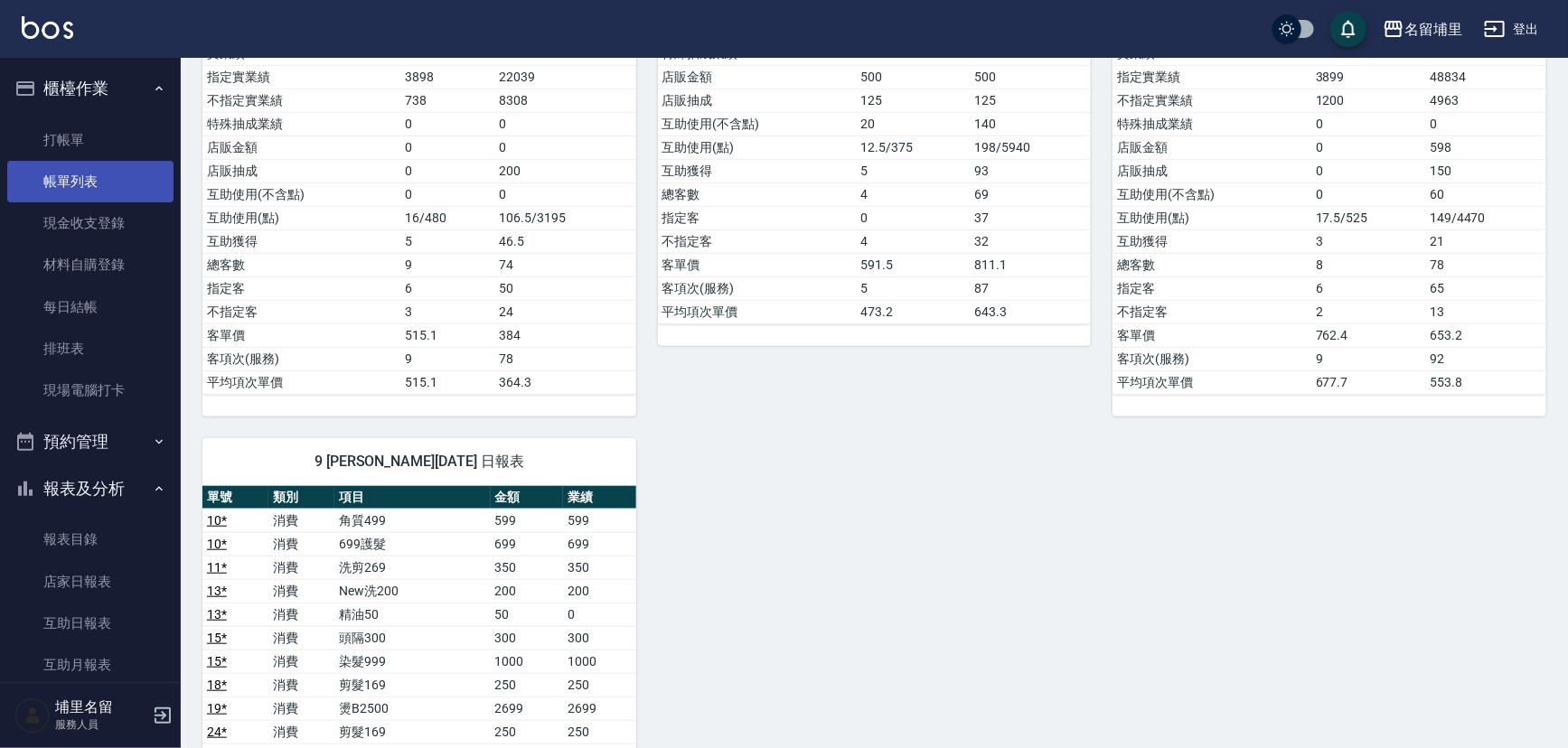
scroll to position [492, 0]
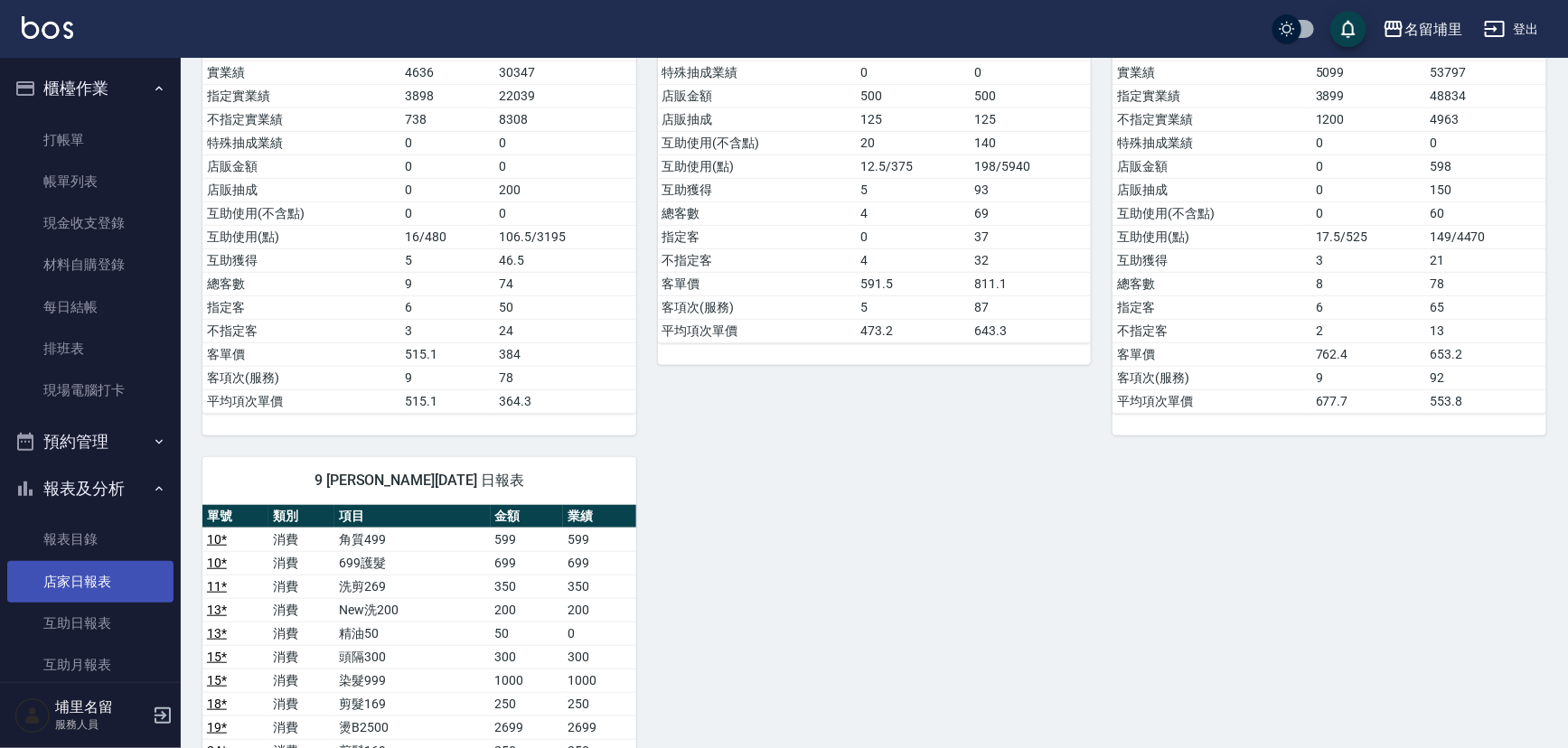
click at [74, 584] on link "店家日報表" at bounding box center [90, 581] width 167 height 41
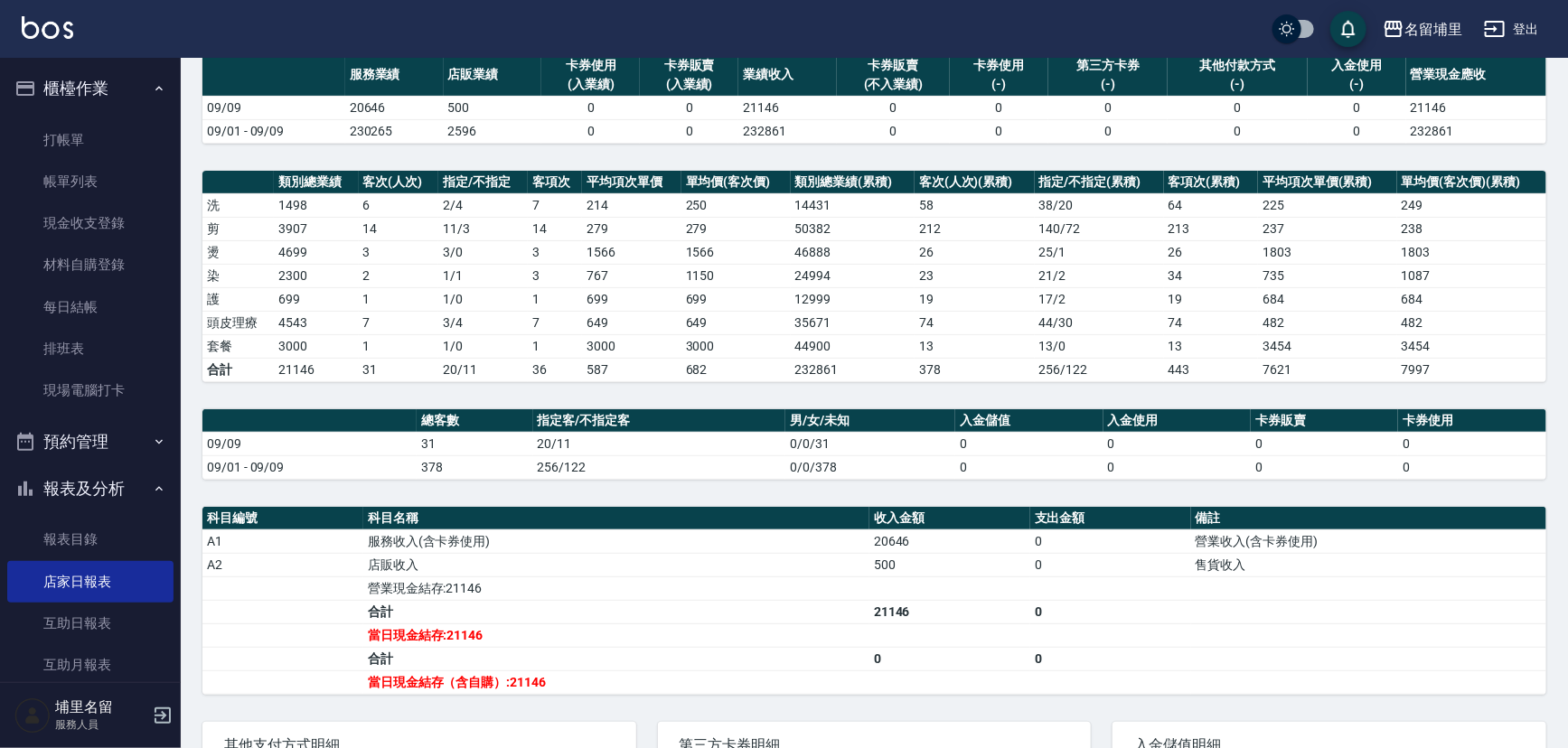
scroll to position [164, 0]
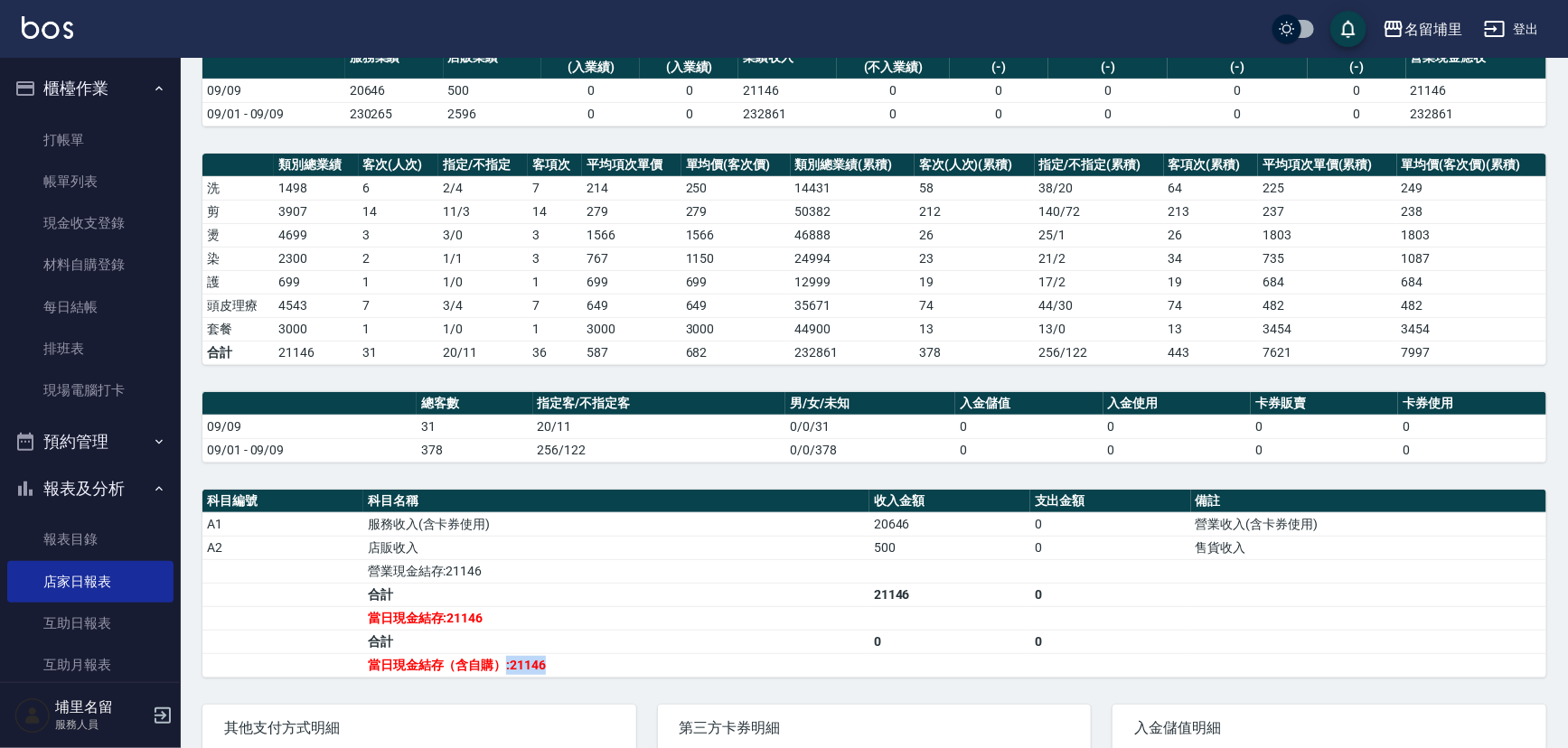
drag, startPoint x: 507, startPoint y: 664, endPoint x: 586, endPoint y: 662, distance: 79.0
click at [586, 662] on td "當日現金結存（含自購）:21146" at bounding box center [616, 664] width 506 height 24
click at [586, 660] on td "當日現金結存（含自購）:21146" at bounding box center [616, 664] width 506 height 24
click at [486, 572] on td "營業現金結存:21146" at bounding box center [616, 570] width 506 height 24
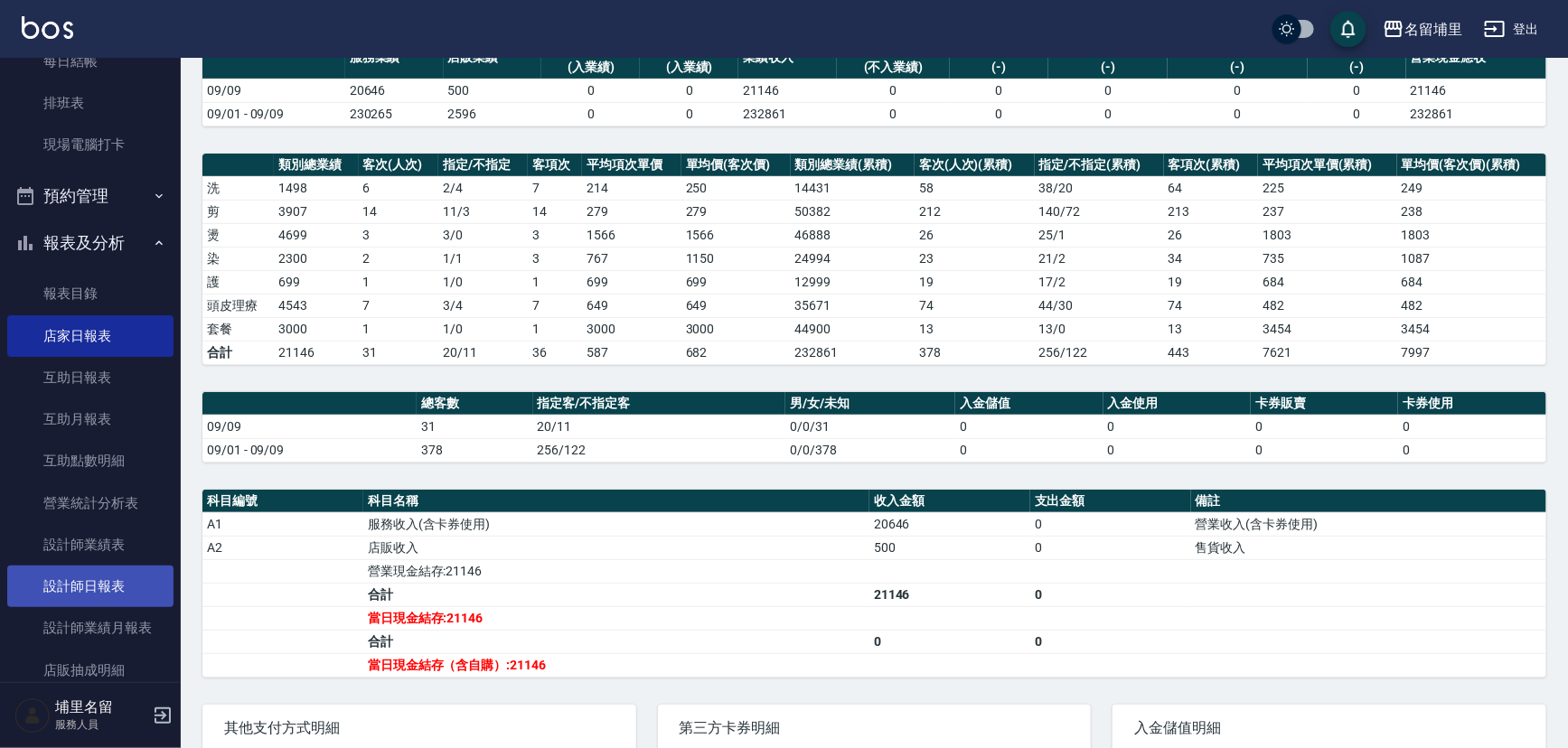
click at [108, 588] on link "設計師日報表" at bounding box center [90, 586] width 167 height 41
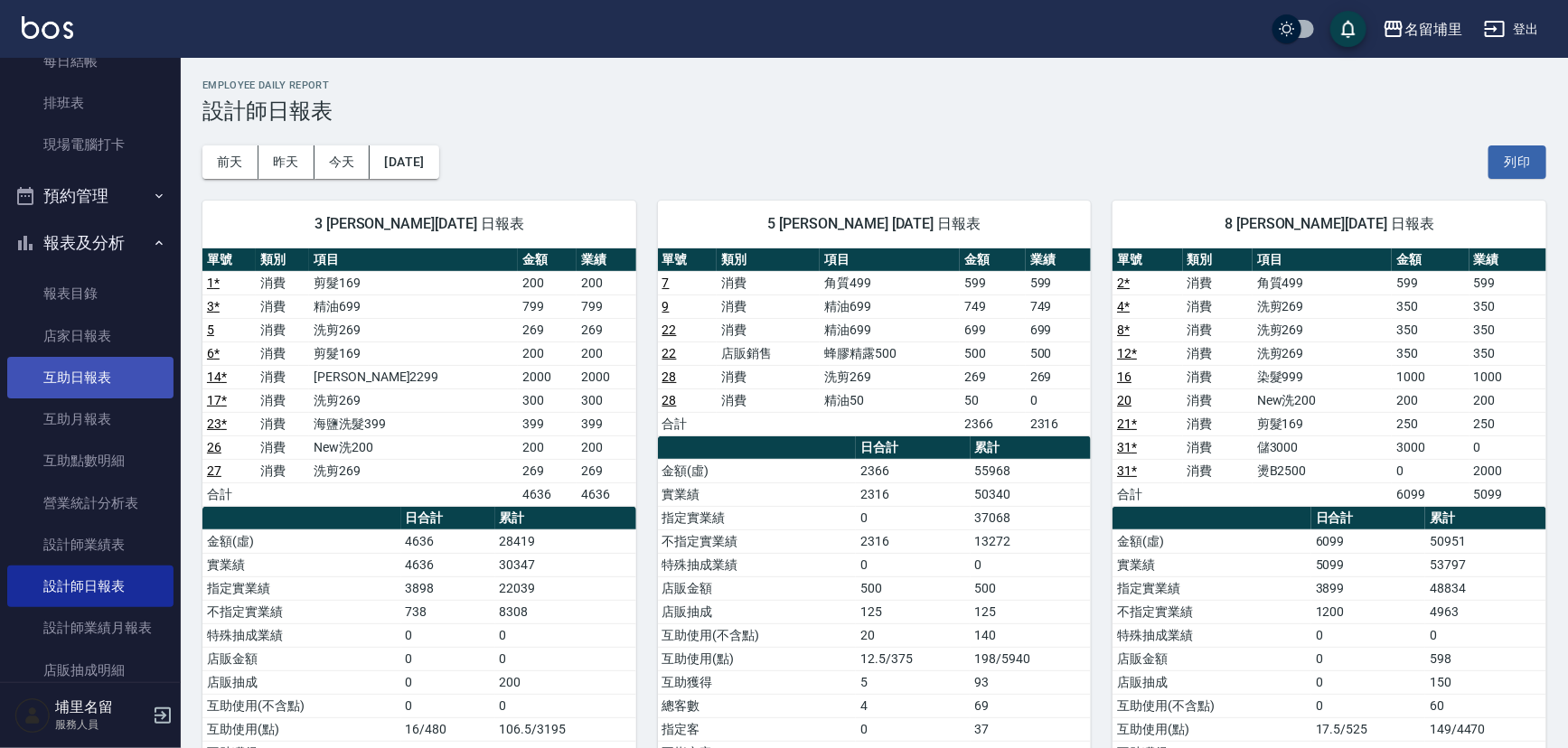
click at [115, 376] on link "互助日報表" at bounding box center [90, 377] width 167 height 41
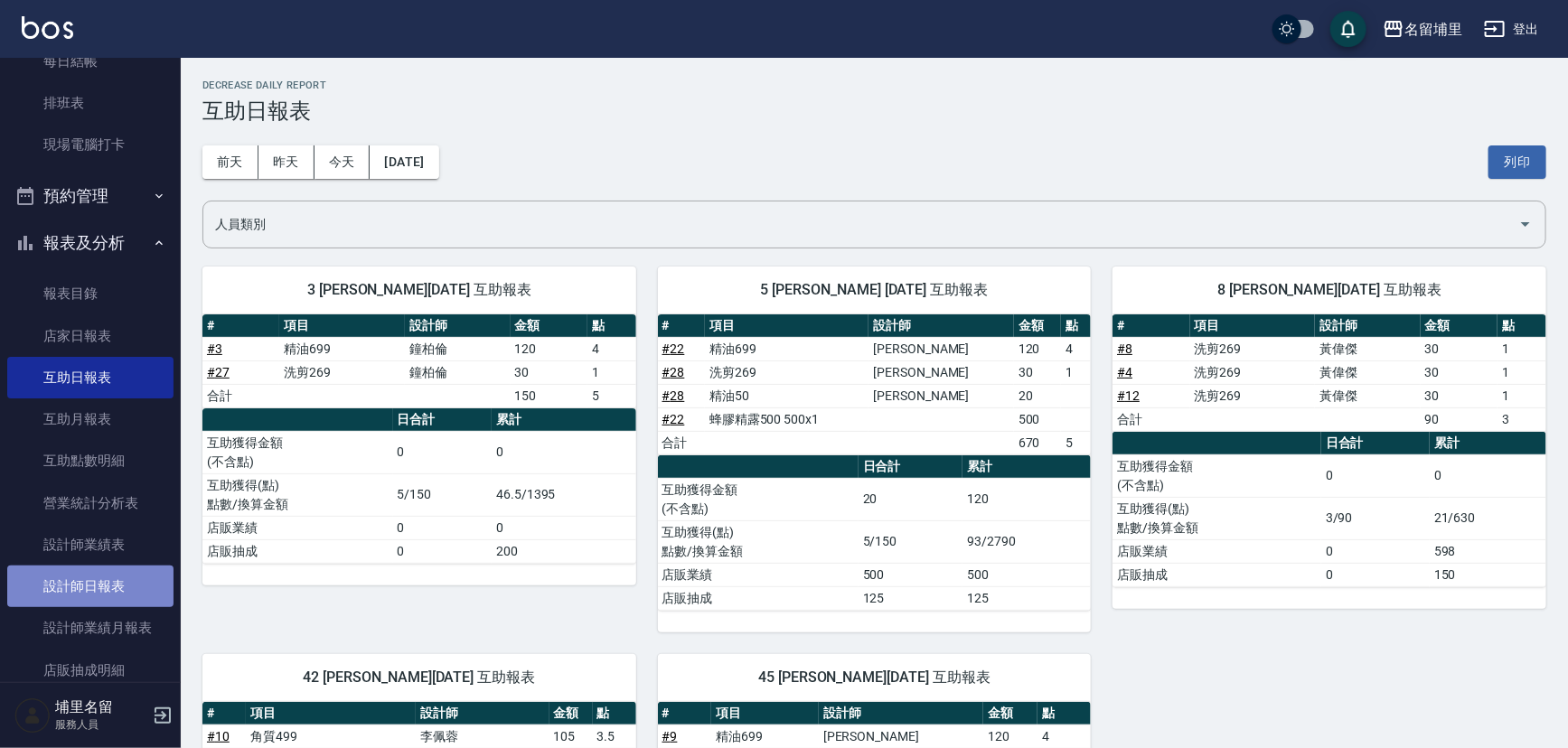
click at [98, 579] on link "設計師日報表" at bounding box center [90, 586] width 167 height 41
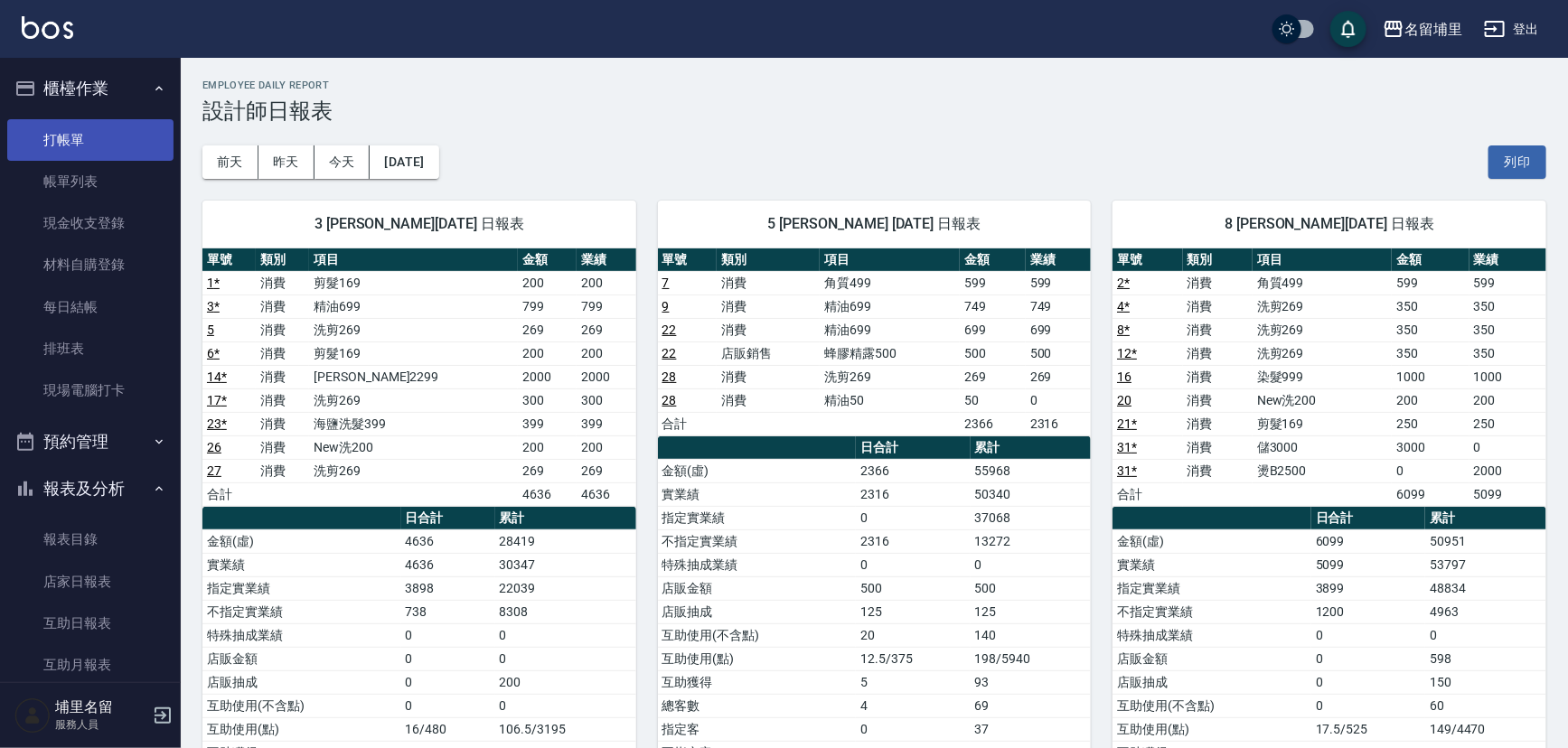
click at [105, 135] on link "打帳單" at bounding box center [90, 140] width 167 height 41
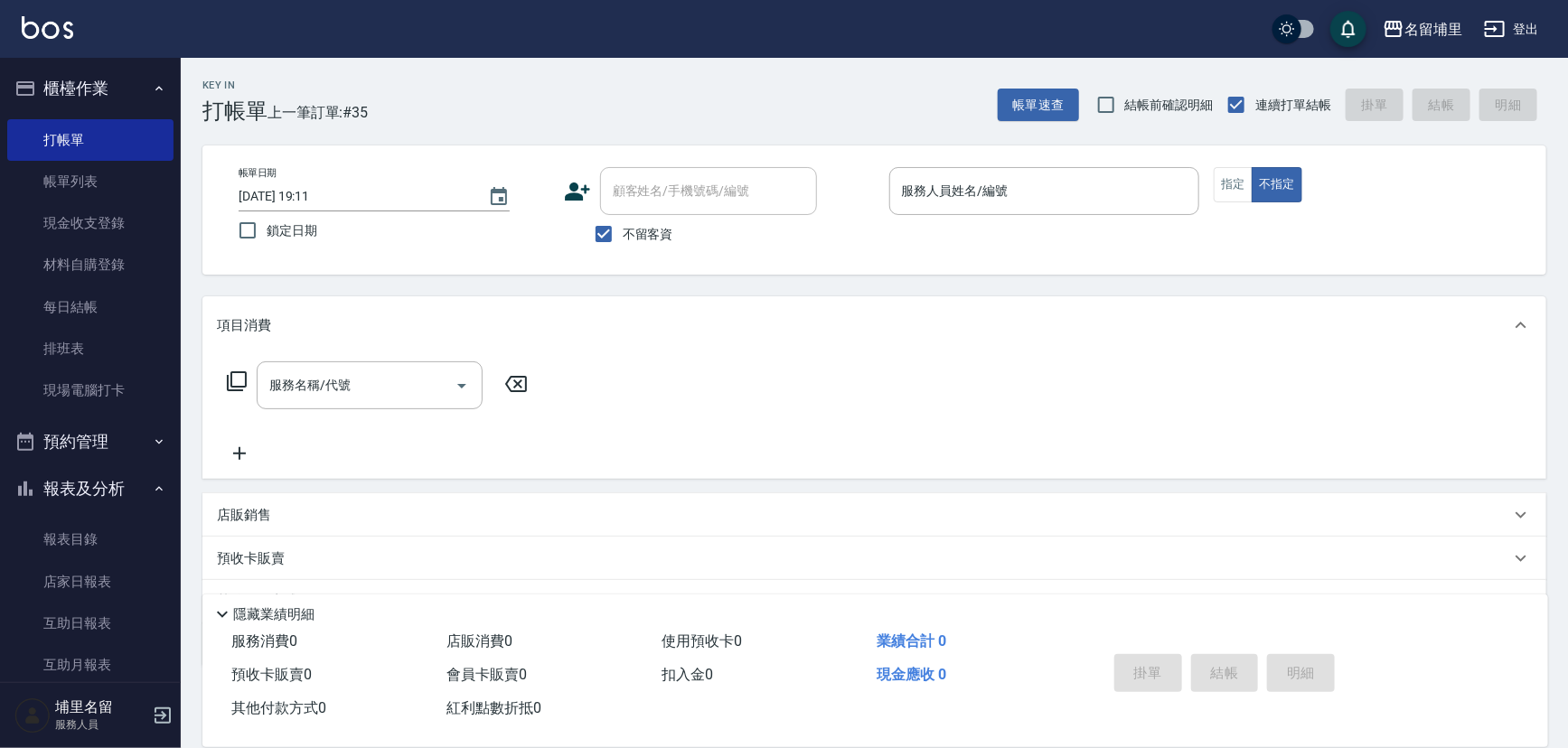
click at [667, 290] on div "Key In 打帳單 上一筆訂單:#35 帳單速查 結帳前確認明細 連續打單結帳 掛單 結帳 明細 帳單日期 [DATE] 19:11 鎖定日期 顧客姓名/手…" at bounding box center [874, 447] width 1387 height 779
click at [92, 185] on link "帳單列表" at bounding box center [90, 182] width 167 height 41
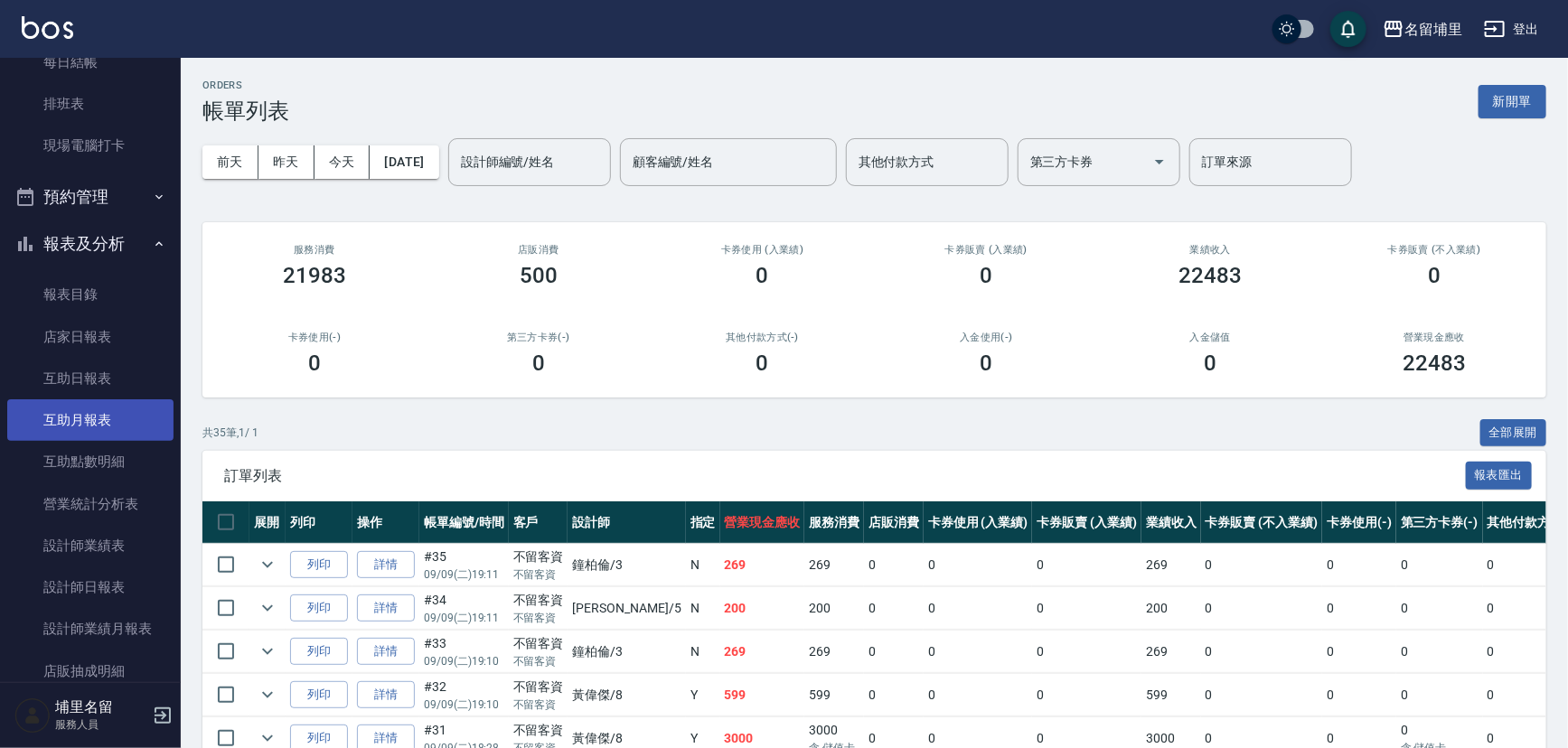
scroll to position [246, 0]
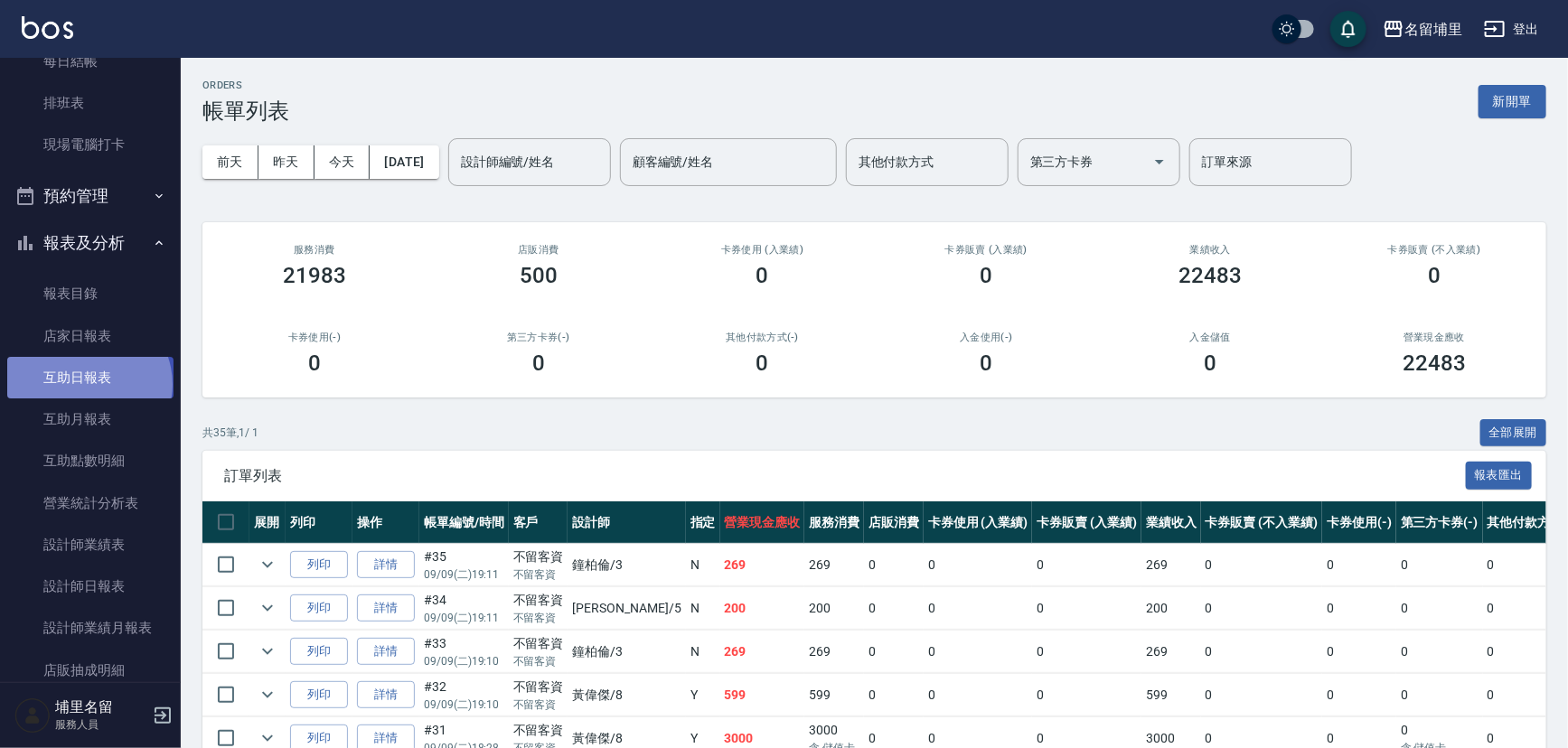
click at [87, 384] on link "互助日報表" at bounding box center [90, 377] width 167 height 41
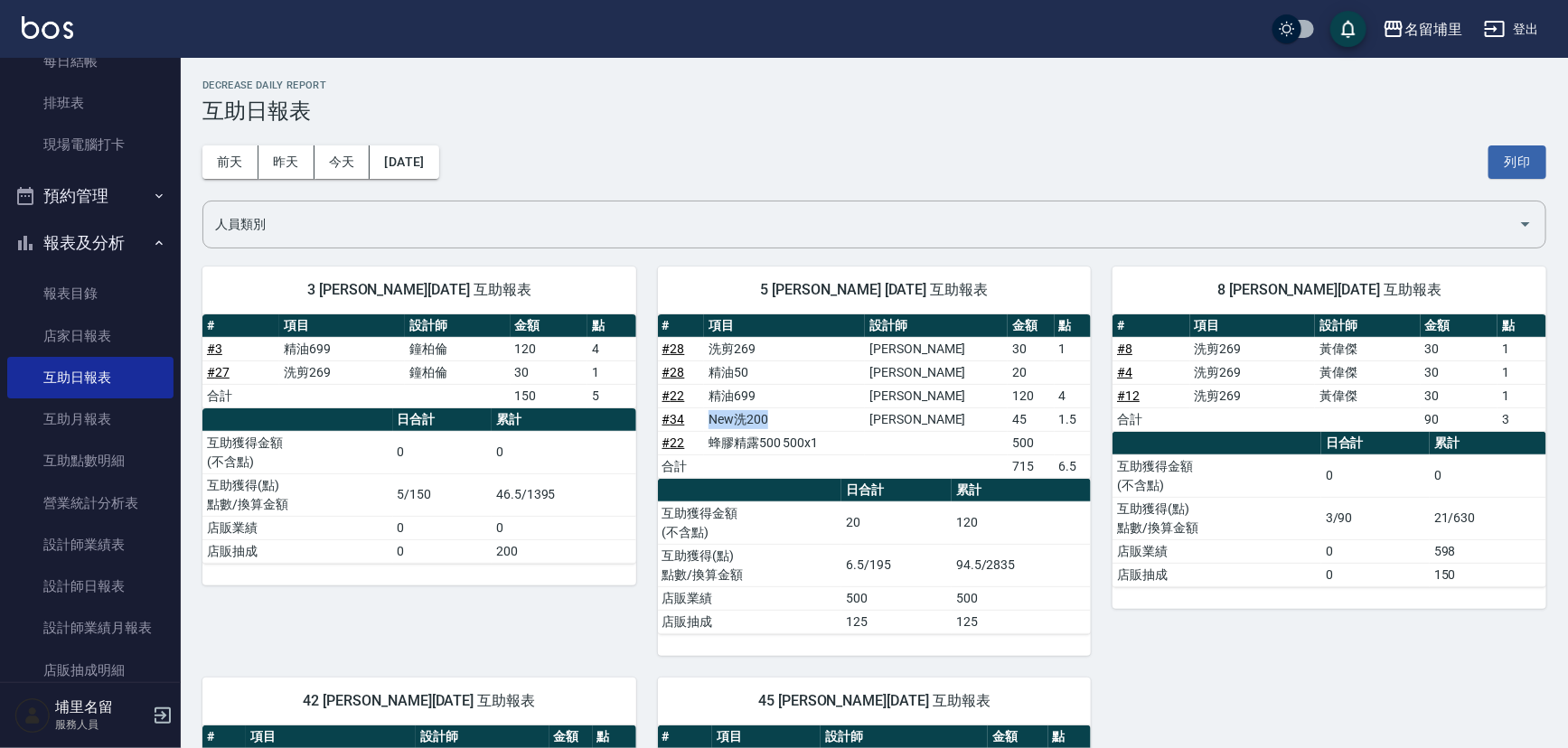
drag, startPoint x: 702, startPoint y: 415, endPoint x: 890, endPoint y: 410, distance: 188.1
click at [890, 410] on tr "# 34 New洗200 [PERSON_NAME] 45 1.5" at bounding box center [874, 419] width 434 height 24
click at [865, 410] on td "New洗200" at bounding box center [784, 419] width 161 height 24
drag, startPoint x: 709, startPoint y: 399, endPoint x: 804, endPoint y: 407, distance: 95.3
click at [804, 407] on tbody "# 28 洗剪269 [PERSON_NAME] 30 1 # 28 精油50 [PERSON_NAME] 20 # 22 精油699 [PERSON_NAM…" at bounding box center [874, 407] width 434 height 141
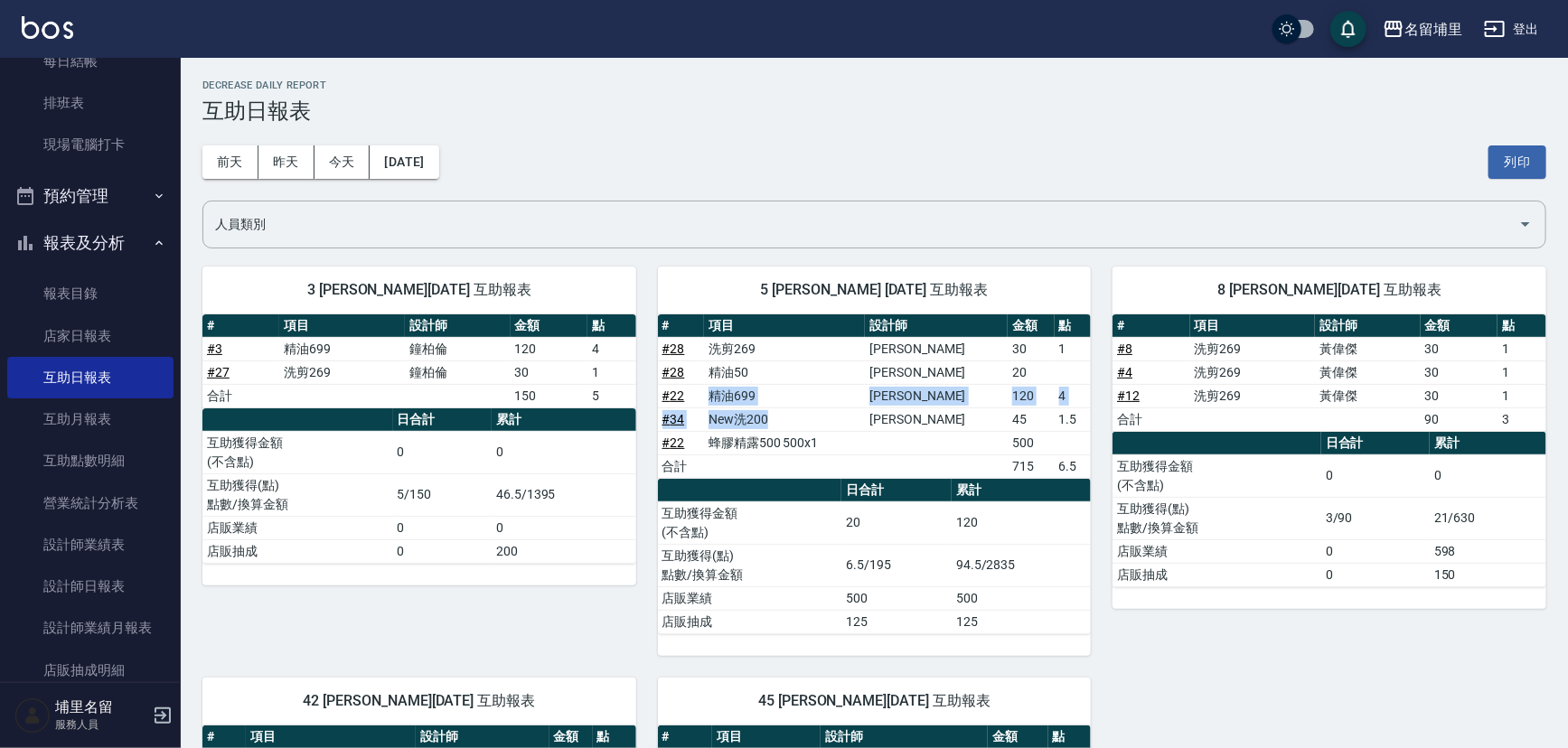
click at [804, 407] on td "New洗200" at bounding box center [784, 419] width 161 height 24
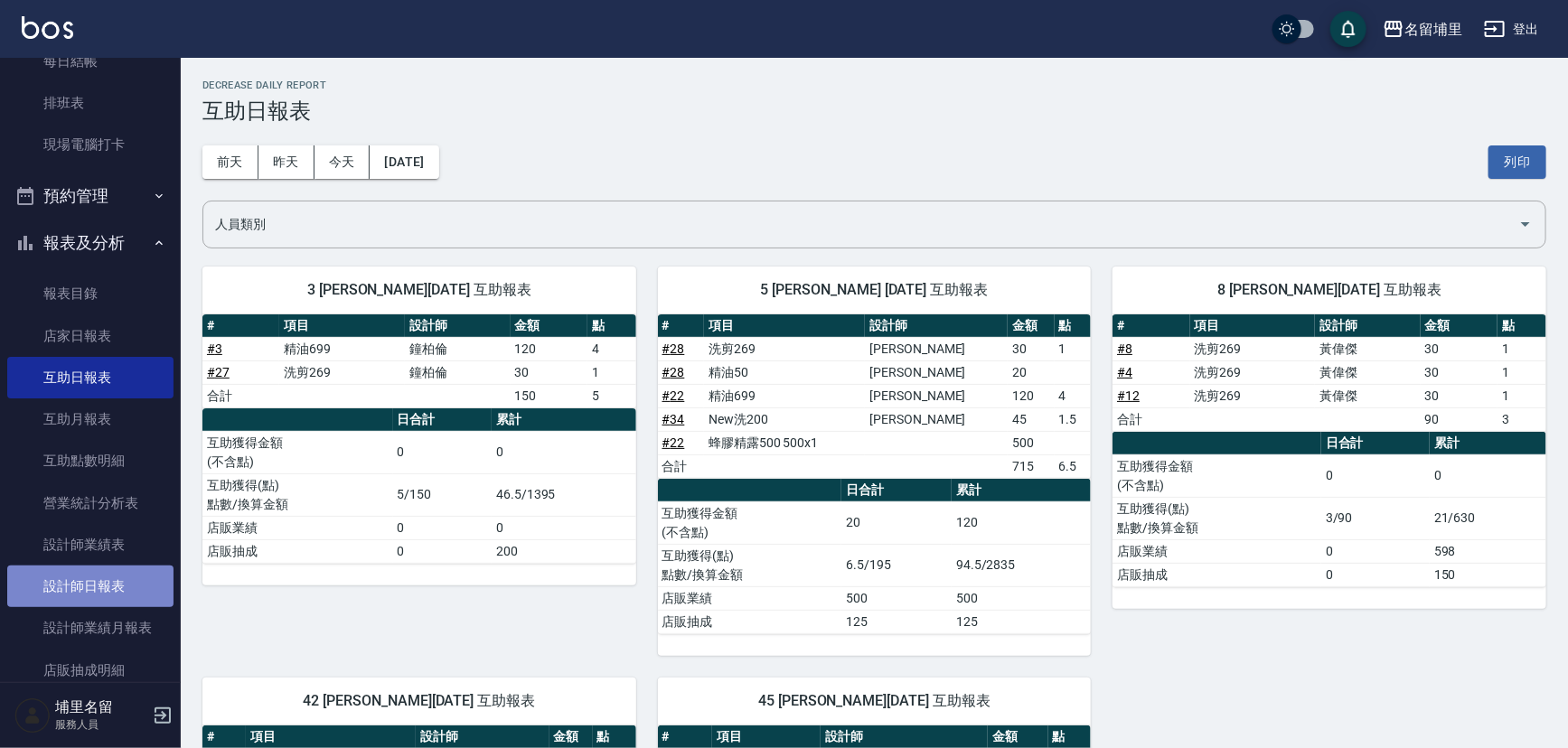
click at [118, 566] on link "設計師日報表" at bounding box center [90, 586] width 167 height 41
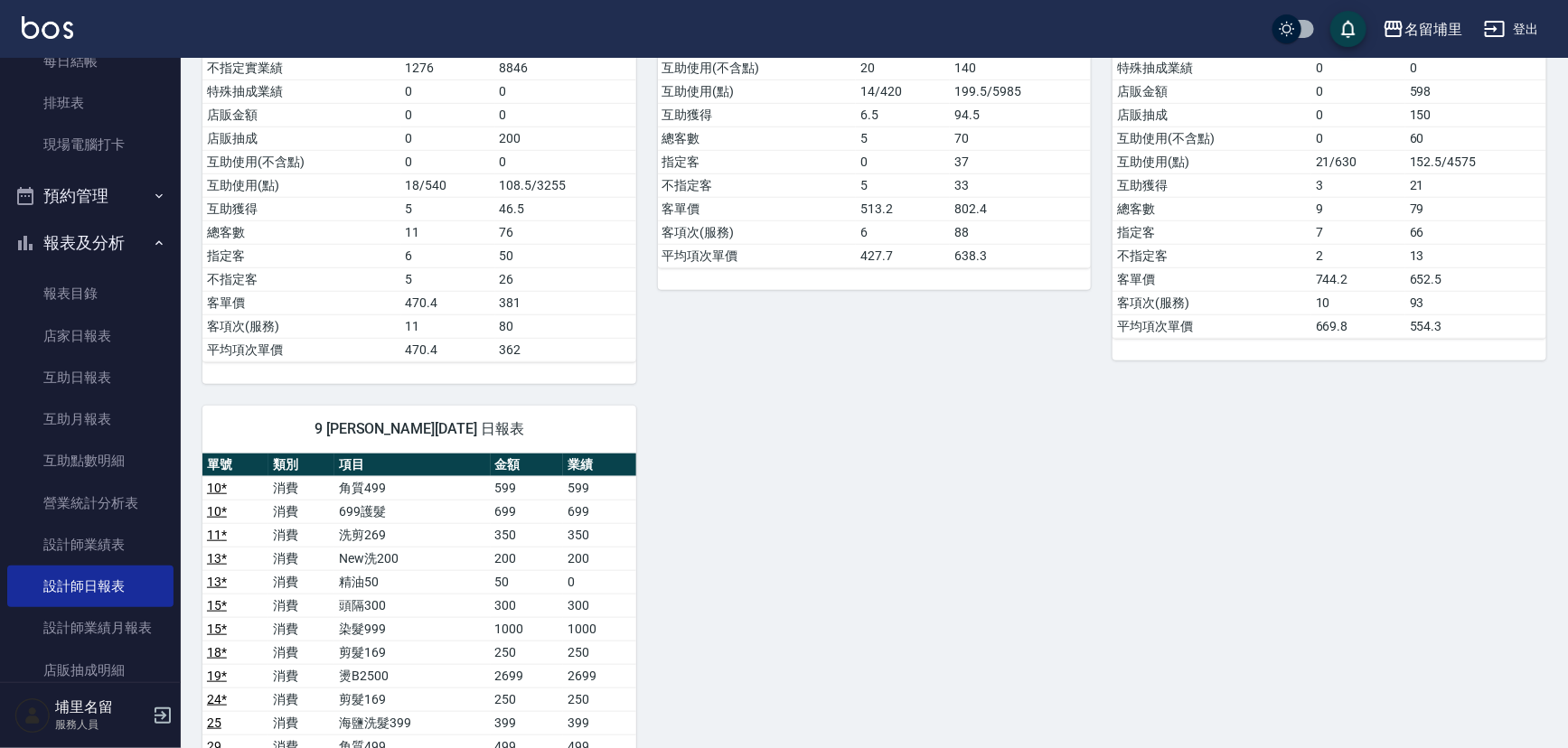
scroll to position [99, 0]
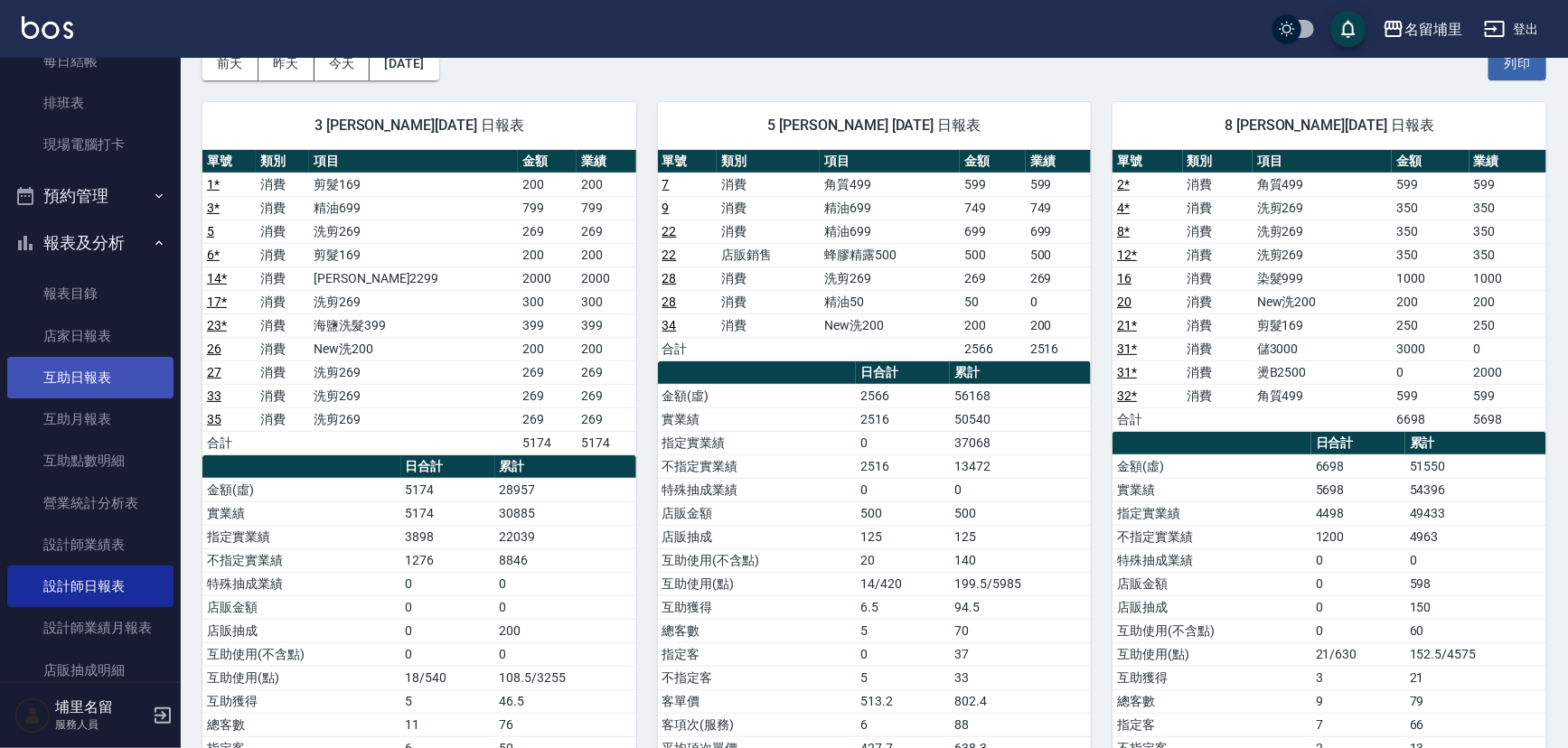
click at [109, 361] on link "互助日報表" at bounding box center [90, 377] width 167 height 41
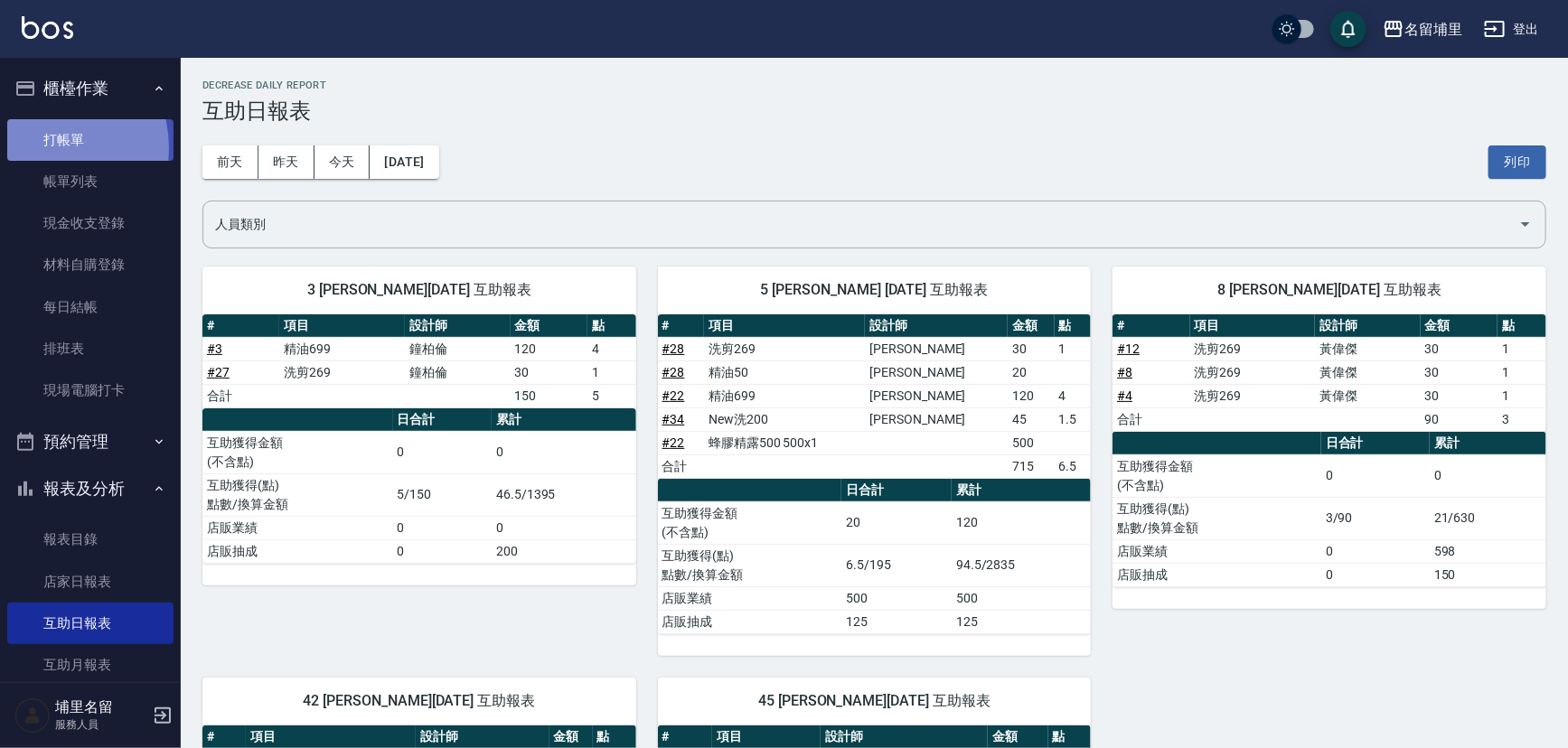
click at [42, 148] on link "打帳單" at bounding box center [90, 140] width 167 height 41
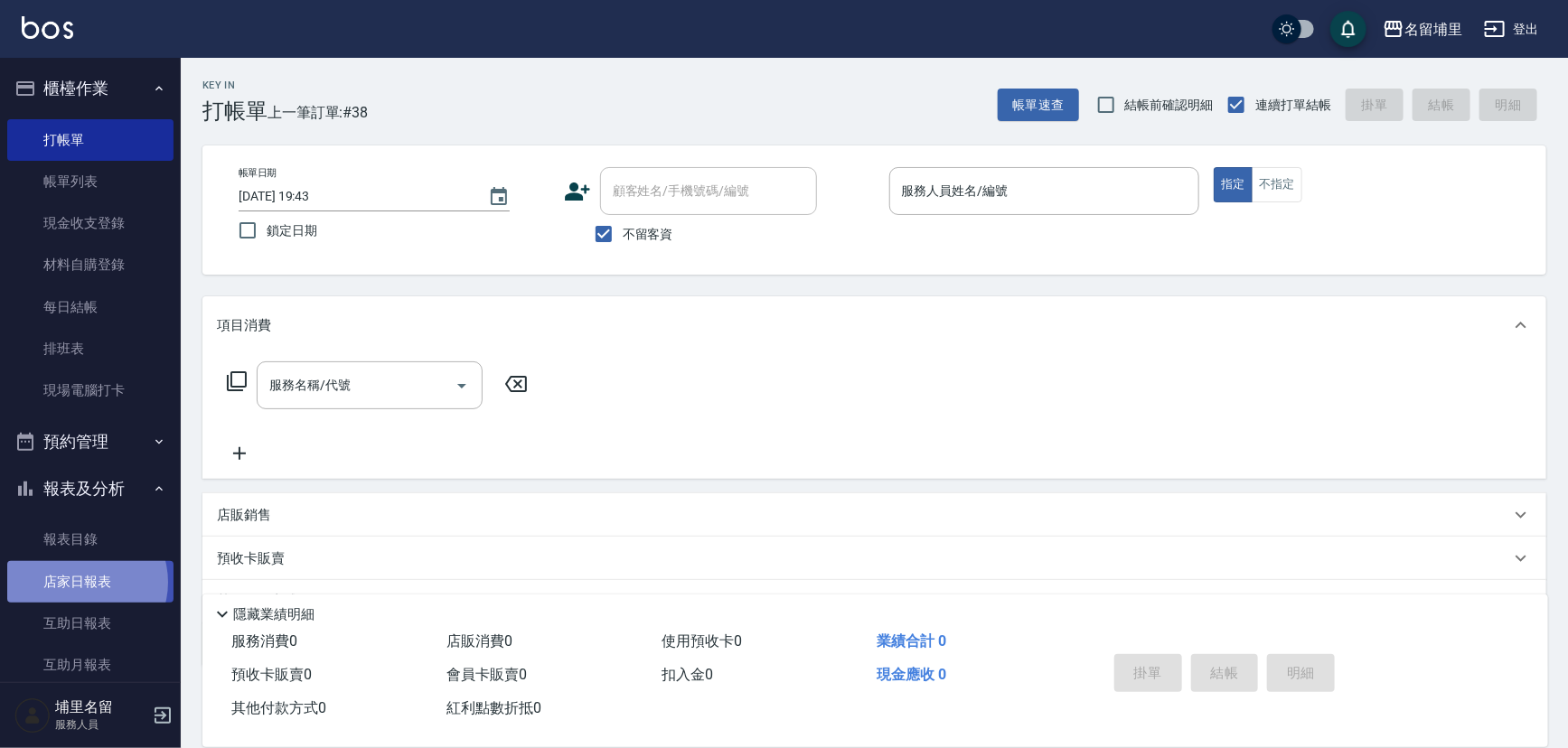
click at [85, 581] on link "店家日報表" at bounding box center [90, 581] width 167 height 41
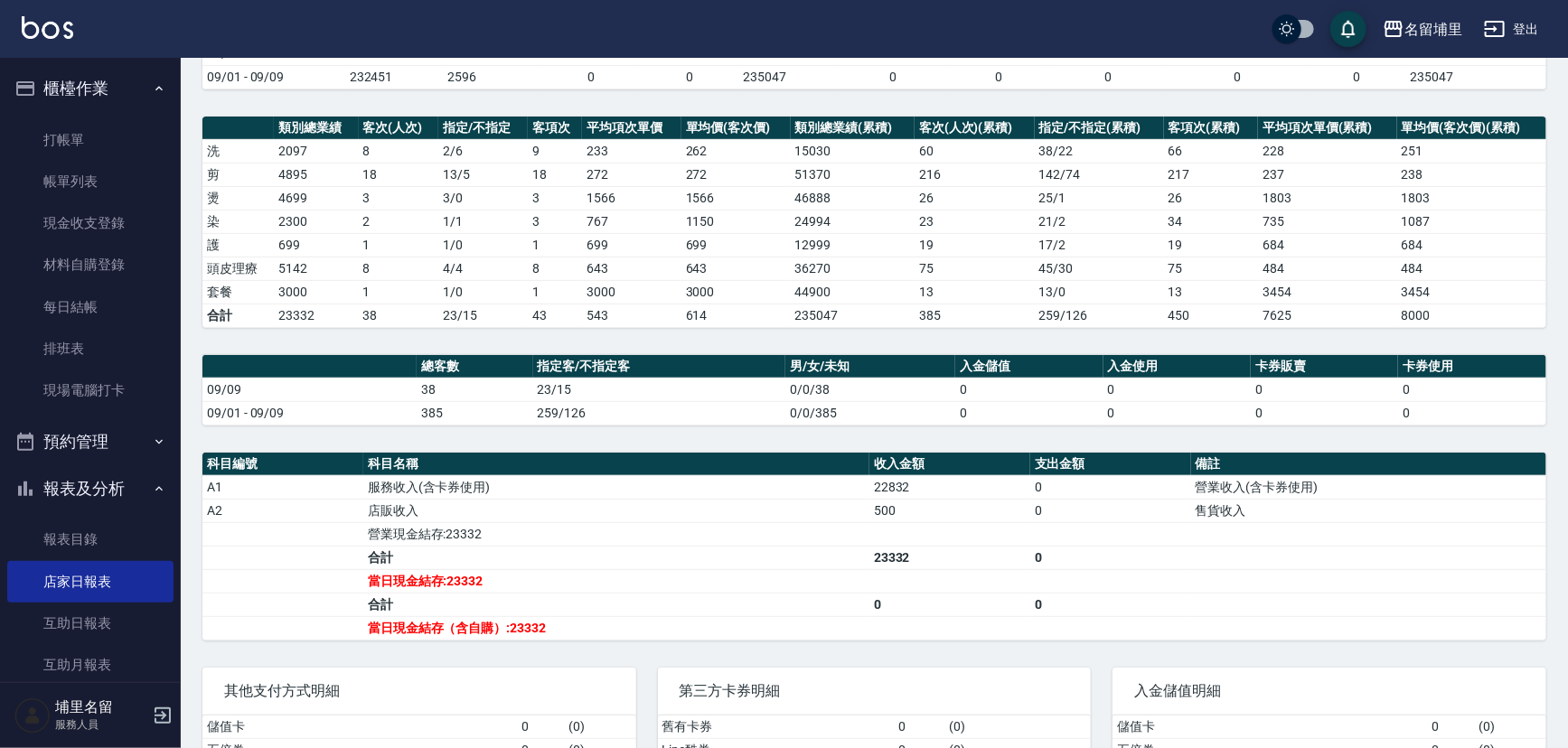
scroll to position [326, 0]
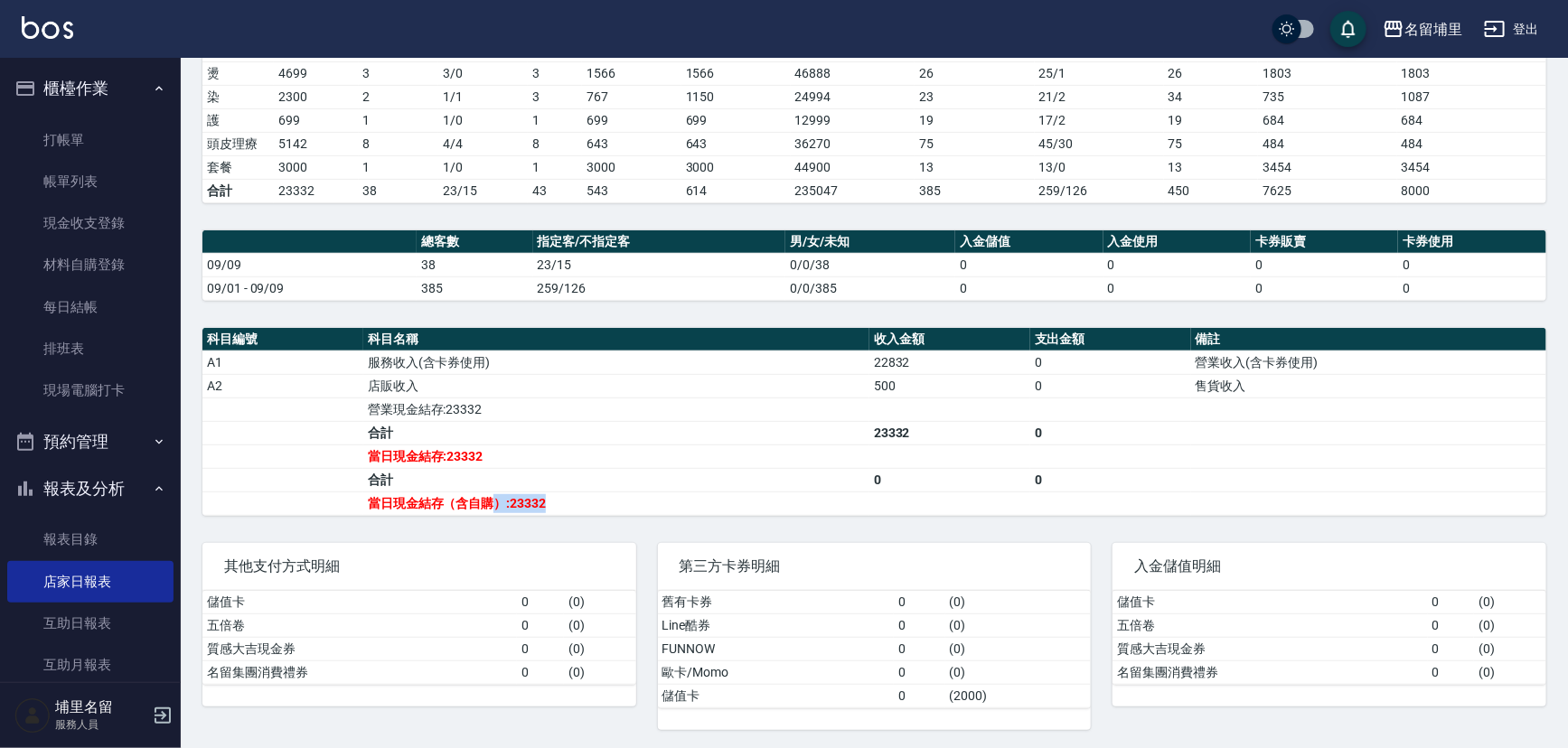
drag, startPoint x: 559, startPoint y: 494, endPoint x: 497, endPoint y: 497, distance: 62.1
click at [497, 497] on td "當日現金結存（含自購）:23332" at bounding box center [616, 502] width 506 height 24
click at [521, 502] on td "當日現金結存（含自購）:23332" at bounding box center [616, 502] width 506 height 24
drag, startPoint x: 512, startPoint y: 501, endPoint x: 603, endPoint y: 490, distance: 91.7
click at [603, 491] on td "當日現金結存（含自購）:23332" at bounding box center [616, 502] width 506 height 24
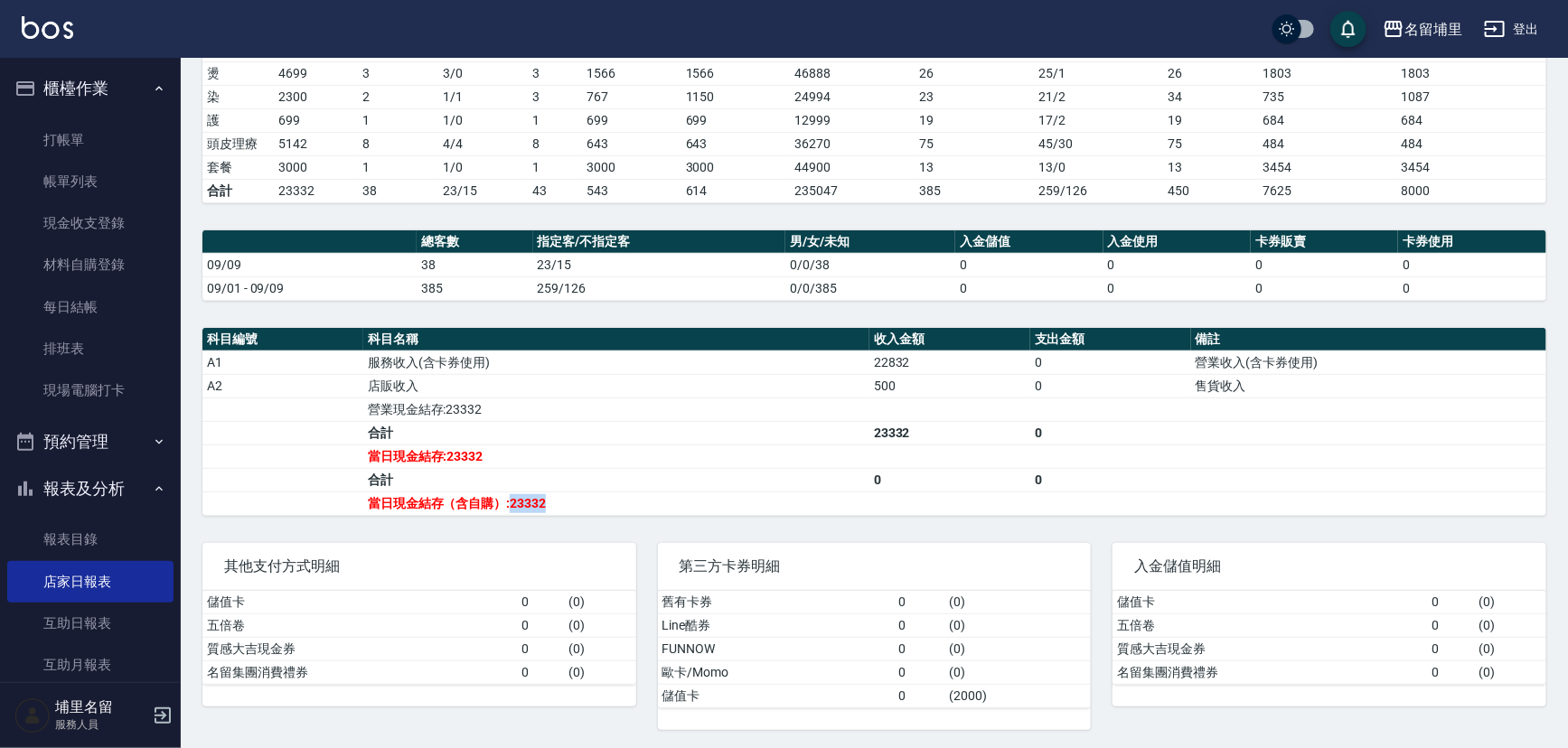
click at [603, 491] on td "當日現金結存（含自購）:23332" at bounding box center [616, 502] width 506 height 24
click at [95, 187] on link "帳單列表" at bounding box center [90, 182] width 167 height 41
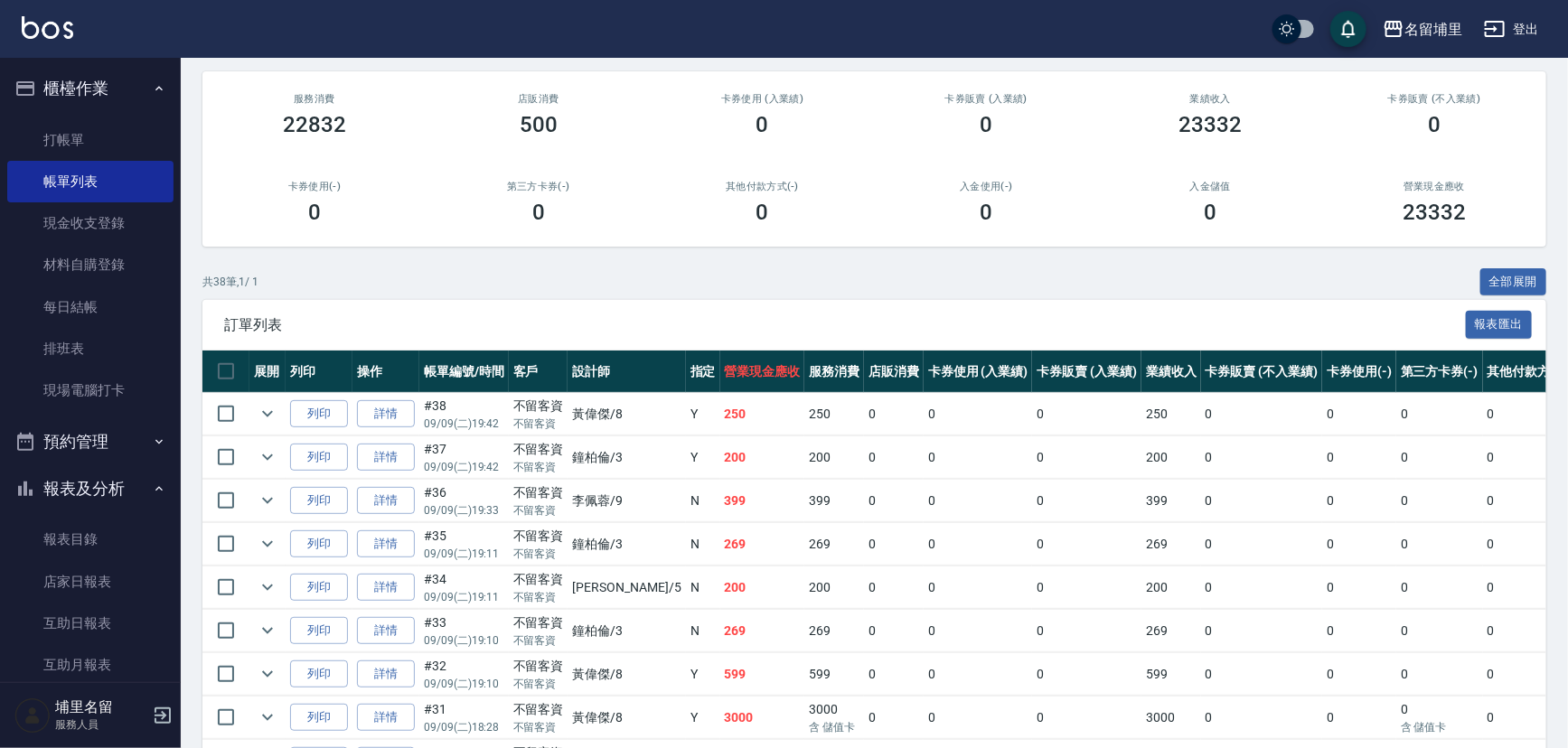
scroll to position [81, 0]
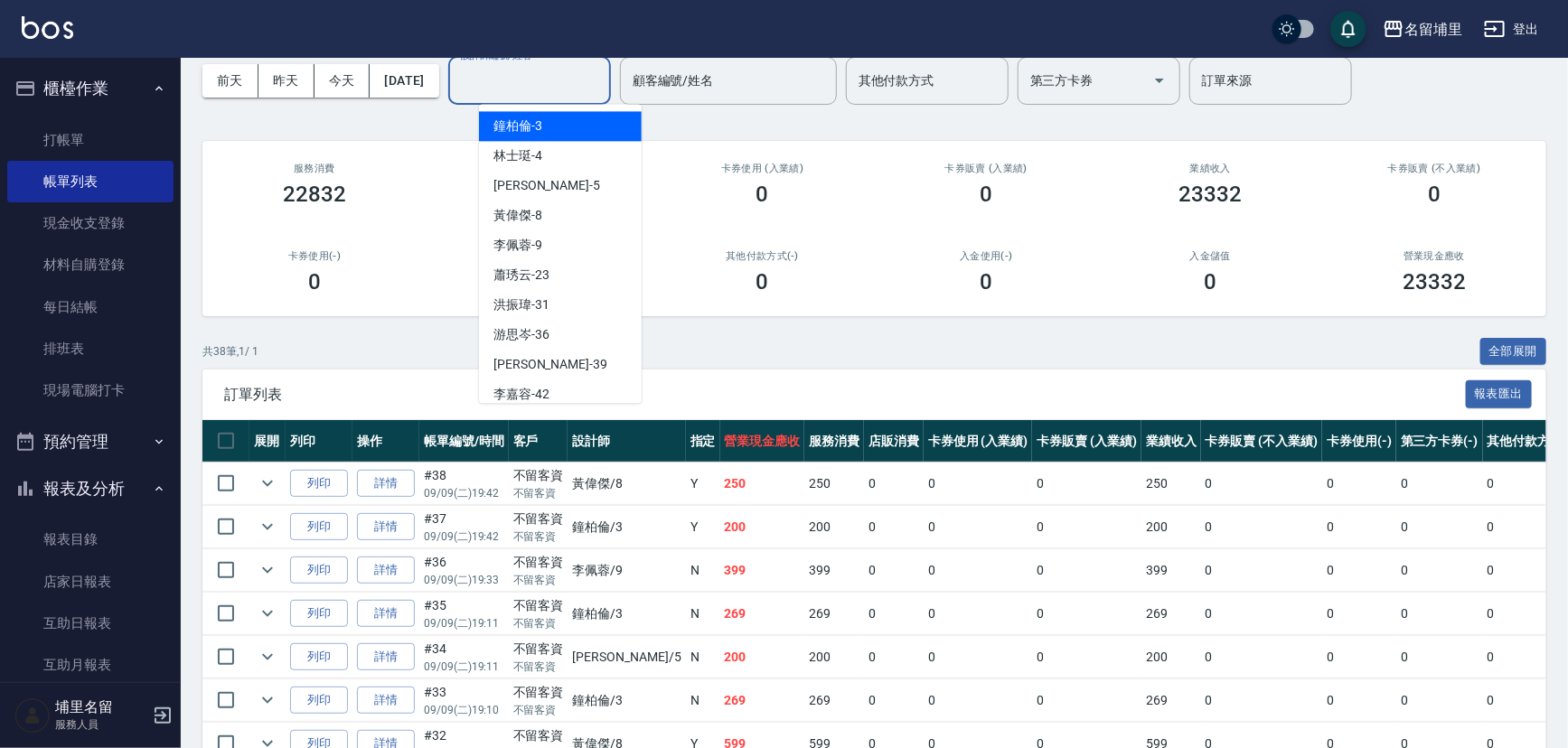
click at [499, 85] on input "設計師編號/姓名" at bounding box center [530, 81] width 147 height 32
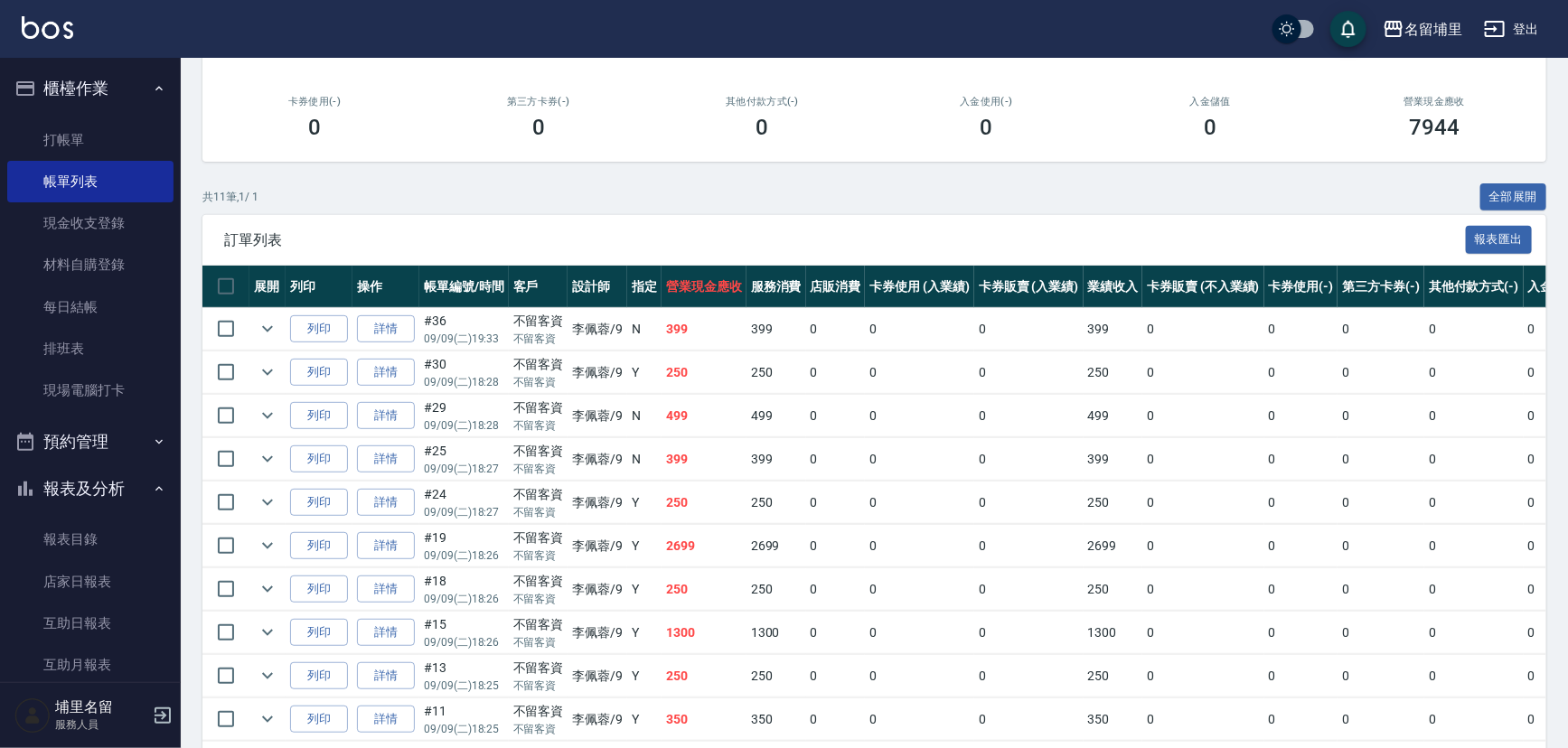
scroll to position [328, 0]
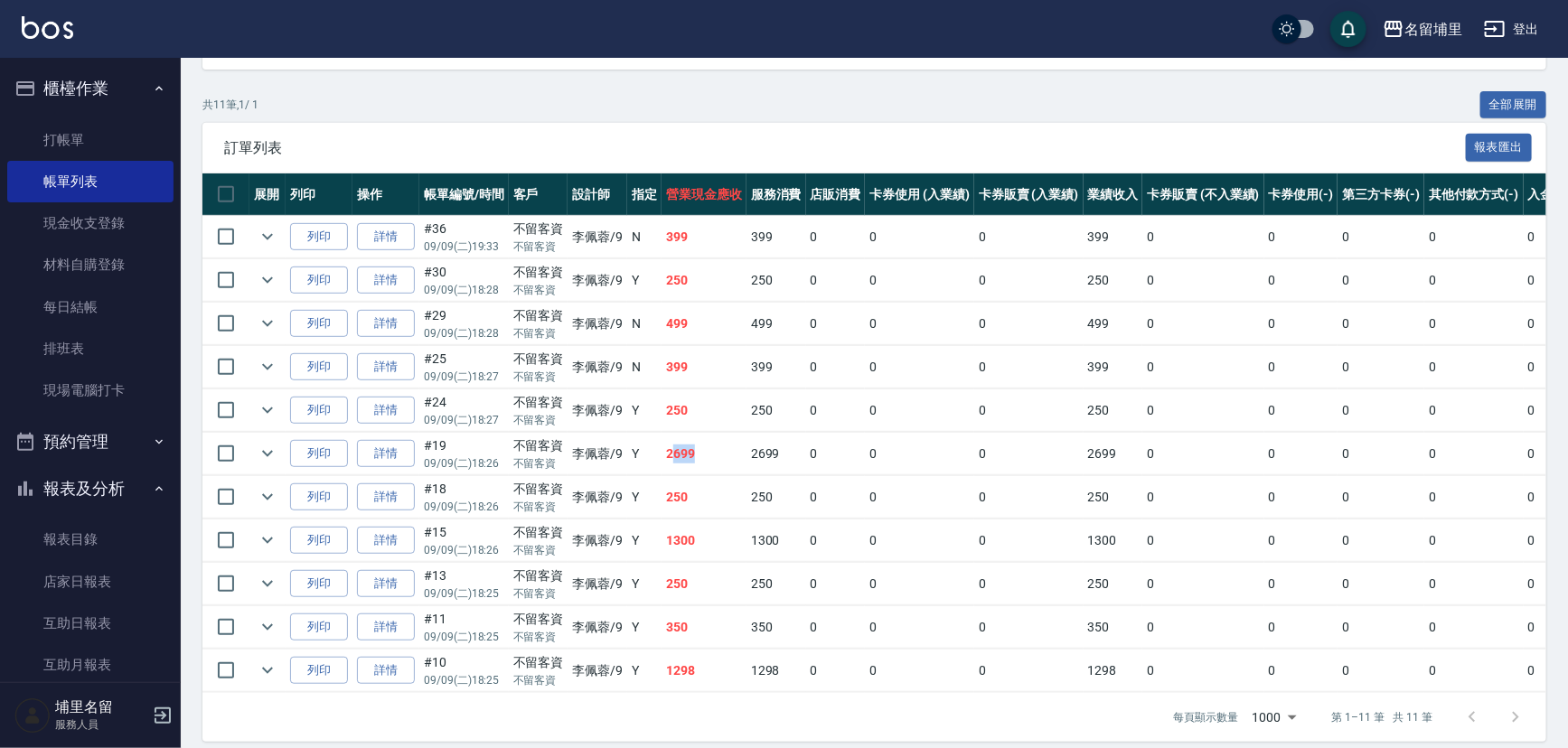
drag, startPoint x: 706, startPoint y: 453, endPoint x: 669, endPoint y: 454, distance: 37.0
click at [669, 454] on td "2699" at bounding box center [704, 454] width 85 height 42
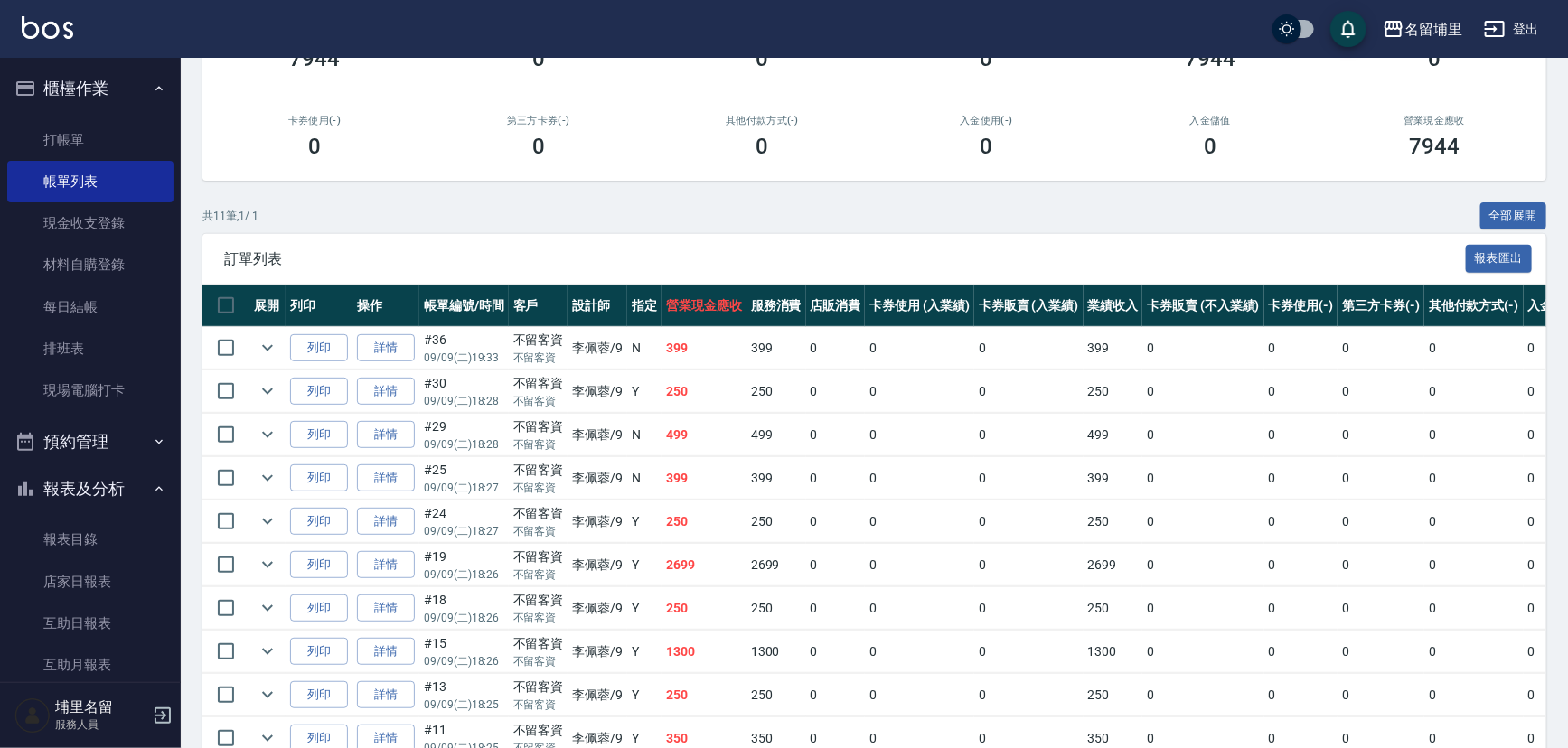
scroll to position [0, 0]
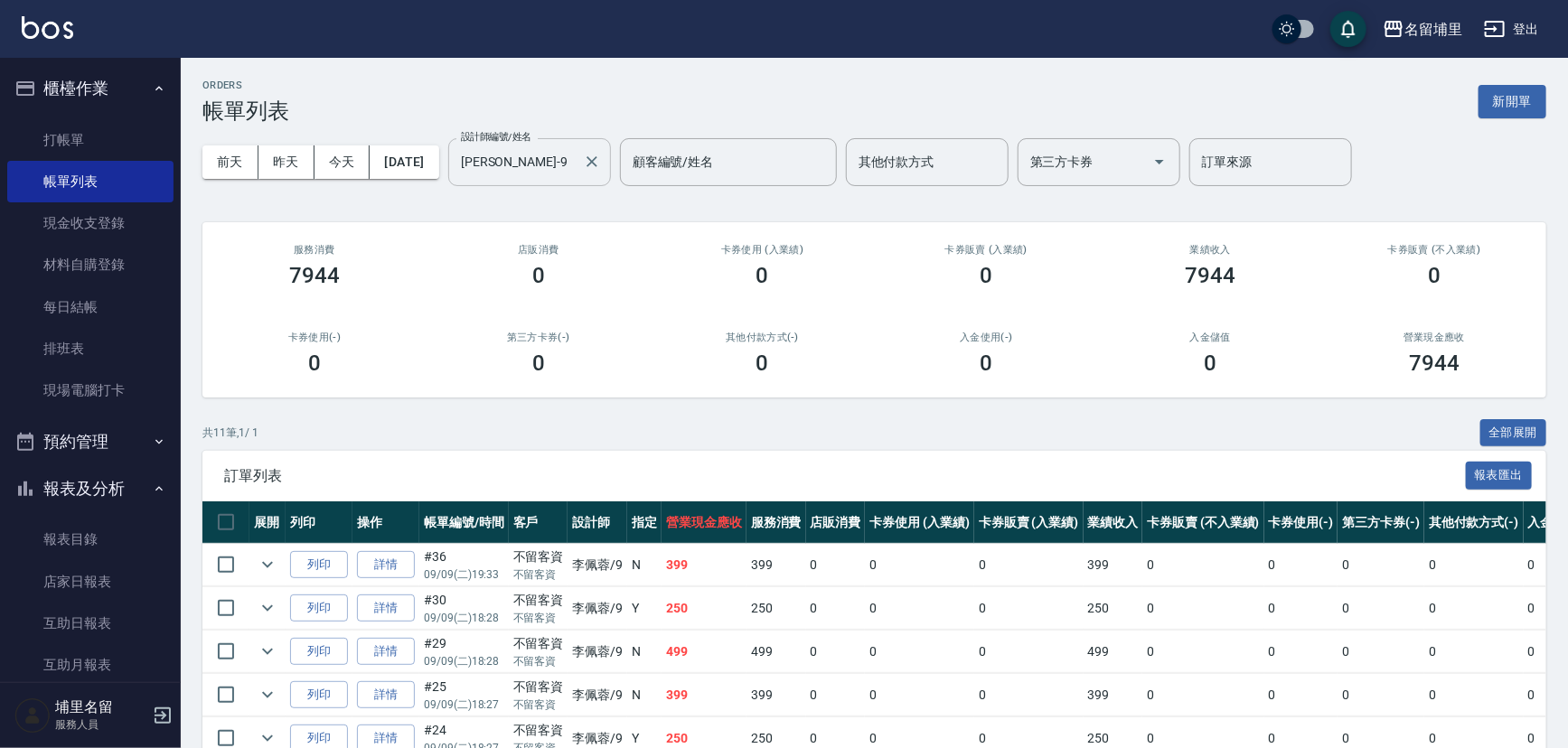
click at [516, 150] on input "[PERSON_NAME]-9" at bounding box center [516, 163] width 120 height 32
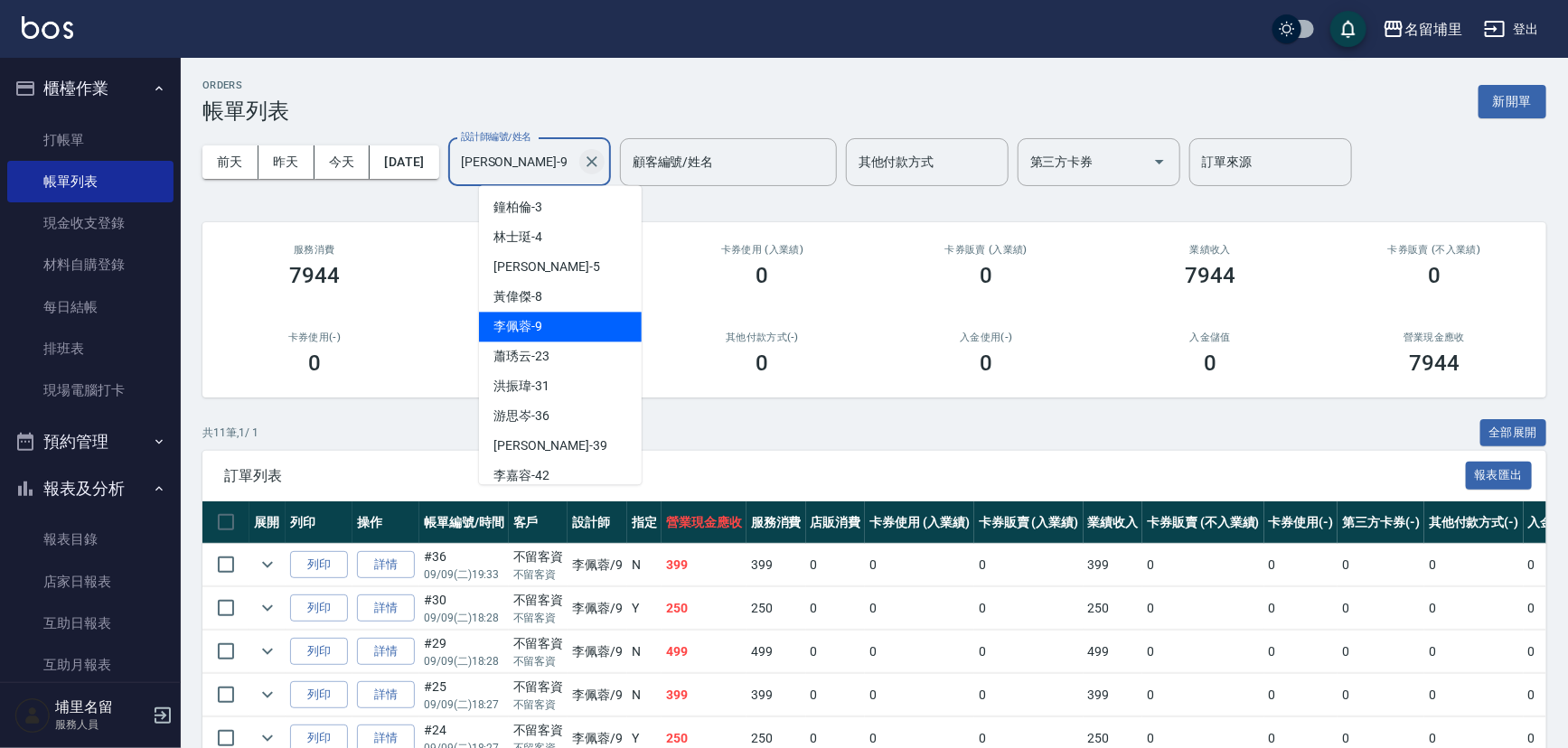
click at [601, 167] on icon "Clear" at bounding box center [591, 161] width 18 height 18
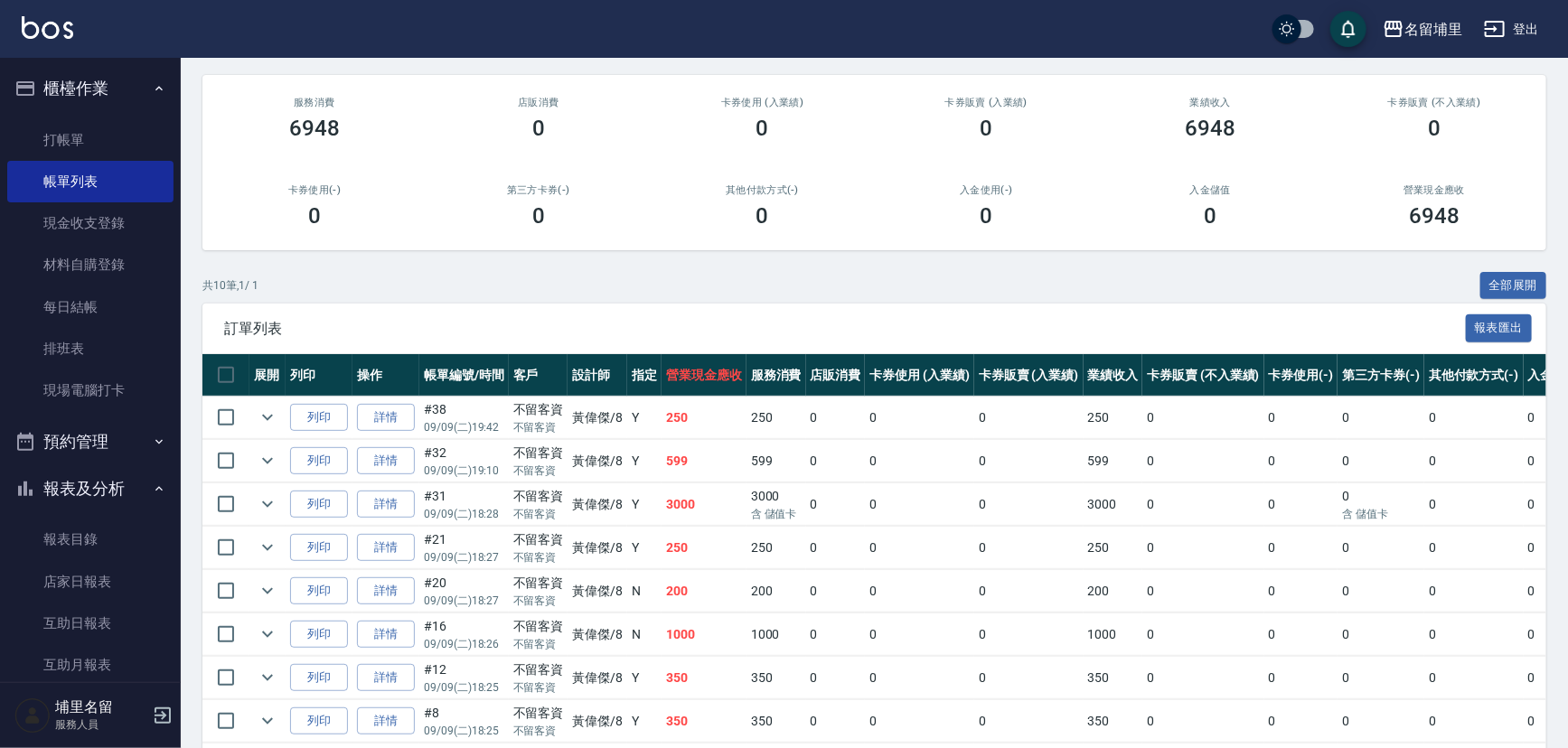
scroll to position [309, 0]
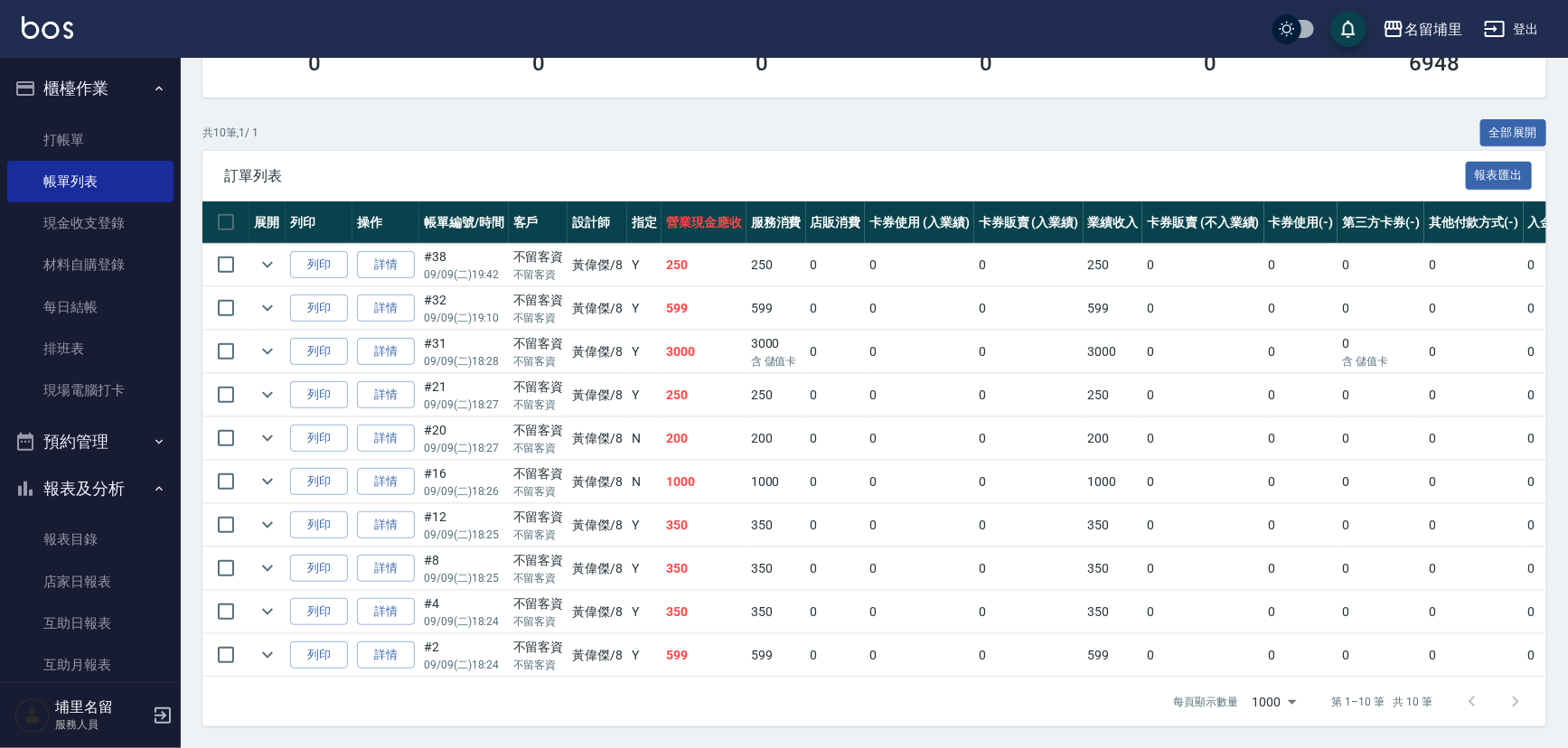
click at [719, 461] on td "1000" at bounding box center [704, 482] width 85 height 42
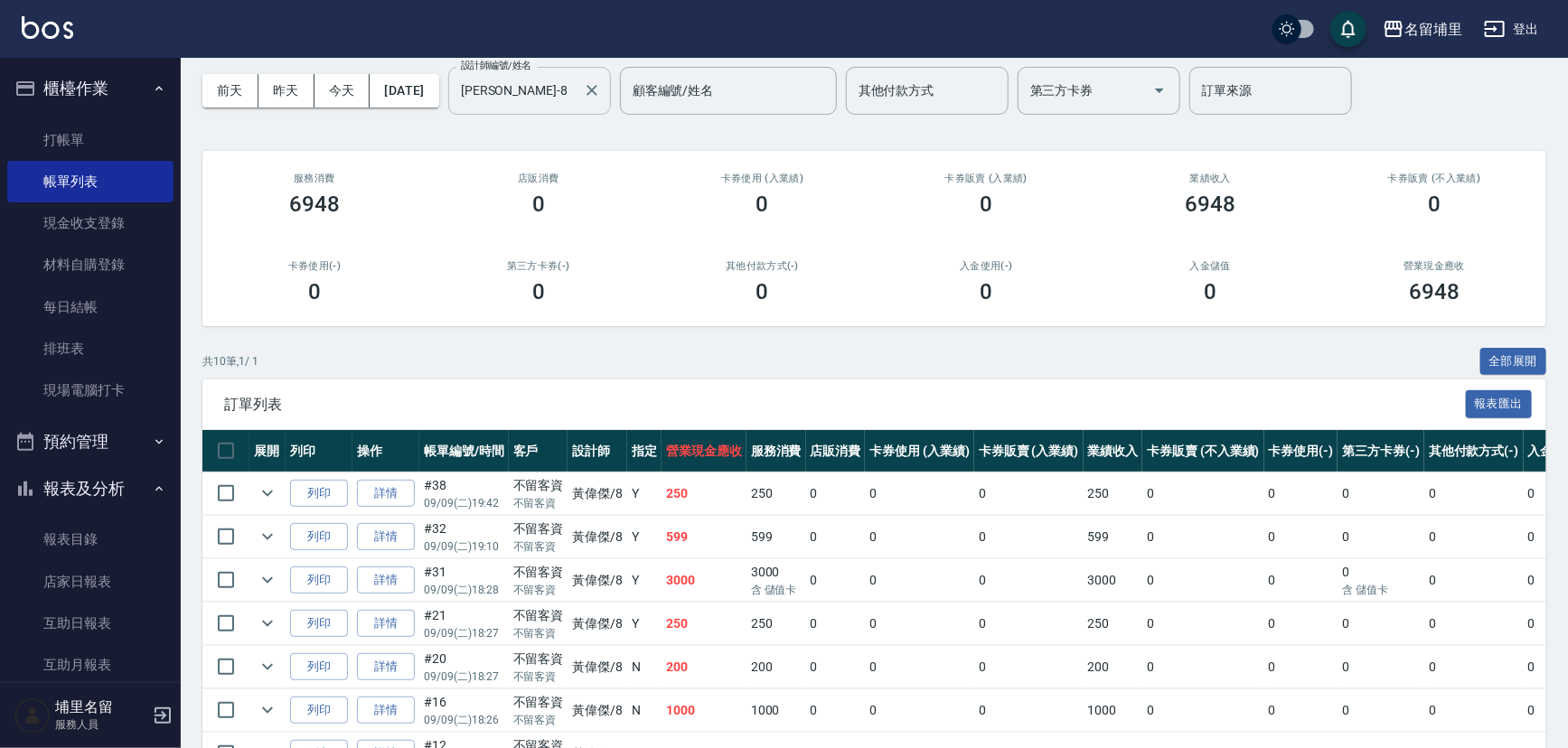
scroll to position [0, 0]
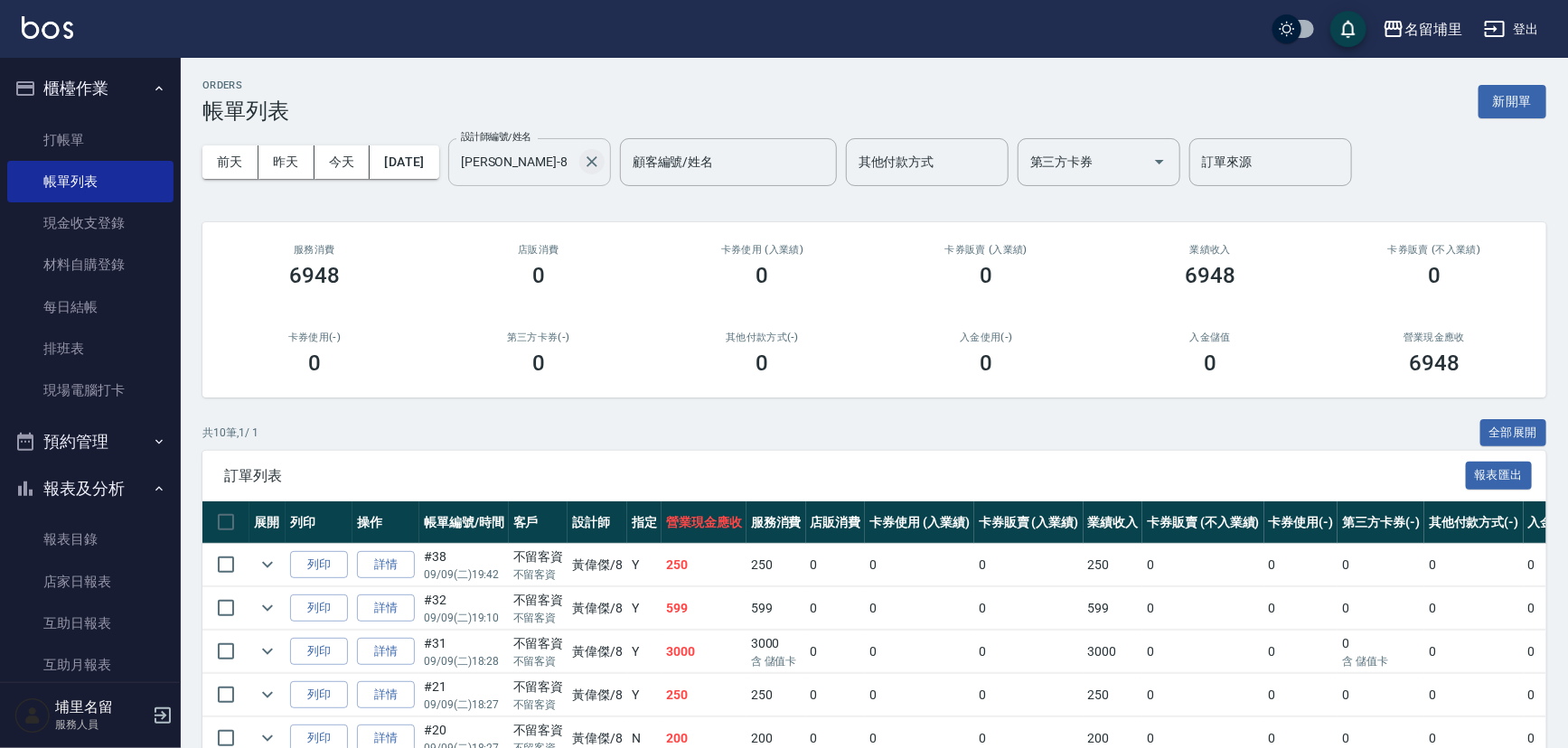
click at [601, 156] on icon "Clear" at bounding box center [591, 161] width 18 height 18
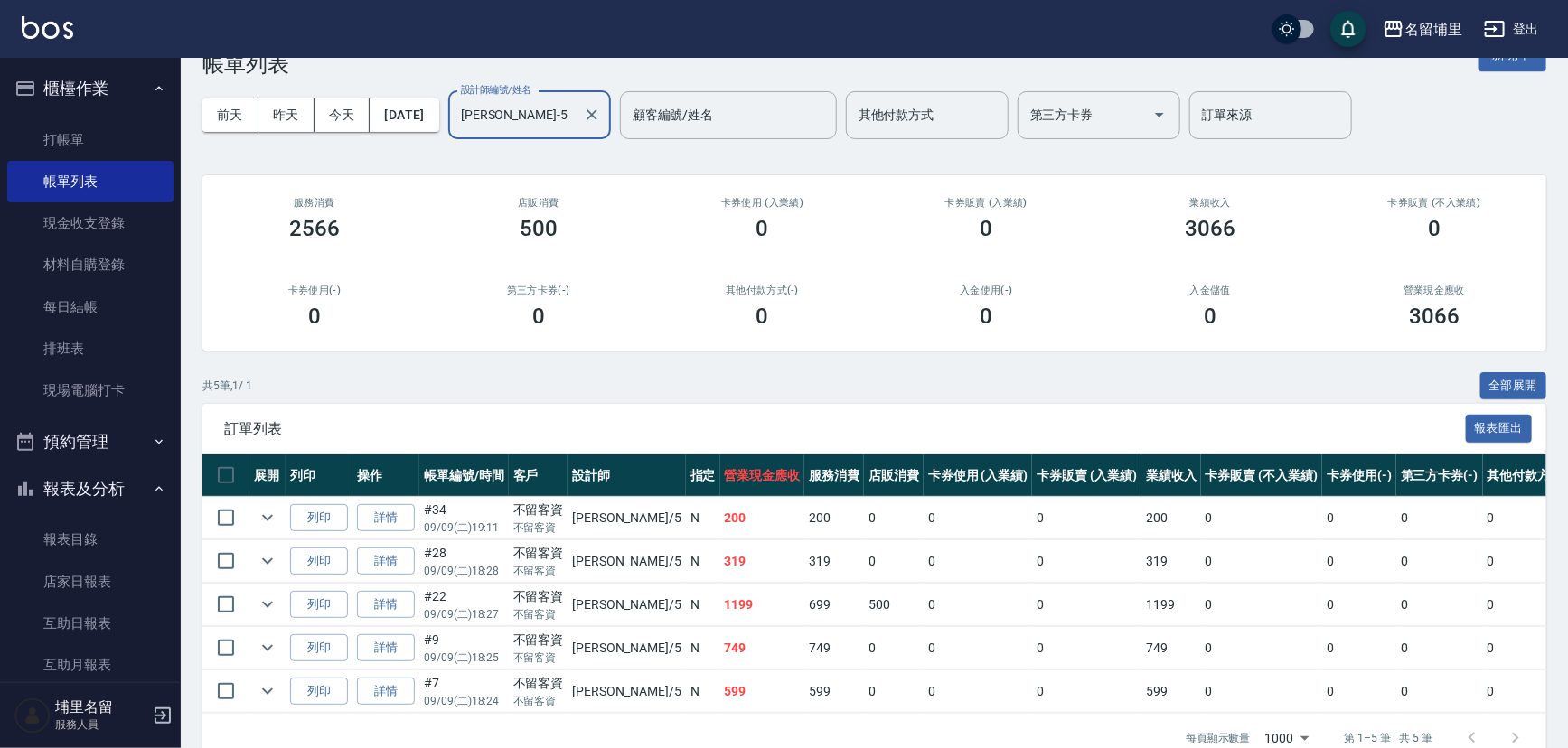
scroll to position [93, 0]
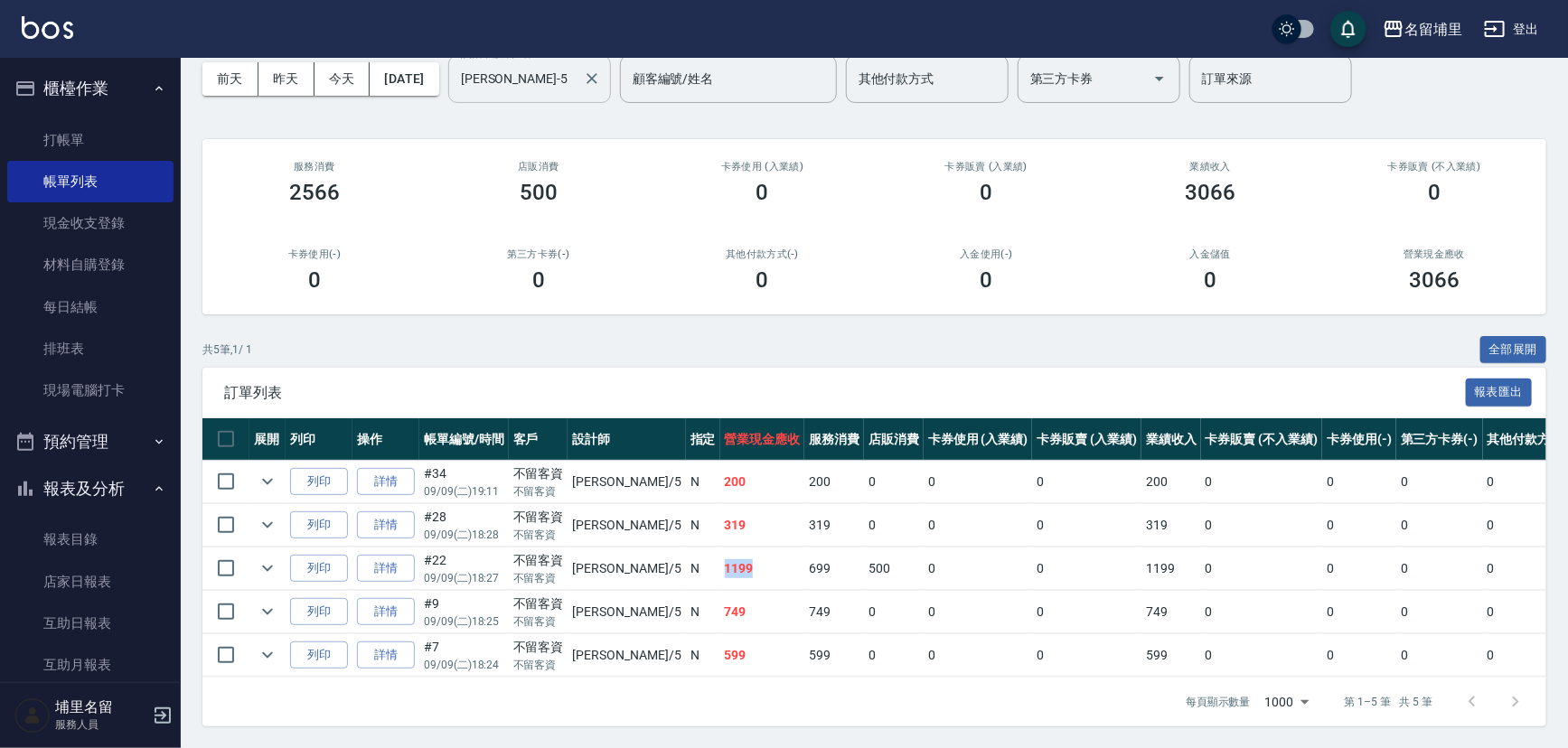
drag, startPoint x: 704, startPoint y: 556, endPoint x: 662, endPoint y: 557, distance: 42.0
click at [720, 557] on td "1199" at bounding box center [762, 568] width 85 height 42
click at [720, 567] on td "1199" at bounding box center [762, 568] width 85 height 42
drag, startPoint x: 671, startPoint y: 556, endPoint x: 714, endPoint y: 561, distance: 43.3
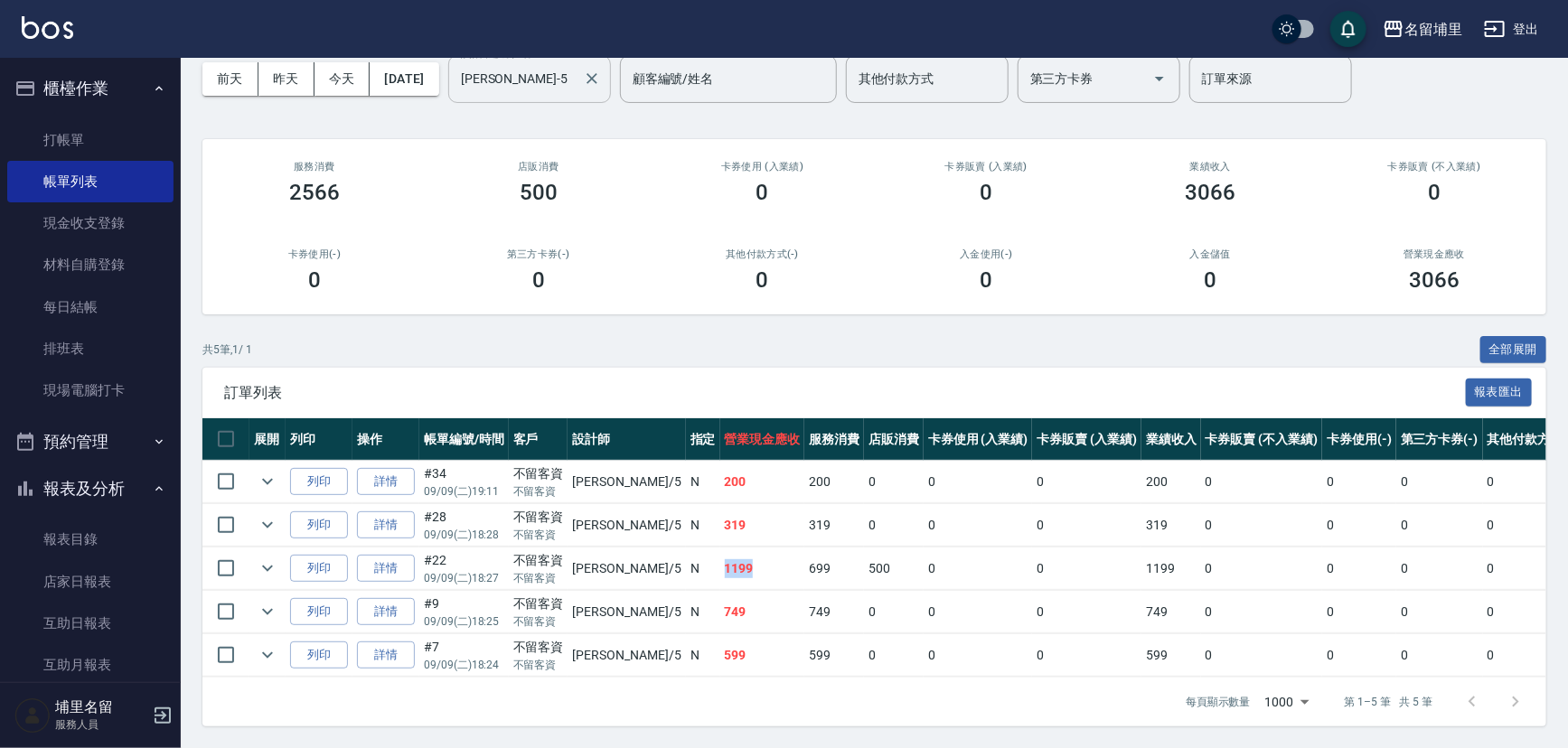
click at [720, 561] on td "1199" at bounding box center [762, 568] width 85 height 42
click at [96, 594] on link "店家日報表" at bounding box center [90, 581] width 167 height 41
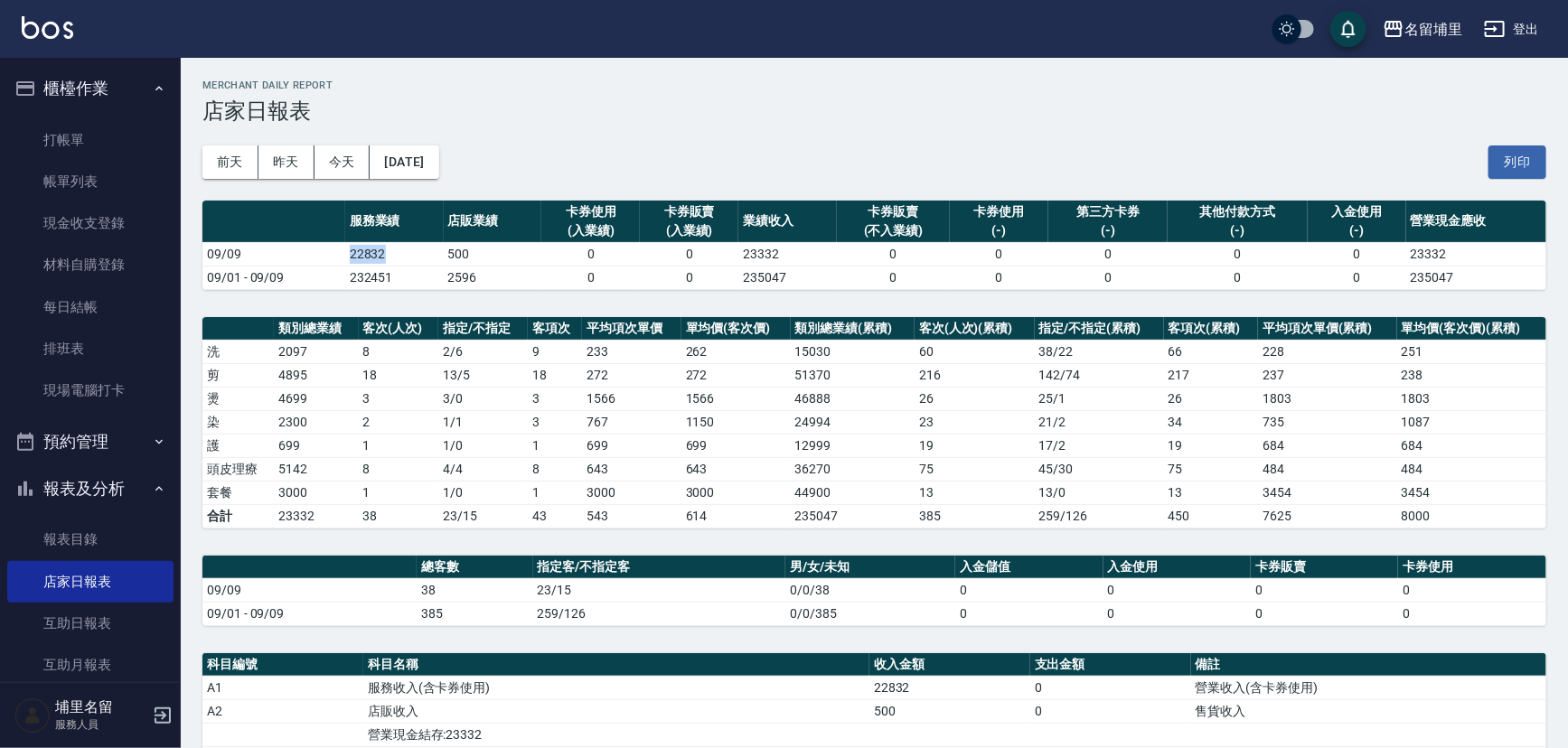
drag, startPoint x: 399, startPoint y: 249, endPoint x: 302, endPoint y: 253, distance: 97.1
click at [302, 253] on tr "09/09 22832 500 0 0 23332 0 0 0 0 0 23332" at bounding box center [874, 253] width 1344 height 24
click at [302, 253] on td "09/09" at bounding box center [274, 253] width 143 height 24
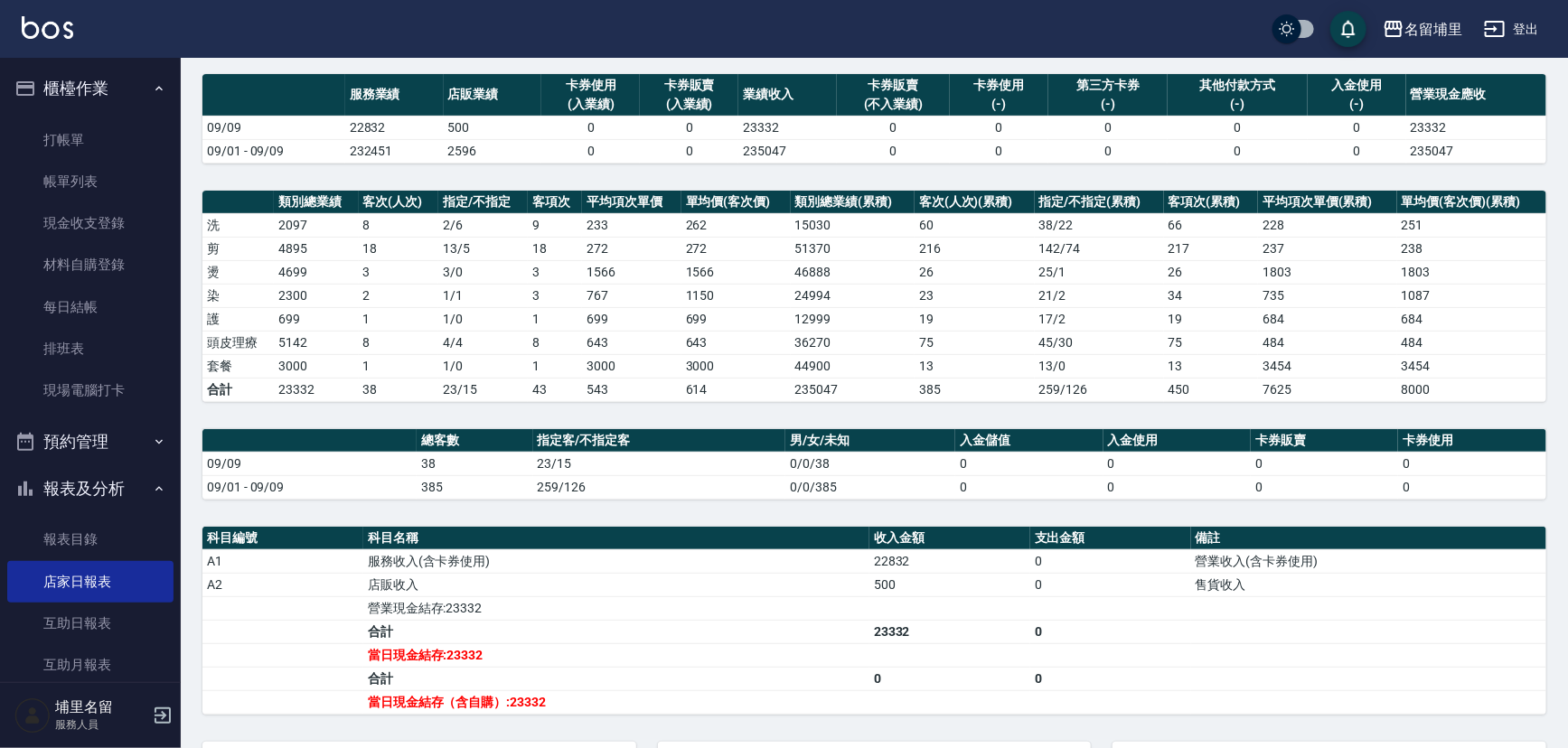
scroll to position [326, 0]
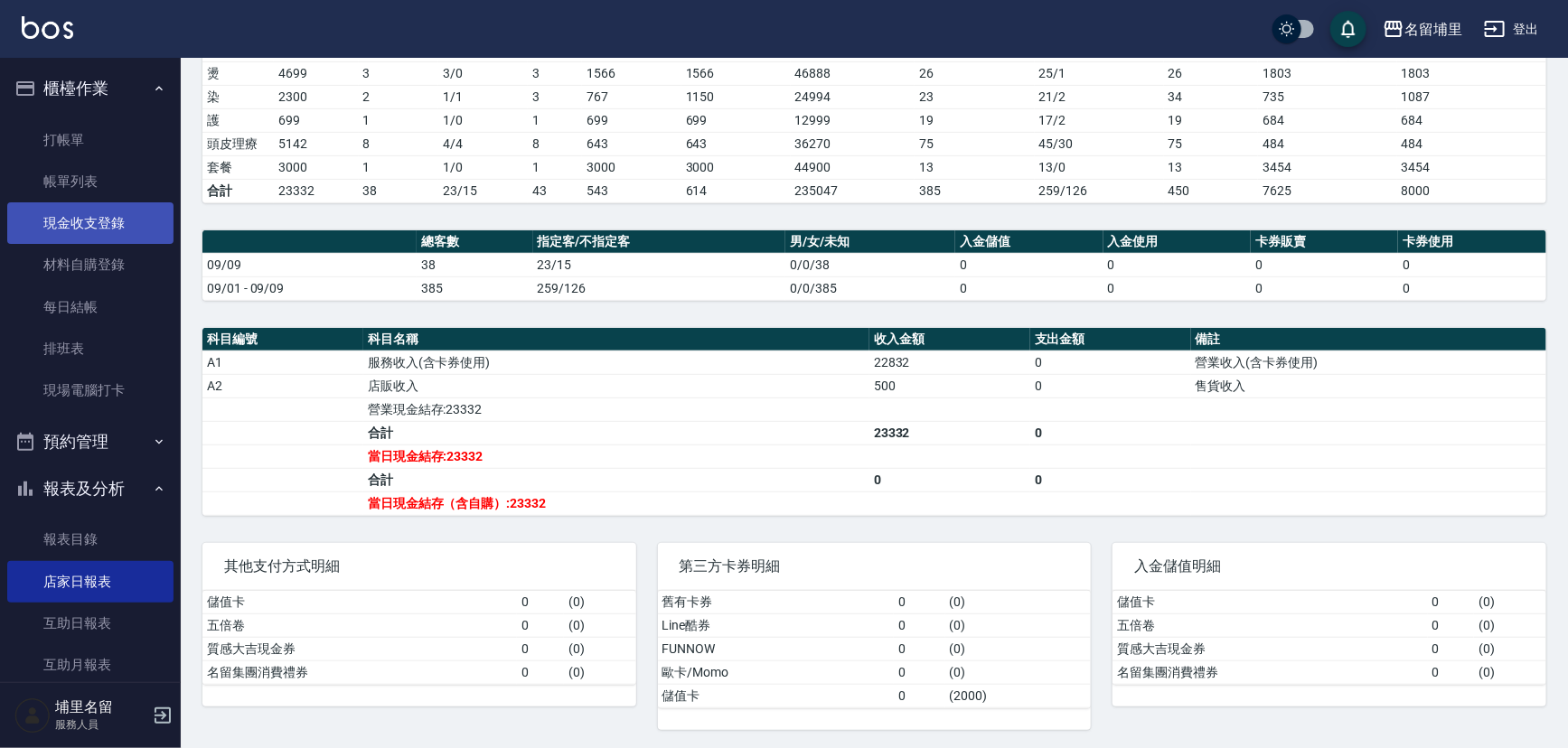
click at [102, 225] on link "現金收支登錄" at bounding box center [90, 223] width 167 height 41
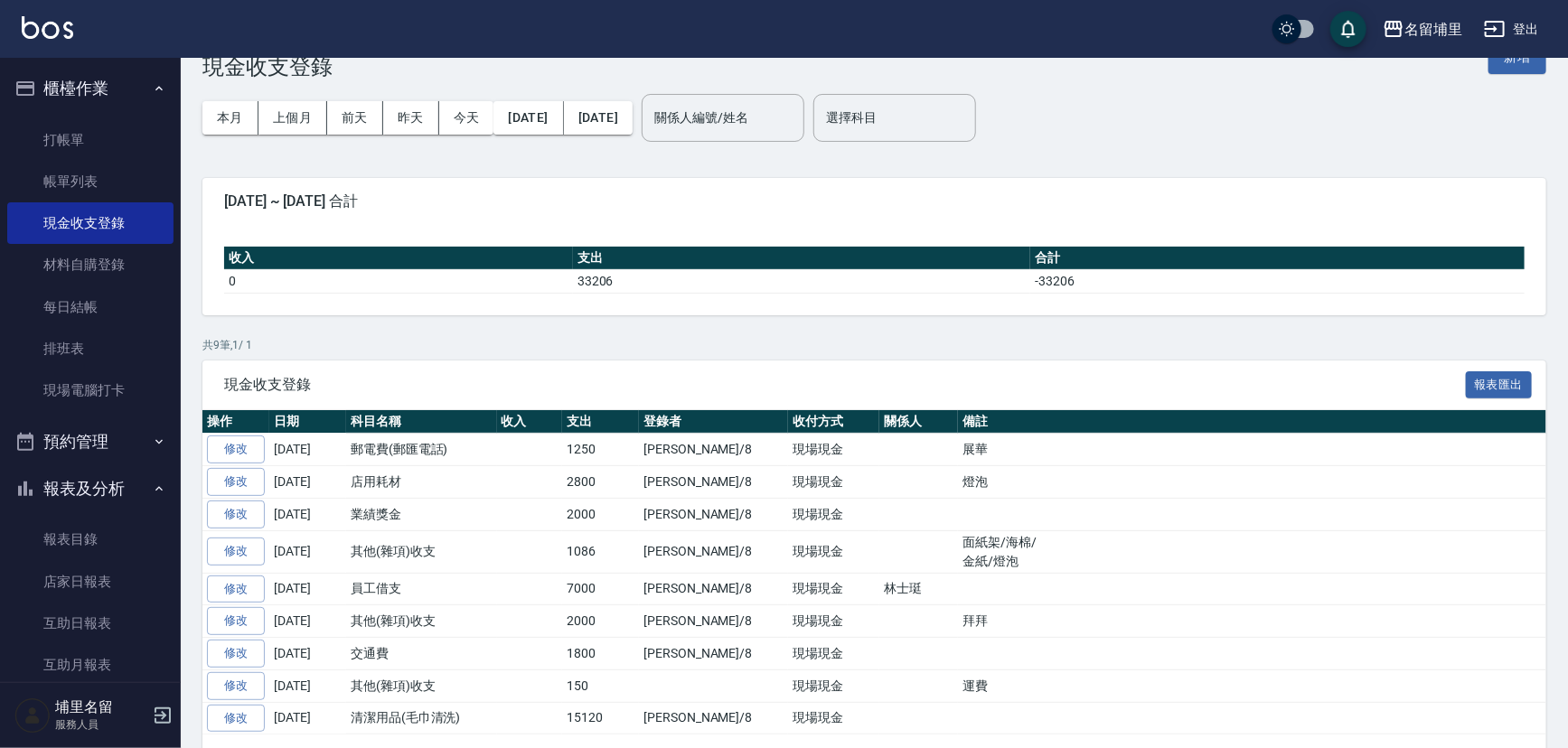
scroll to position [81, 0]
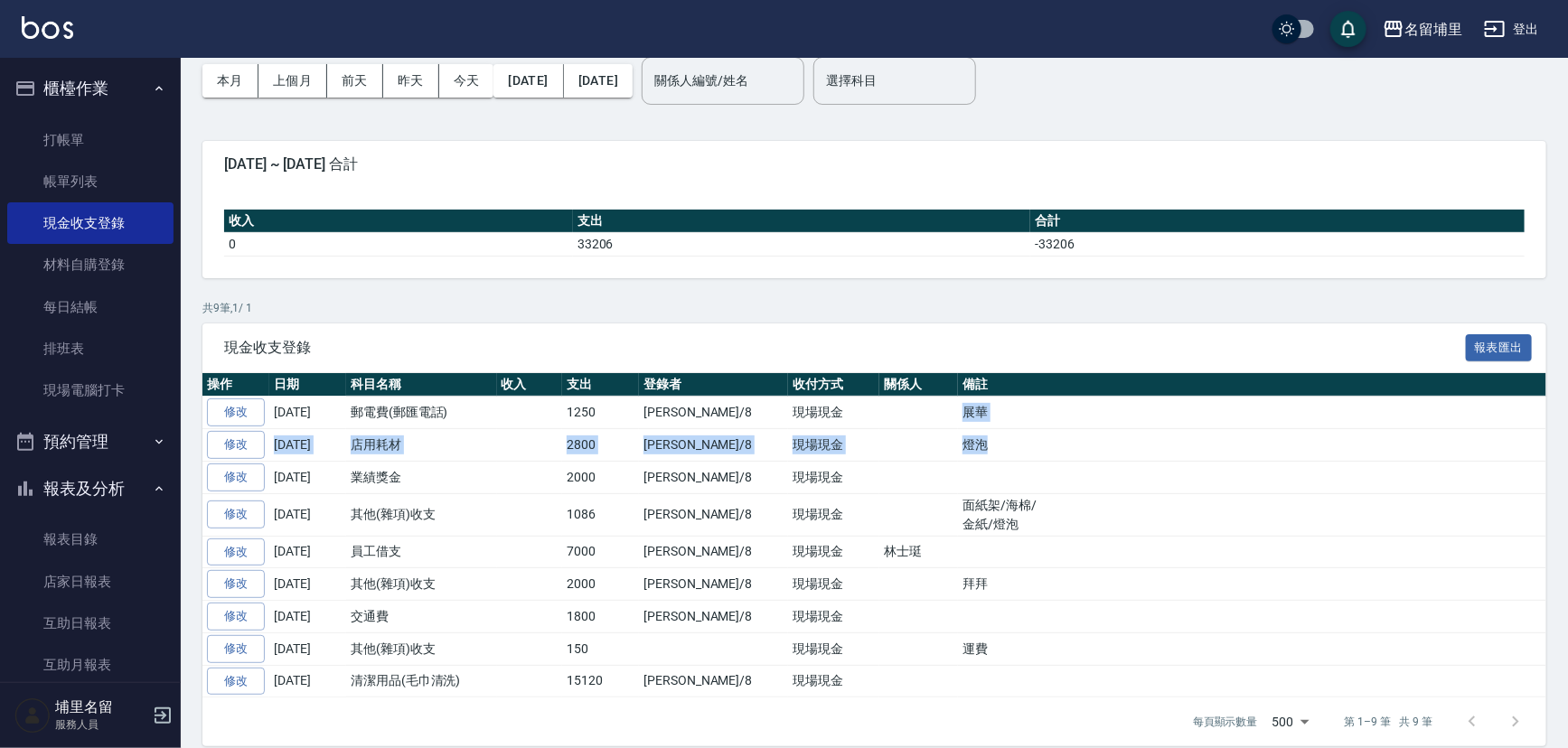
drag, startPoint x: 954, startPoint y: 428, endPoint x: 857, endPoint y: 407, distance: 99.2
click at [857, 407] on tbody "修改 [DATE] 郵電費(郵匯電話) 1250 [PERSON_NAME]/8 現場現金 展華 修改 [DATE] 店用耗材 2800 [PERSON_NA…" at bounding box center [874, 548] width 1344 height 301
click at [879, 407] on td at bounding box center [919, 413] width 79 height 33
drag, startPoint x: 901, startPoint y: 406, endPoint x: 981, endPoint y: 422, distance: 81.6
click at [981, 422] on td "展華" at bounding box center [1252, 413] width 588 height 33
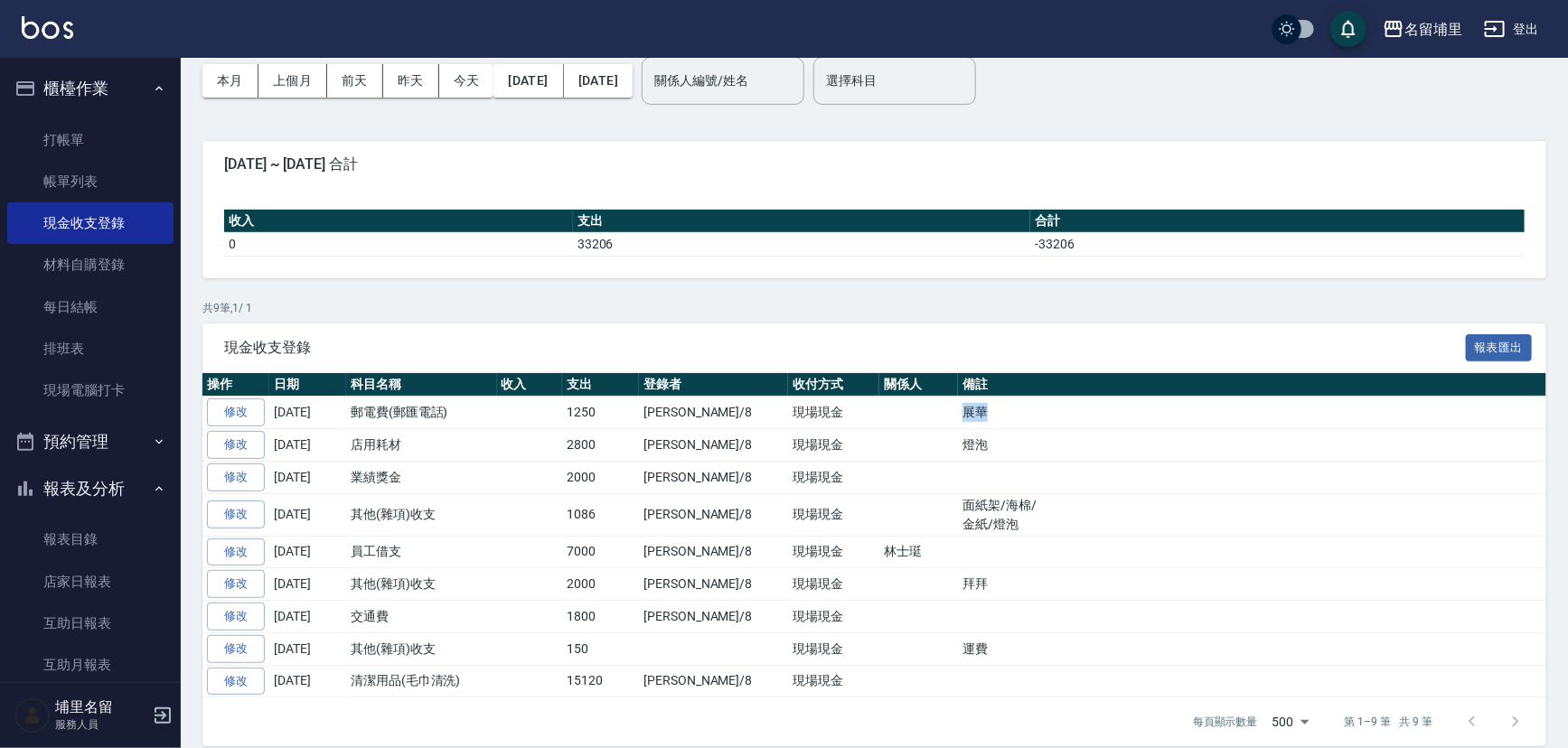
click at [981, 422] on td "展華" at bounding box center [1252, 413] width 588 height 33
click at [816, 340] on span "現金收支登錄" at bounding box center [845, 347] width 1242 height 18
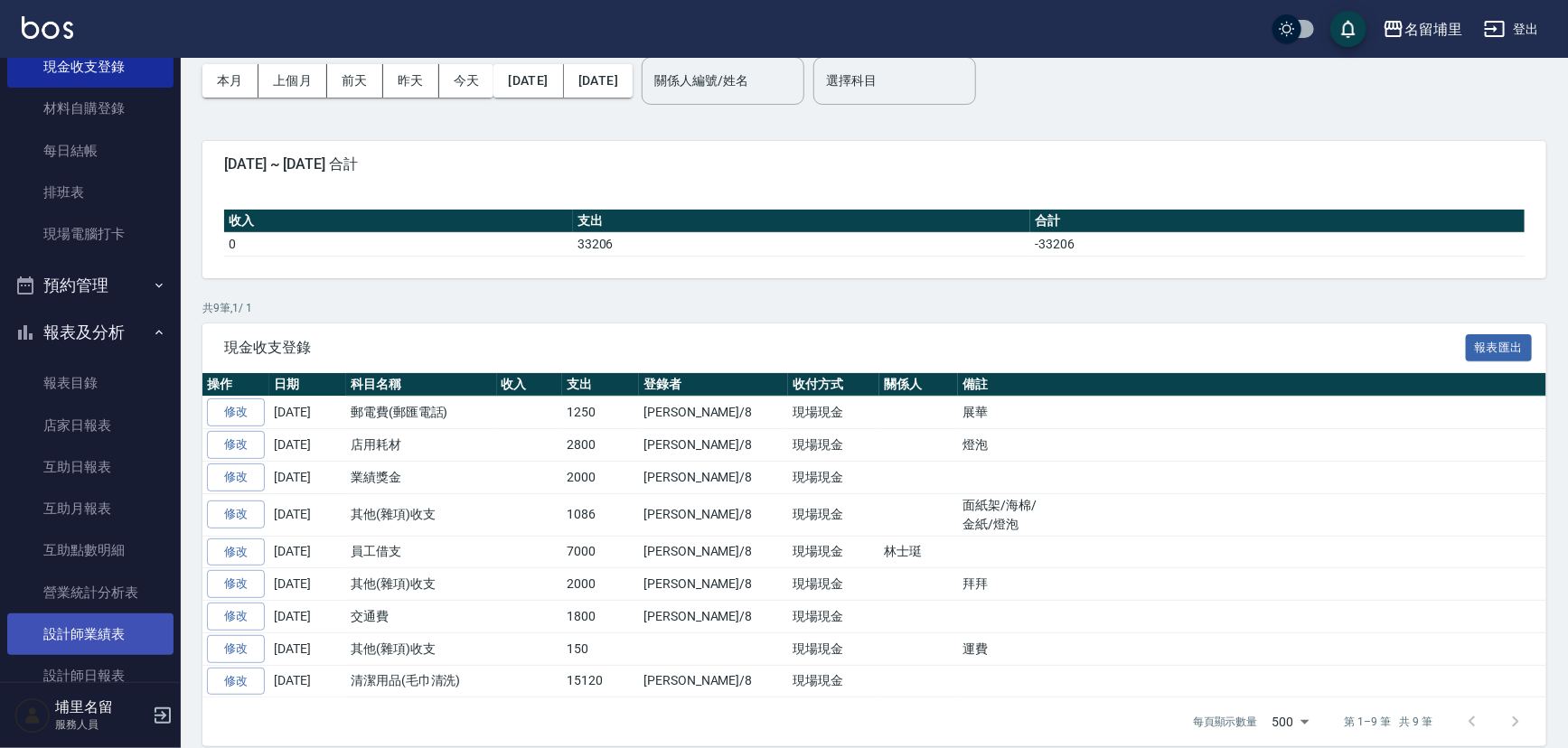
scroll to position [164, 0]
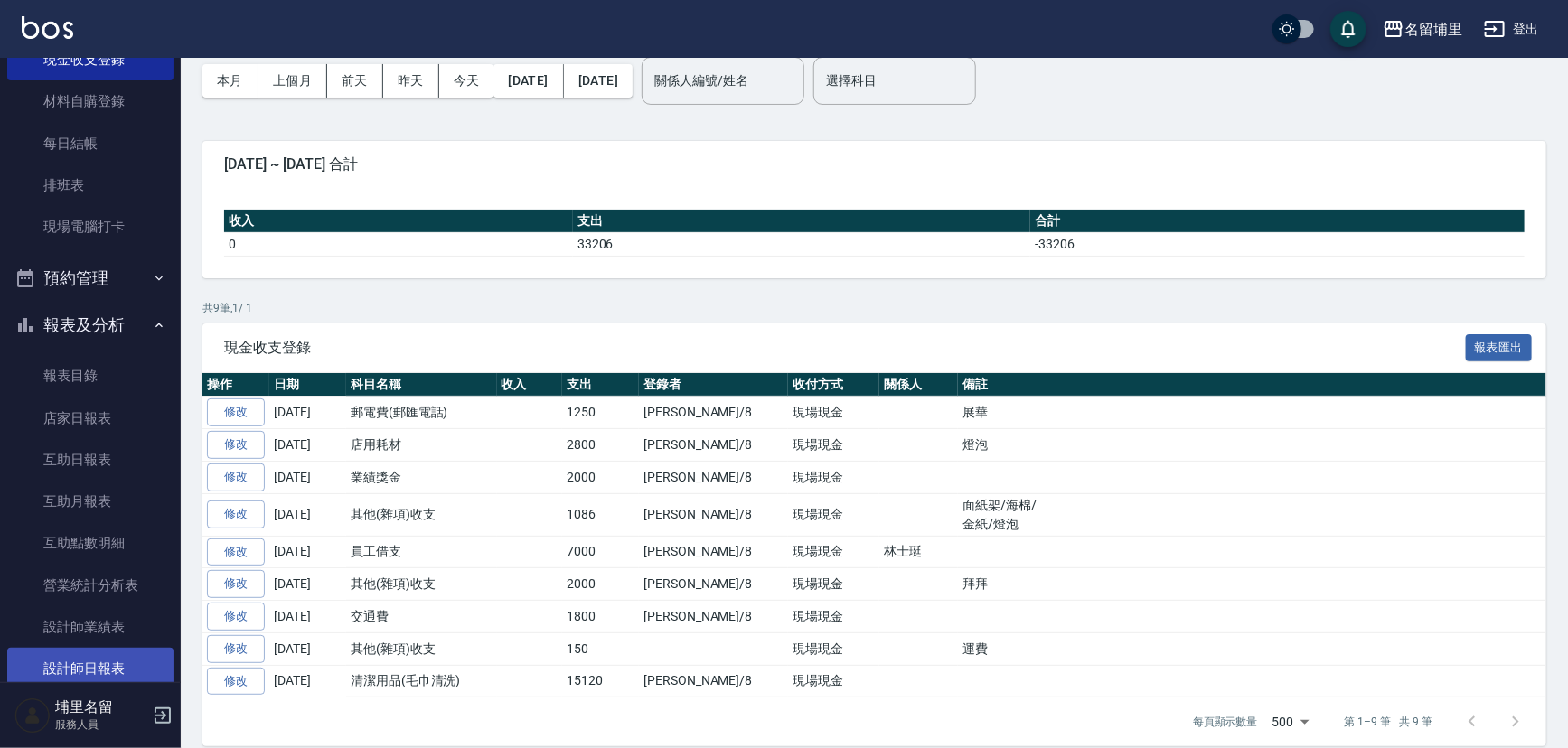
click at [112, 672] on link "設計師日報表" at bounding box center [90, 669] width 167 height 41
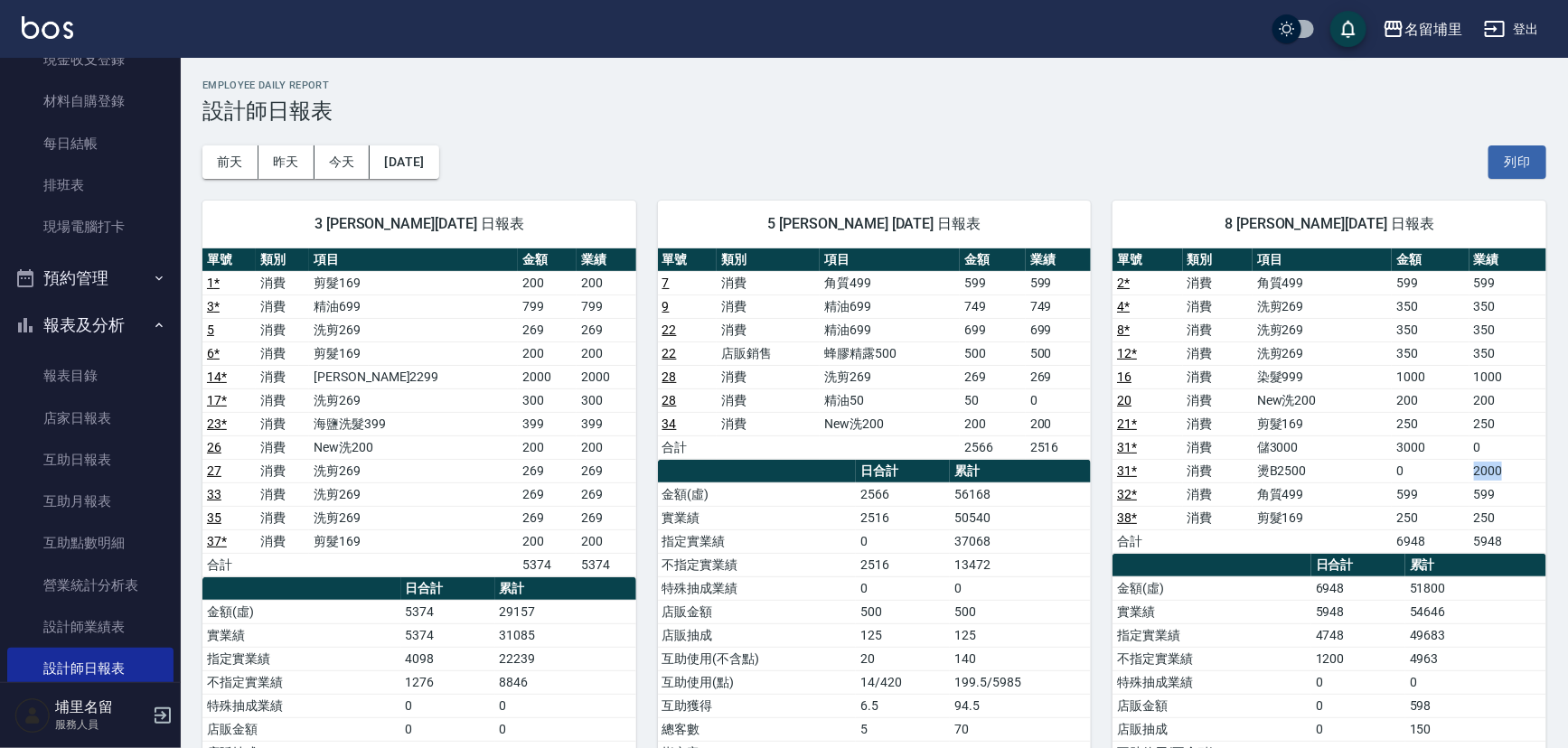
drag, startPoint x: 1506, startPoint y: 474, endPoint x: 1461, endPoint y: 469, distance: 45.3
click at [1461, 469] on tr "31 * 消費 燙B2500 0 2000" at bounding box center [1329, 470] width 434 height 24
click at [1461, 469] on td "0" at bounding box center [1431, 470] width 77 height 24
drag, startPoint x: 1467, startPoint y: 377, endPoint x: 1526, endPoint y: 374, distance: 59.1
click at [1526, 374] on tr "16 消費 染髮999 1000 1000" at bounding box center [1329, 376] width 434 height 24
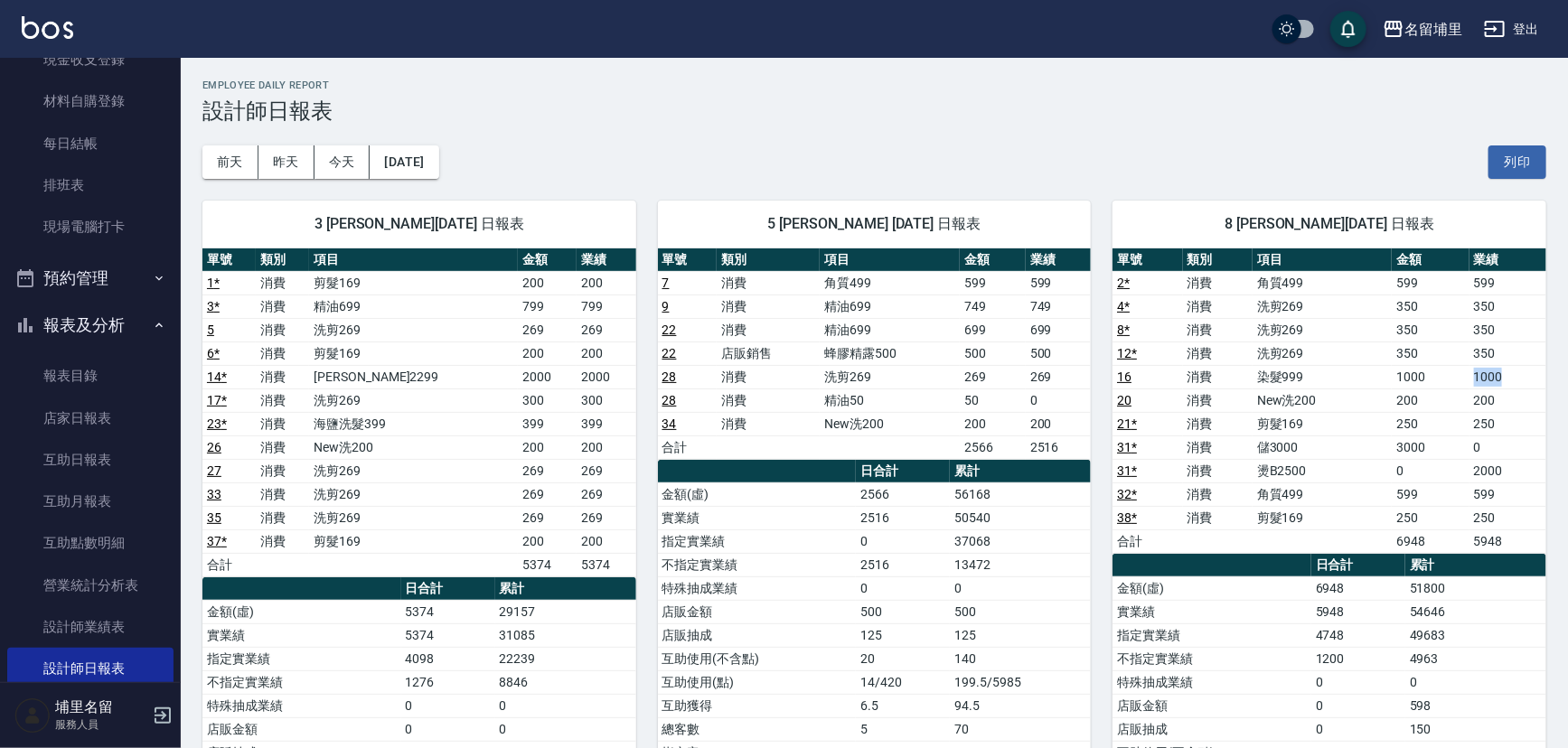
click at [1526, 374] on td "1000" at bounding box center [1509, 376] width 77 height 24
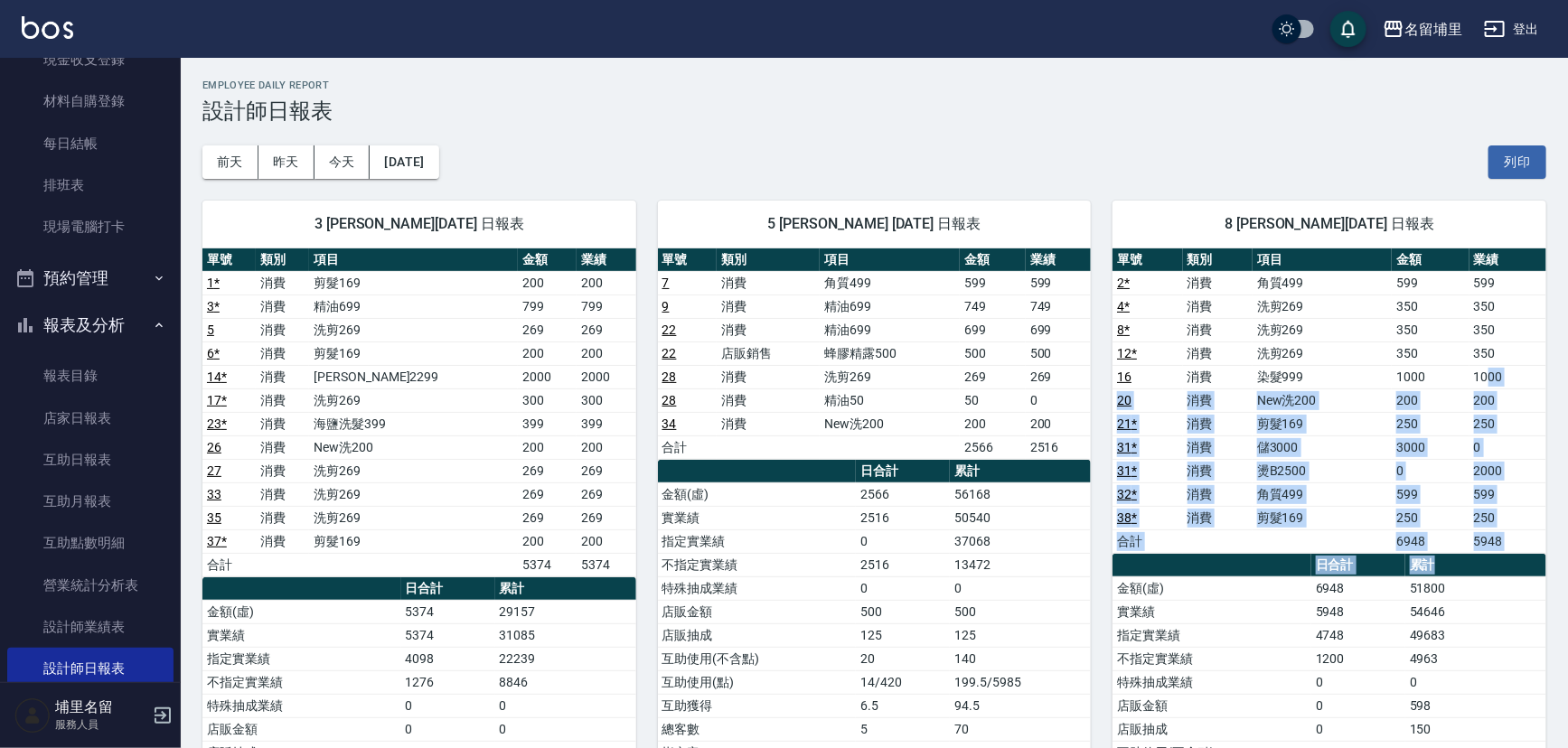
drag, startPoint x: 1488, startPoint y: 382, endPoint x: 1510, endPoint y: 557, distance: 176.4
click at [1510, 557] on div "單號 類別 項目 金額 業績 2 * 消費 角質499 599 599 4 * 消費 洗剪269 350 350 8 * 消費 洗剪269 350 350 1…" at bounding box center [1329, 600] width 434 height 705
click at [1510, 557] on th "累計" at bounding box center [1476, 565] width 141 height 24
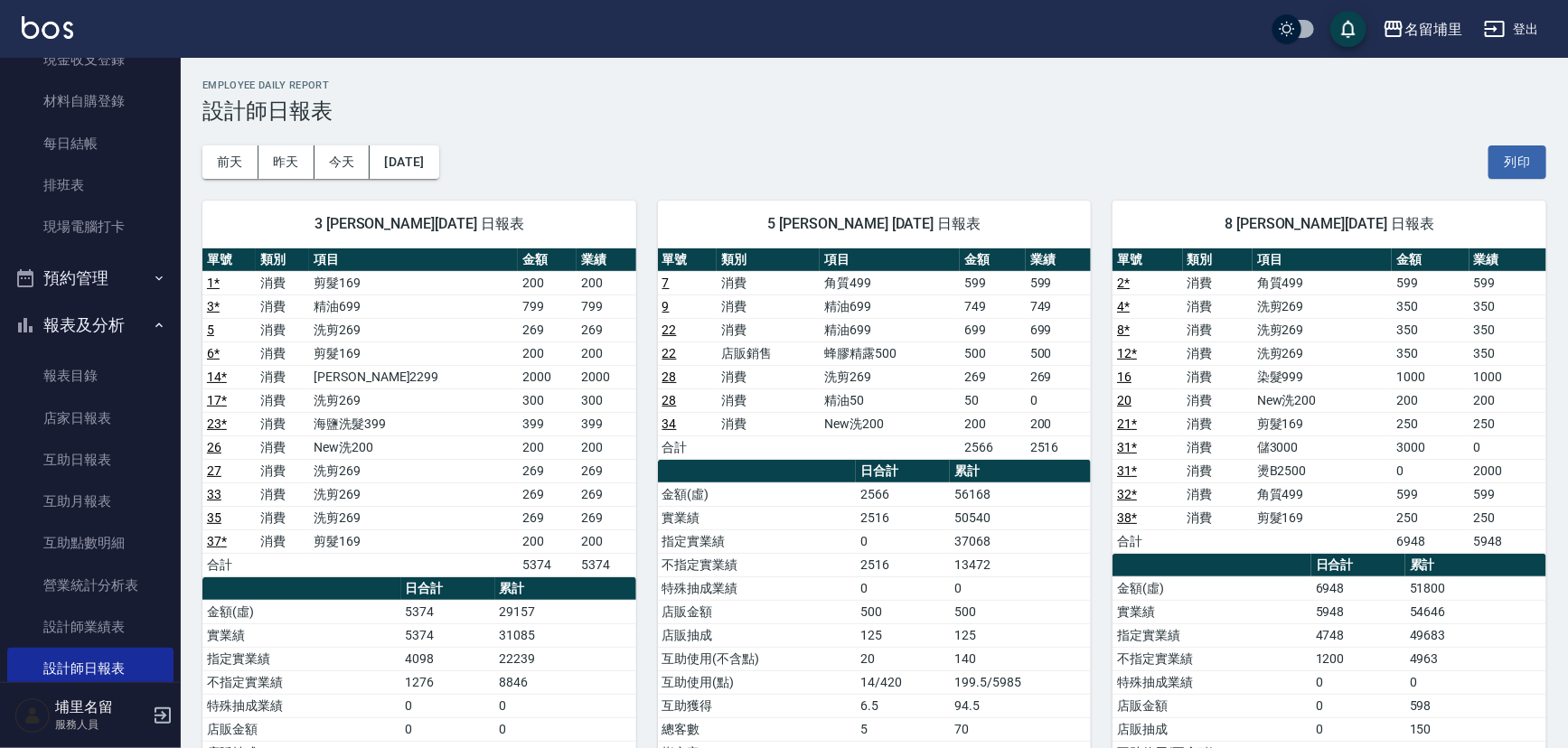
click at [1510, 549] on td "5948" at bounding box center [1509, 541] width 77 height 24
click at [1440, 530] on td "6948" at bounding box center [1431, 541] width 77 height 24
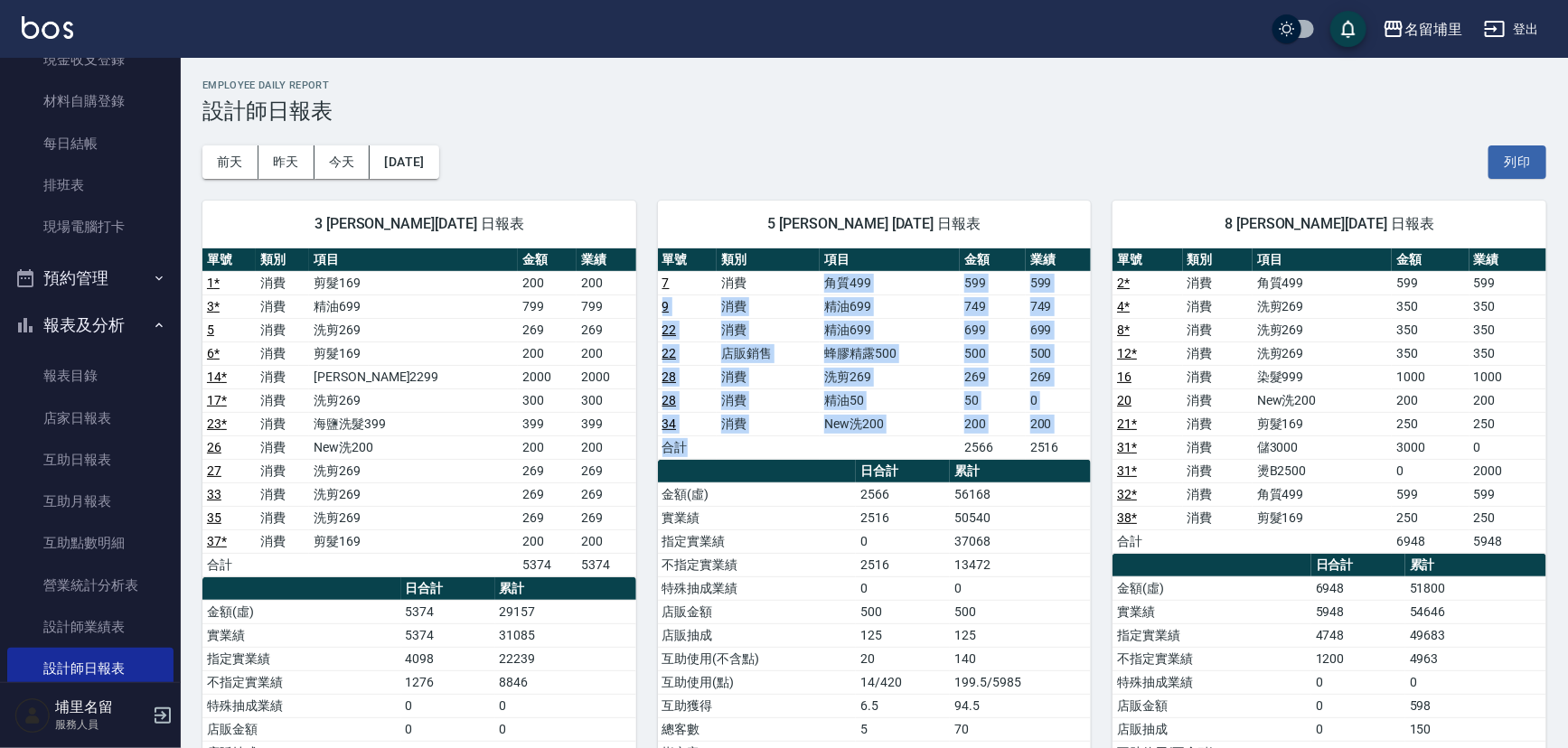
drag, startPoint x: 806, startPoint y: 293, endPoint x: 864, endPoint y: 444, distance: 161.8
click at [864, 444] on tbody "7 消費 角質499 599 599 9 消費 精油699 749 749 22 消費 精油699 699 699 22 店販銷售 蜂膠精露500 500 5…" at bounding box center [874, 365] width 434 height 188
click at [864, 444] on td "a dense table" at bounding box center [889, 447] width 140 height 24
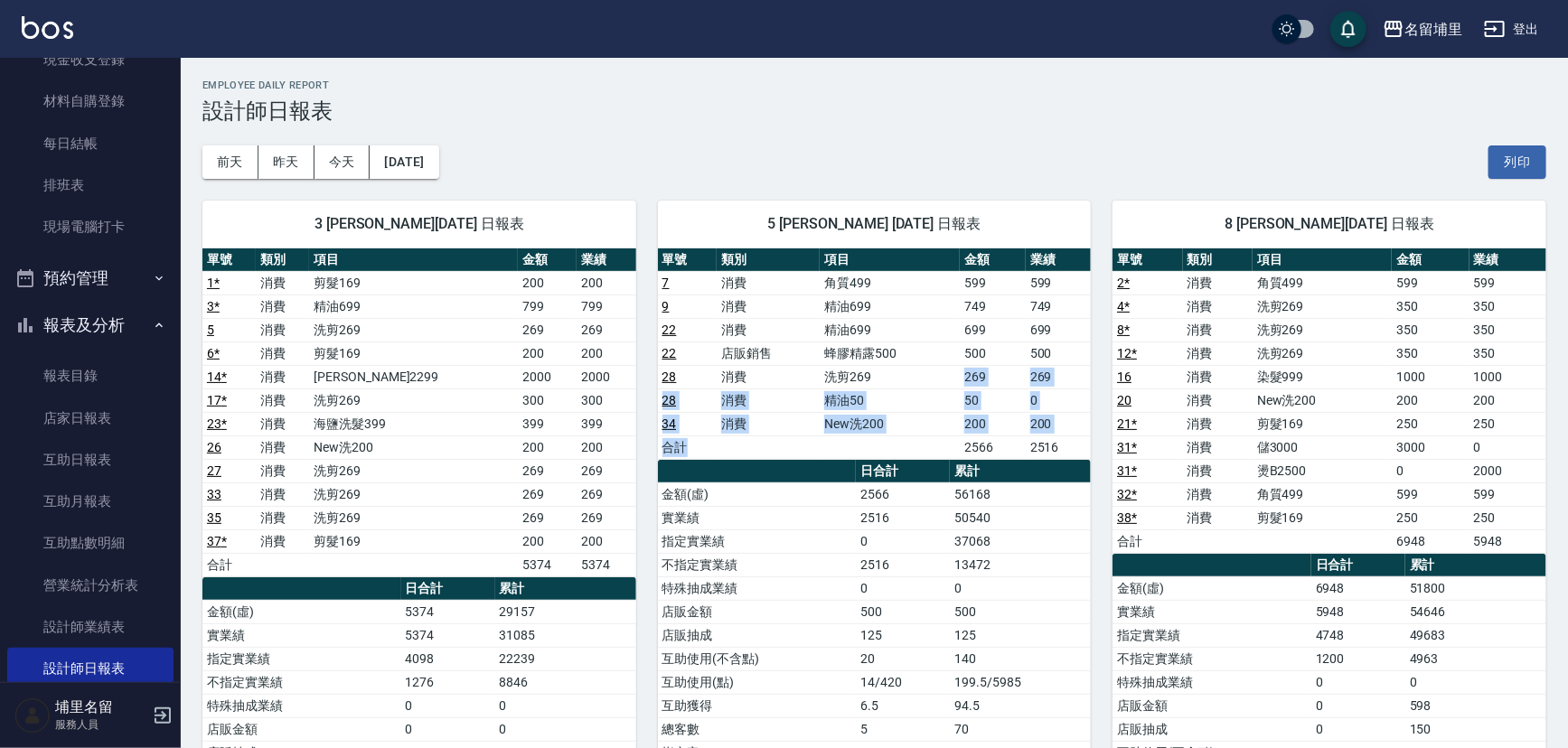
drag, startPoint x: 885, startPoint y: 443, endPoint x: 881, endPoint y: 380, distance: 63.1
click at [881, 380] on tbody "7 消費 角質499 599 599 9 消費 精油699 749 749 22 消費 精油699 699 699 22 店販銷售 蜂膠精露500 500 5…" at bounding box center [874, 365] width 434 height 188
click at [138, 445] on link "互助日報表" at bounding box center [90, 460] width 167 height 41
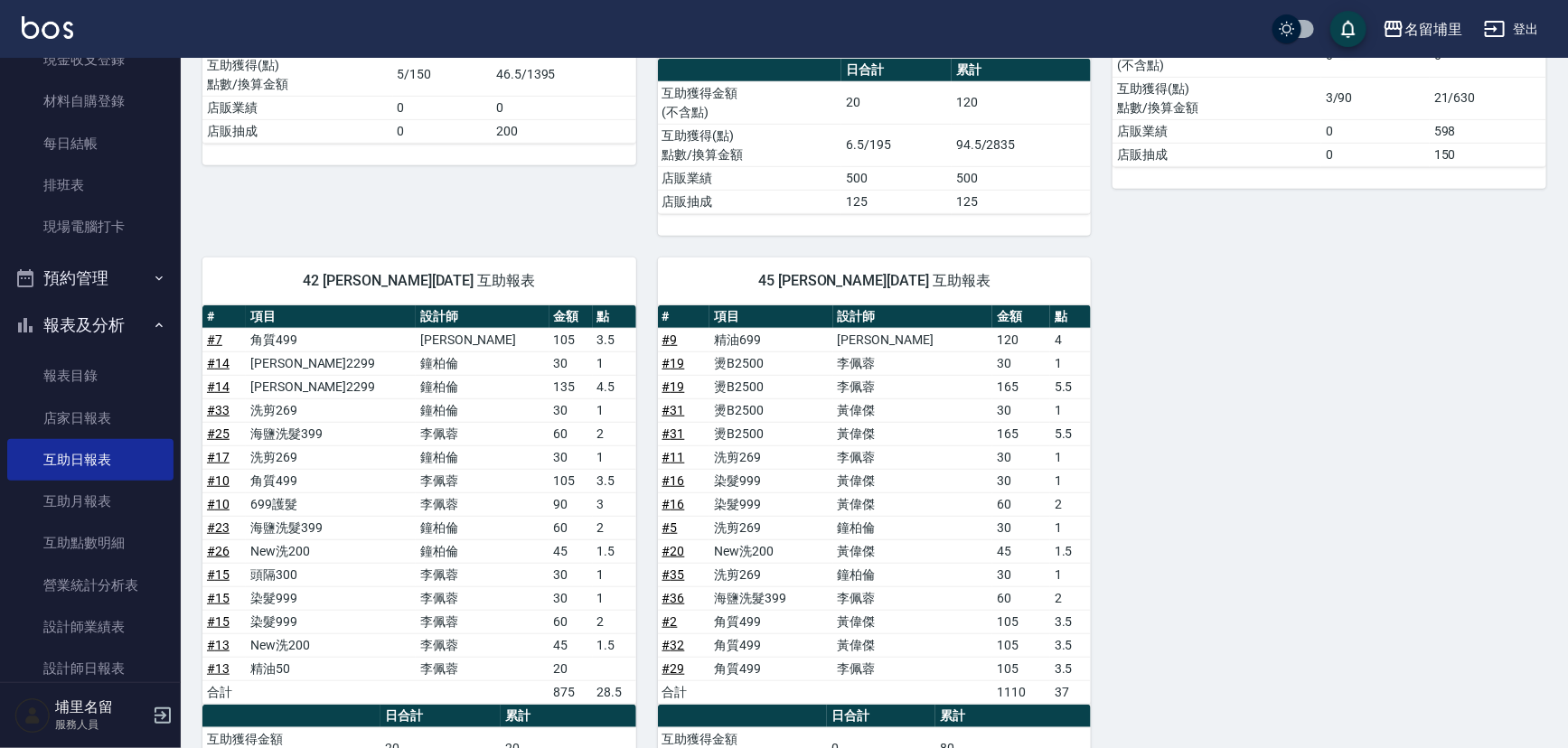
scroll to position [570, 0]
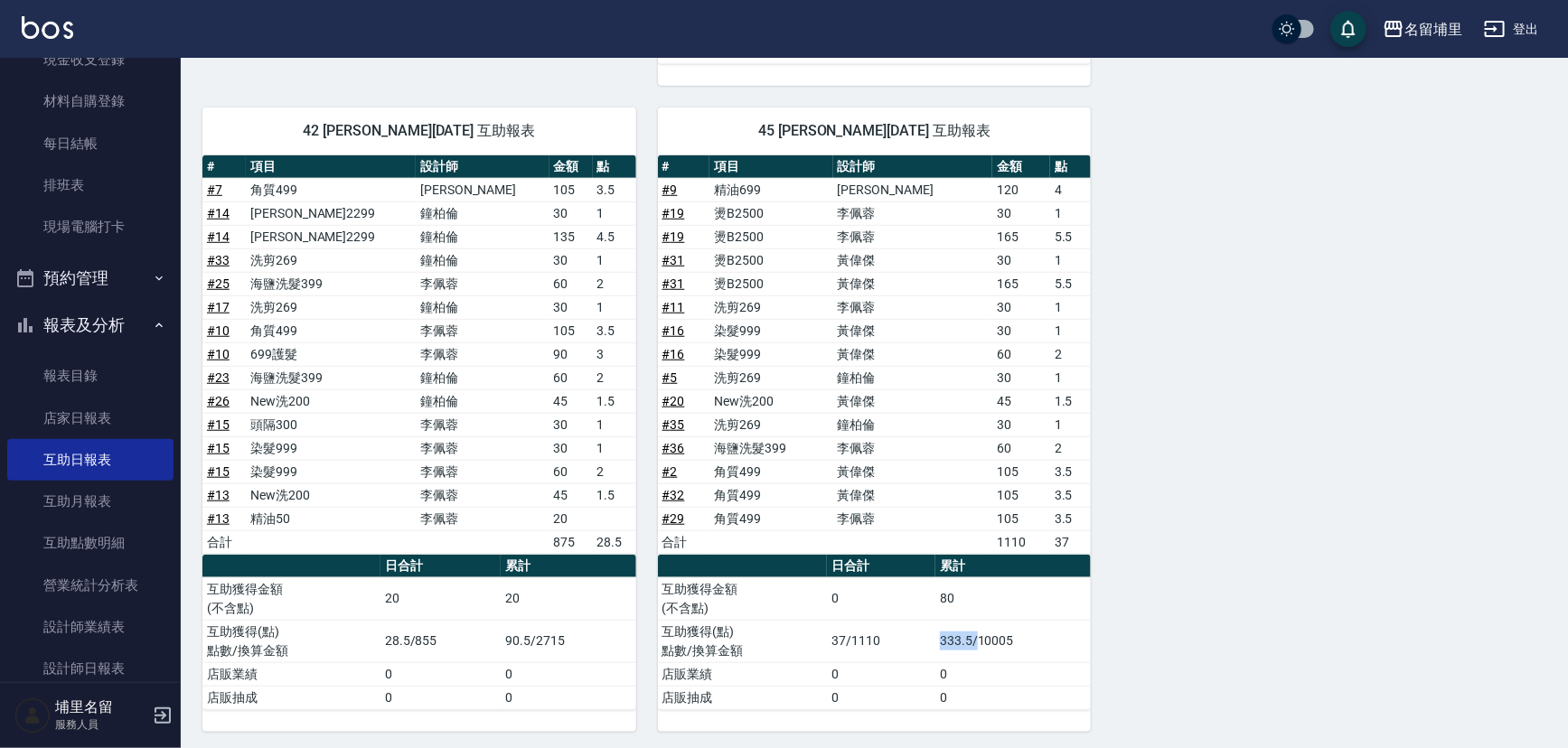
drag, startPoint x: 930, startPoint y: 633, endPoint x: 980, endPoint y: 632, distance: 50.0
click at [978, 632] on tr "互助獲得(點) 點數/換算金額 37/1110 333.5/10005" at bounding box center [874, 641] width 434 height 42
click at [987, 654] on td "333.5/10005" at bounding box center [1013, 641] width 155 height 42
drag, startPoint x: 920, startPoint y: 641, endPoint x: 983, endPoint y: 642, distance: 63.0
click at [983, 642] on tr "互助獲得(點) 點數/換算金額 37/1110 333.5/10005" at bounding box center [874, 641] width 434 height 42
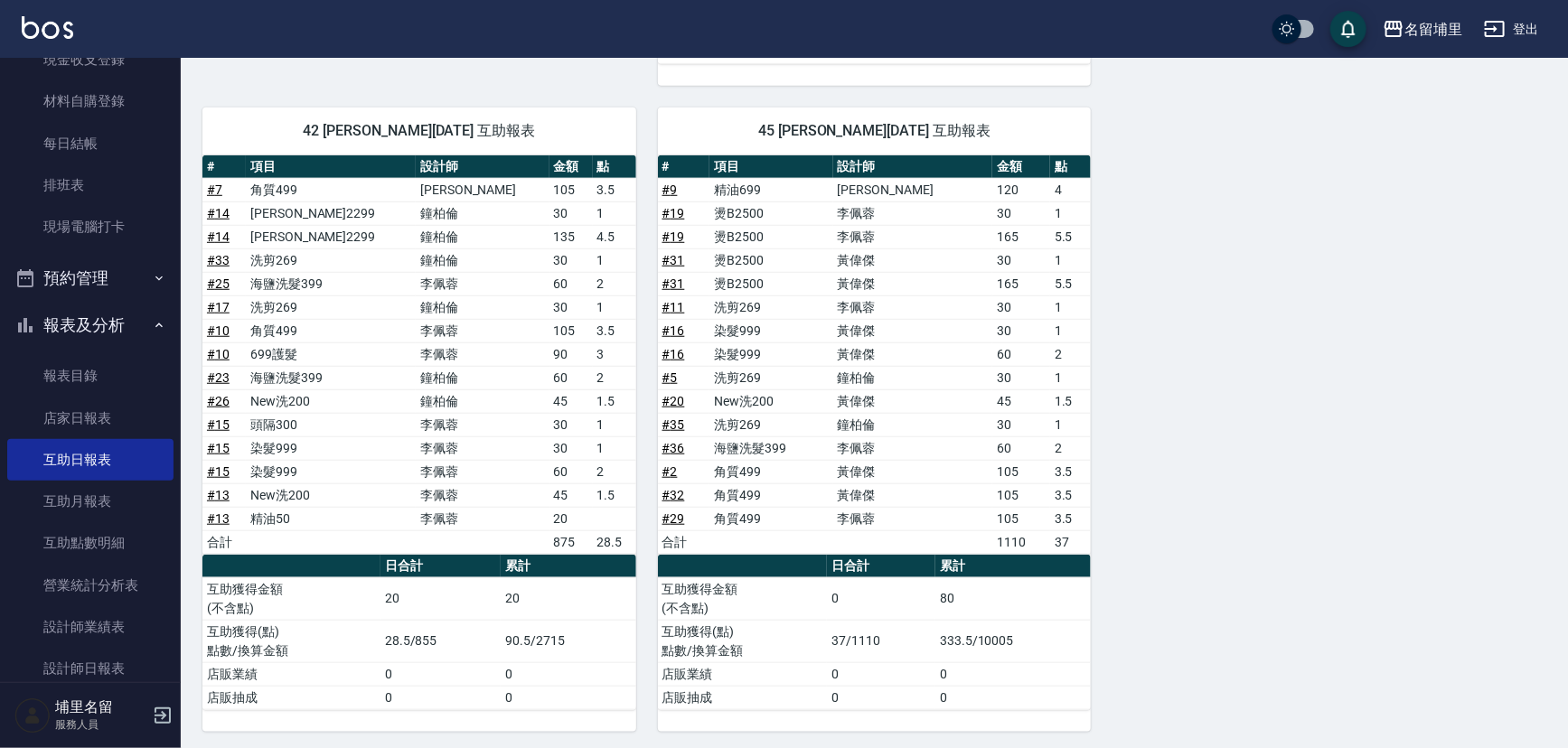
click at [1023, 662] on td "0" at bounding box center [1013, 674] width 155 height 24
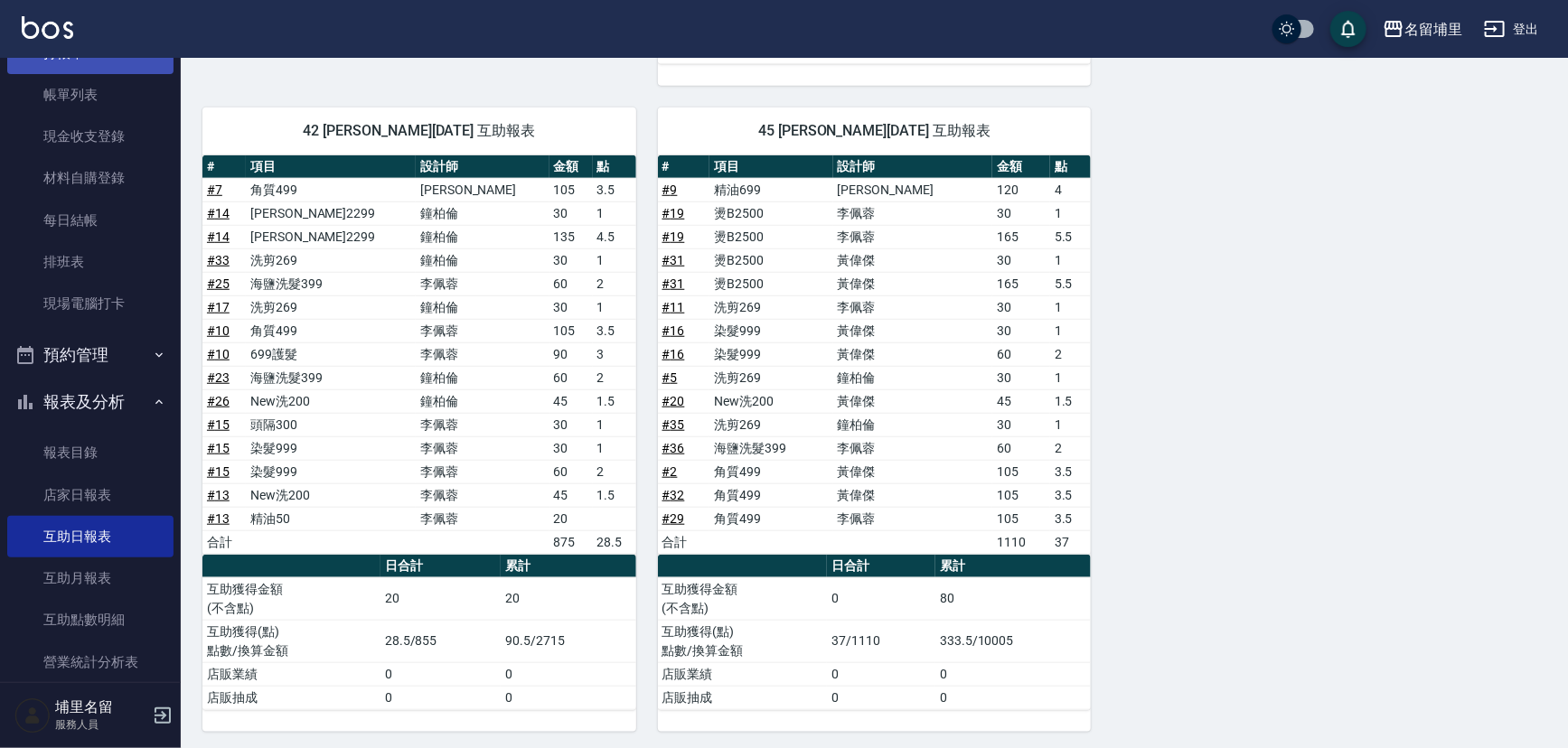
scroll to position [0, 0]
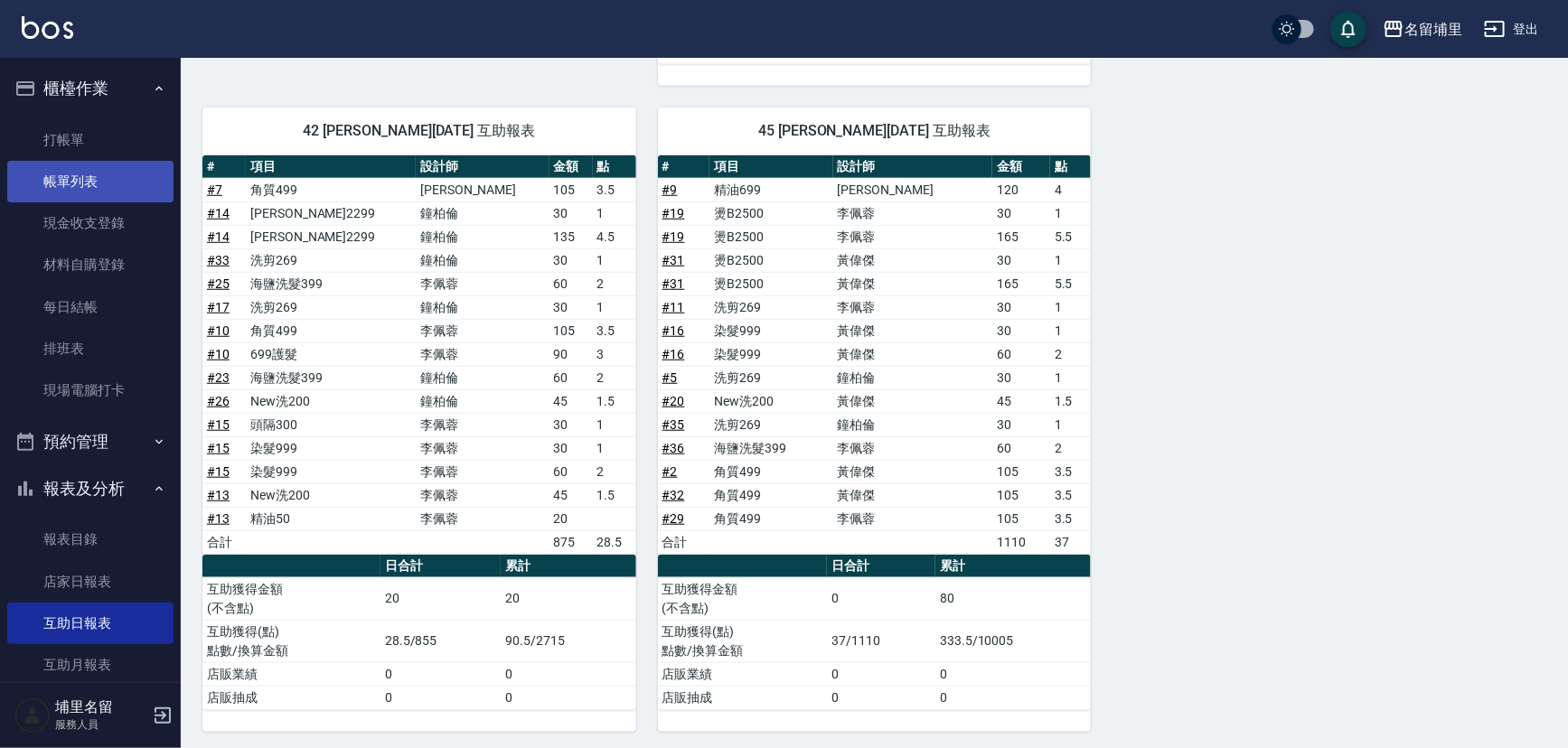
click at [95, 185] on link "帳單列表" at bounding box center [90, 182] width 167 height 41
click at [98, 131] on link "打帳單" at bounding box center [90, 140] width 167 height 41
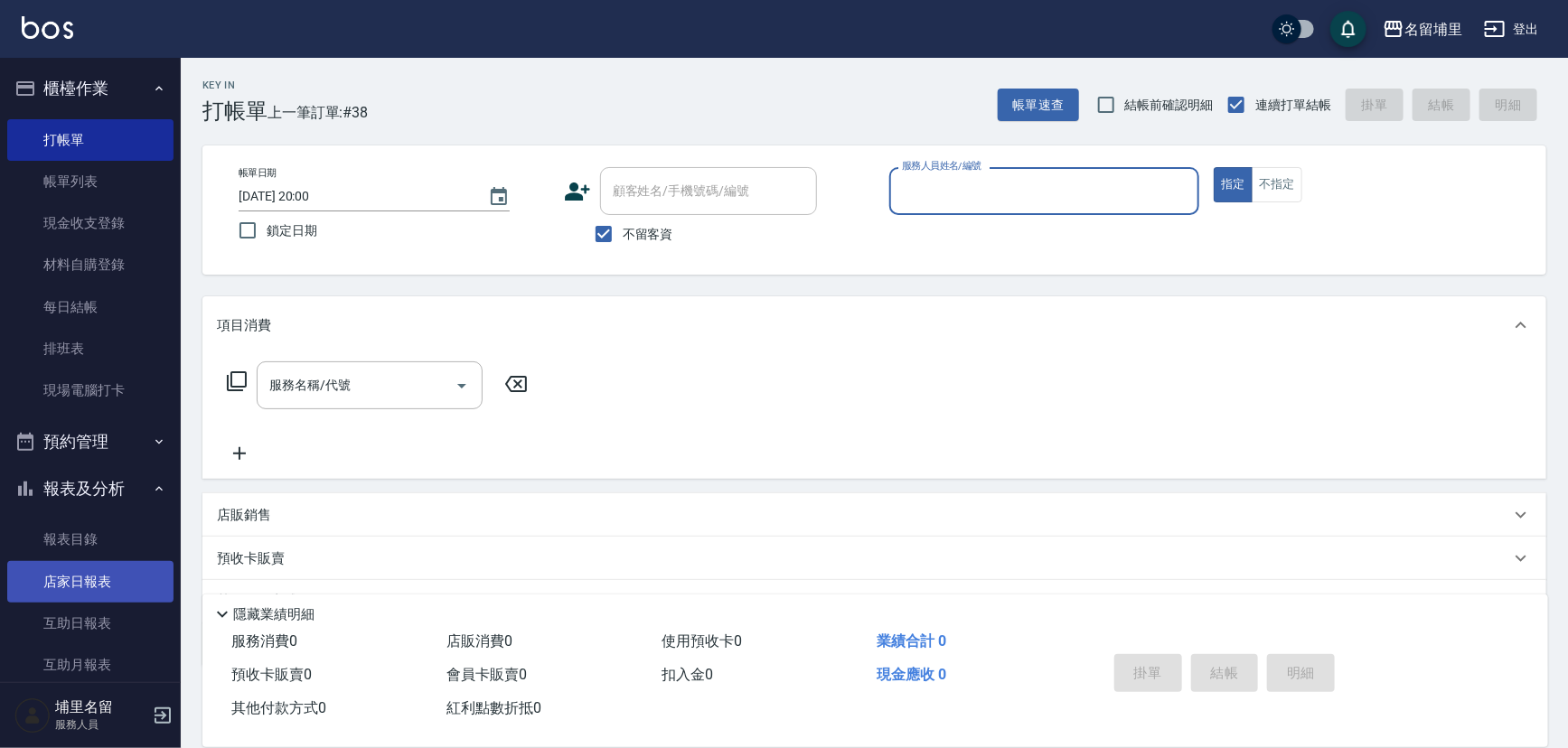
click at [80, 581] on link "店家日報表" at bounding box center [90, 581] width 167 height 41
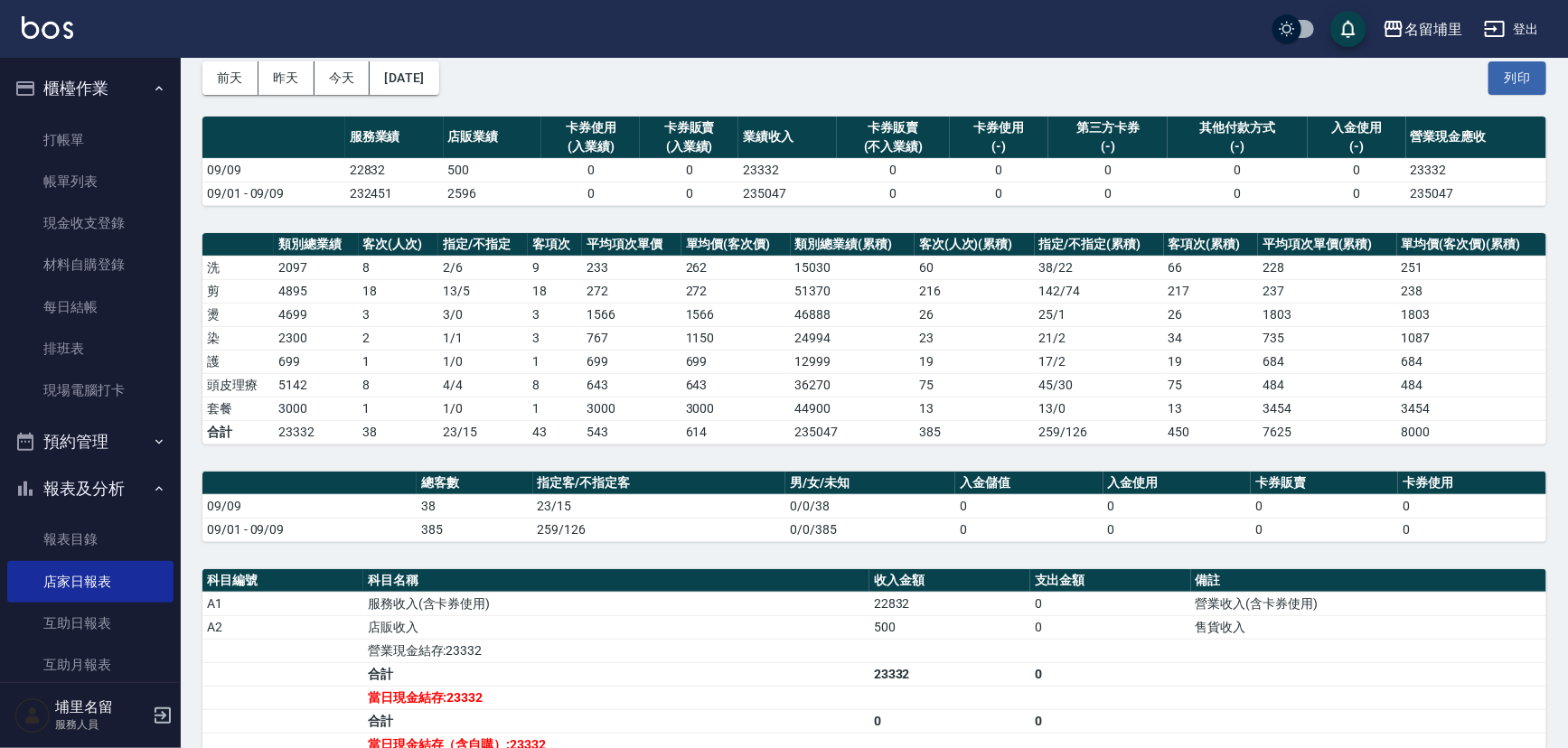
scroll to position [326, 0]
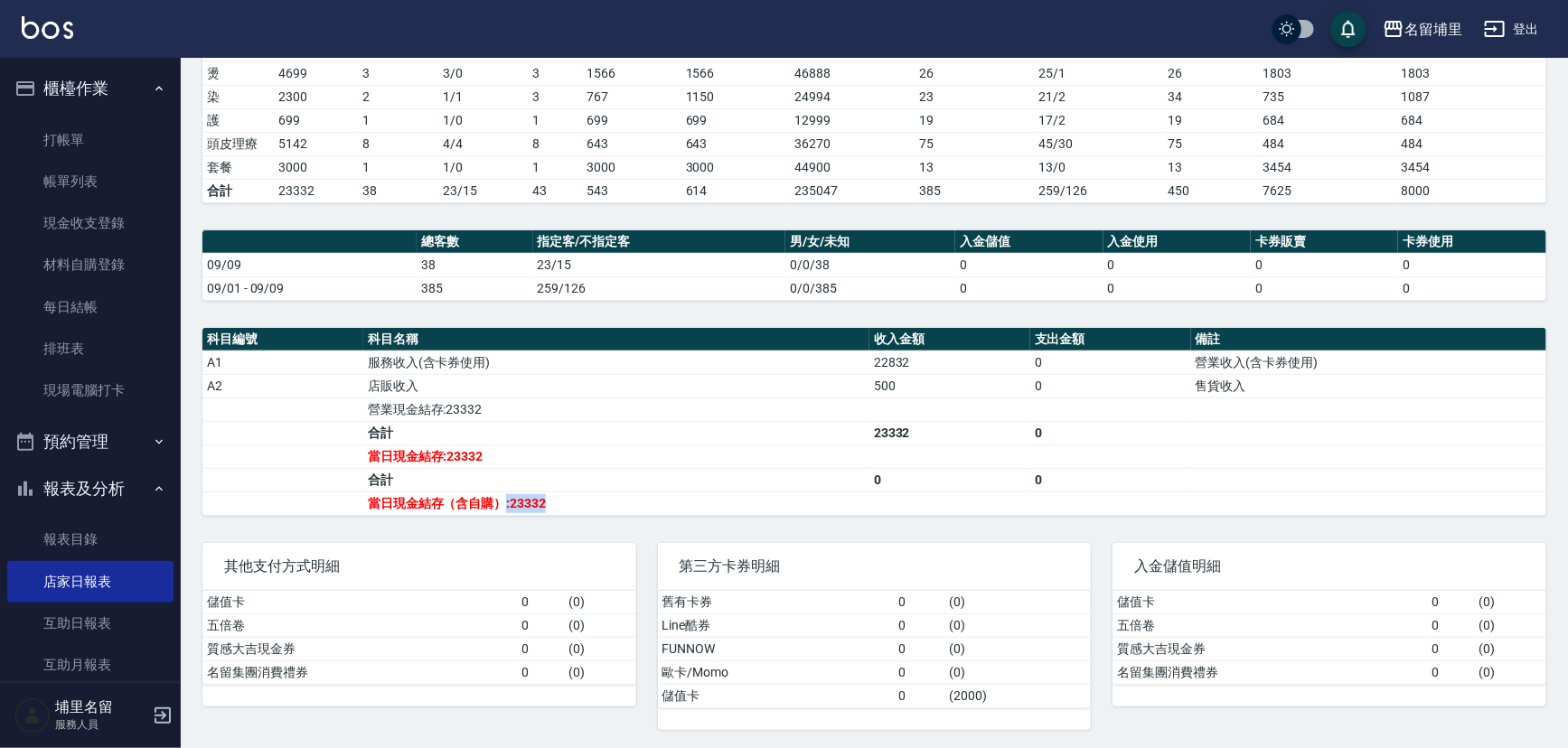
drag, startPoint x: 574, startPoint y: 503, endPoint x: 506, endPoint y: 501, distance: 68.0
click at [506, 501] on td "當日現金結存（含自購）:23332" at bounding box center [616, 502] width 506 height 24
click at [663, 506] on td "當日現金結存（含自購）:23332" at bounding box center [616, 502] width 506 height 24
drag, startPoint x: 631, startPoint y: 498, endPoint x: 460, endPoint y: 488, distance: 171.3
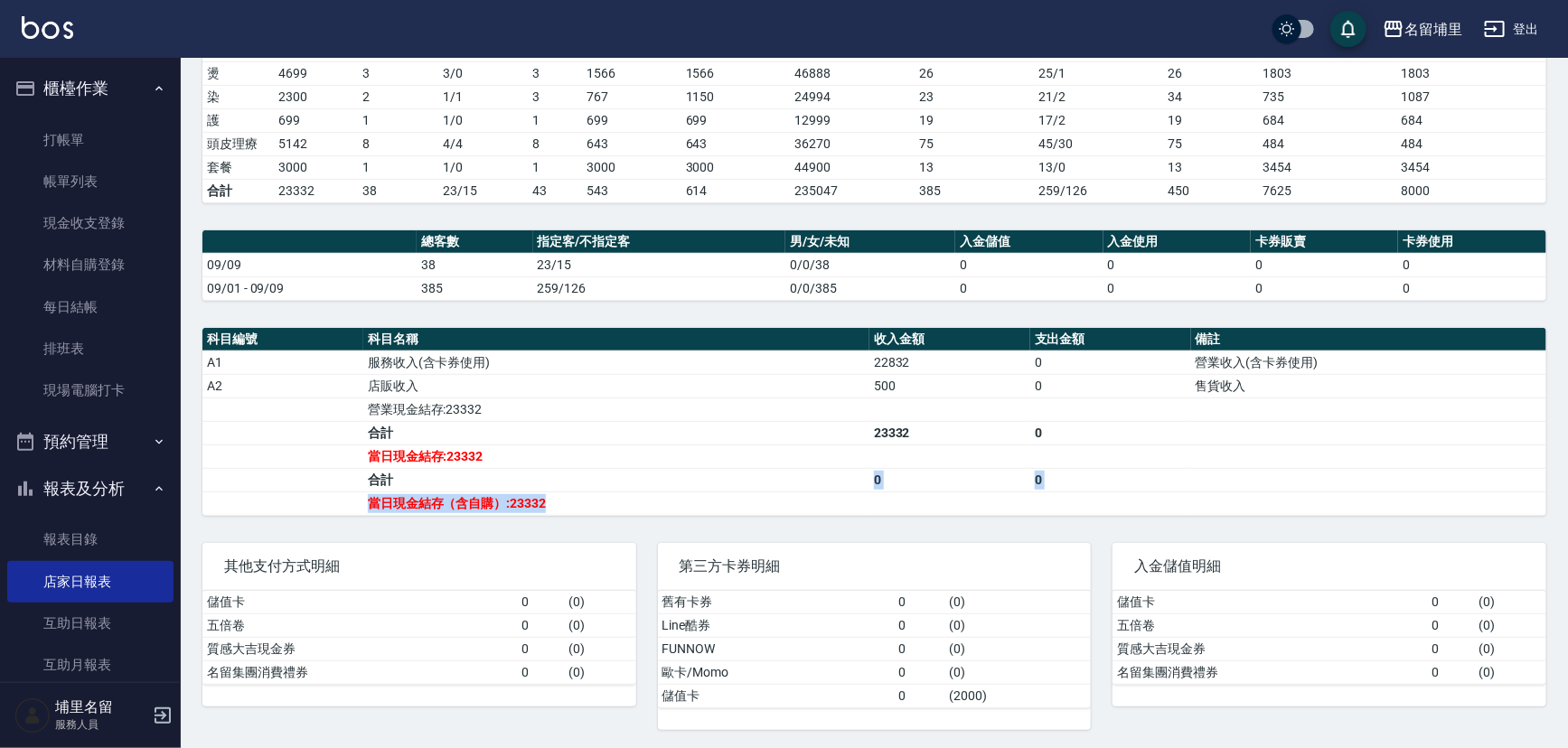
click at [460, 488] on tbody "A1 服務收入(含卡券使用) 22832 0 營業收入(含卡券使用) A2 店販收入 500 0 售貨收入 營業現金結存:23332 合計 23332 0 當…" at bounding box center [874, 433] width 1344 height 165
click at [508, 491] on td "當日現金結存（含自購）:23332" at bounding box center [616, 502] width 506 height 24
drag, startPoint x: 506, startPoint y: 499, endPoint x: 563, endPoint y: 500, distance: 57.0
click at [563, 500] on td "當日現金結存（含自購）:23332" at bounding box center [616, 502] width 506 height 24
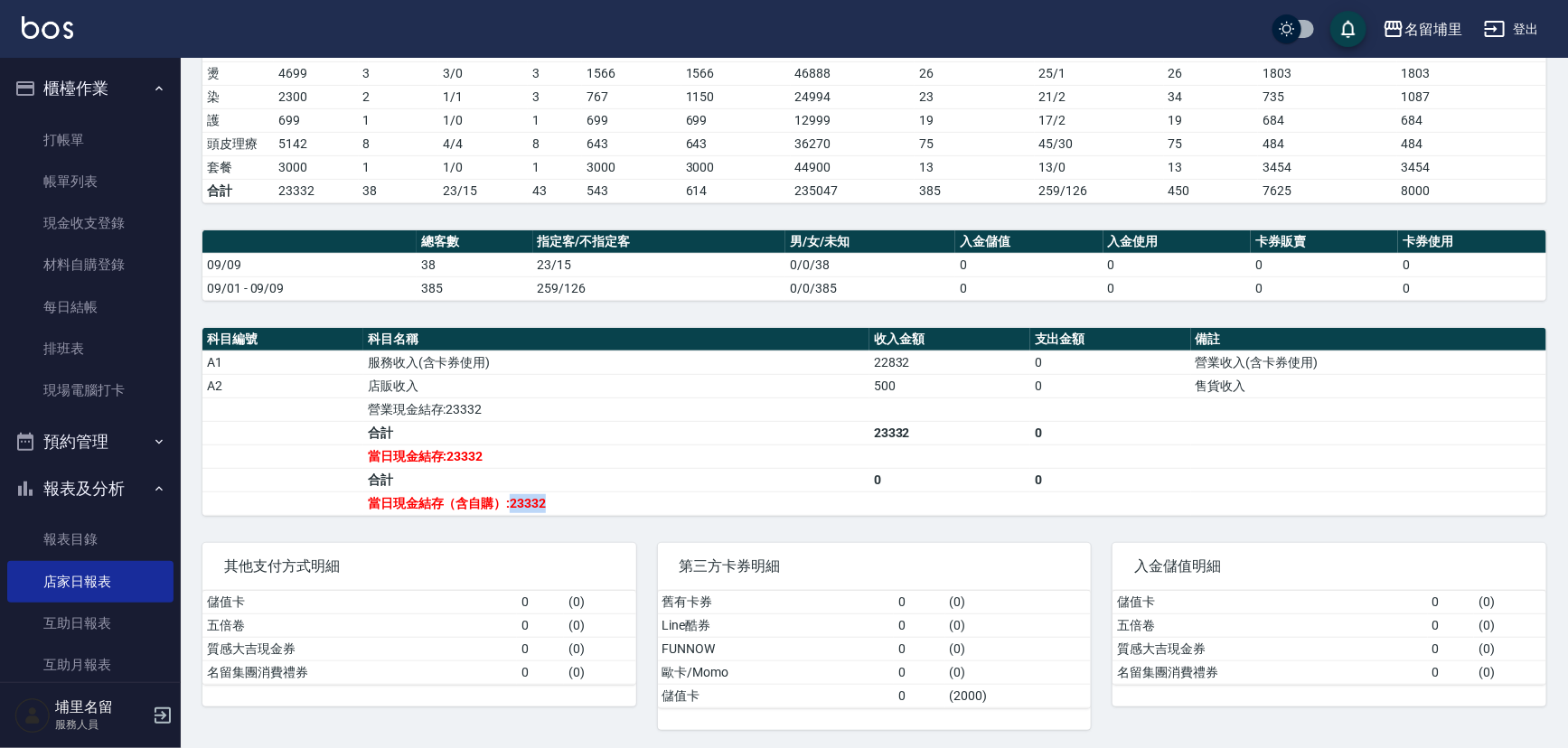
drag, startPoint x: 563, startPoint y: 501, endPoint x: 513, endPoint y: 498, distance: 50.1
click at [513, 498] on td "當日現金結存（含自購）:23332" at bounding box center [616, 502] width 506 height 24
drag, startPoint x: 513, startPoint y: 505, endPoint x: 565, endPoint y: 505, distance: 52.0
click at [565, 505] on td "當日現金結存（含自購）:23332" at bounding box center [616, 502] width 506 height 24
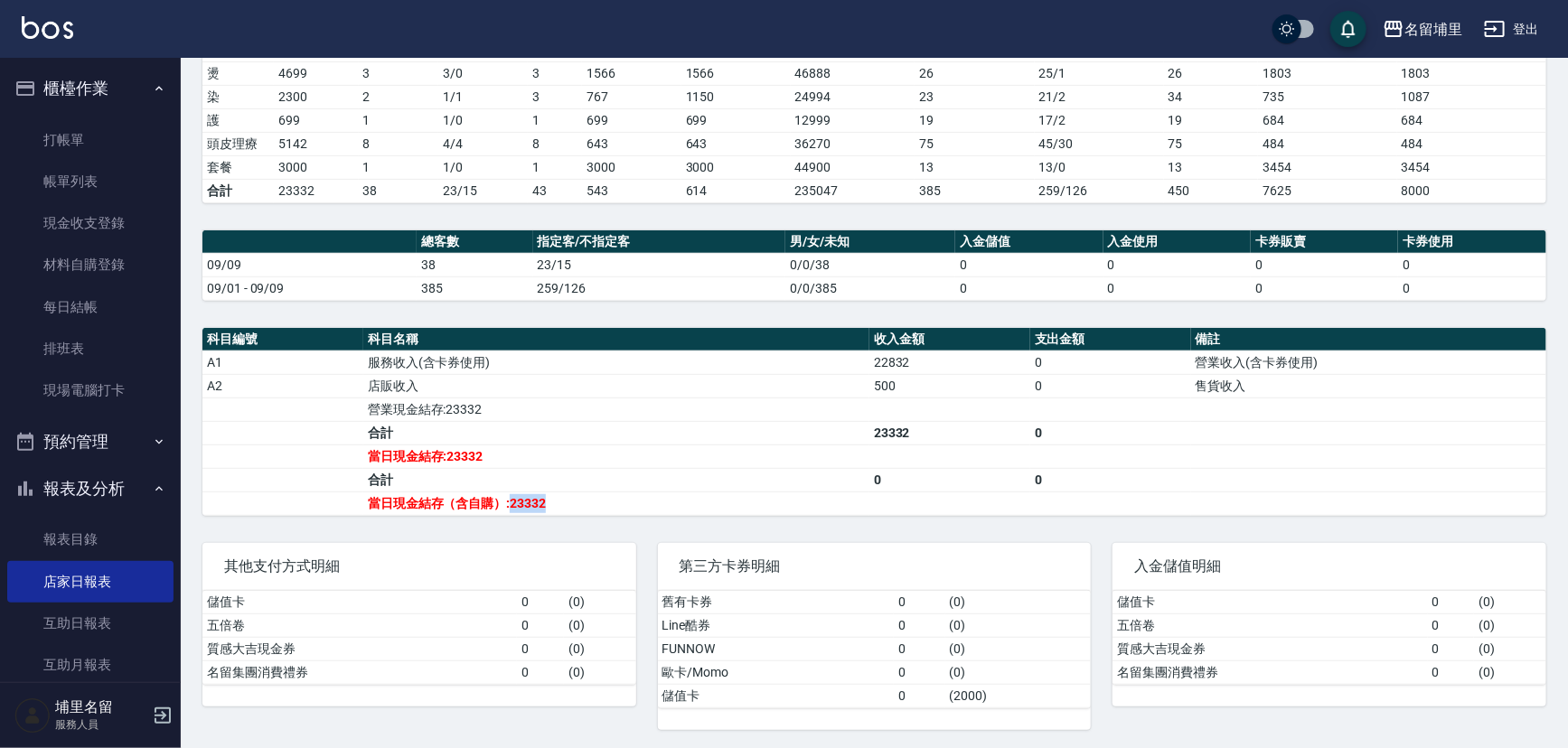
click at [565, 505] on td "當日現金結存（含自購）:23332" at bounding box center [616, 502] width 506 height 24
drag, startPoint x: 568, startPoint y: 504, endPoint x: 506, endPoint y: 508, distance: 62.1
click at [506, 508] on td "當日現金結存（含自購）:23332" at bounding box center [616, 502] width 506 height 24
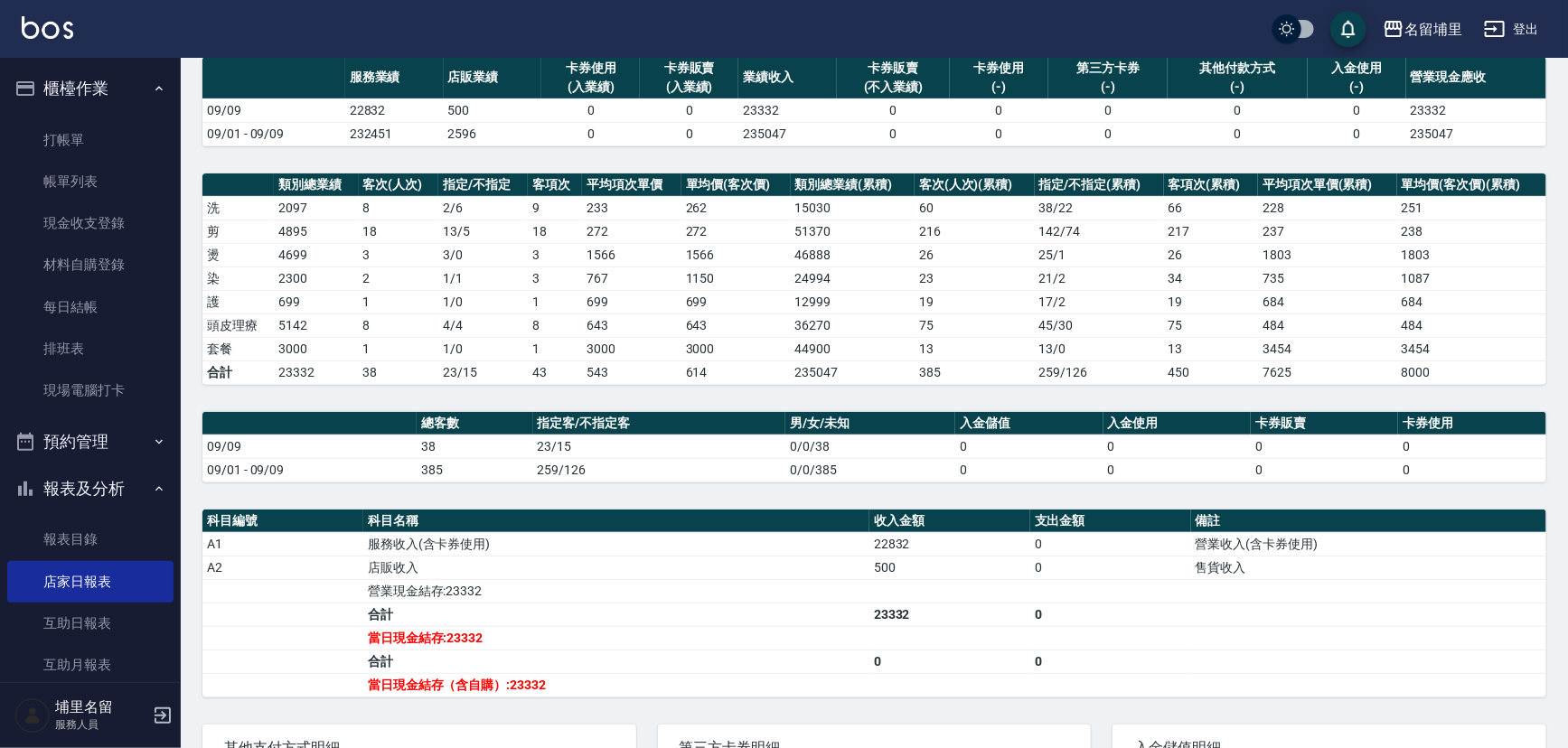
scroll to position [164, 0]
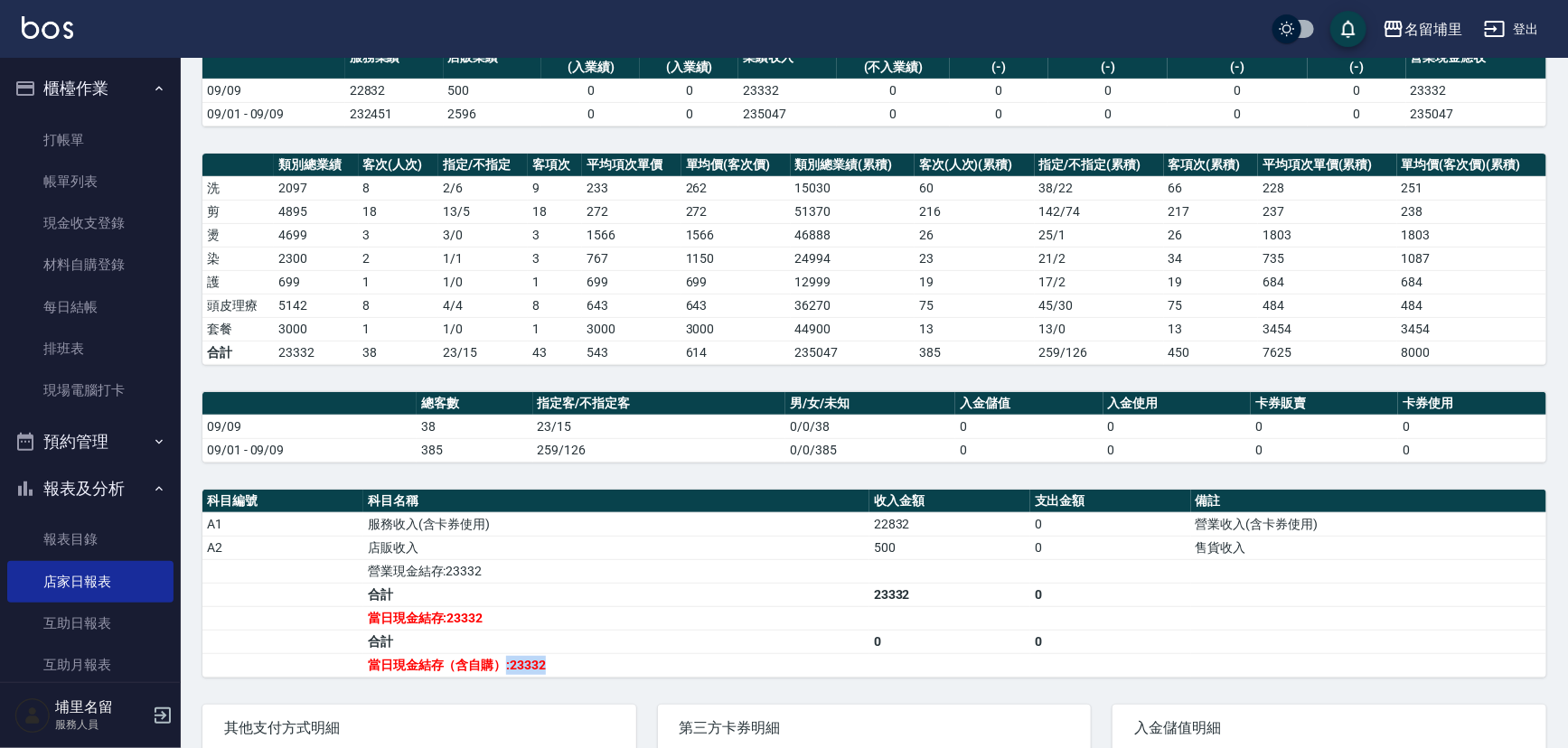
drag, startPoint x: 506, startPoint y: 660, endPoint x: 565, endPoint y: 659, distance: 59.0
click at [565, 659] on td "當日現金結存（含自購）:23332" at bounding box center [616, 664] width 506 height 24
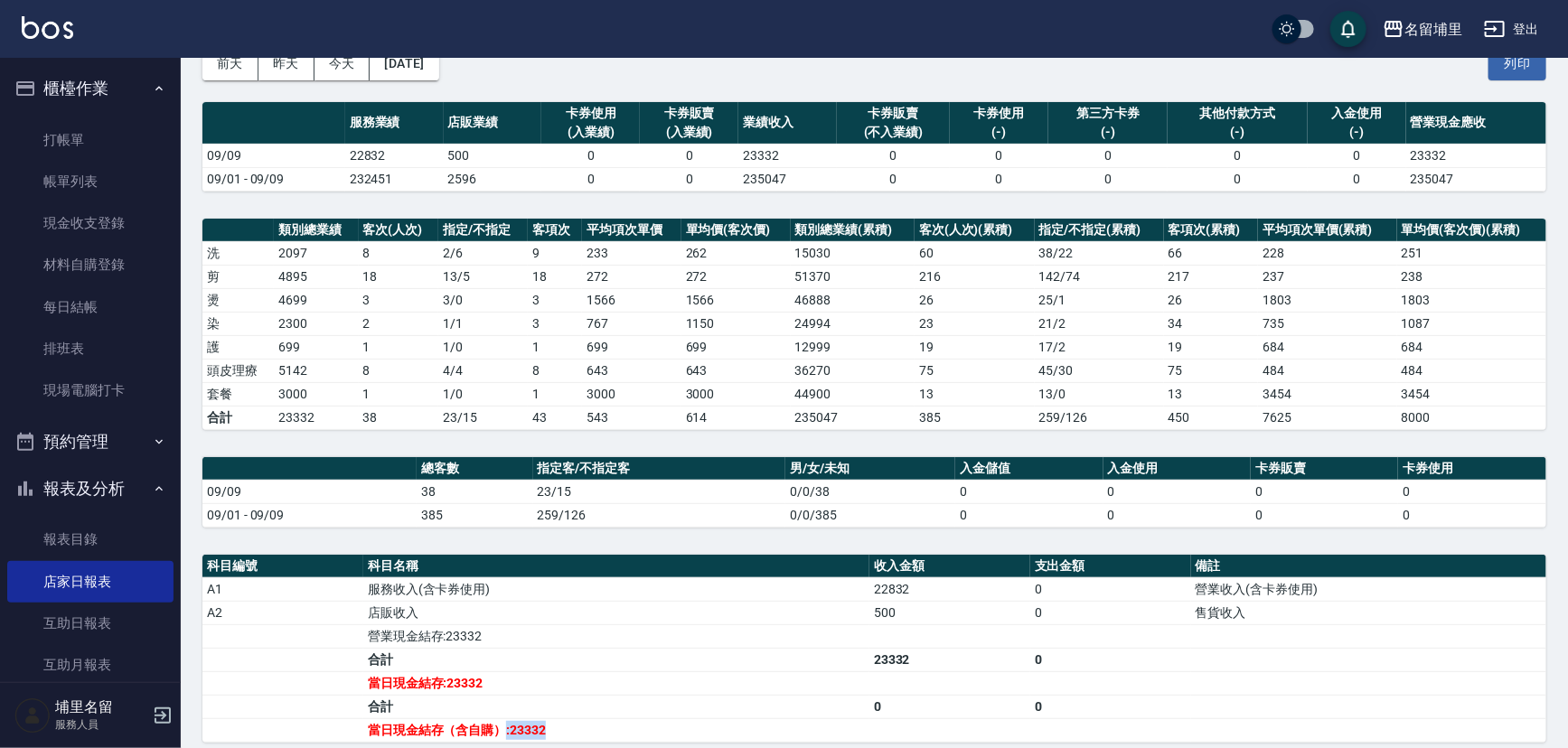
scroll to position [0, 0]
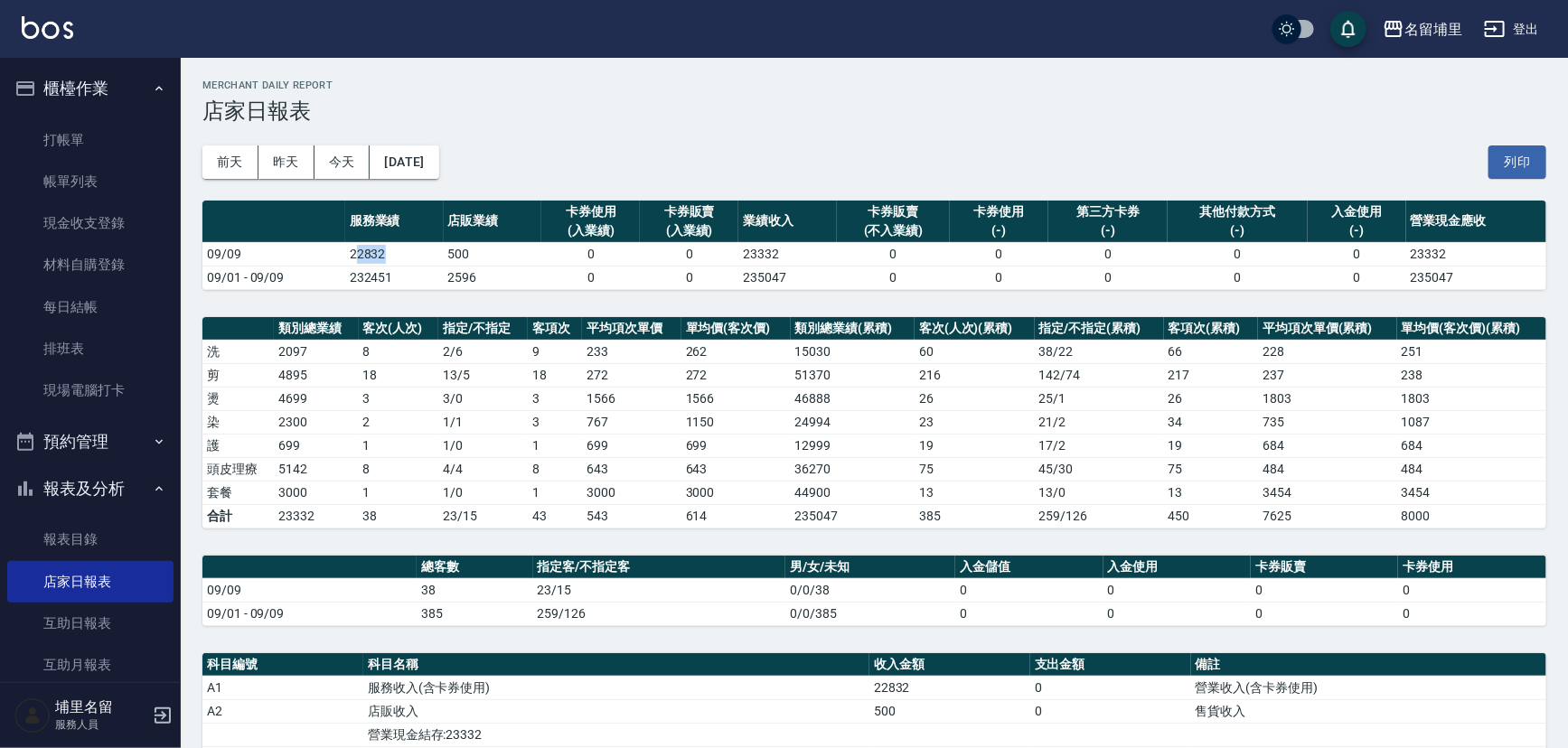
drag, startPoint x: 397, startPoint y: 249, endPoint x: 353, endPoint y: 251, distance: 44.0
click at [353, 251] on td "22832" at bounding box center [394, 253] width 99 height 24
drag, startPoint x: 339, startPoint y: 253, endPoint x: 382, endPoint y: 253, distance: 43.0
click at [382, 253] on tr "09/09 22832 500 0 0 23332 0 0 0 0 0 23332" at bounding box center [874, 253] width 1344 height 24
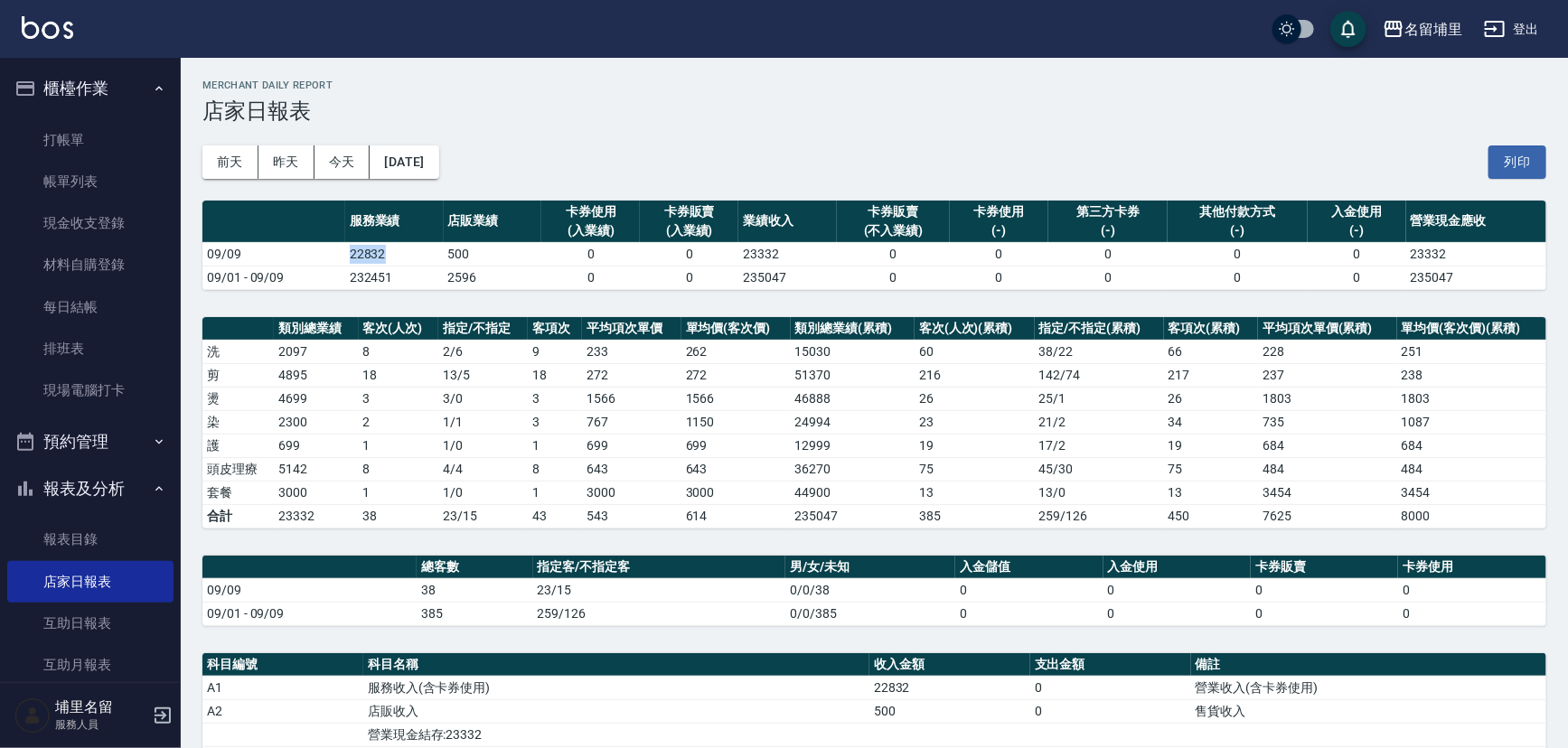
click at [382, 253] on td "22832" at bounding box center [394, 253] width 99 height 24
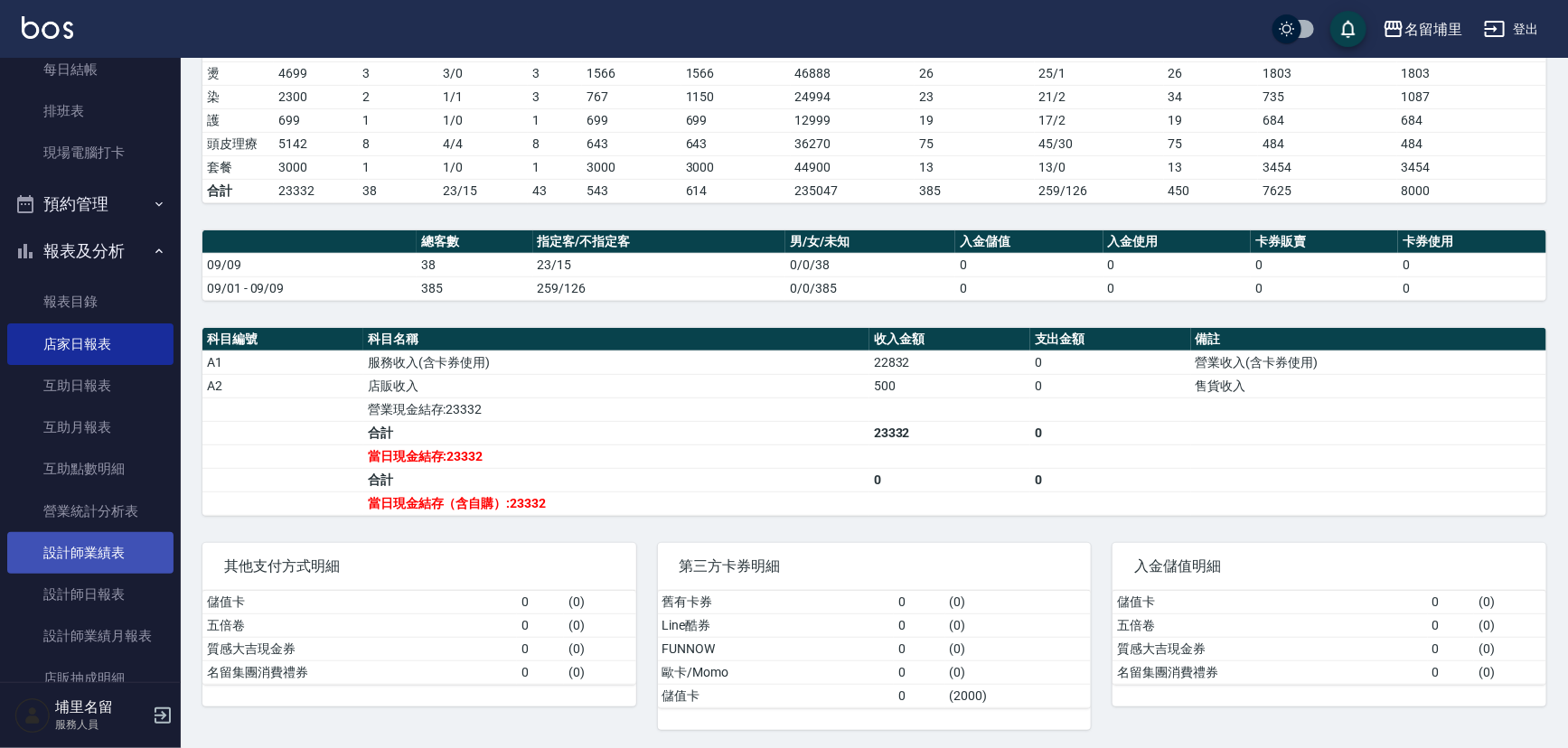
scroll to position [371, 0]
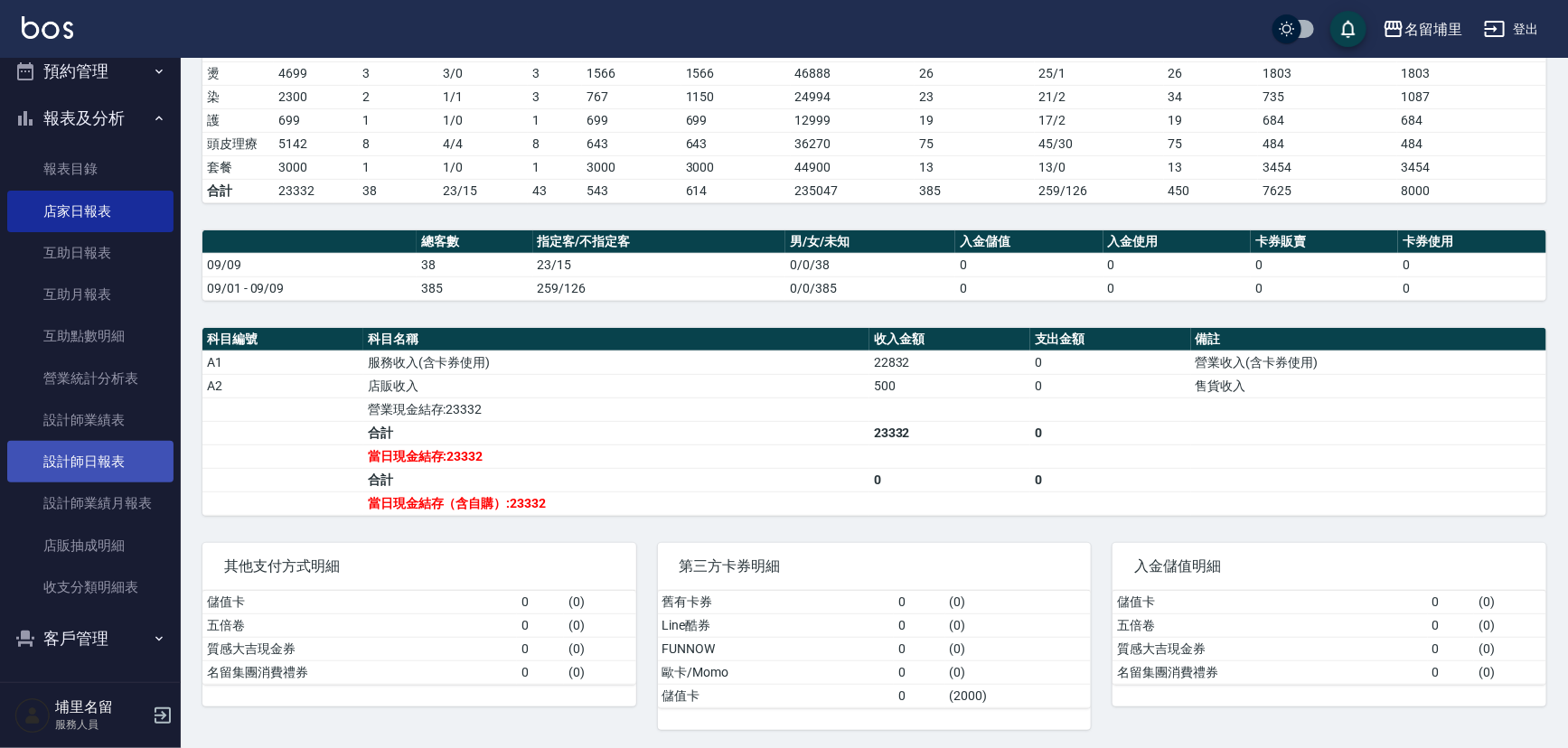
click at [121, 446] on link "設計師日報表" at bounding box center [90, 462] width 167 height 41
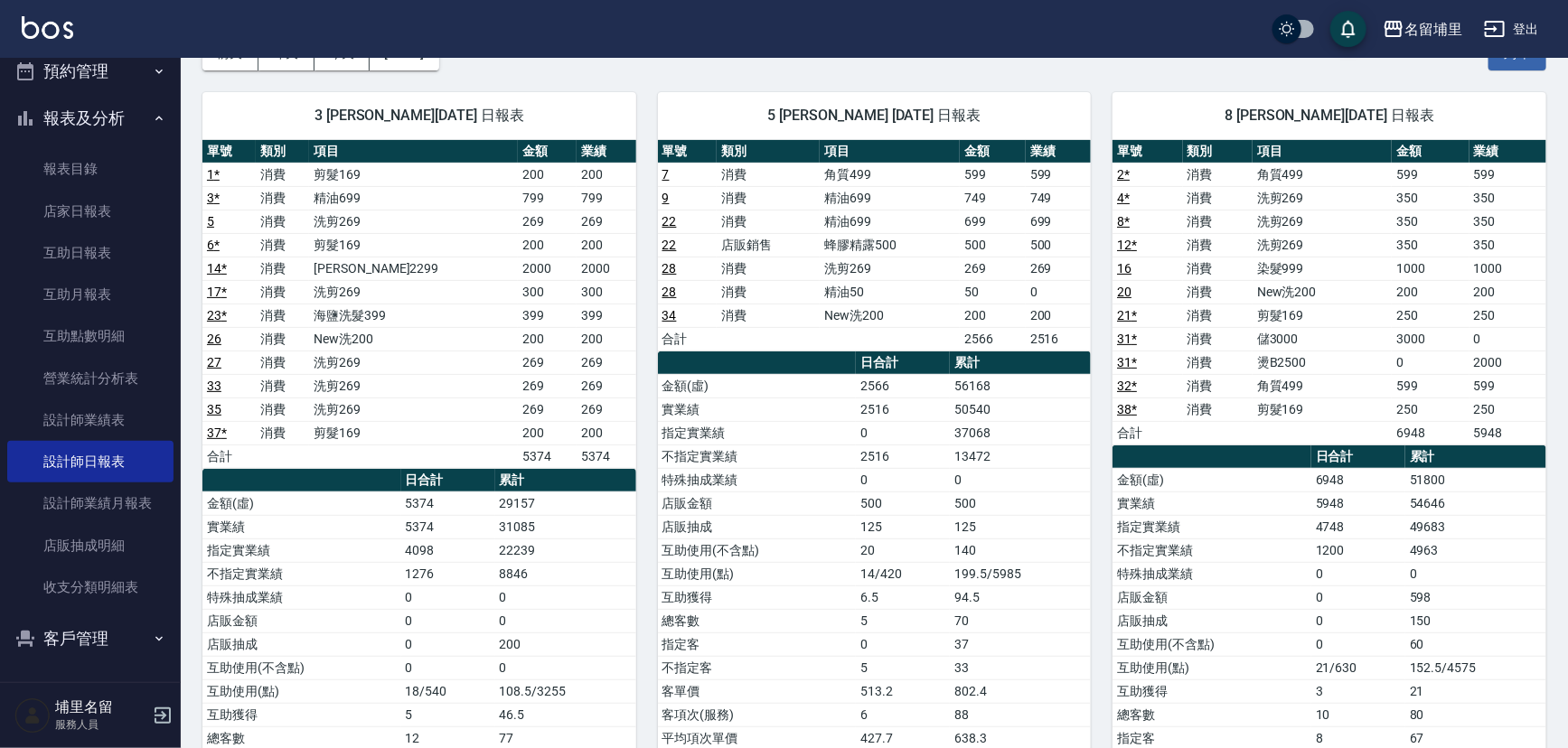
scroll to position [81, 0]
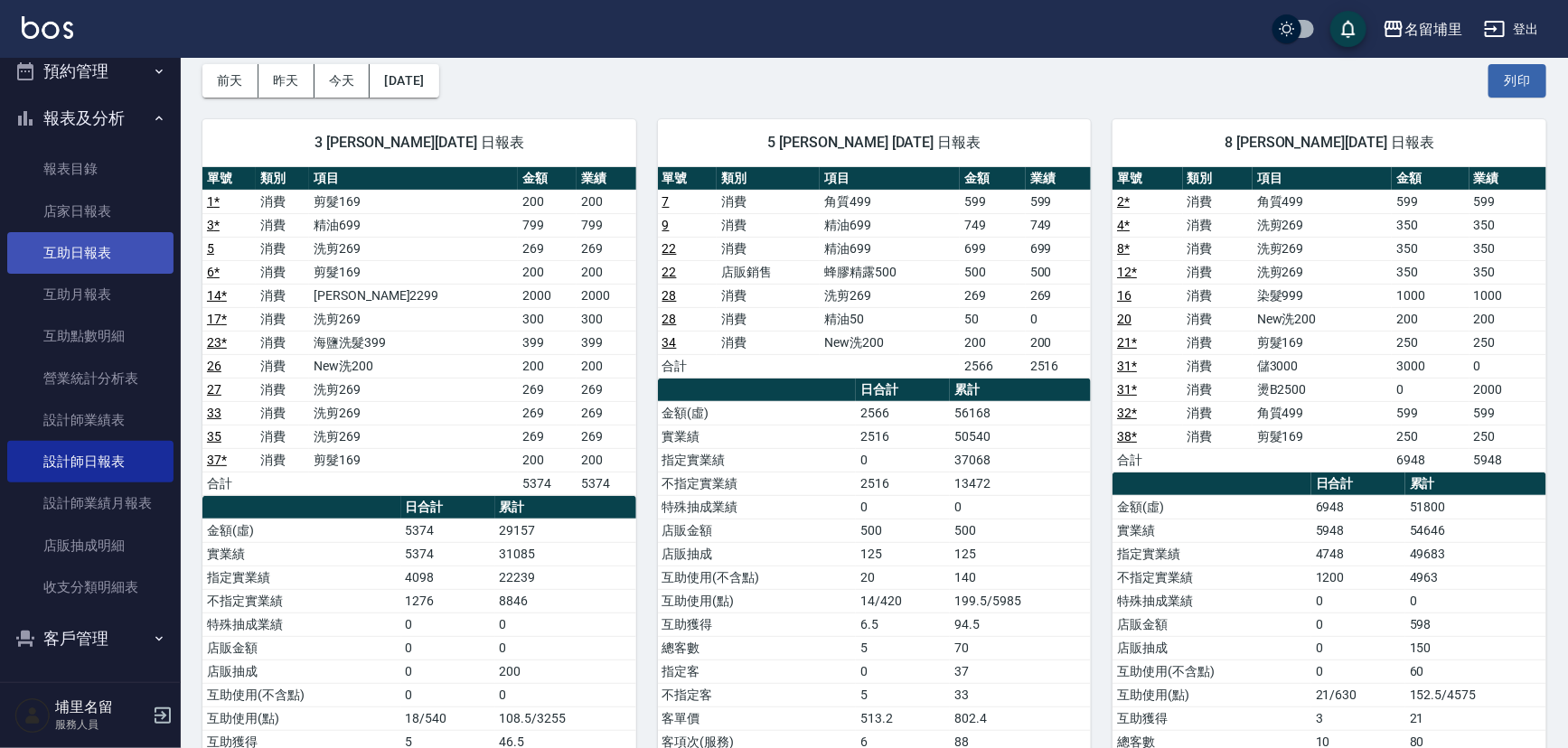
click at [74, 261] on link "互助日報表" at bounding box center [90, 253] width 167 height 41
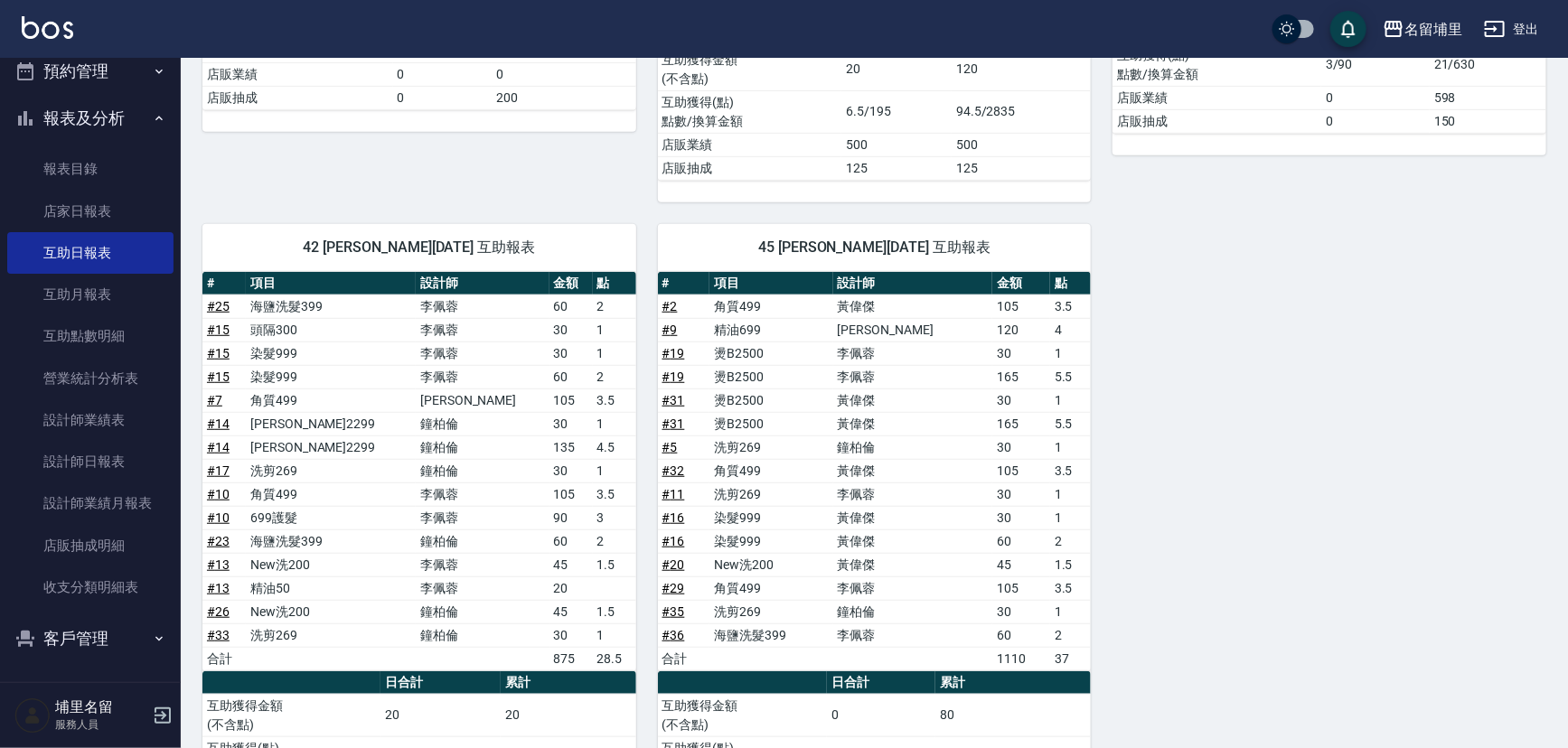
scroll to position [570, 0]
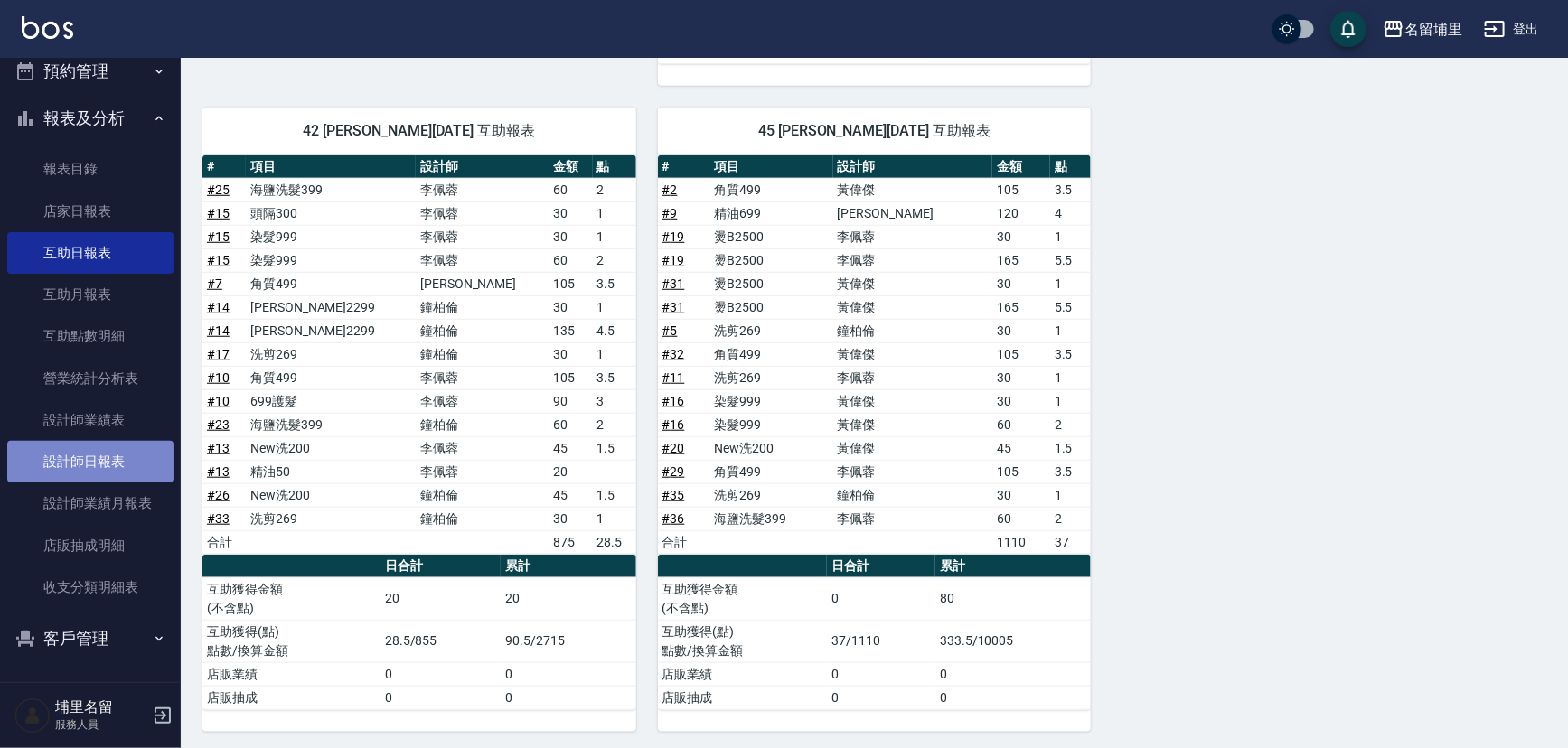
click at [136, 456] on link "設計師日報表" at bounding box center [90, 462] width 167 height 41
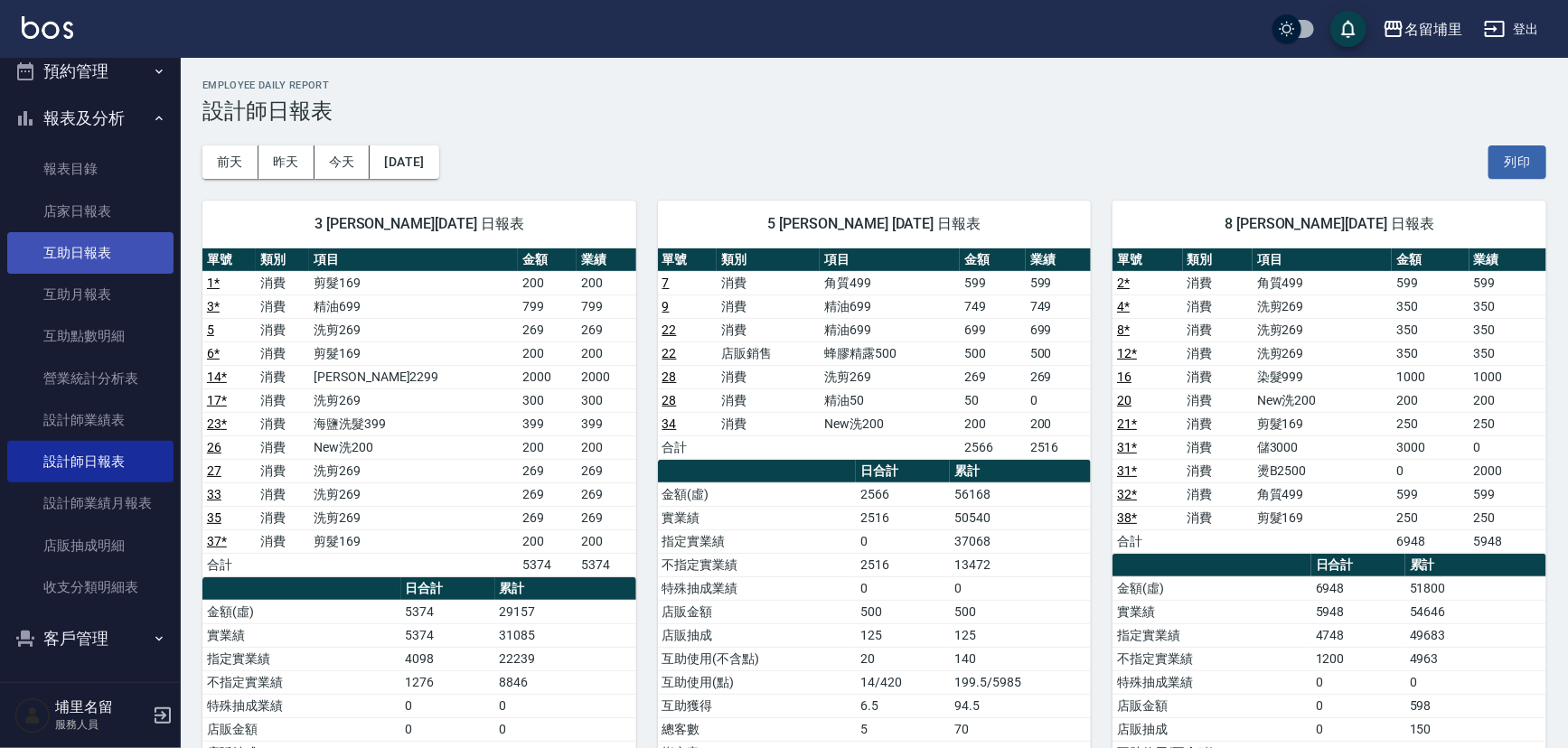
click at [102, 235] on link "互助日報表" at bounding box center [90, 253] width 167 height 41
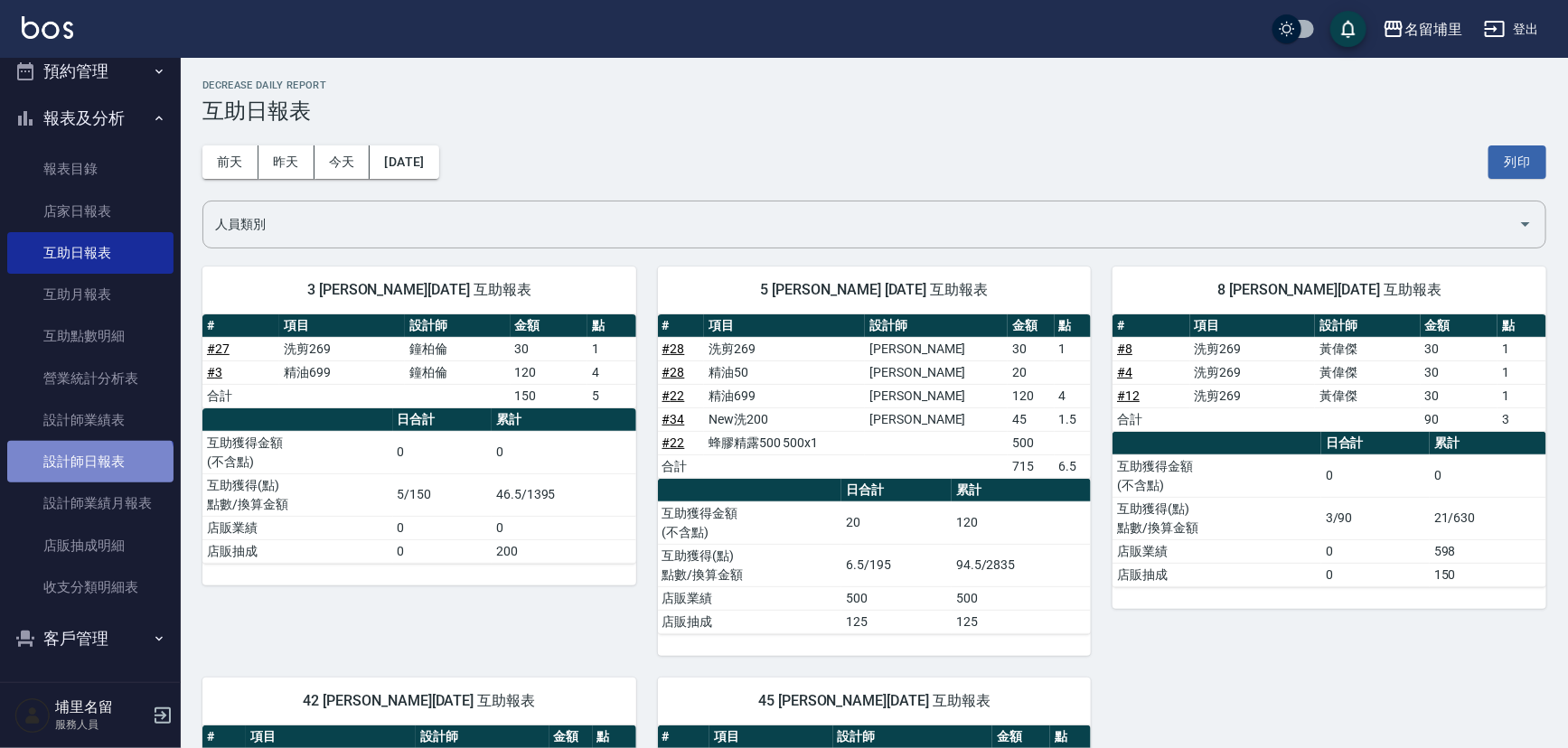
click at [88, 470] on link "設計師日報表" at bounding box center [90, 462] width 167 height 41
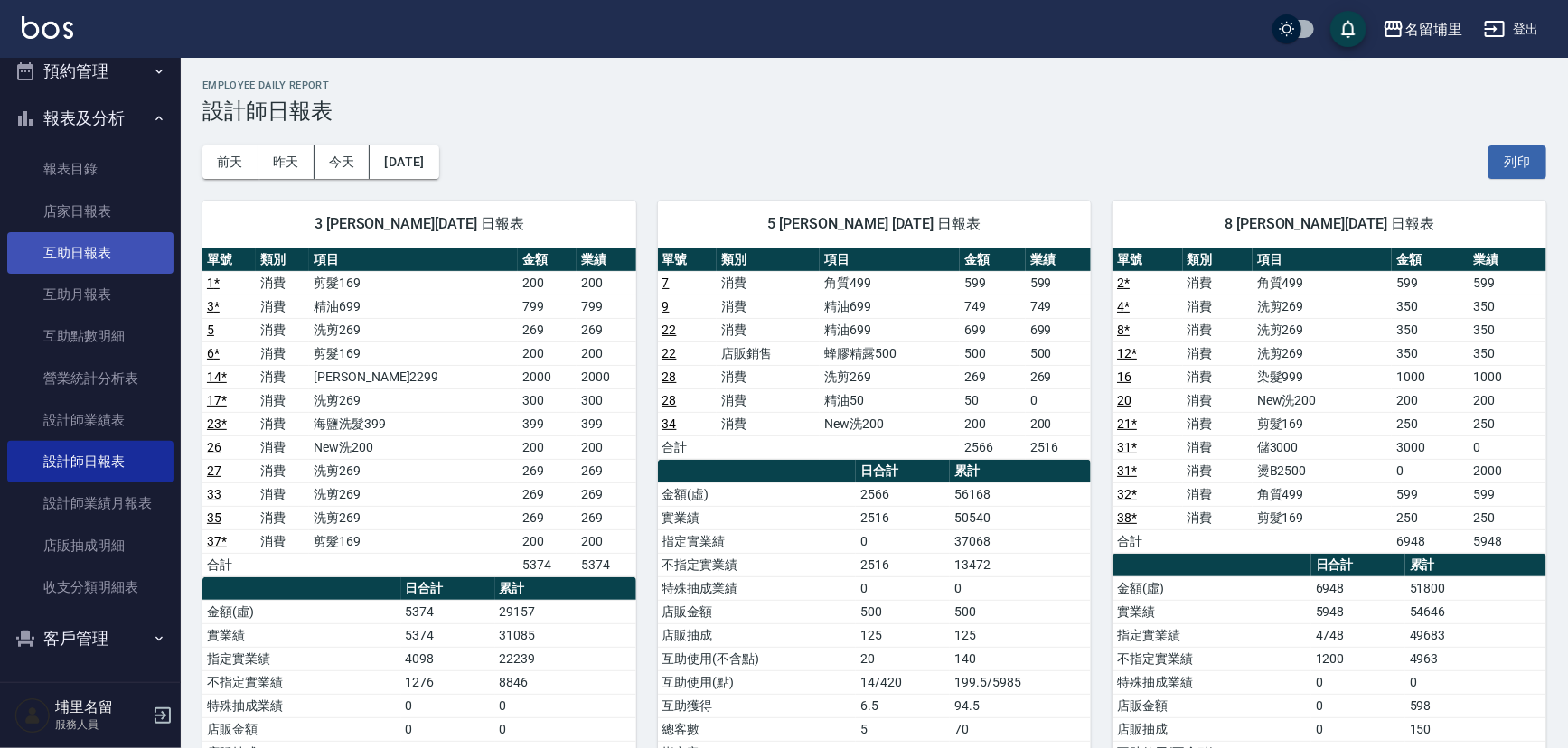
click at [88, 263] on link "互助日報表" at bounding box center [90, 253] width 167 height 41
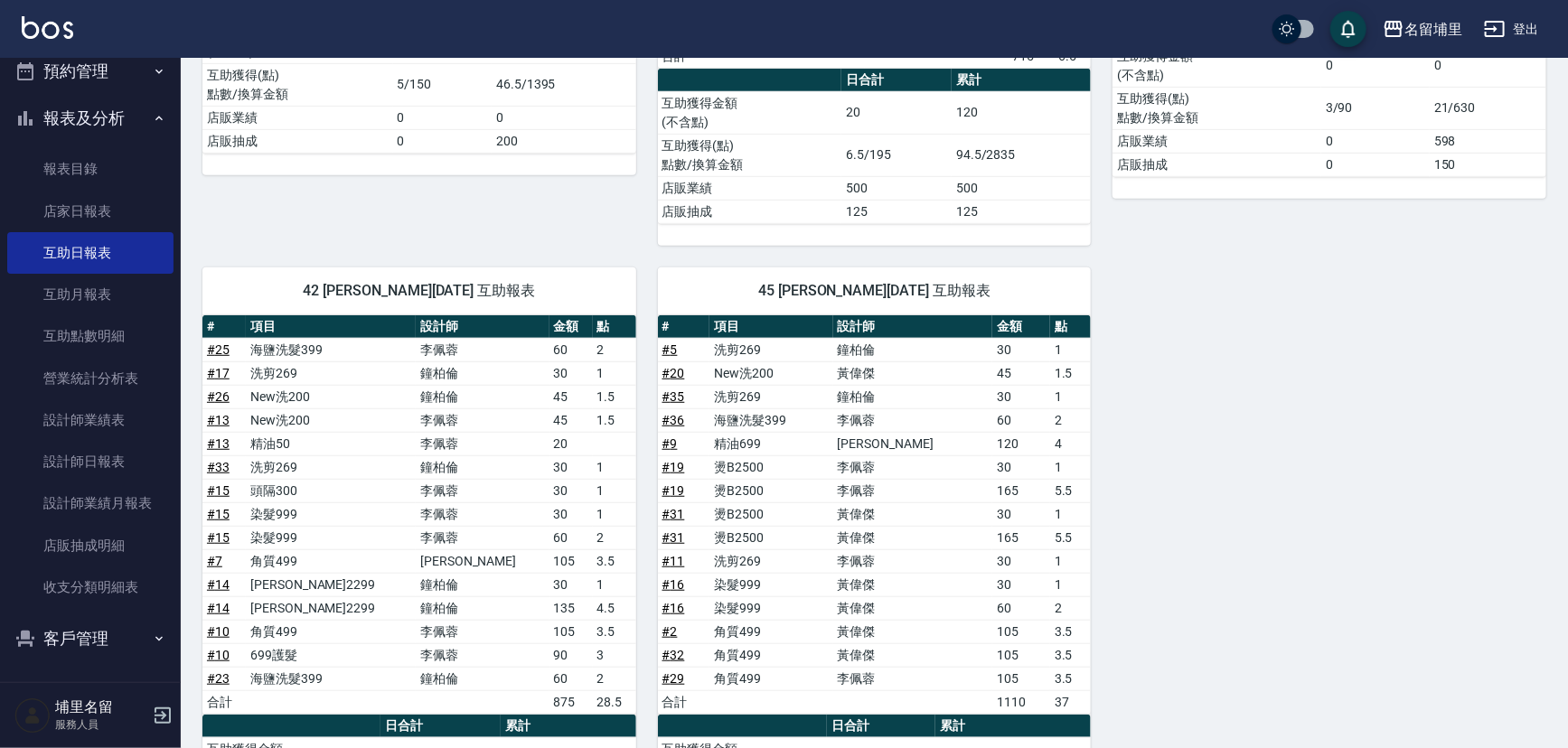
scroll to position [570, 0]
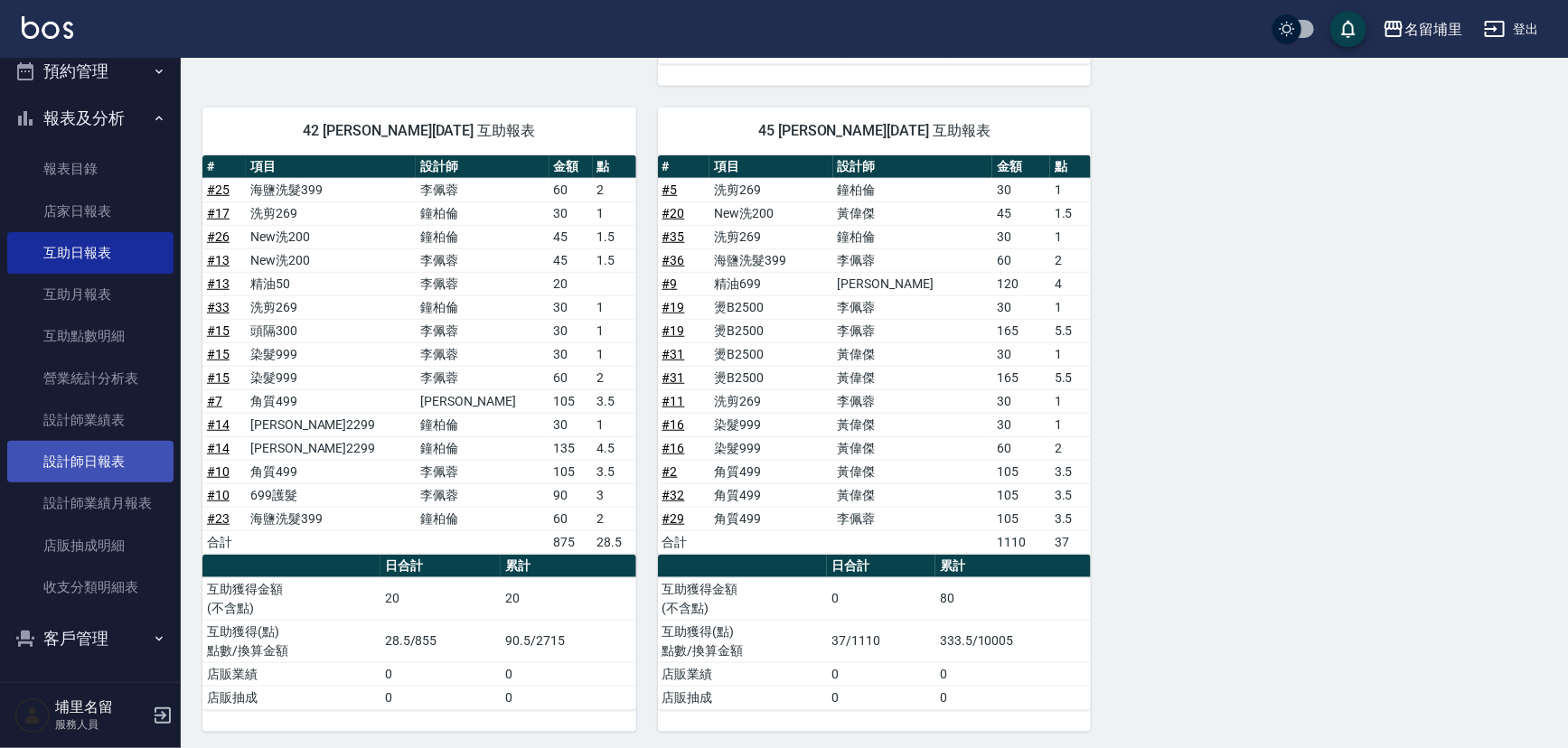
click at [92, 454] on link "設計師日報表" at bounding box center [90, 462] width 167 height 41
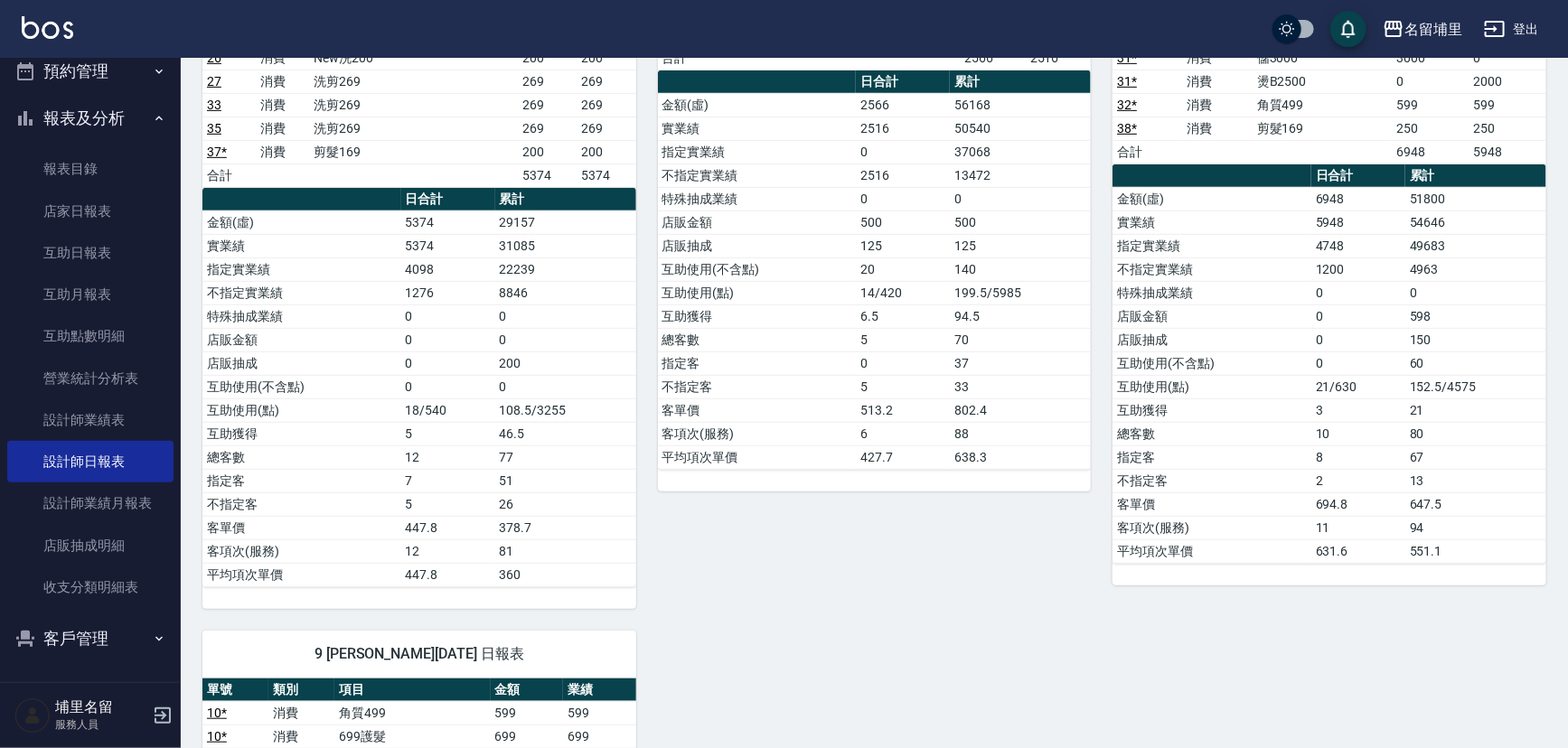
scroll to position [63, 0]
